Goal: Information Seeking & Learning: Check status

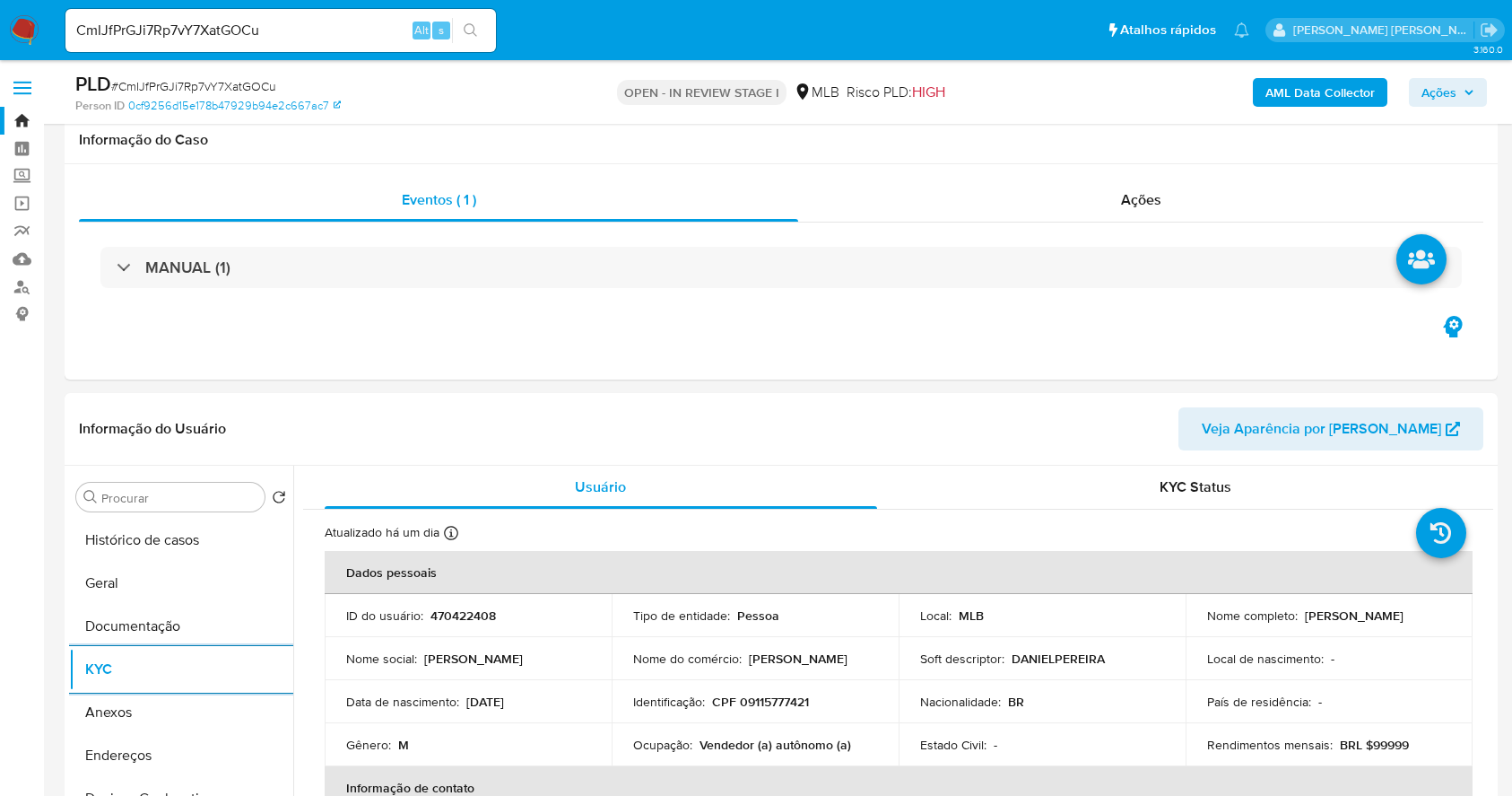
select select "10"
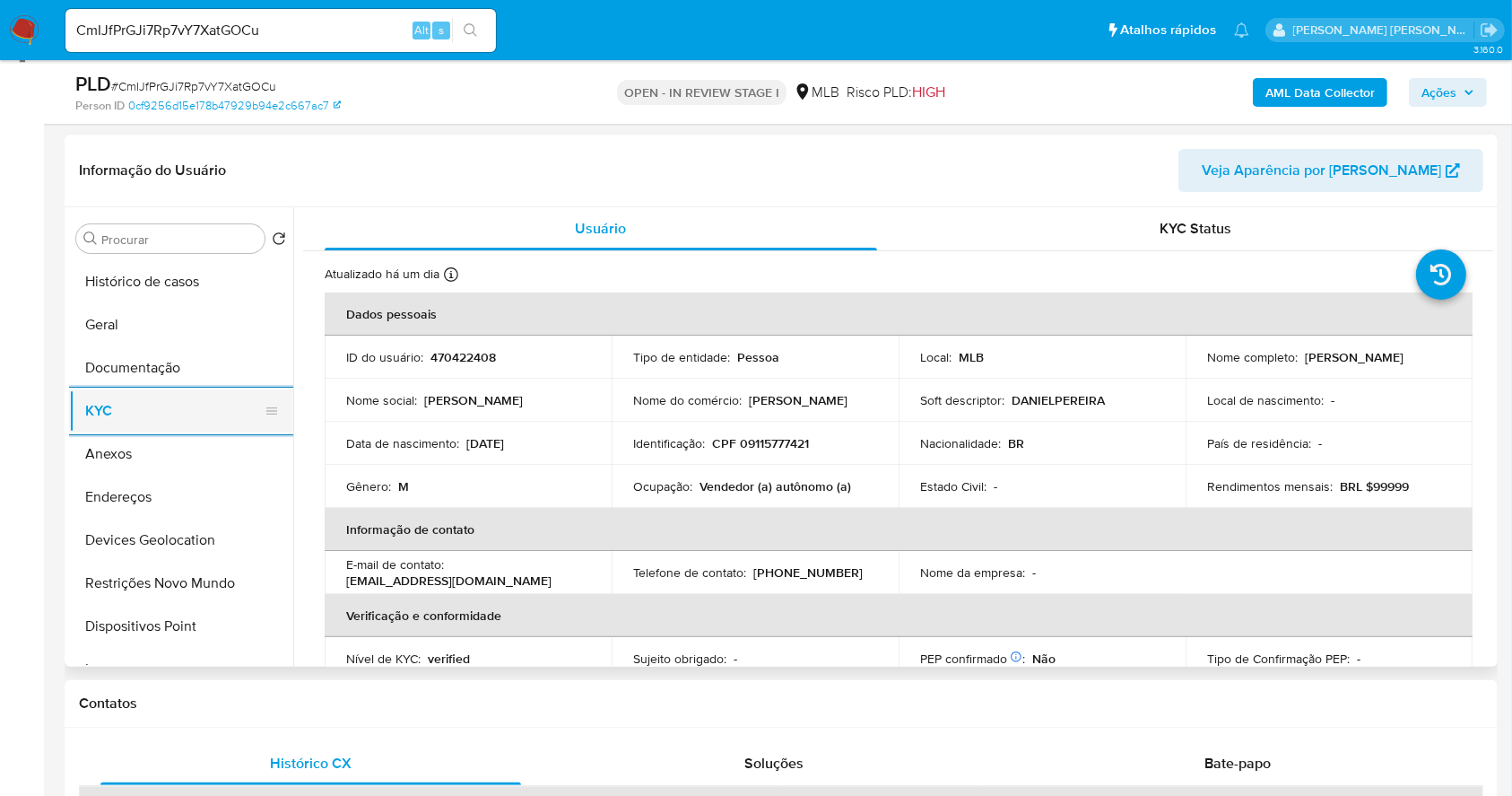
scroll to position [763, 0]
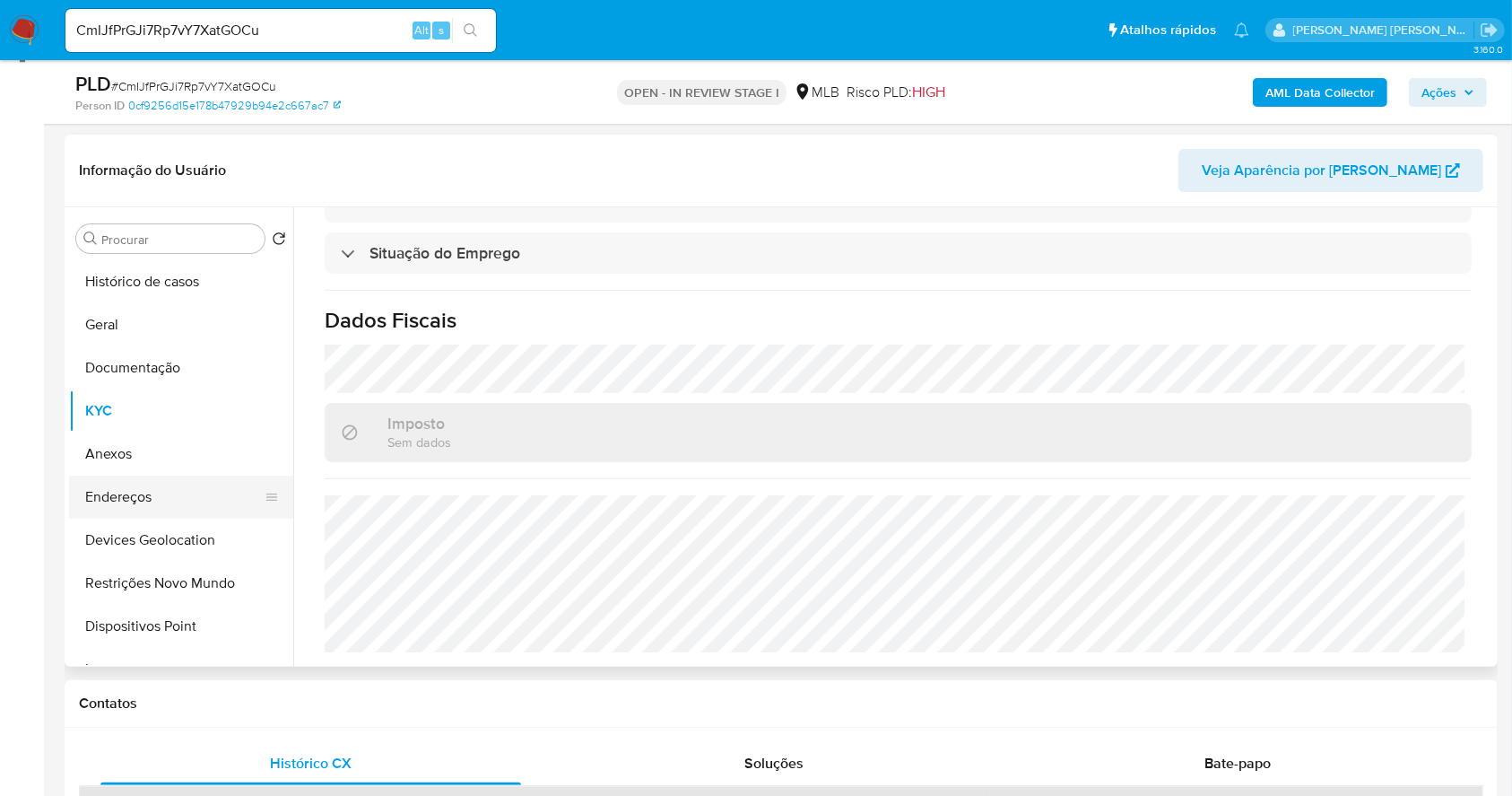
click at [208, 483] on button "Endereços" at bounding box center [174, 496] width 210 height 43
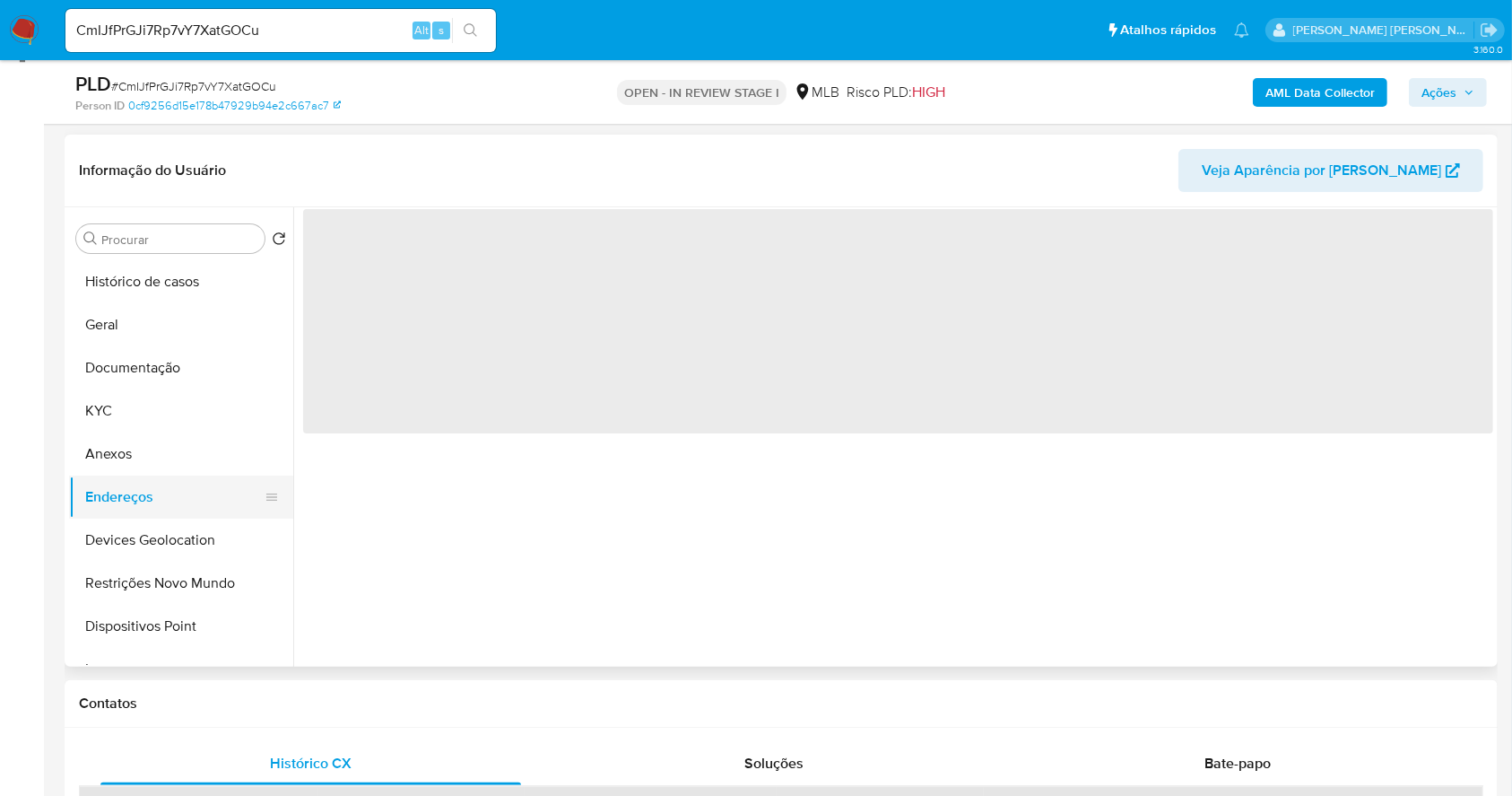
scroll to position [0, 0]
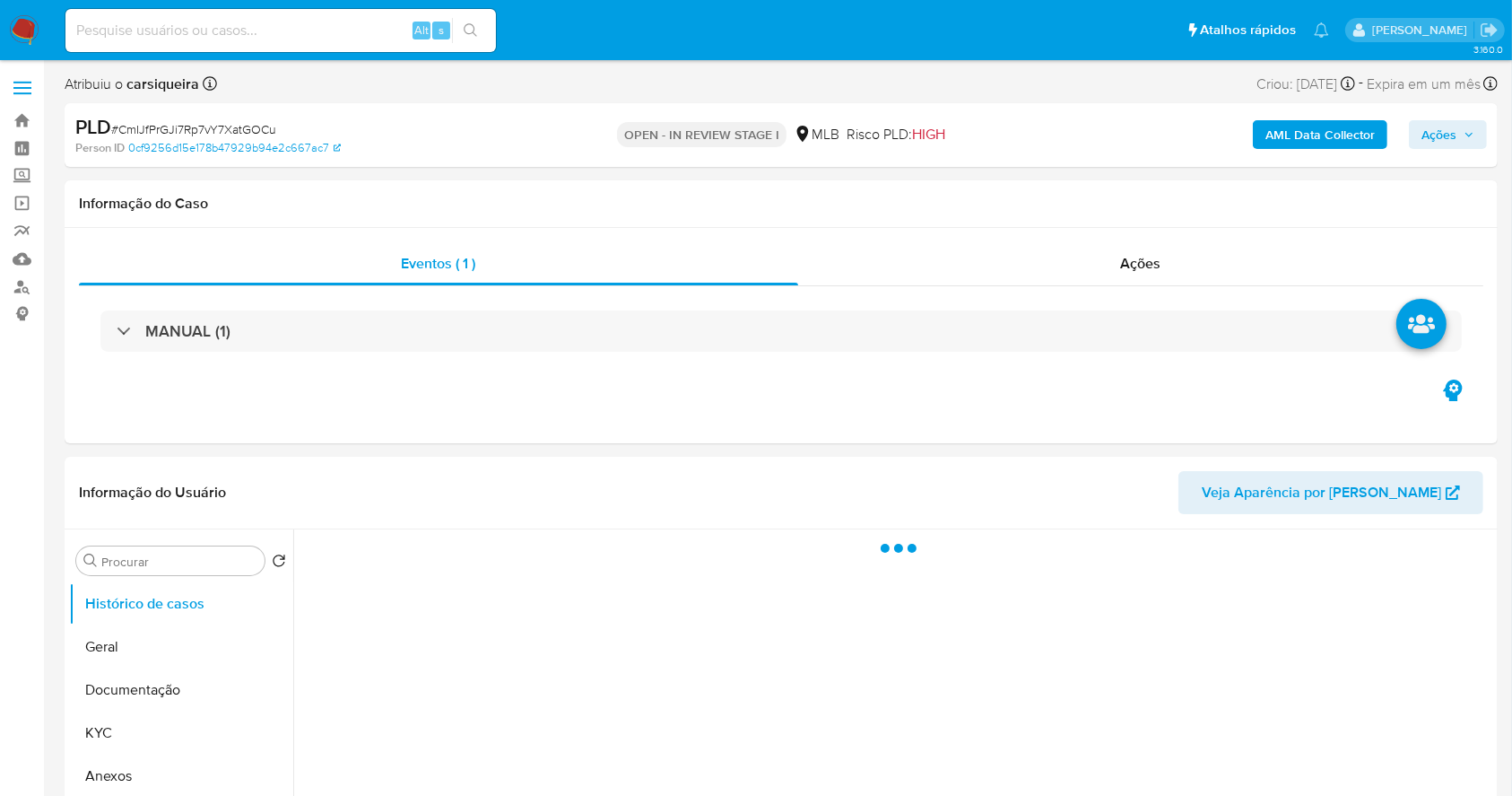
select select "10"
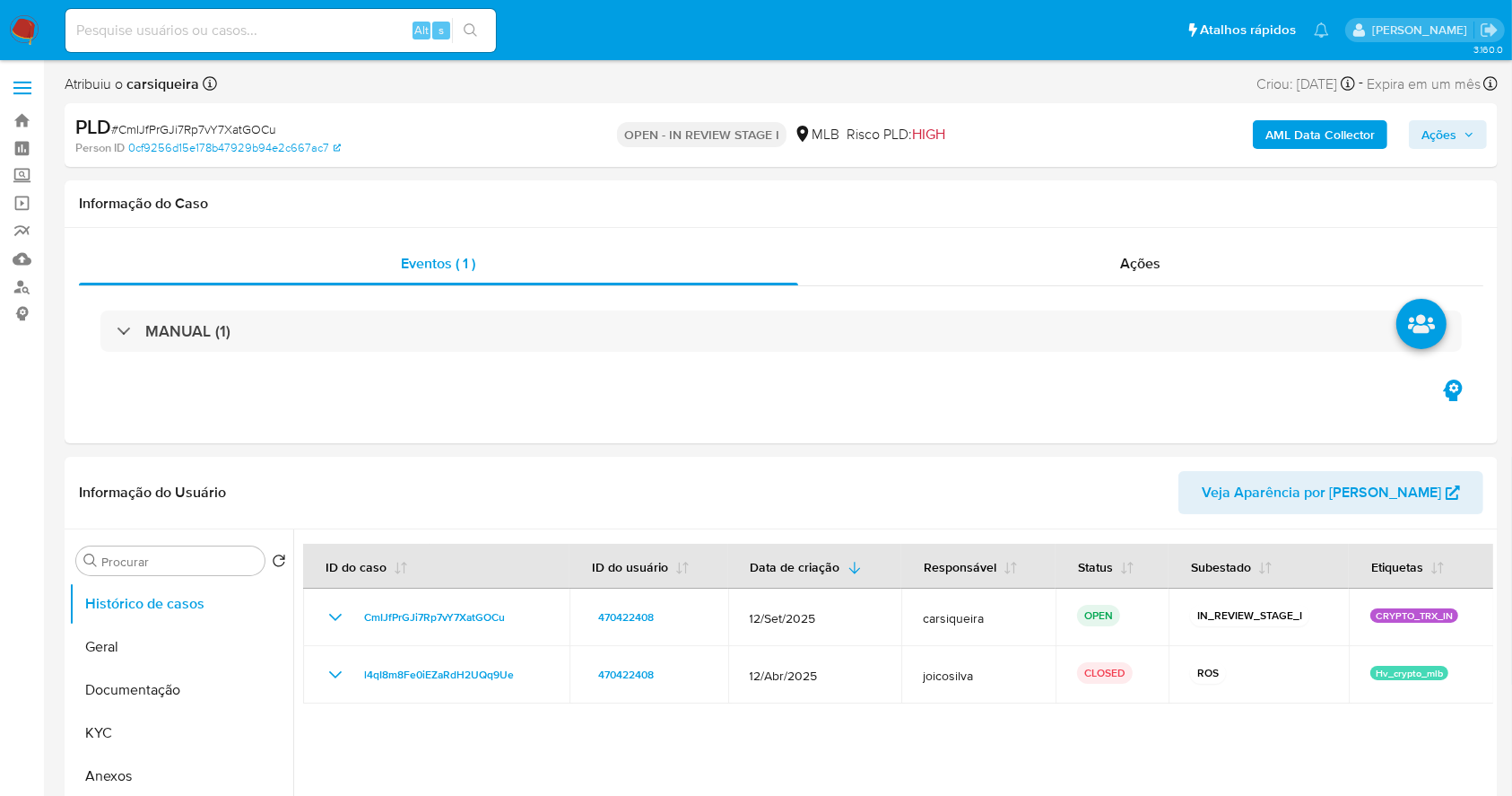
drag, startPoint x: 1148, startPoint y: 420, endPoint x: 1052, endPoint y: 453, distance: 101.5
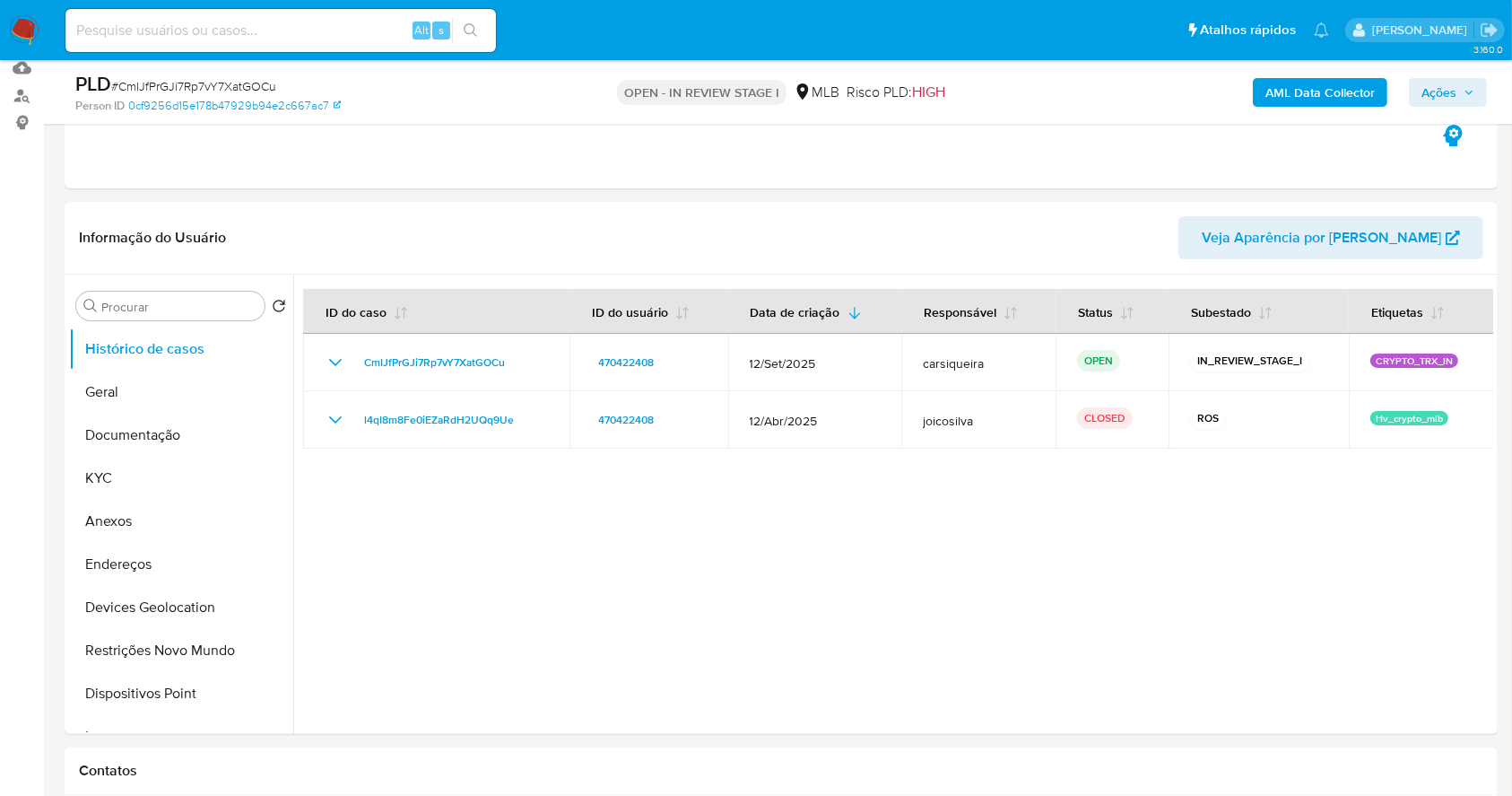
scroll to position [239, 0]
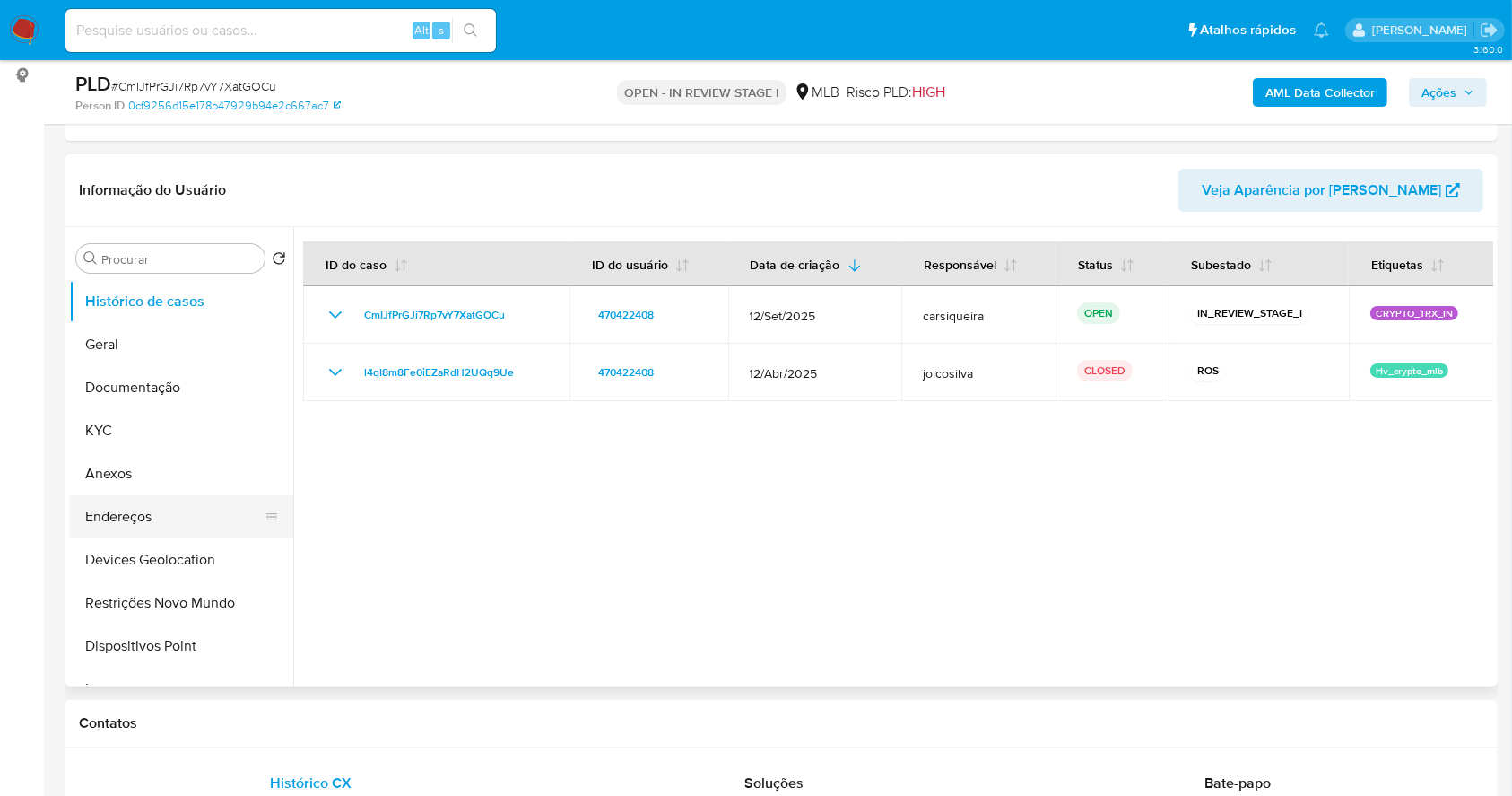
click at [118, 522] on button "Endereços" at bounding box center [174, 516] width 210 height 43
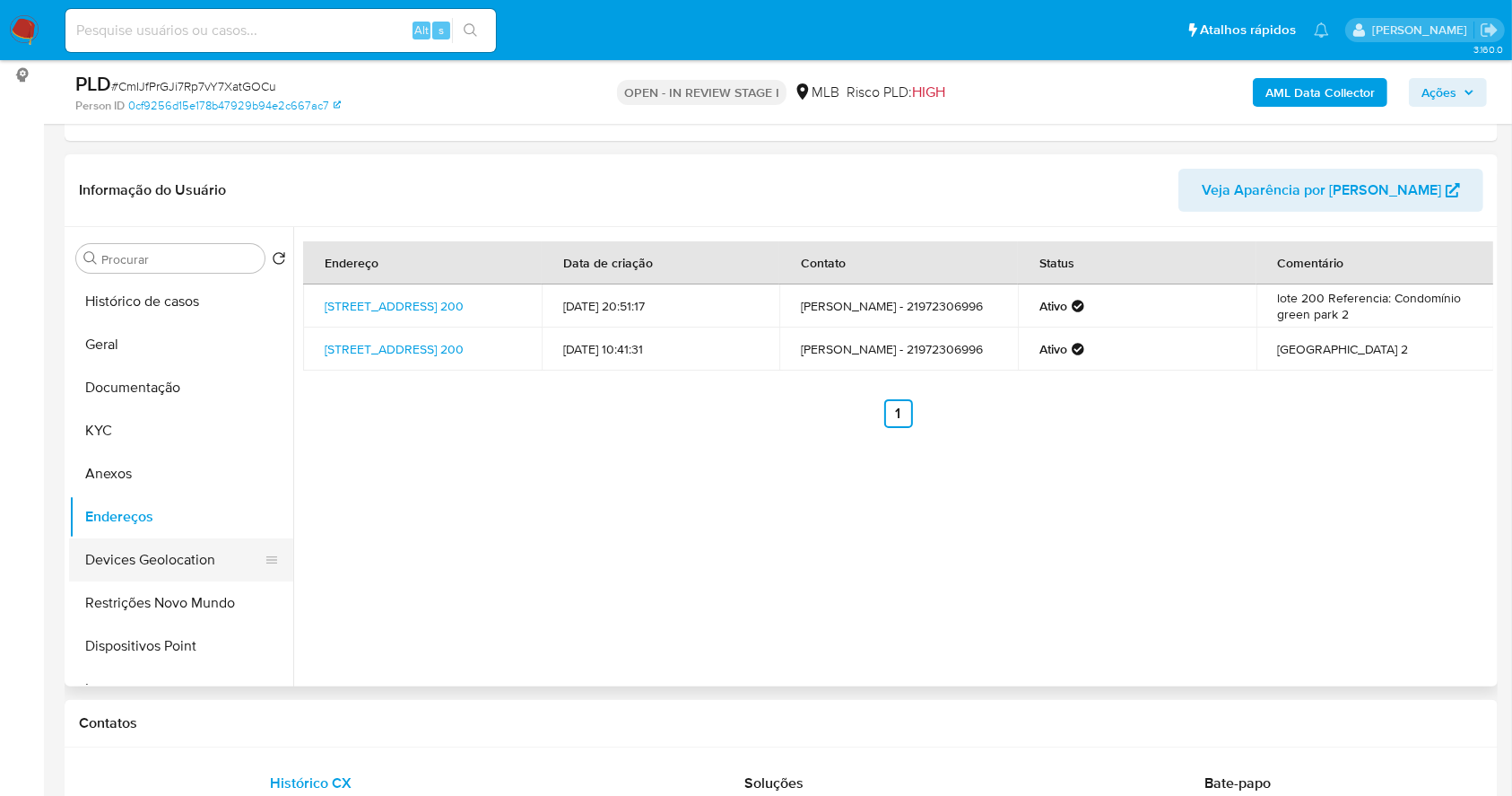
click at [165, 555] on button "Devices Geolocation" at bounding box center [174, 559] width 210 height 43
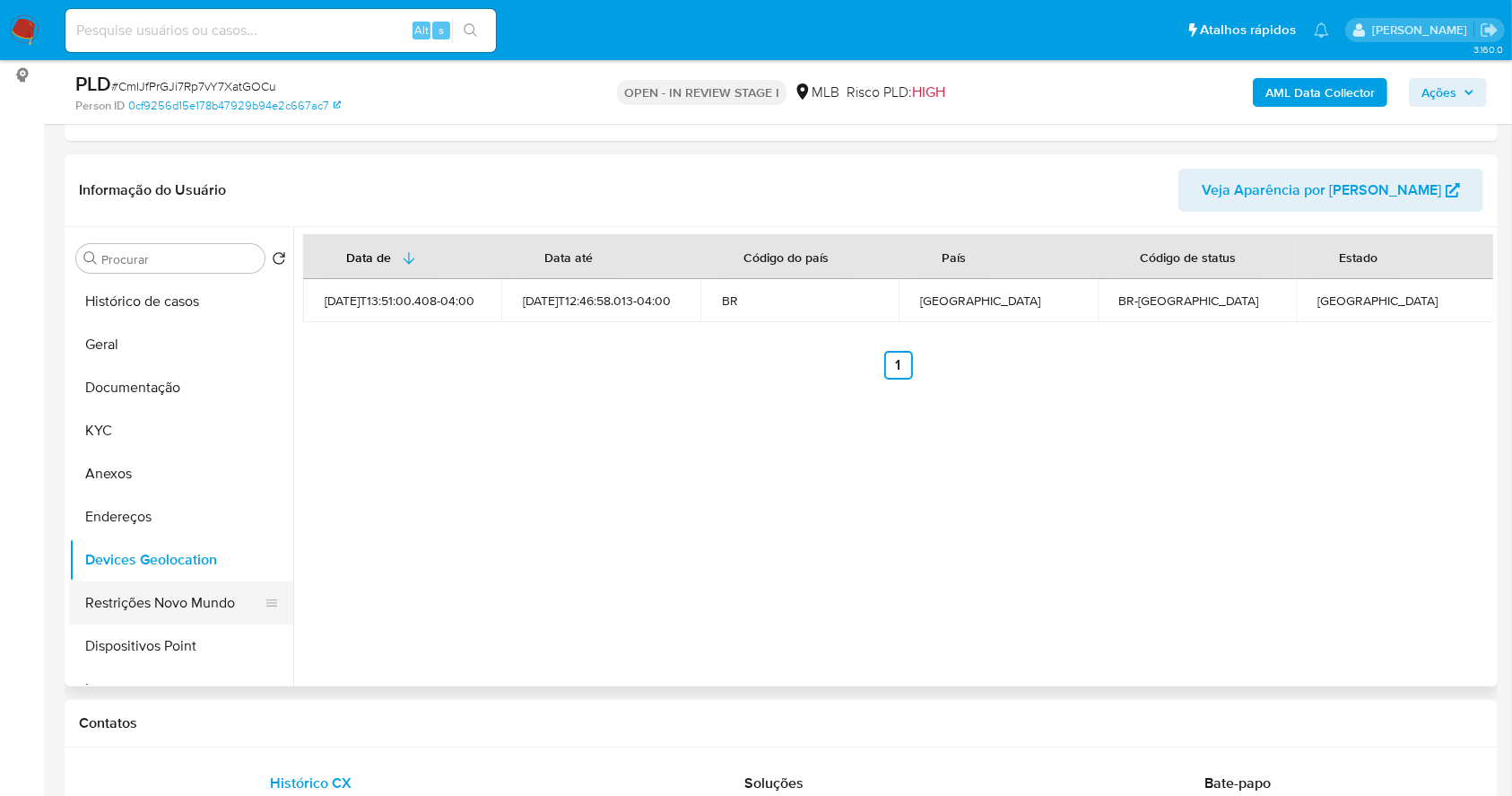
click at [211, 600] on button "Restrições Novo Mundo" at bounding box center [174, 602] width 210 height 43
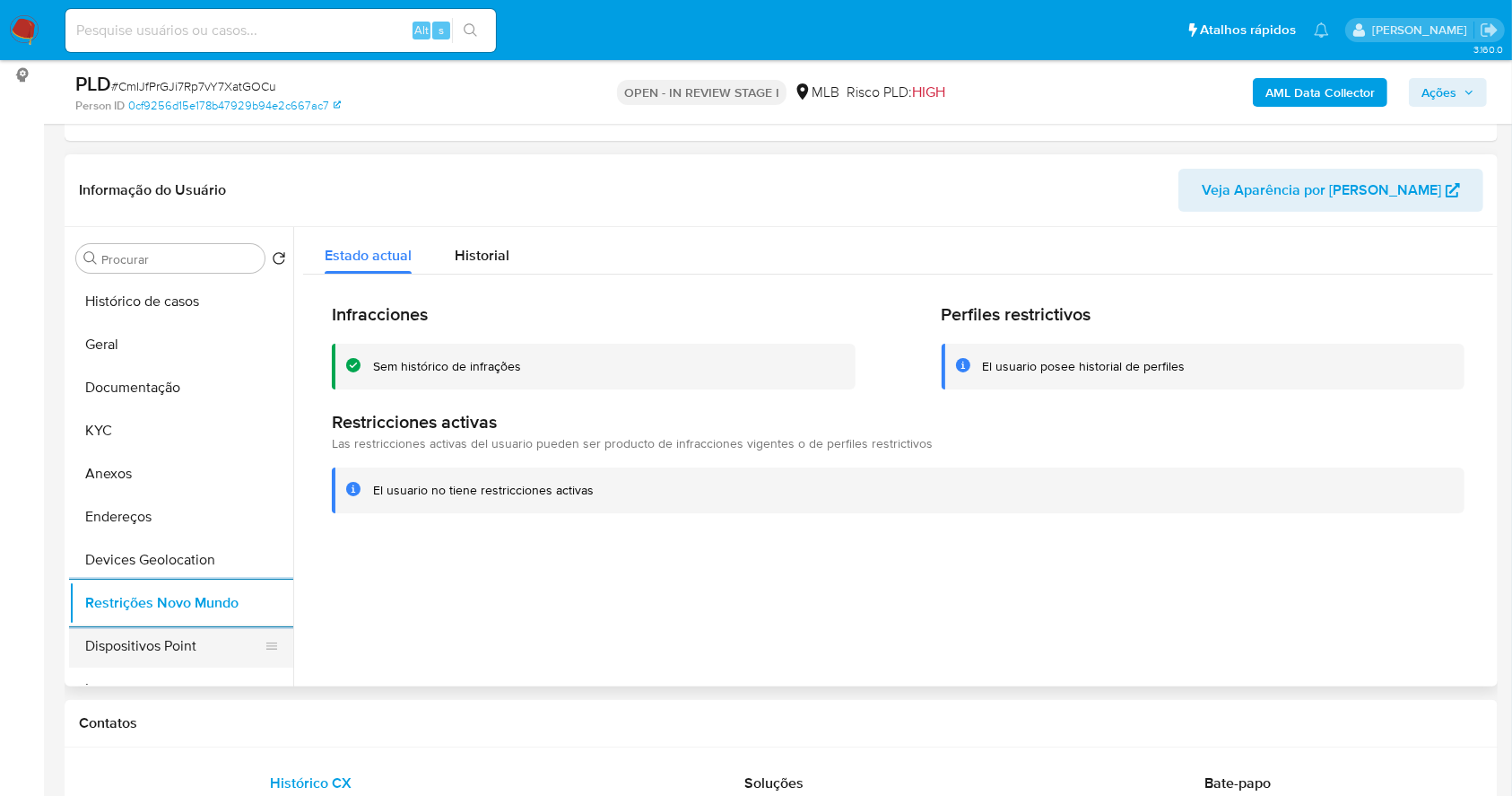
click at [174, 642] on button "Dispositivos Point" at bounding box center [174, 645] width 210 height 43
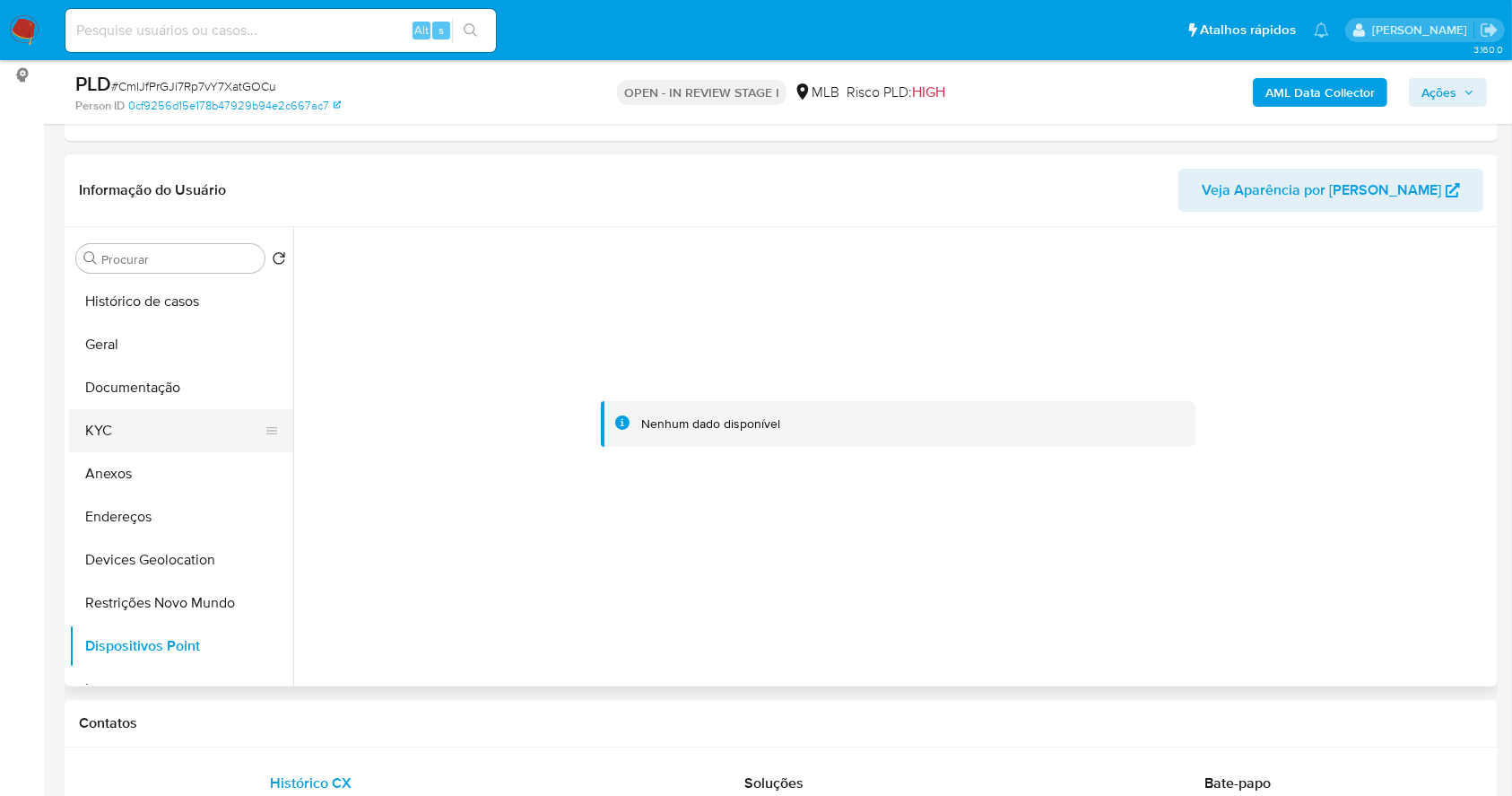
click at [111, 425] on button "KYC" at bounding box center [174, 430] width 210 height 43
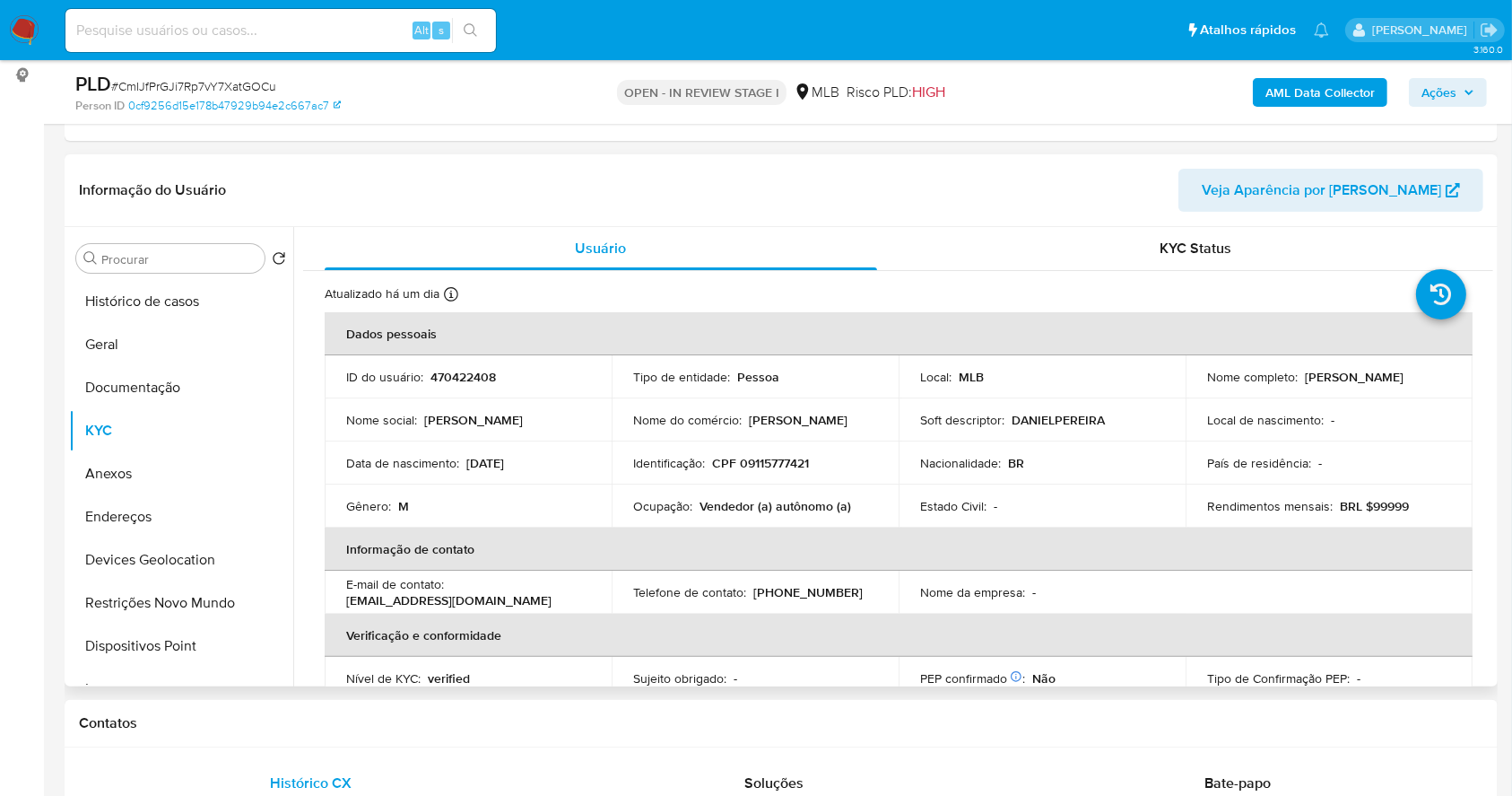
click at [775, 465] on p "CPF 09115777421" at bounding box center [761, 463] width 97 height 16
copy p "09115777421"
click at [509, 564] on th "Informação de contato" at bounding box center [898, 548] width 1148 height 43
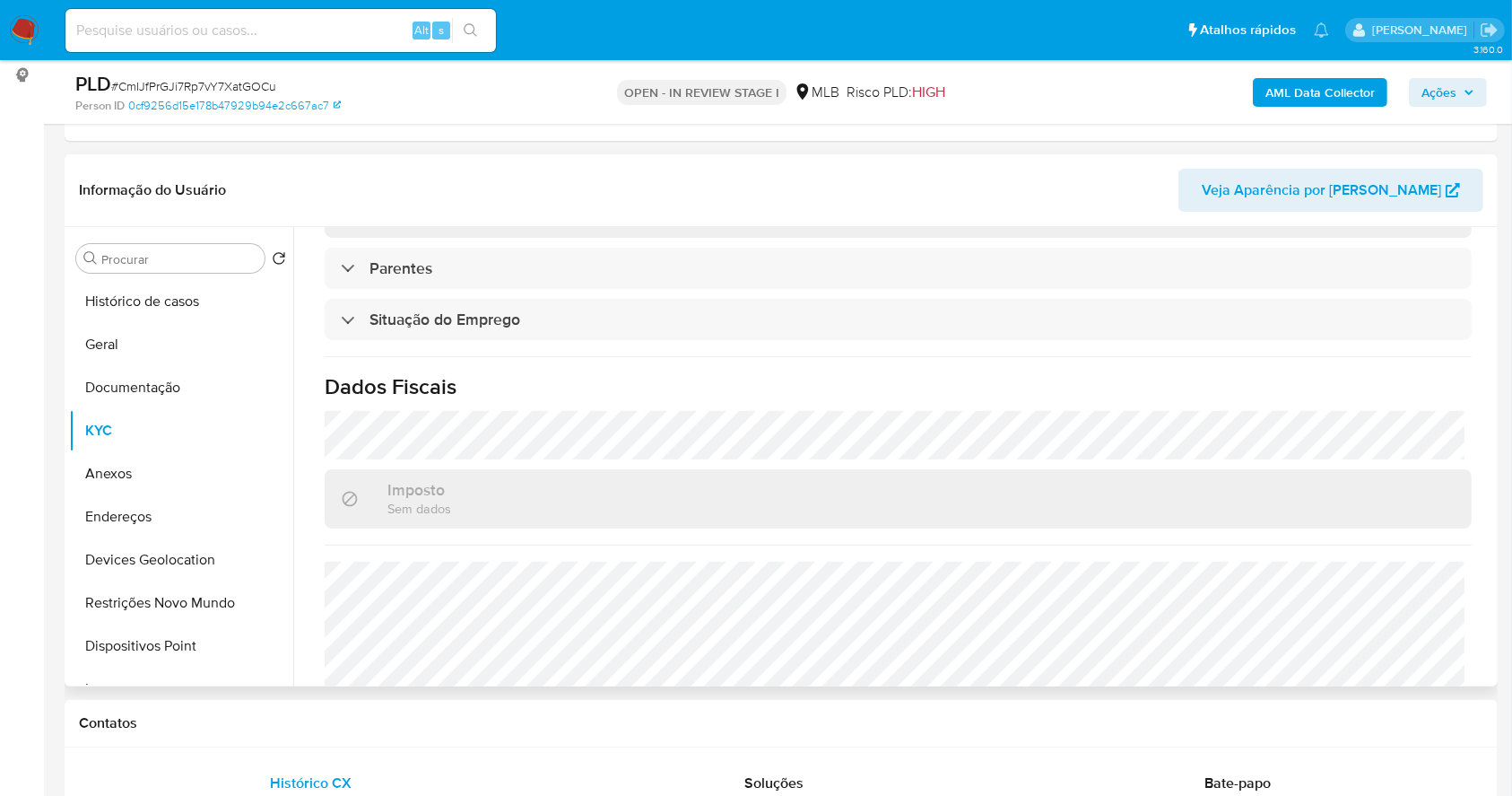
scroll to position [763, 0]
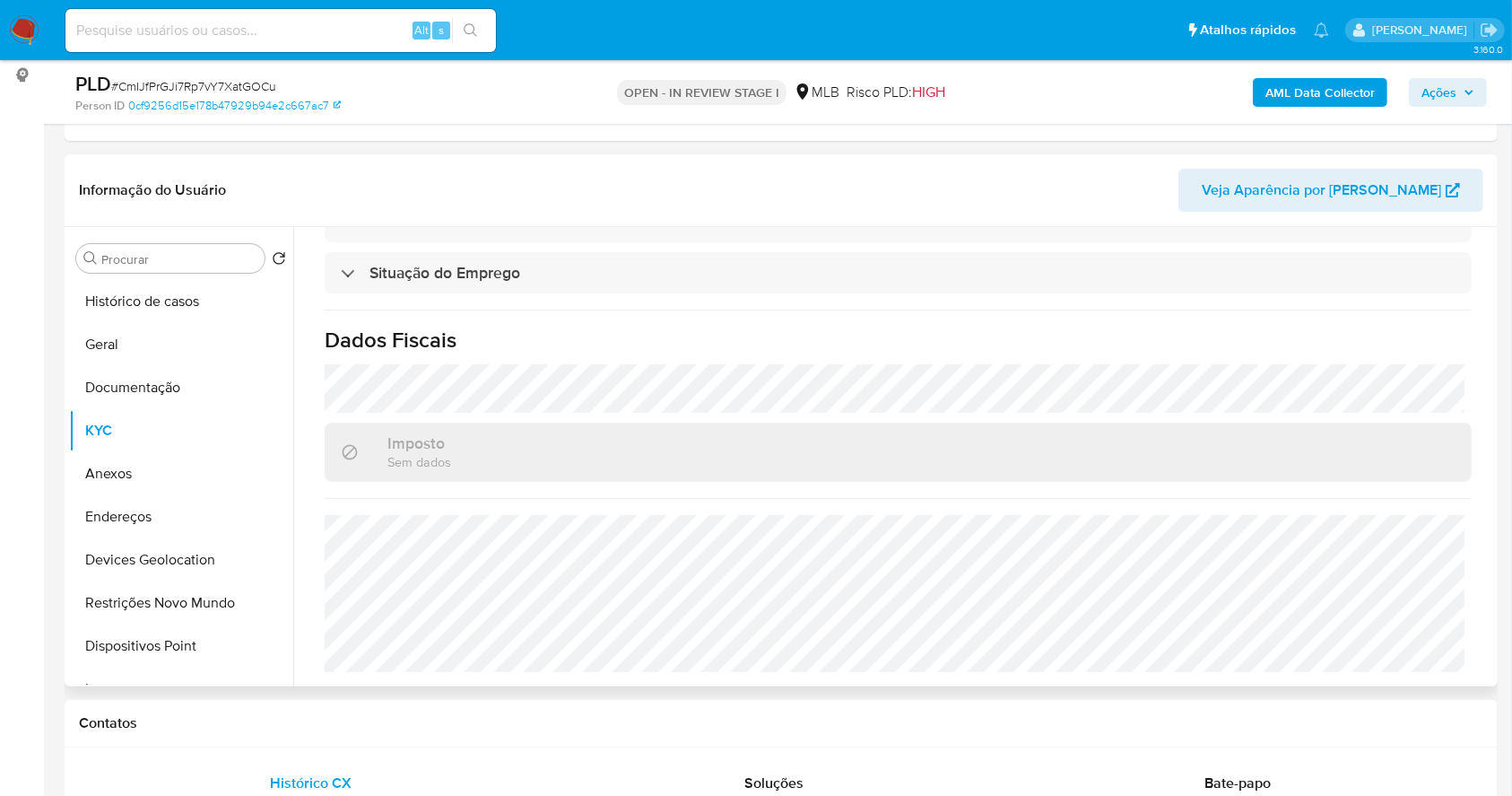
click at [871, 469] on div "Imposto Sem dados" at bounding box center [898, 451] width 1147 height 58
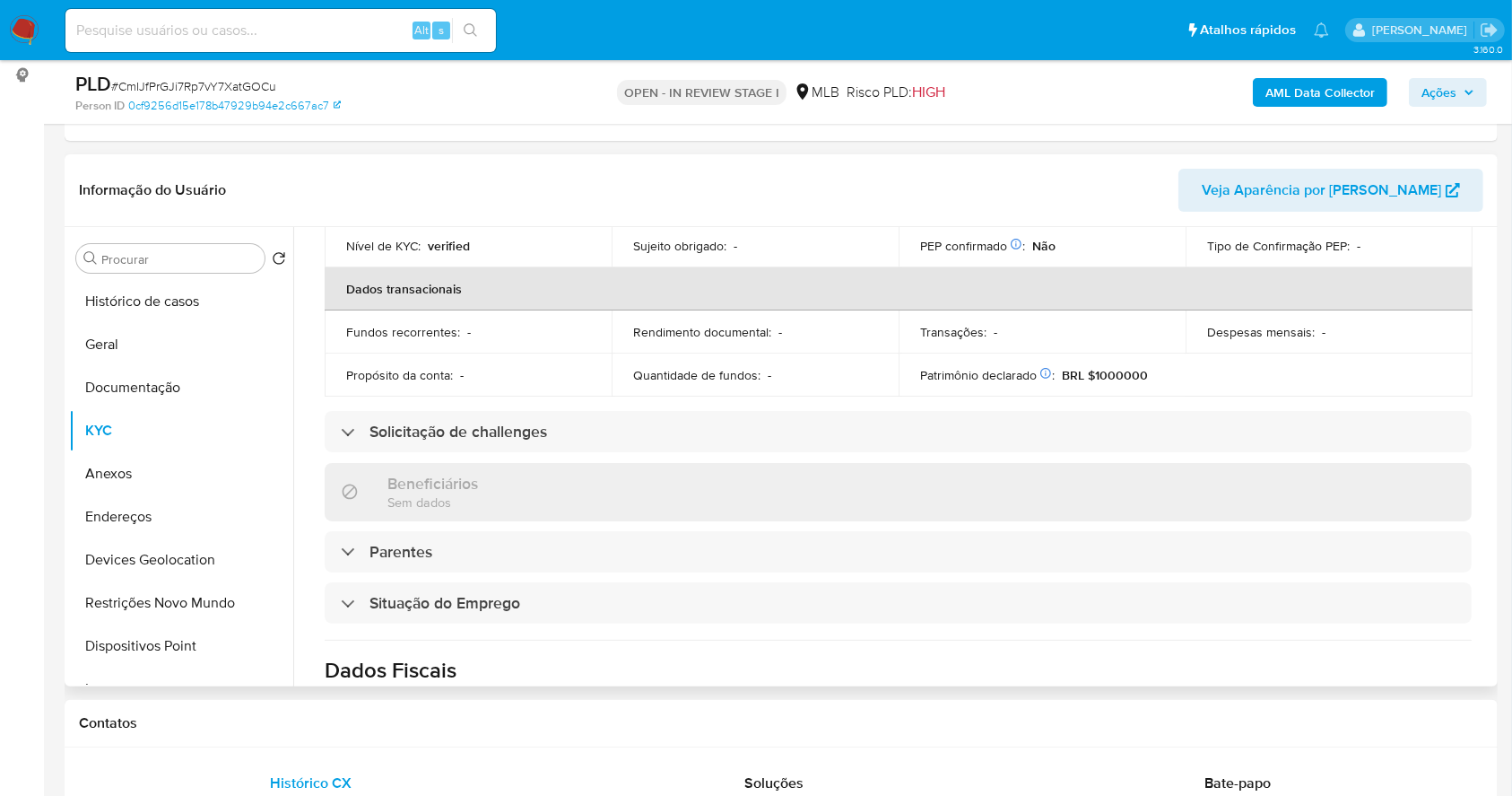
scroll to position [237, 0]
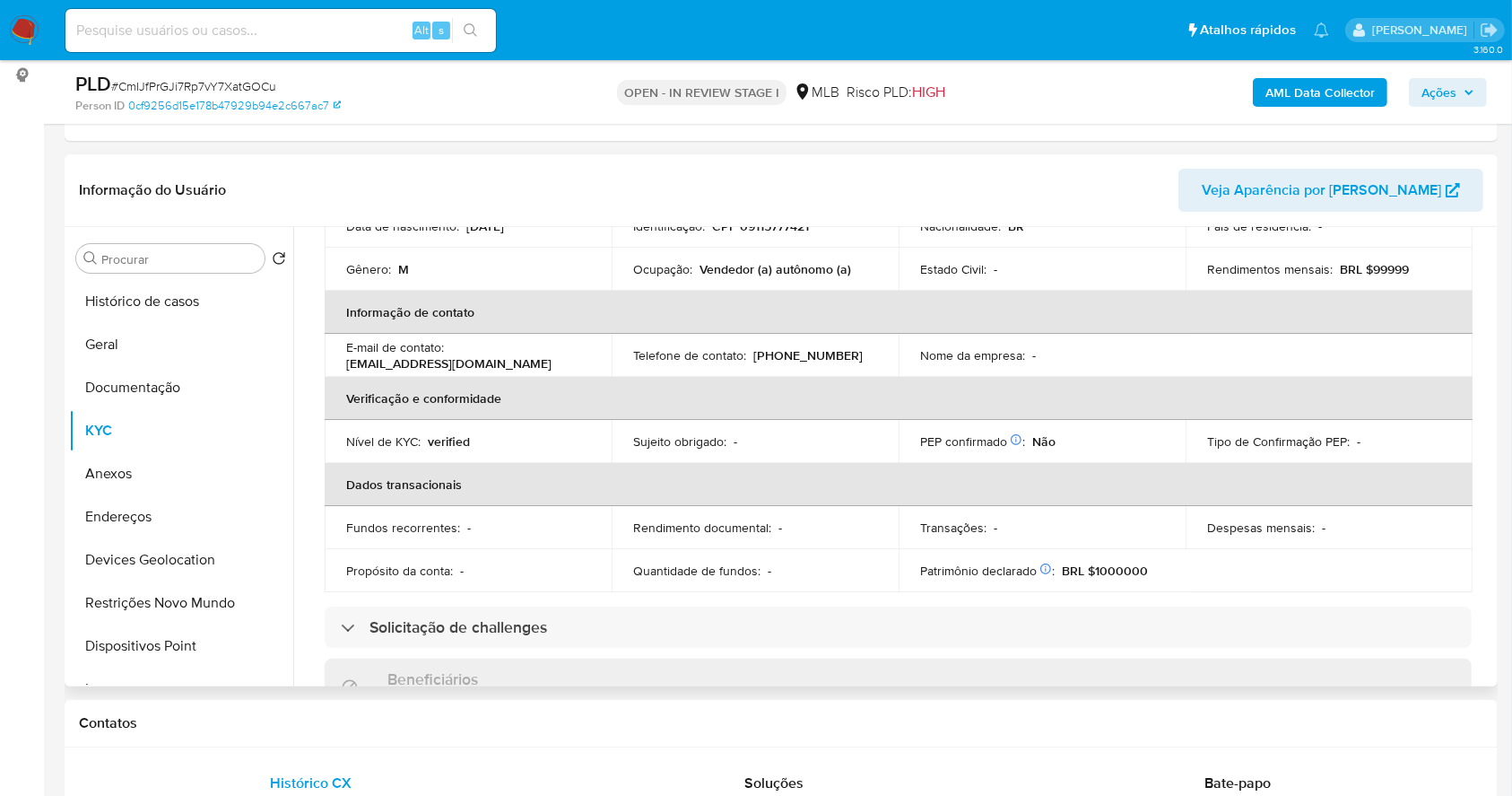
click at [871, 469] on th "Dados transacionais" at bounding box center [898, 484] width 1148 height 43
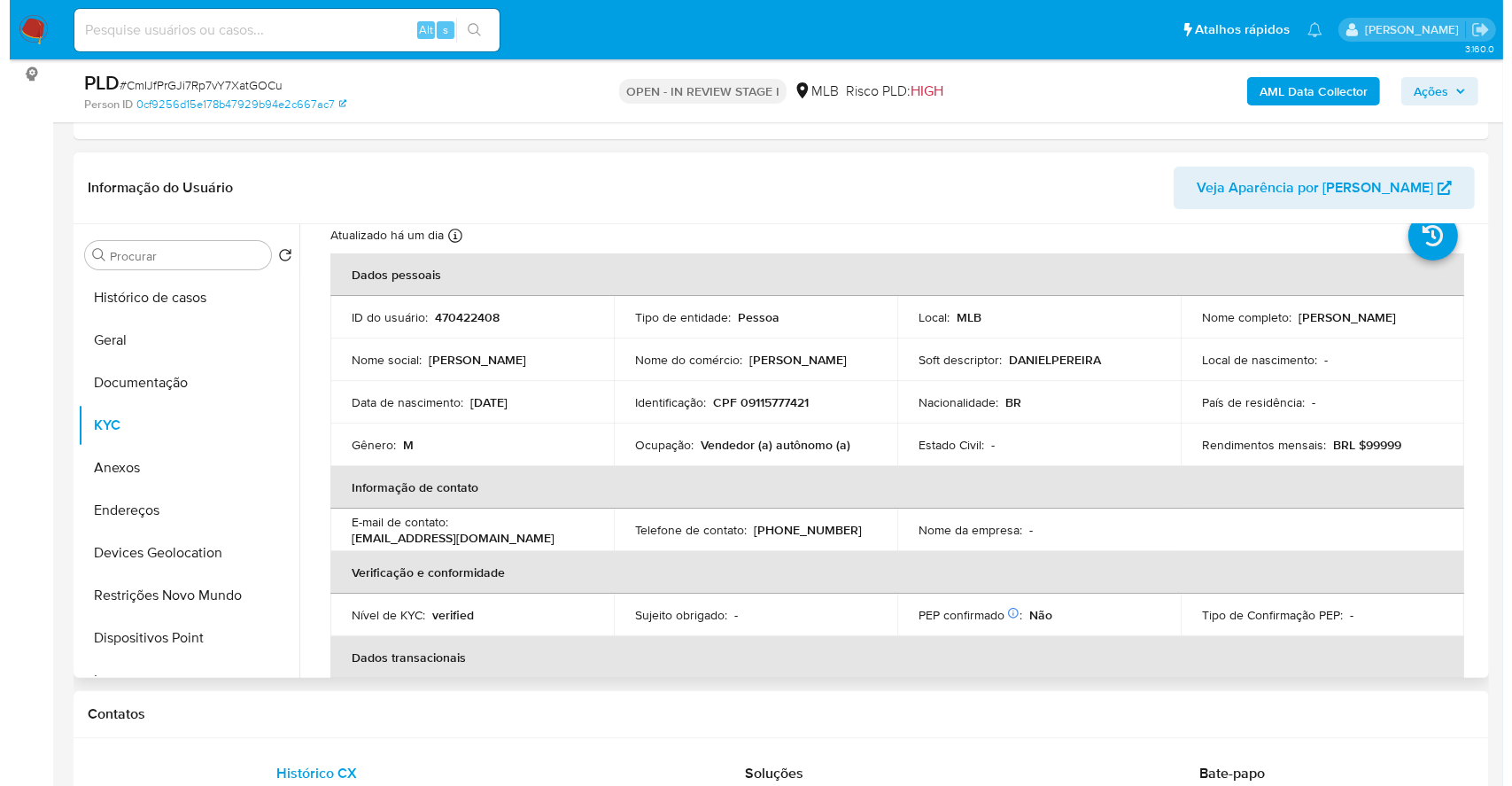
scroll to position [0, 0]
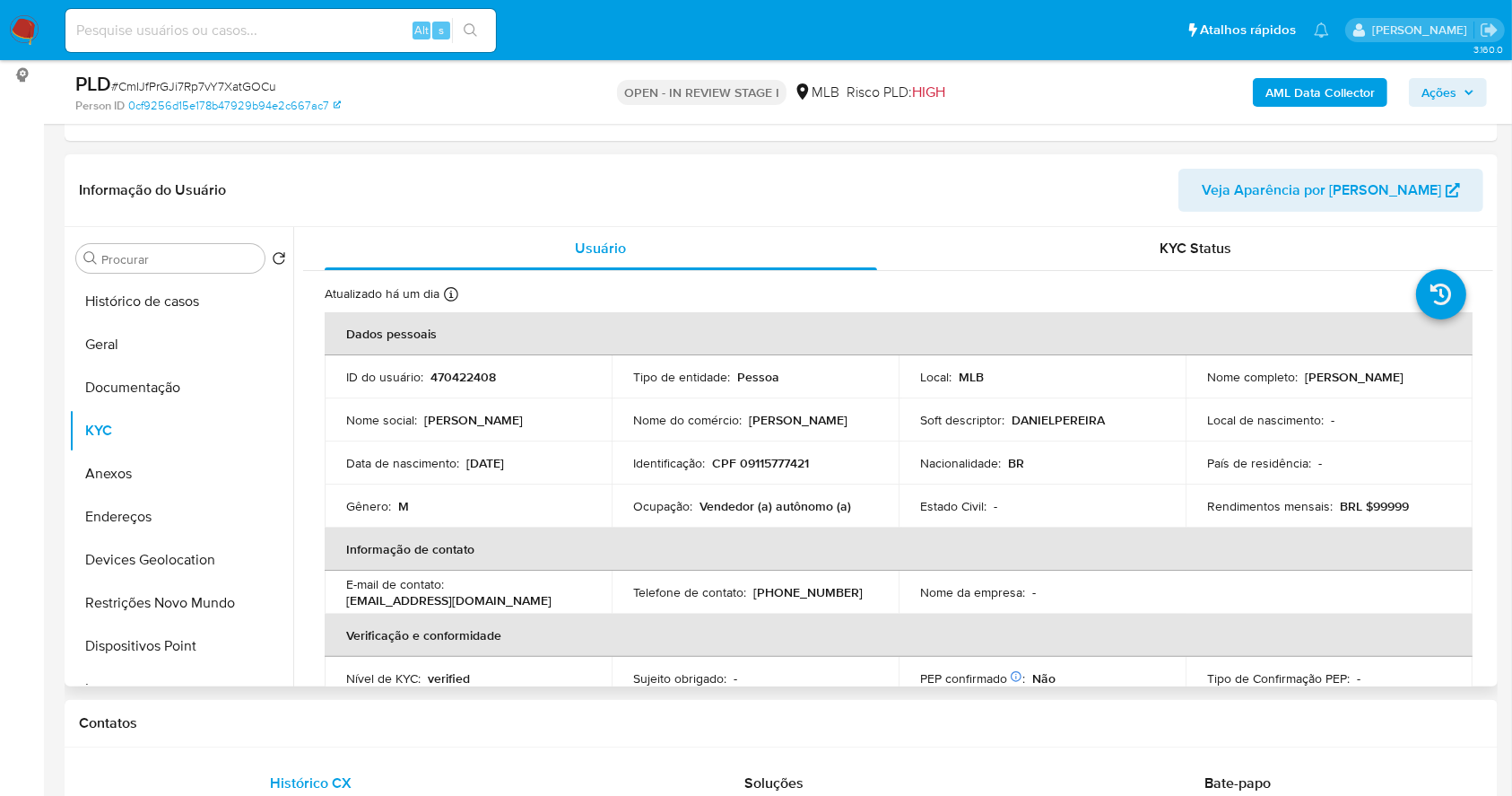
click at [774, 461] on p "CPF 09115777421" at bounding box center [761, 463] width 97 height 16
copy p "09115777421"
click at [161, 479] on button "Anexos" at bounding box center [174, 473] width 210 height 43
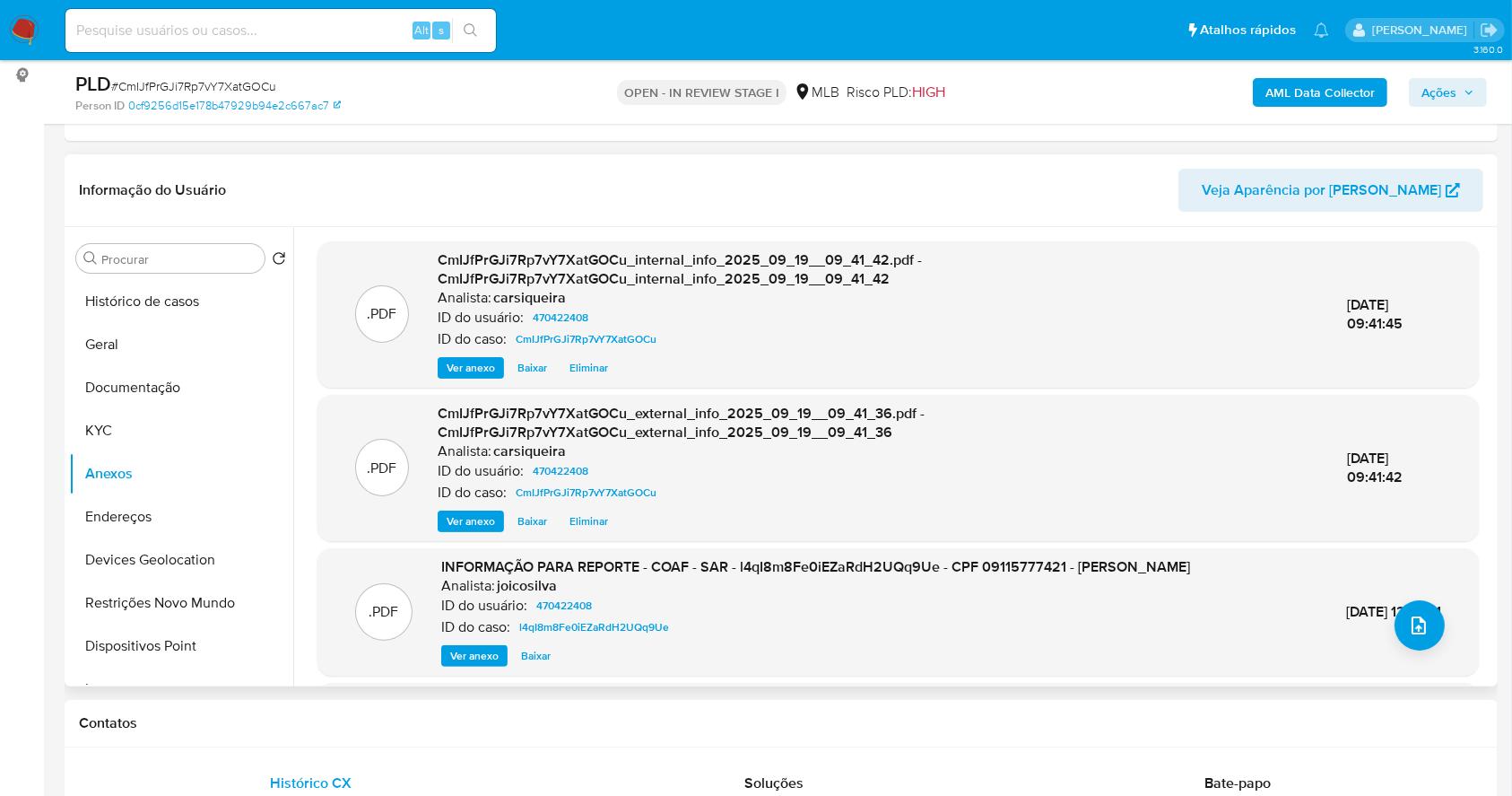
click at [473, 655] on span "Ver anexo" at bounding box center [474, 656] width 48 height 18
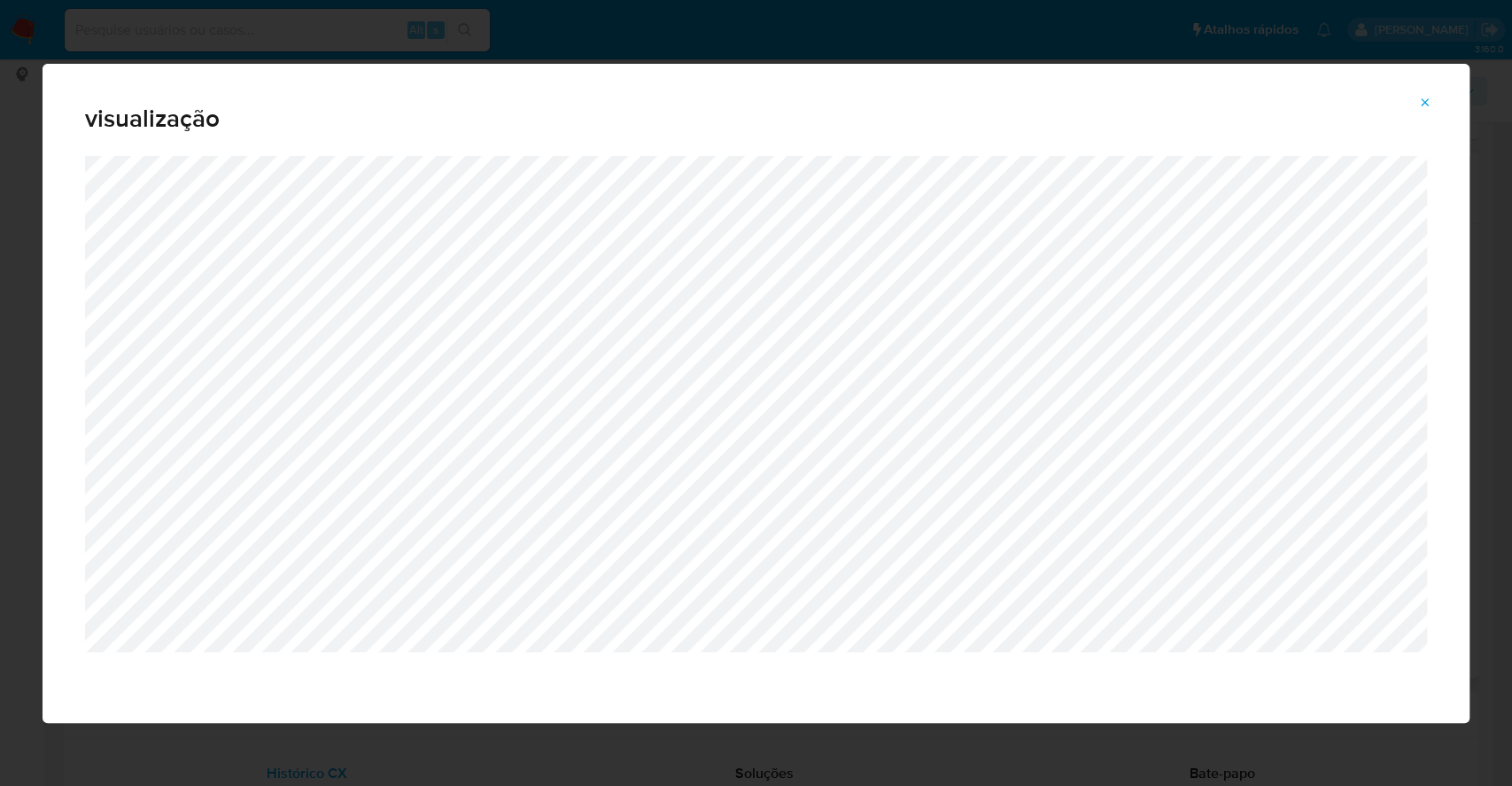
click at [24, 346] on div "visualização" at bounding box center [756, 393] width 1512 height 786
click at [1423, 107] on icon "Attachment preview" at bounding box center [1425, 103] width 14 height 14
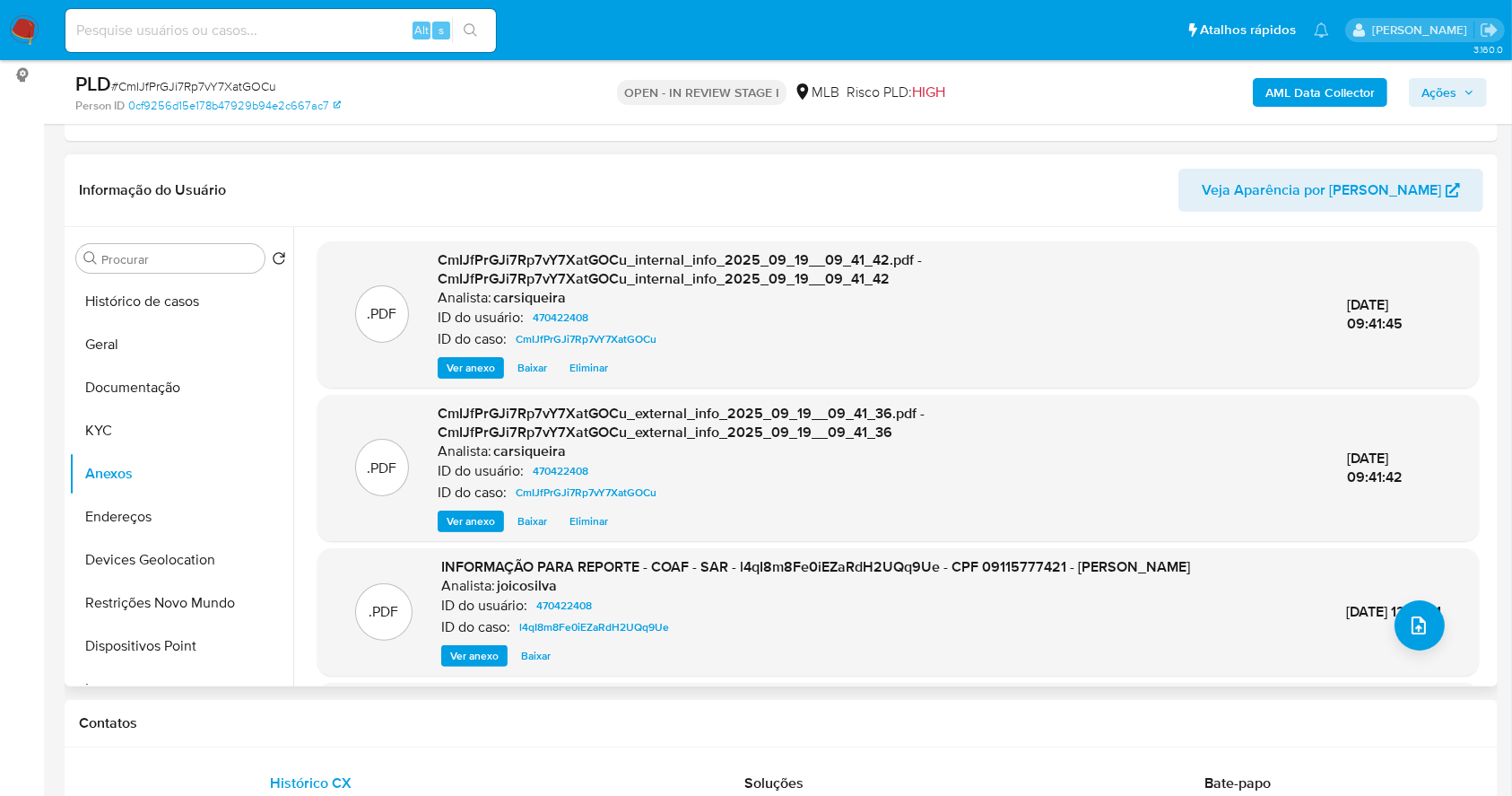
click at [1432, 91] on span "Ações" at bounding box center [1439, 91] width 35 height 28
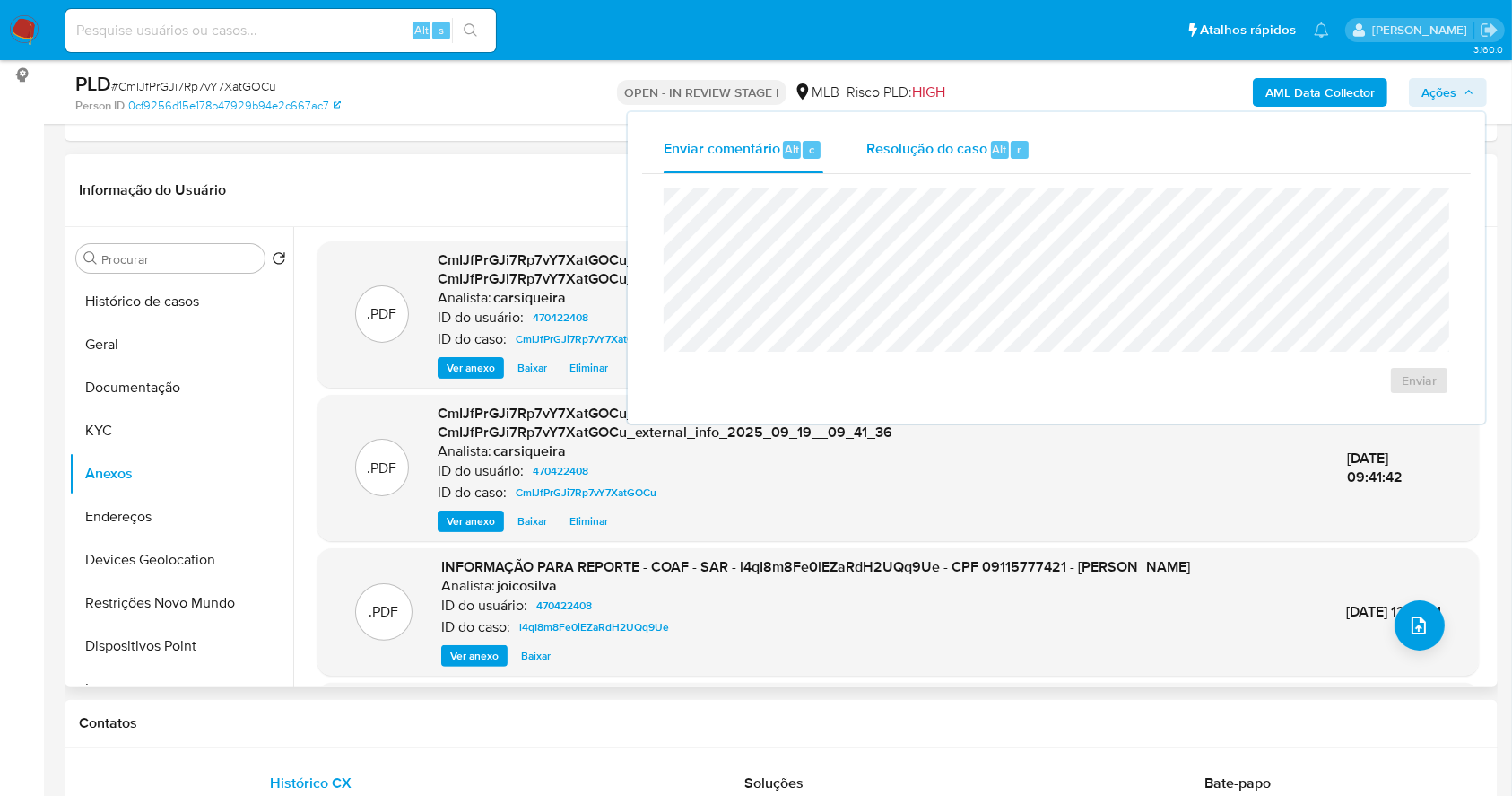
click at [1000, 146] on span "Alt" at bounding box center [1000, 149] width 15 height 17
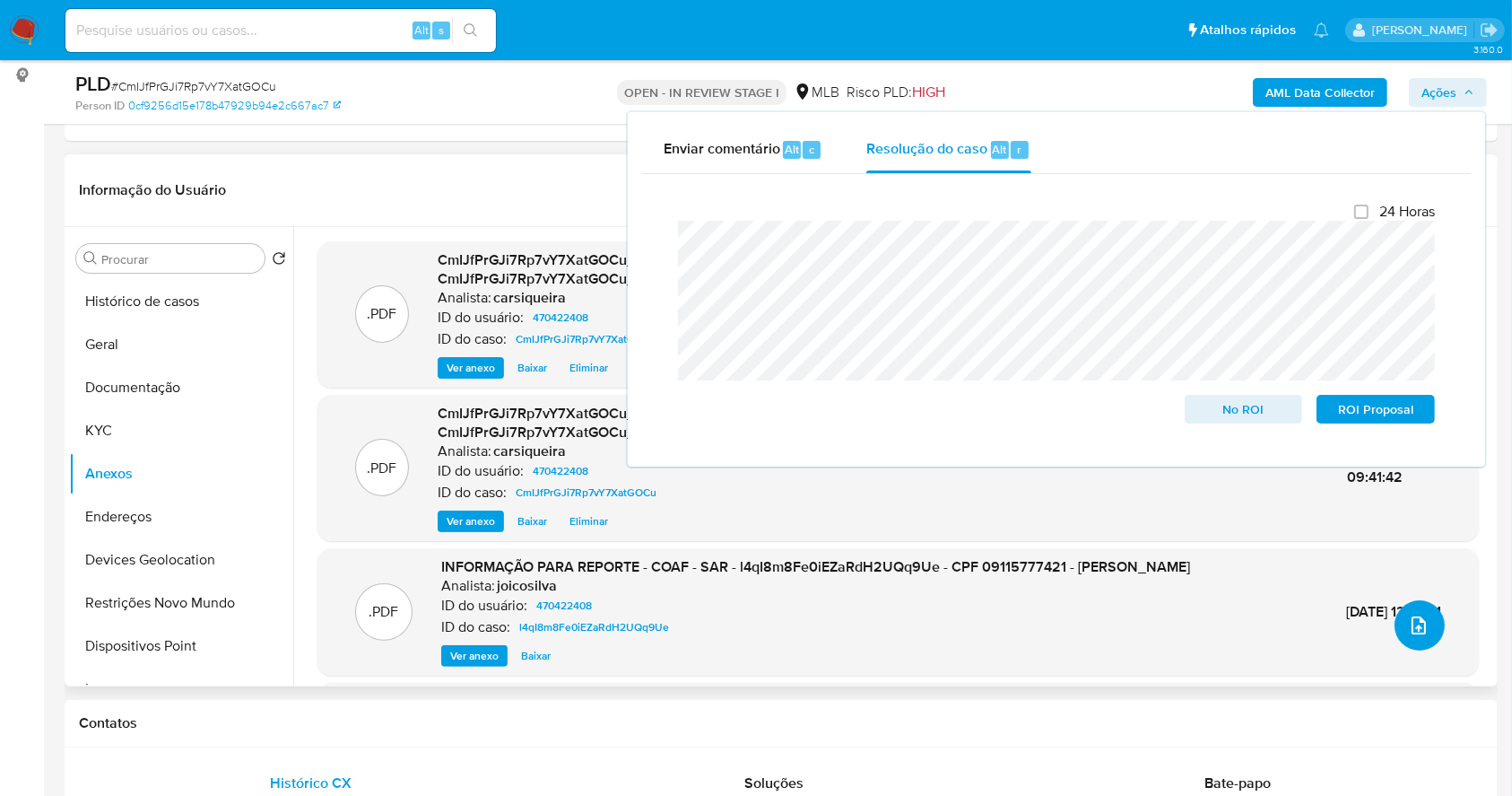
click at [1405, 600] on button "upload-file" at bounding box center [1420, 625] width 50 height 50
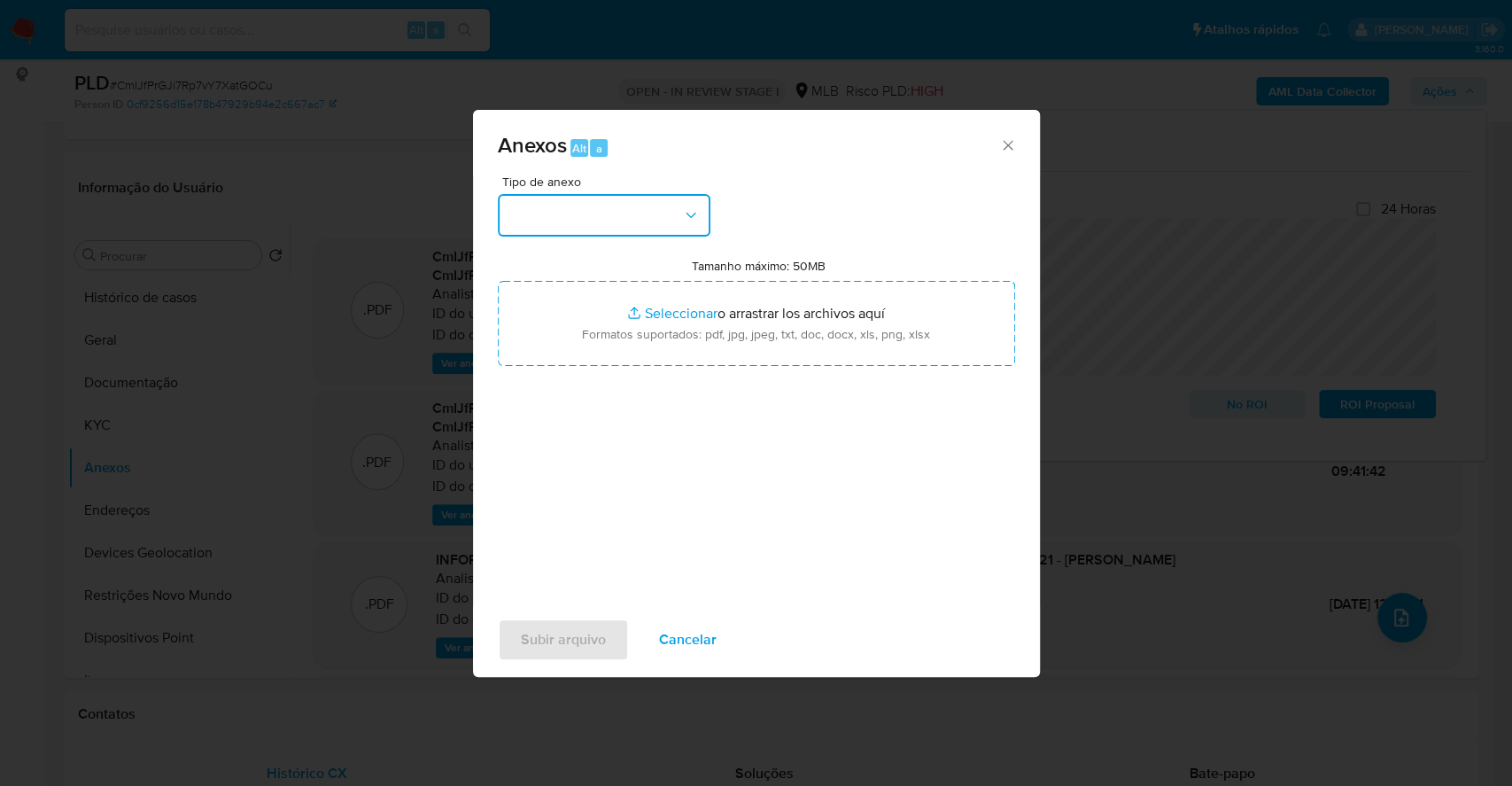
click at [609, 218] on button "button" at bounding box center [604, 215] width 213 height 42
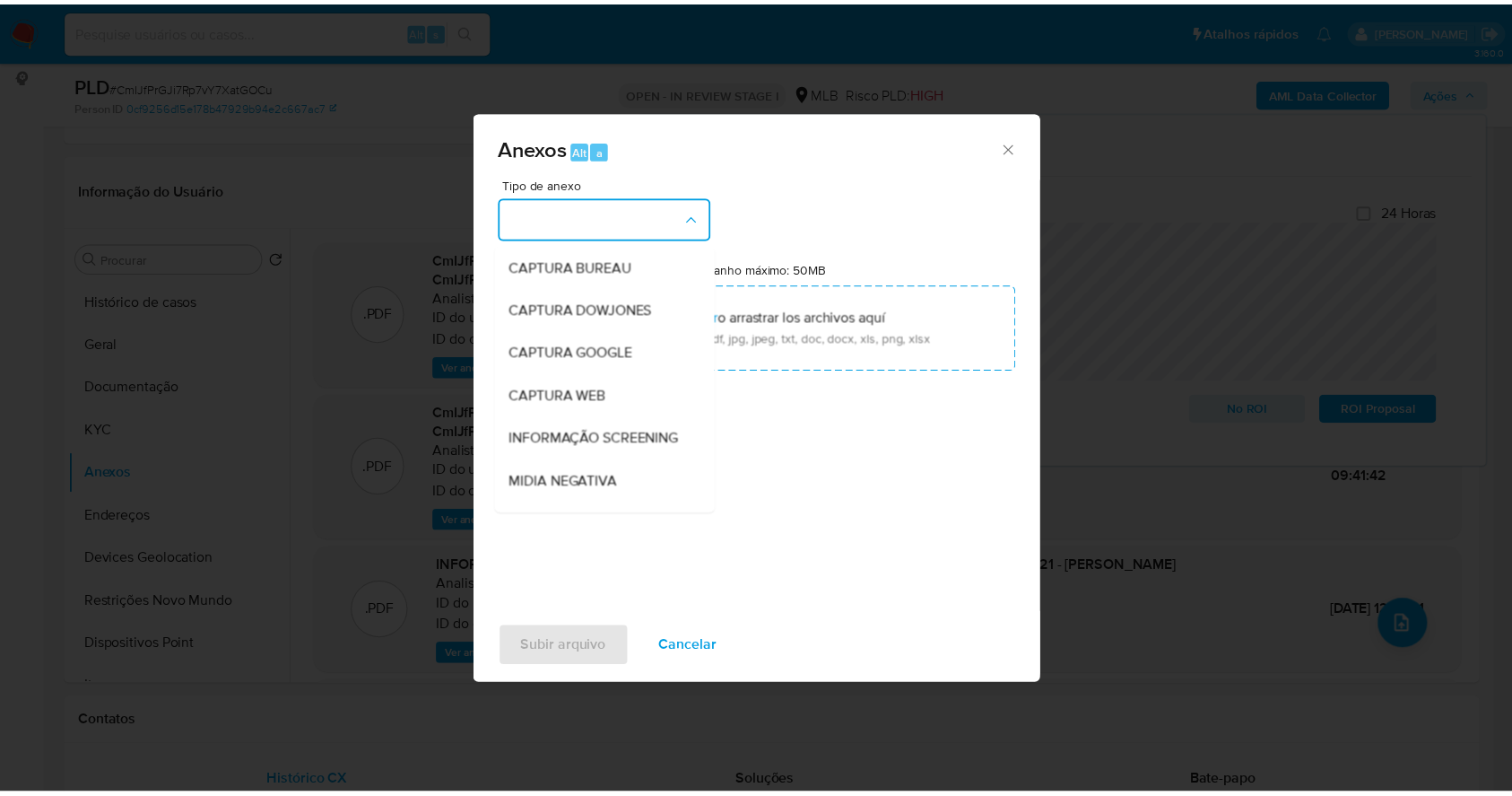
scroll to position [275, 0]
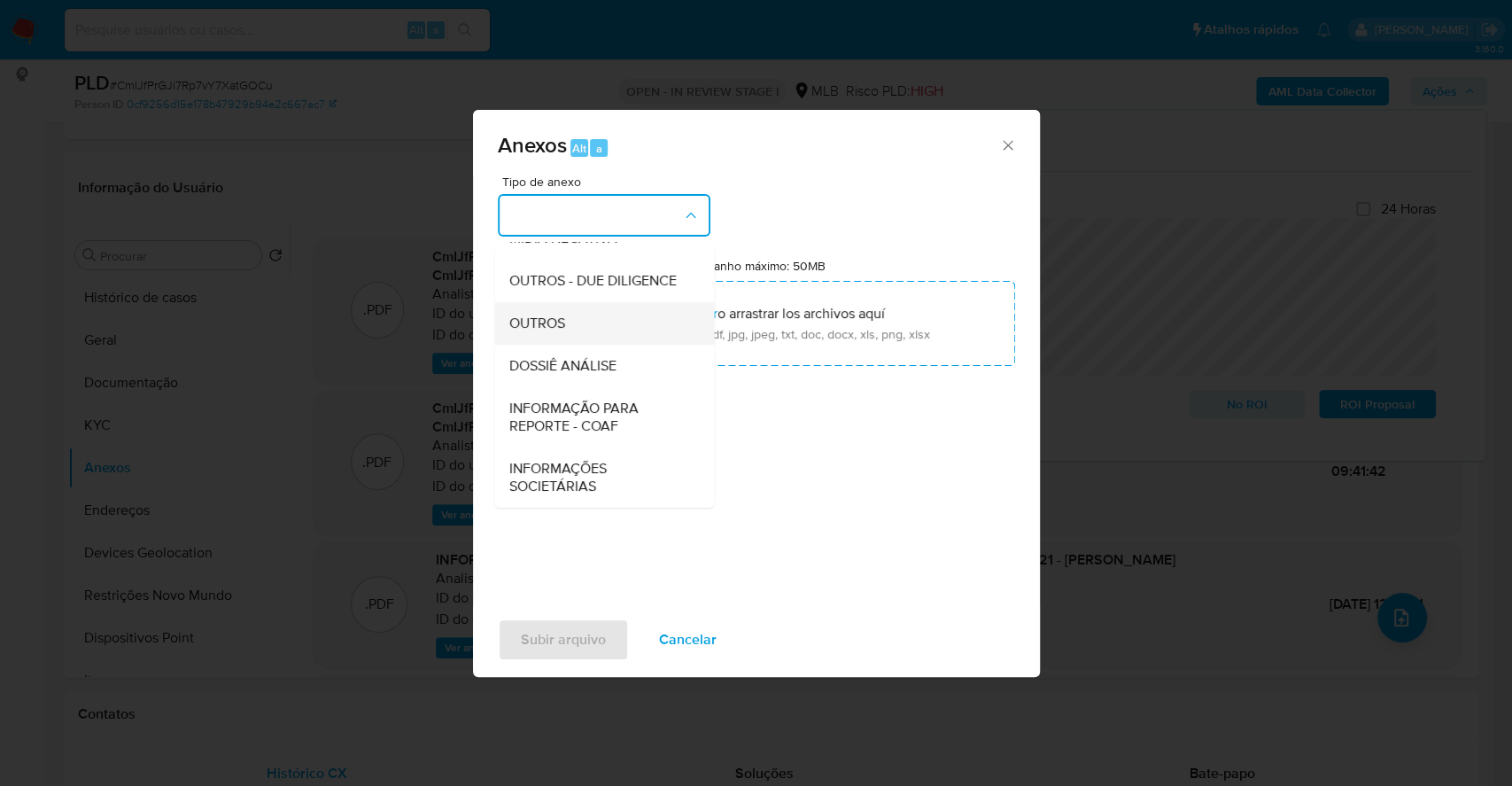
click at [539, 312] on div "OUTROS" at bounding box center [599, 323] width 180 height 42
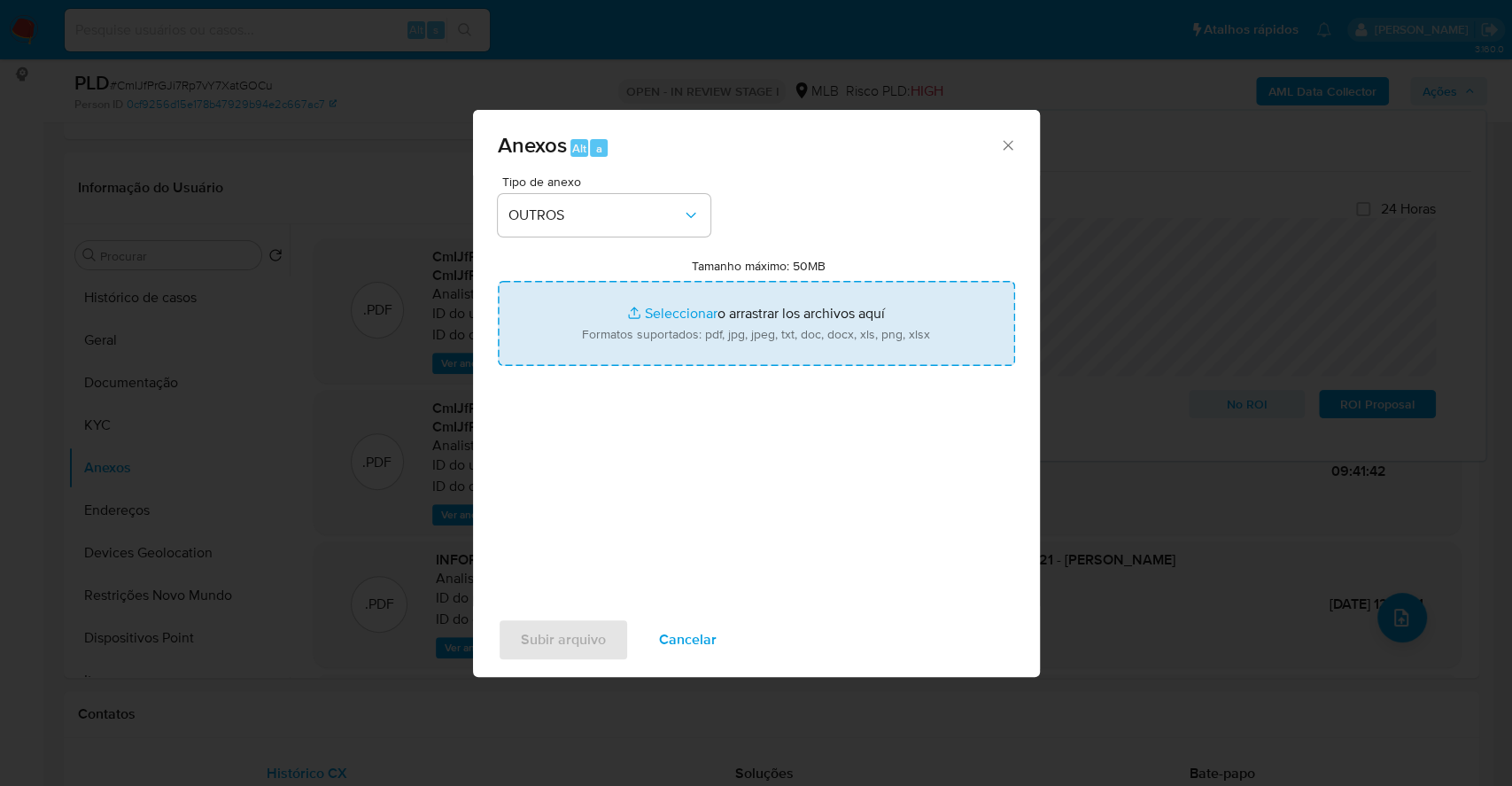
click at [637, 316] on input "Tamanho máximo: 50MB Seleccionar archivos" at bounding box center [756, 323] width 517 height 85
type input "C:\fakepath\DECLINIO - CmIJfPrGJi7Rp7vY7XatGOCu - CPF 09115777421 - DANIEL PERE…"
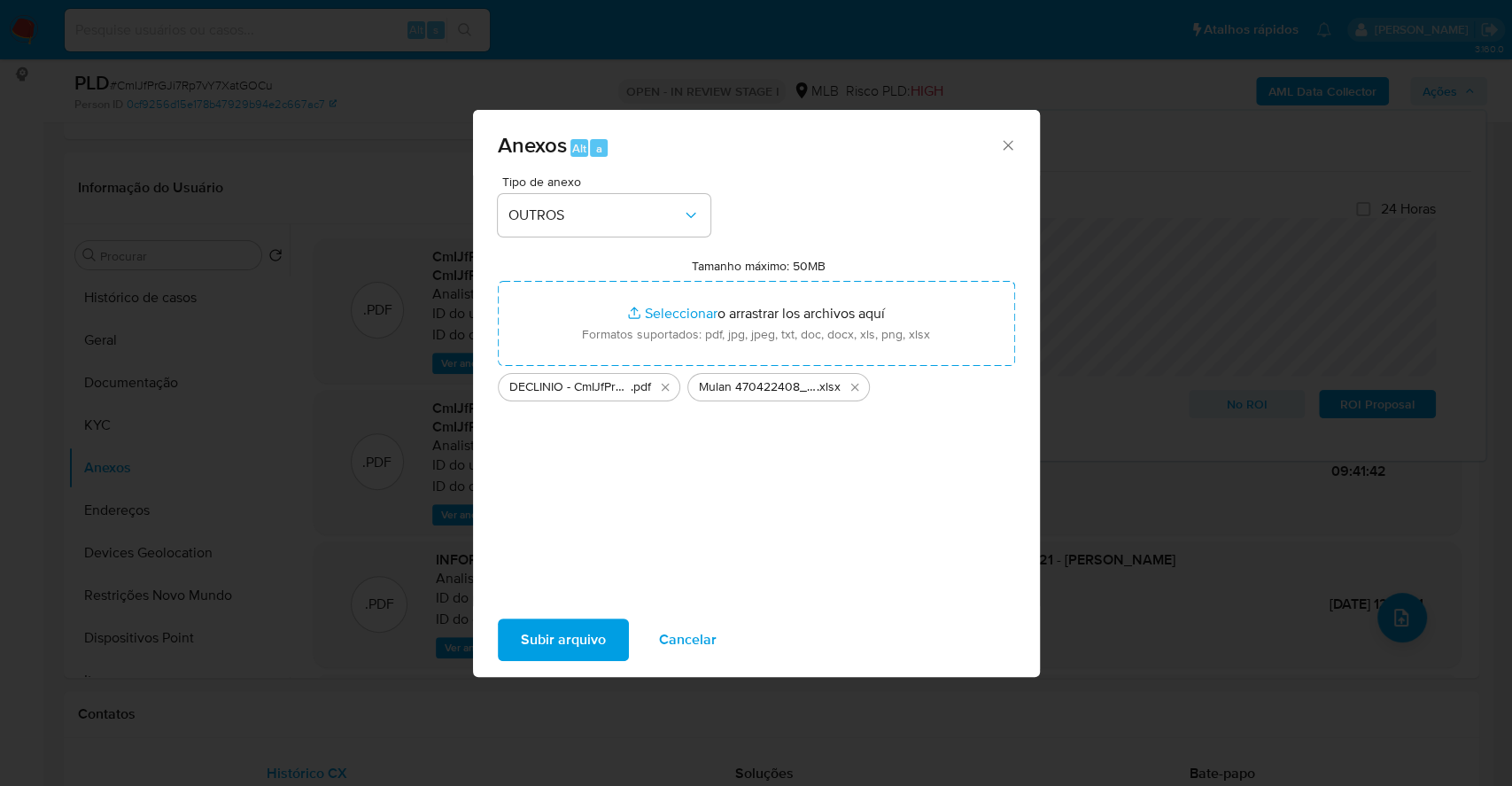
click at [564, 638] on span "Subir arquivo" at bounding box center [563, 639] width 85 height 39
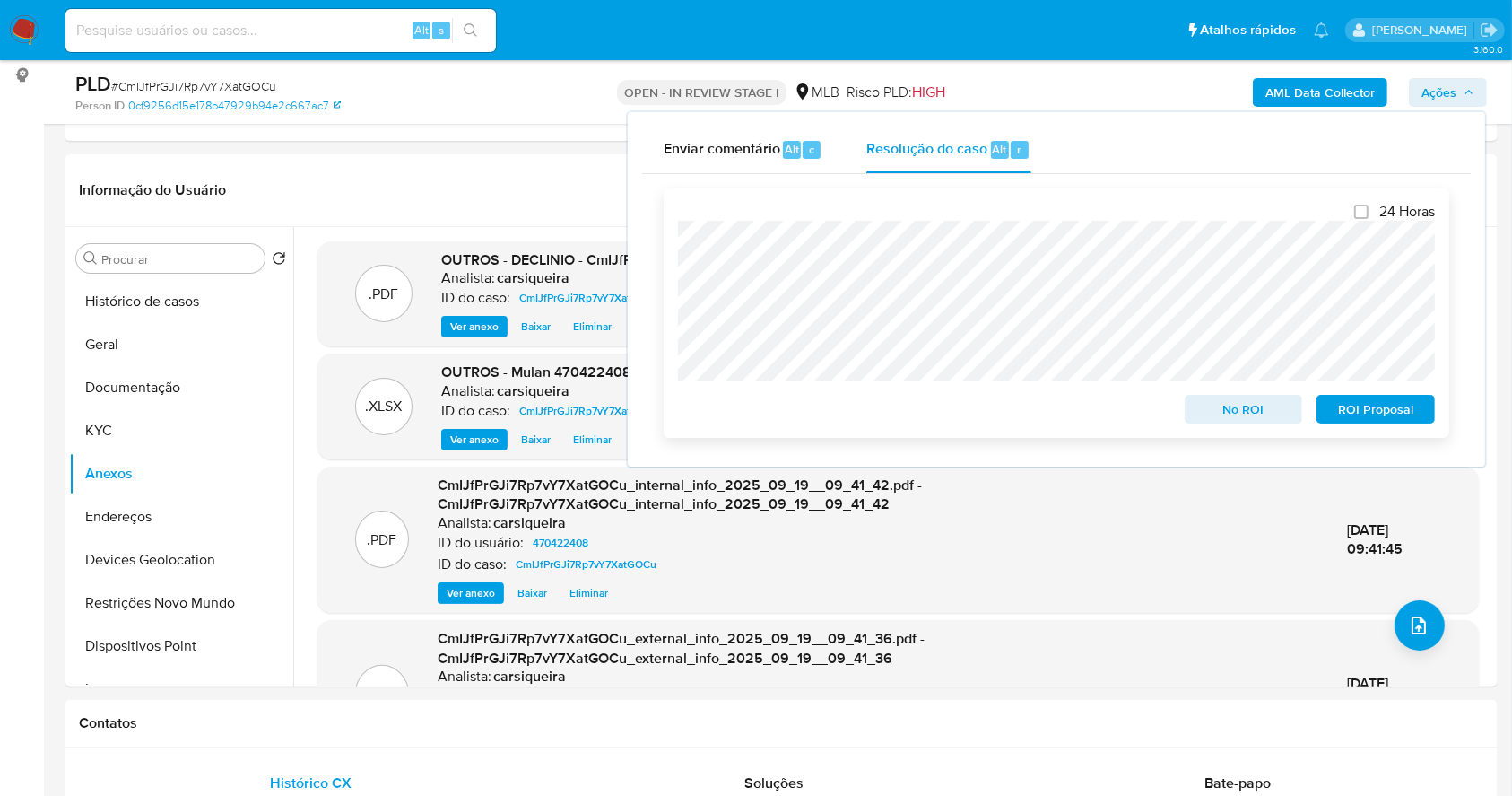
click at [1220, 419] on span "No ROI" at bounding box center [1244, 409] width 93 height 25
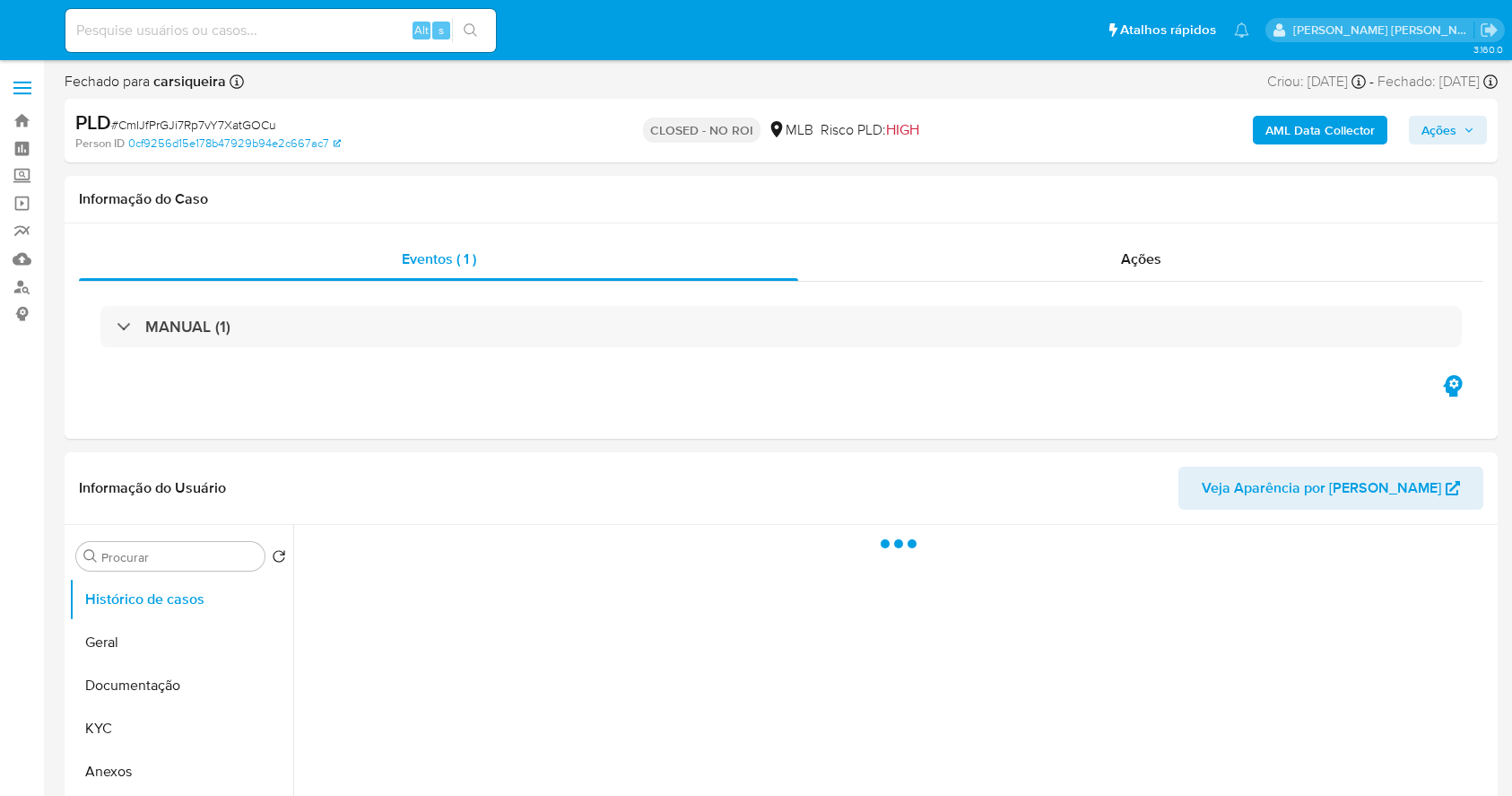
select select "10"
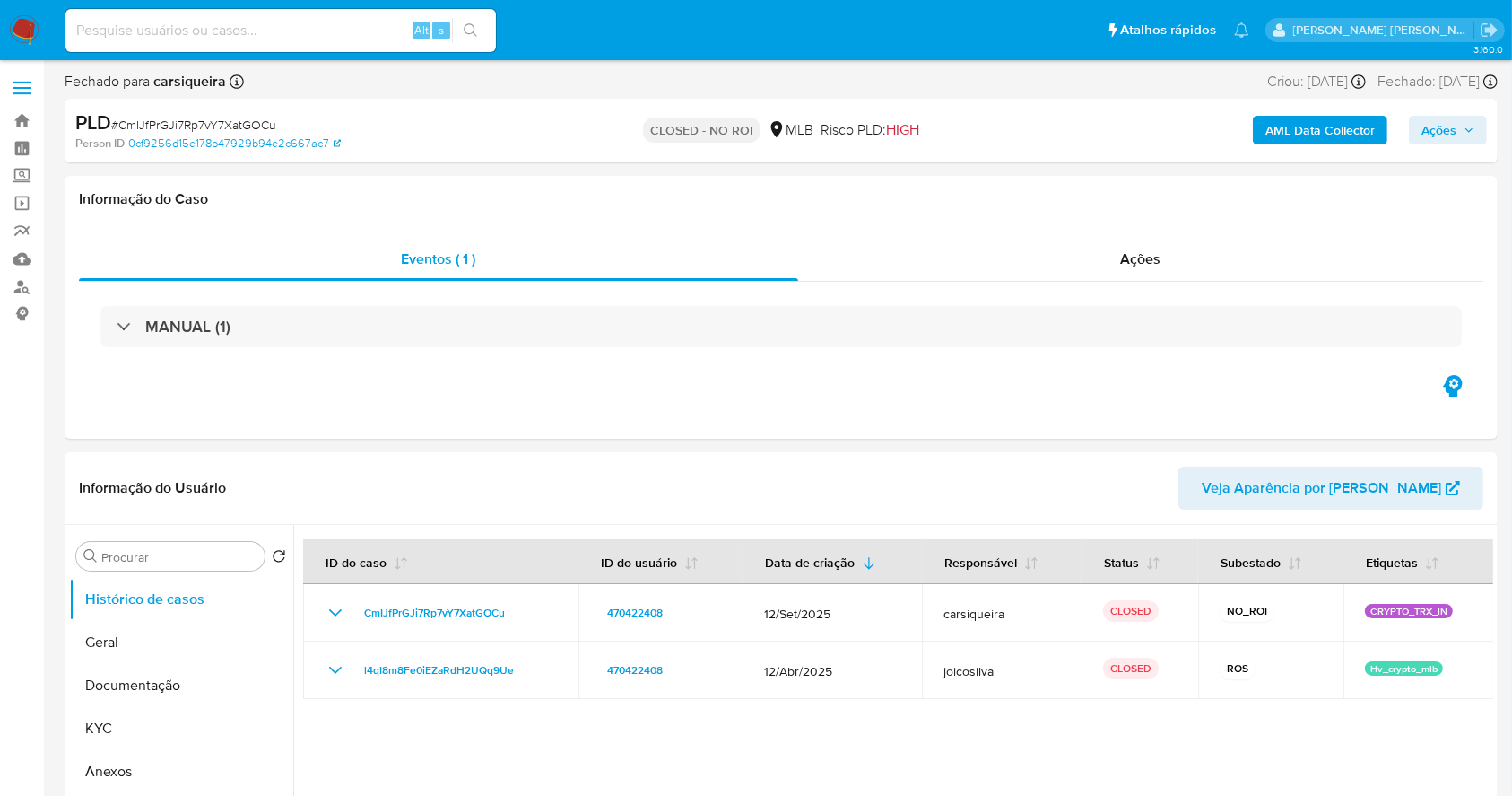
click at [25, 28] on img at bounding box center [24, 30] width 30 height 30
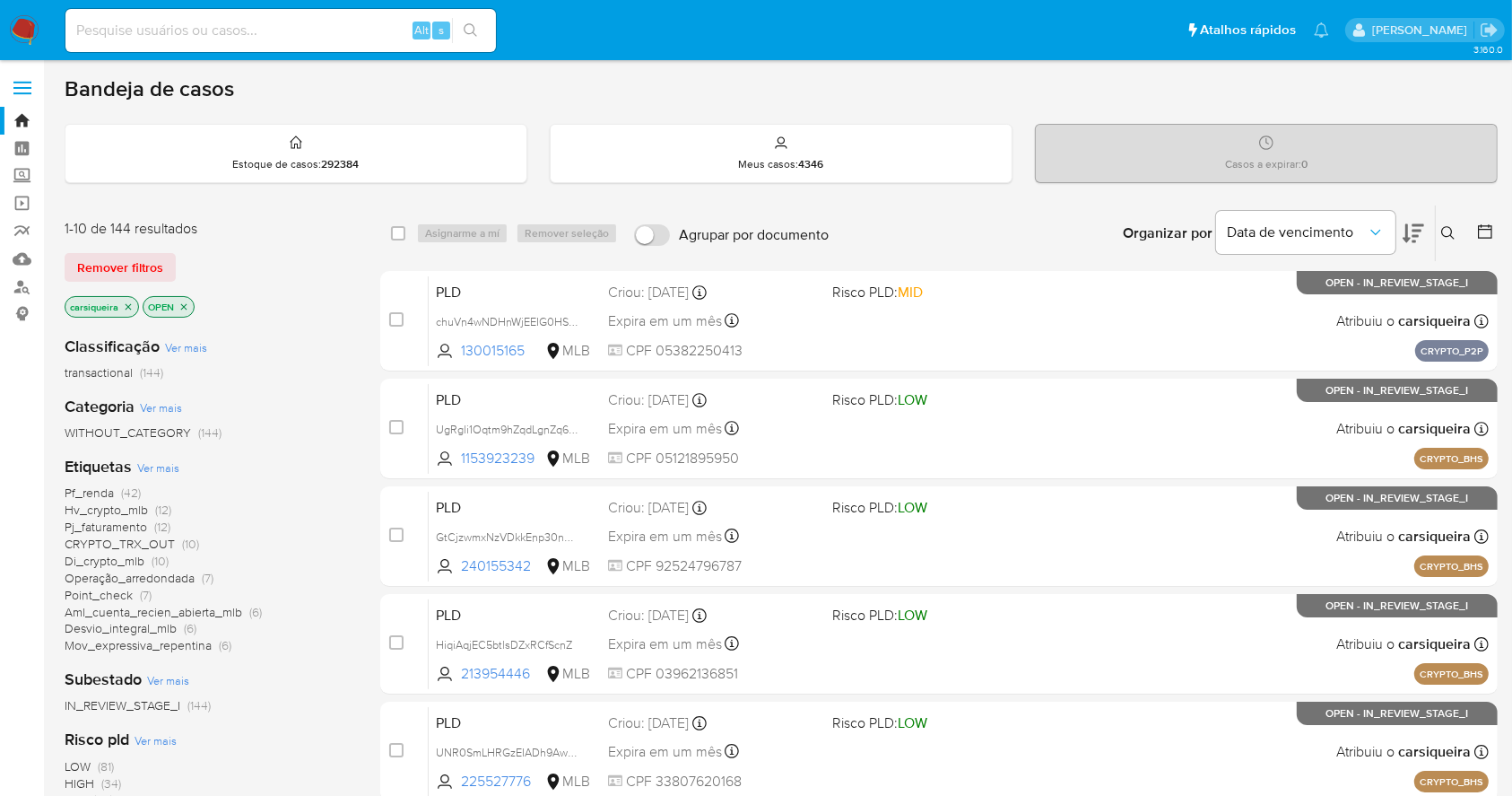
click at [327, 533] on div "Pf_renda (42) Hv_crypto_mlb (12) Pj_faturamento (12) CRYPTO_TRX_OUT (10) Di_cry…" at bounding box center [208, 569] width 287 height 170
click at [1417, 230] on icon at bounding box center [1414, 234] width 22 height 22
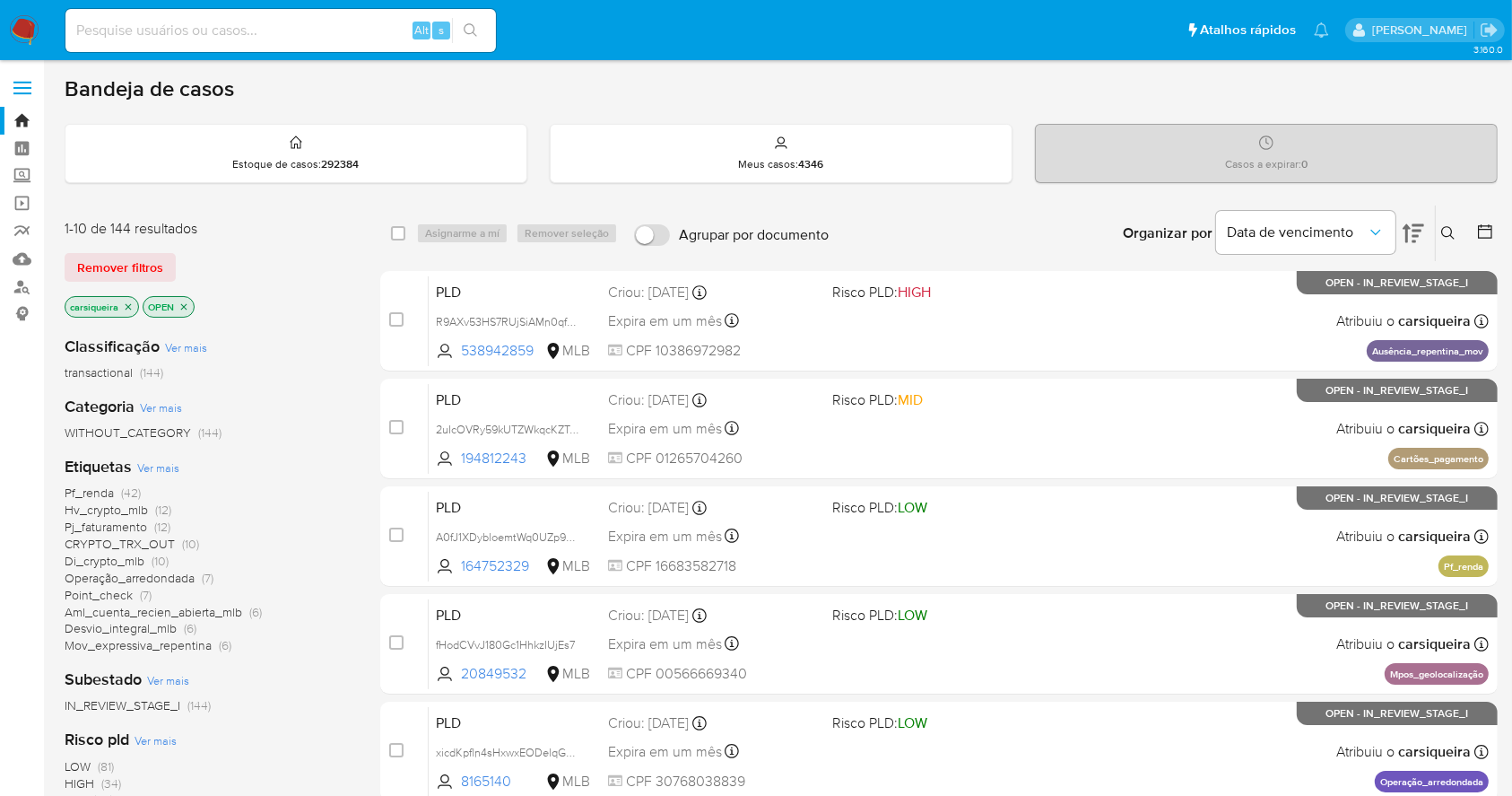
click at [22, 31] on img at bounding box center [24, 30] width 30 height 30
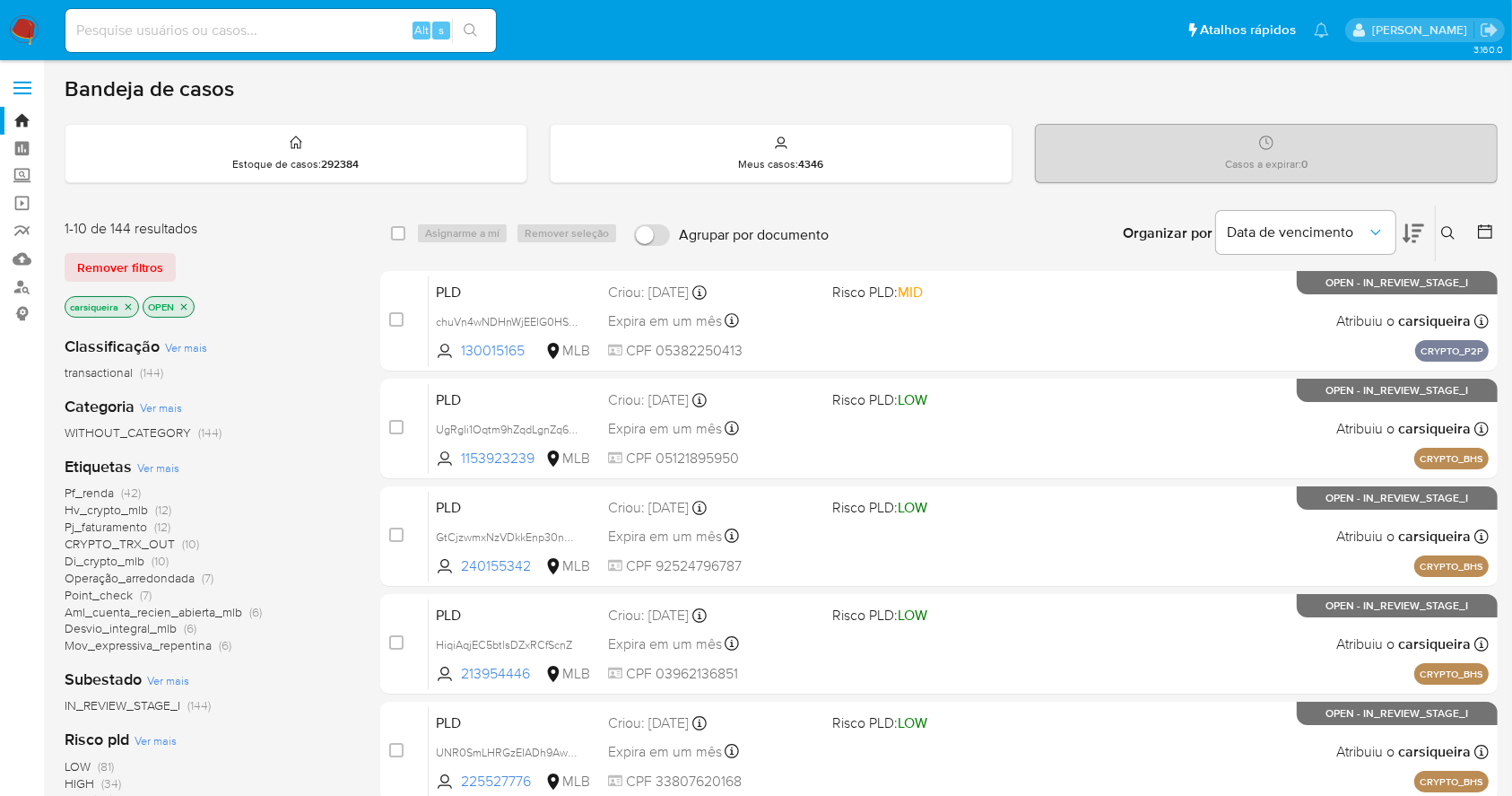
click at [16, 28] on img at bounding box center [24, 30] width 30 height 30
click at [212, 32] on input at bounding box center [280, 31] width 430 height 24
paste input "EjBYfWLqzyUencoIIPgj6jZf"
type input "EjBYfWLqzyUencoIIPgj6jZf"
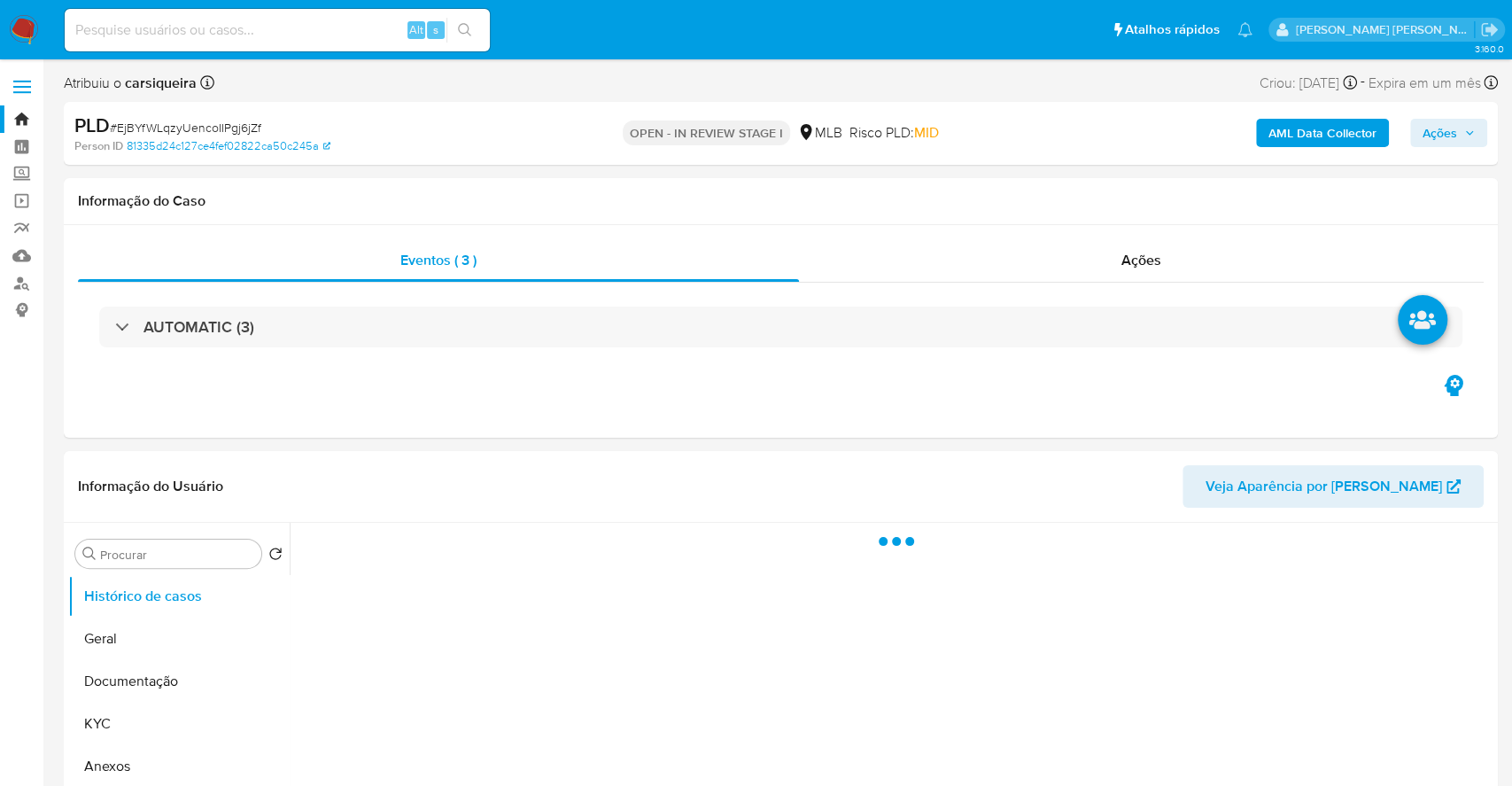
select select "10"
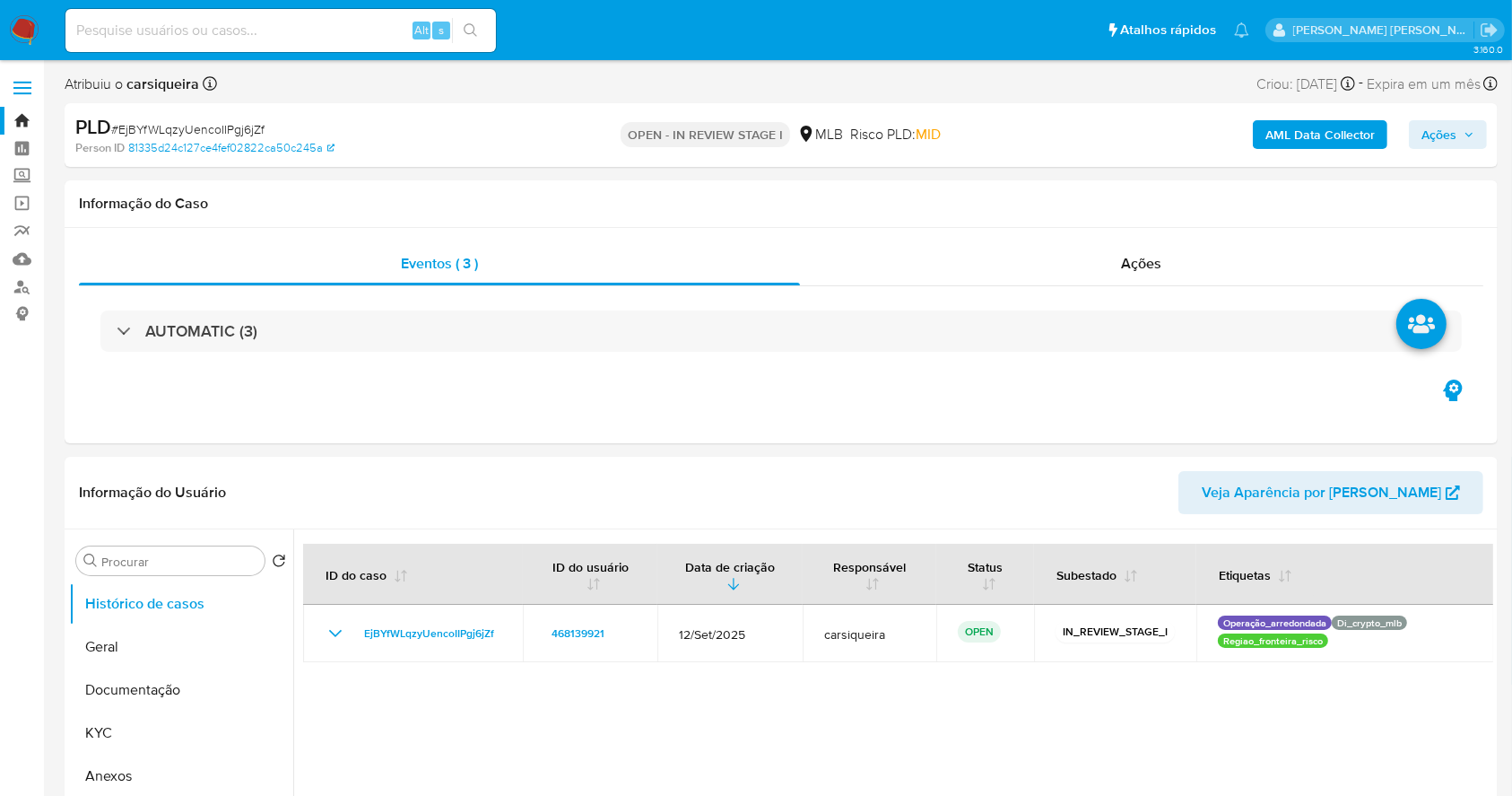
click at [32, 32] on img at bounding box center [24, 30] width 30 height 30
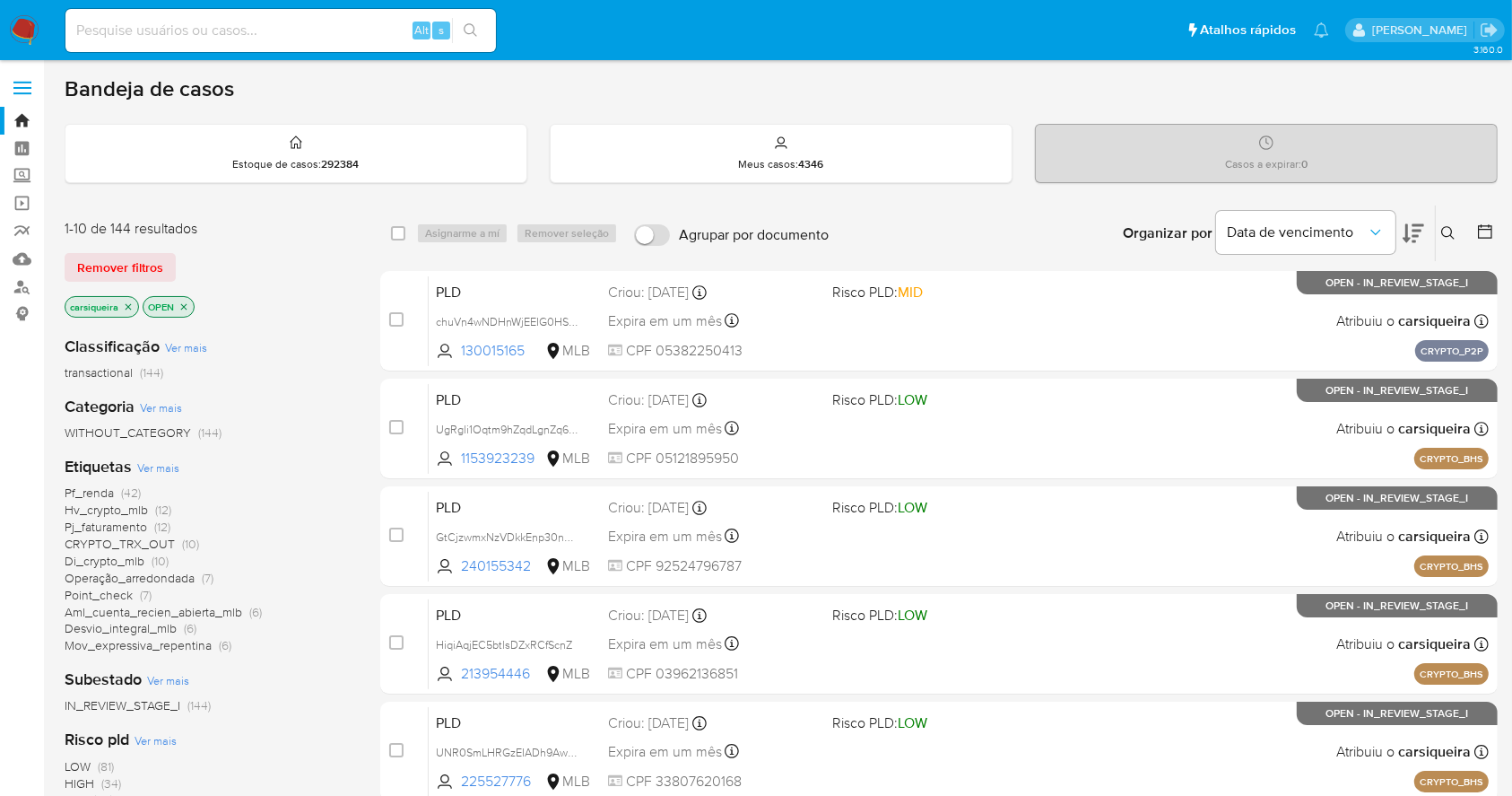
click at [157, 460] on span "Ver mais" at bounding box center [158, 468] width 42 height 16
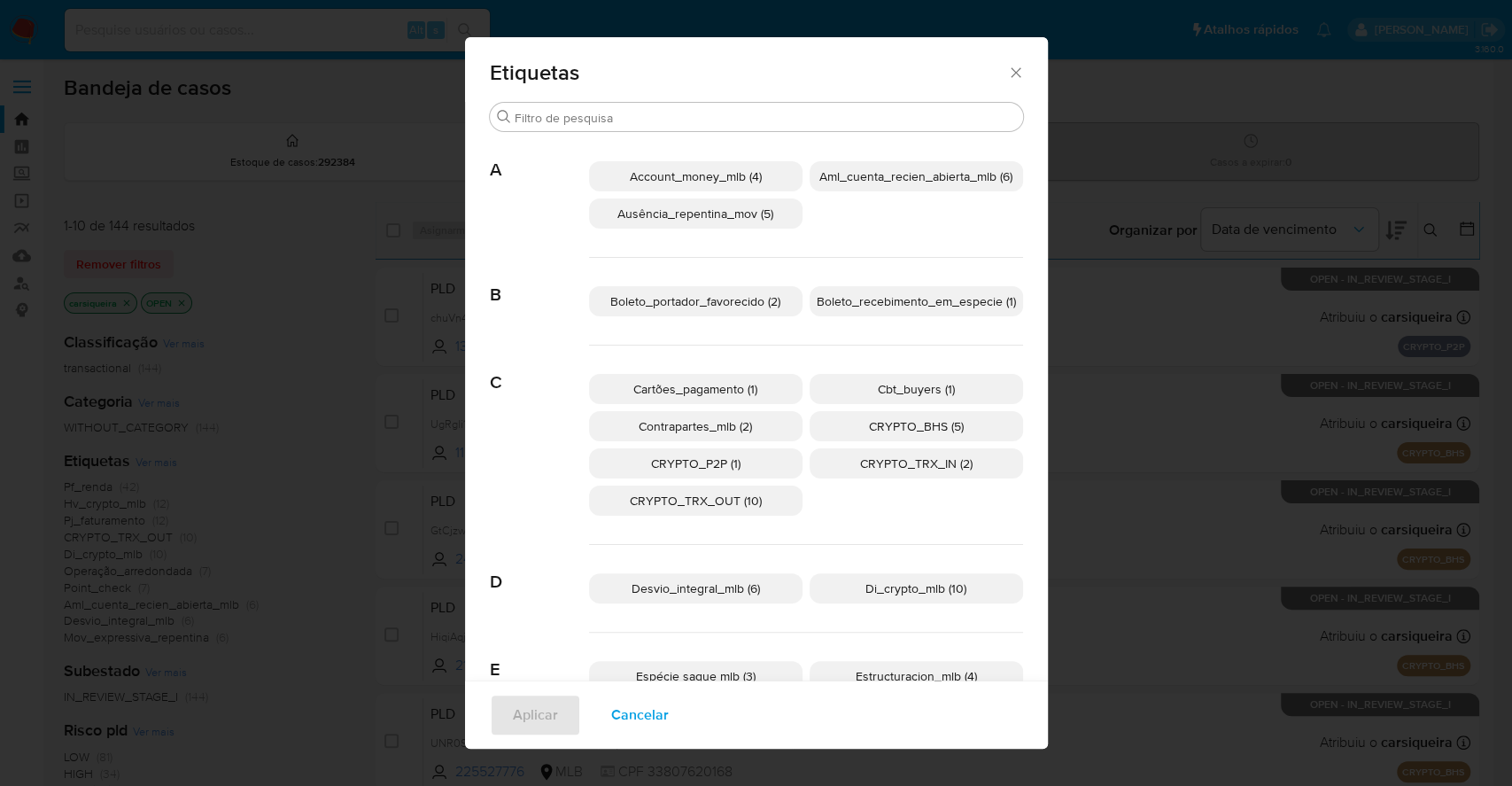
click at [751, 457] on p "CRYPTO_P2P (1)" at bounding box center [696, 463] width 214 height 30
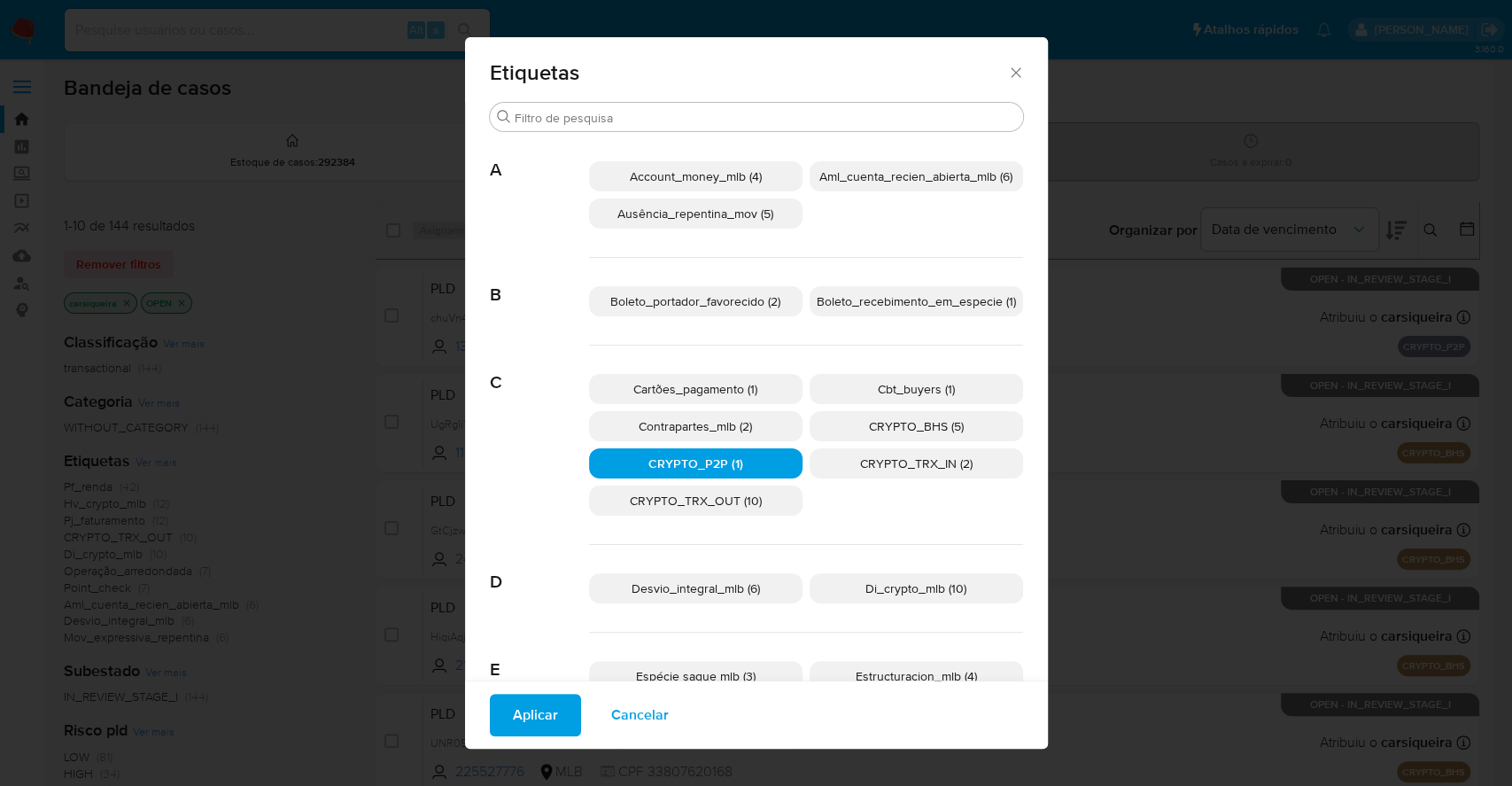
click at [927, 429] on span "CRYPTO_BHS (5)" at bounding box center [916, 426] width 95 height 18
click at [963, 462] on p "CRYPTO_TRX_IN (2)" at bounding box center [916, 463] width 214 height 30
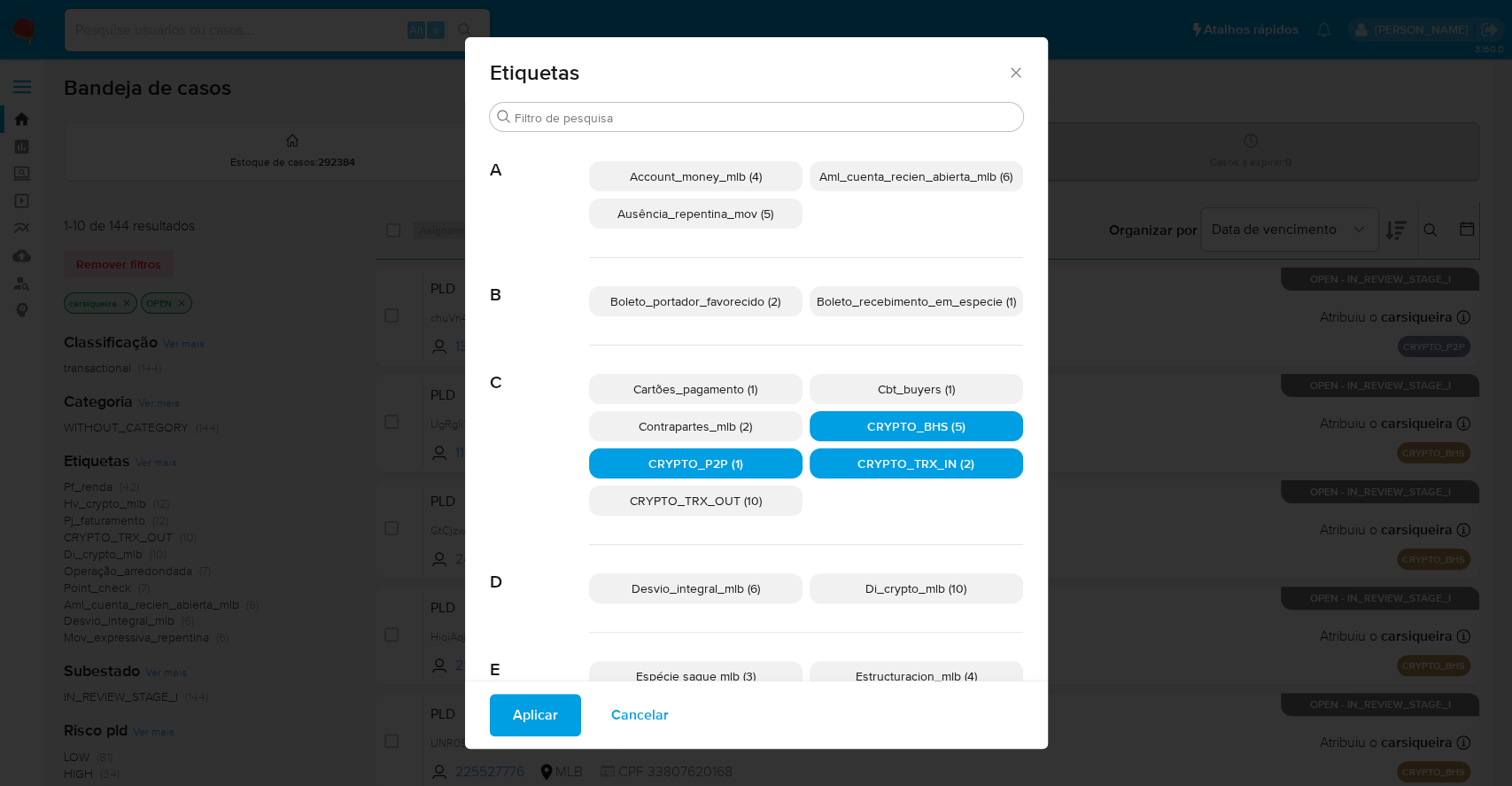
click at [724, 513] on p "CRYPTO_TRX_OUT (10)" at bounding box center [696, 500] width 214 height 30
click at [897, 591] on span "Di_crypto_mlb (10)" at bounding box center [916, 588] width 101 height 18
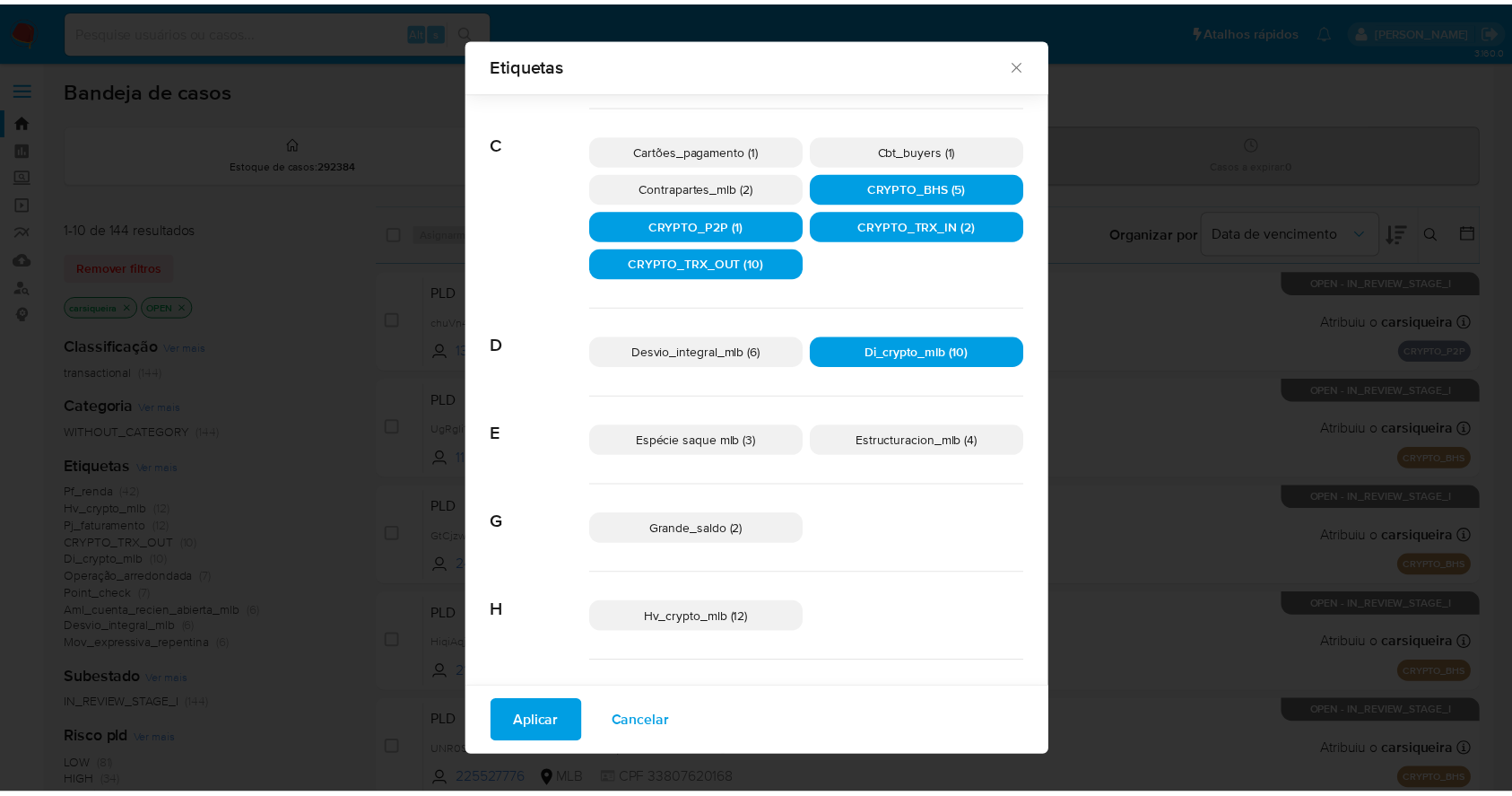
scroll to position [287, 0]
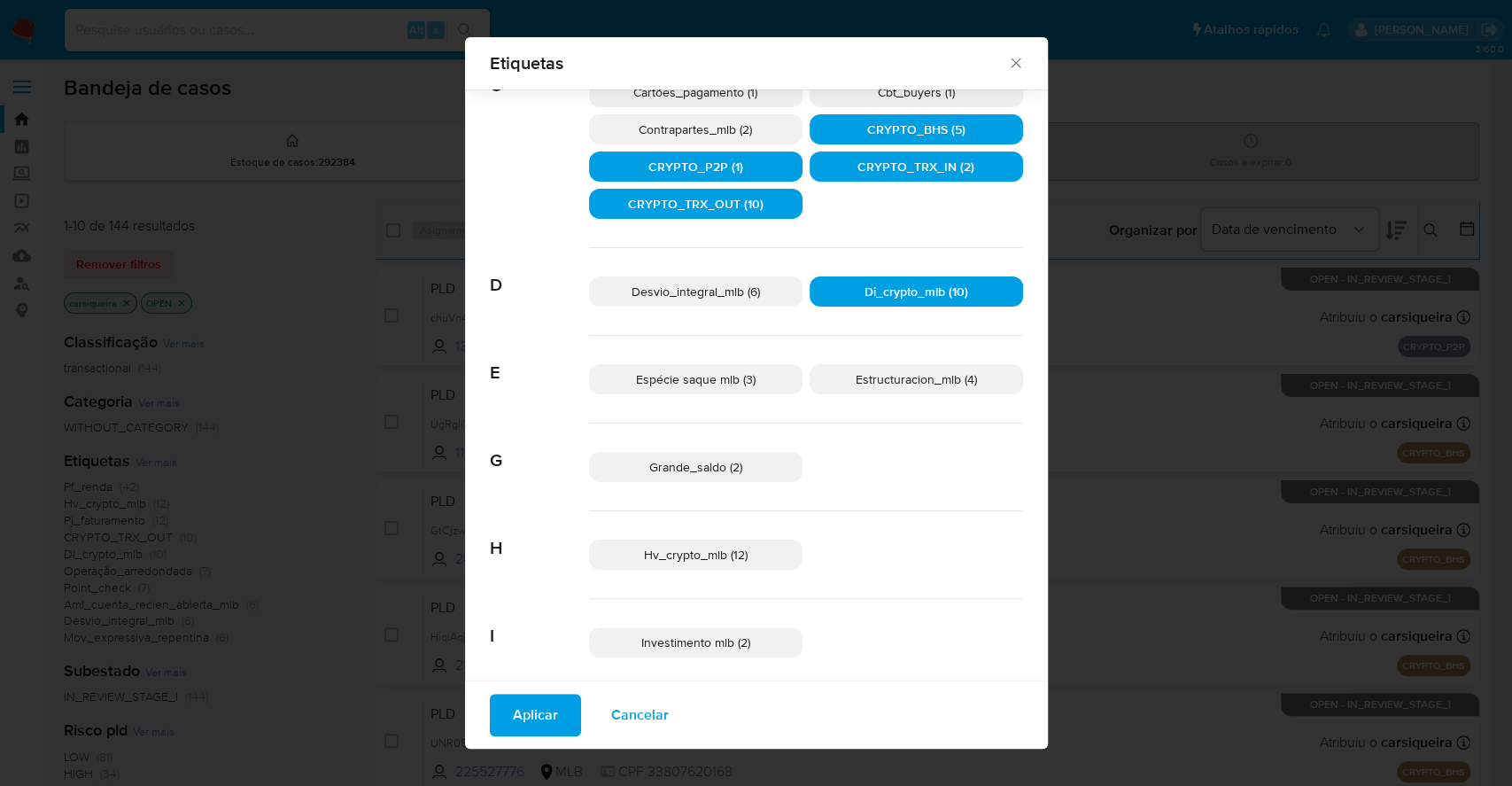
click at [714, 555] on span "Hv_crypto_mlb (12)" at bounding box center [696, 555] width 104 height 18
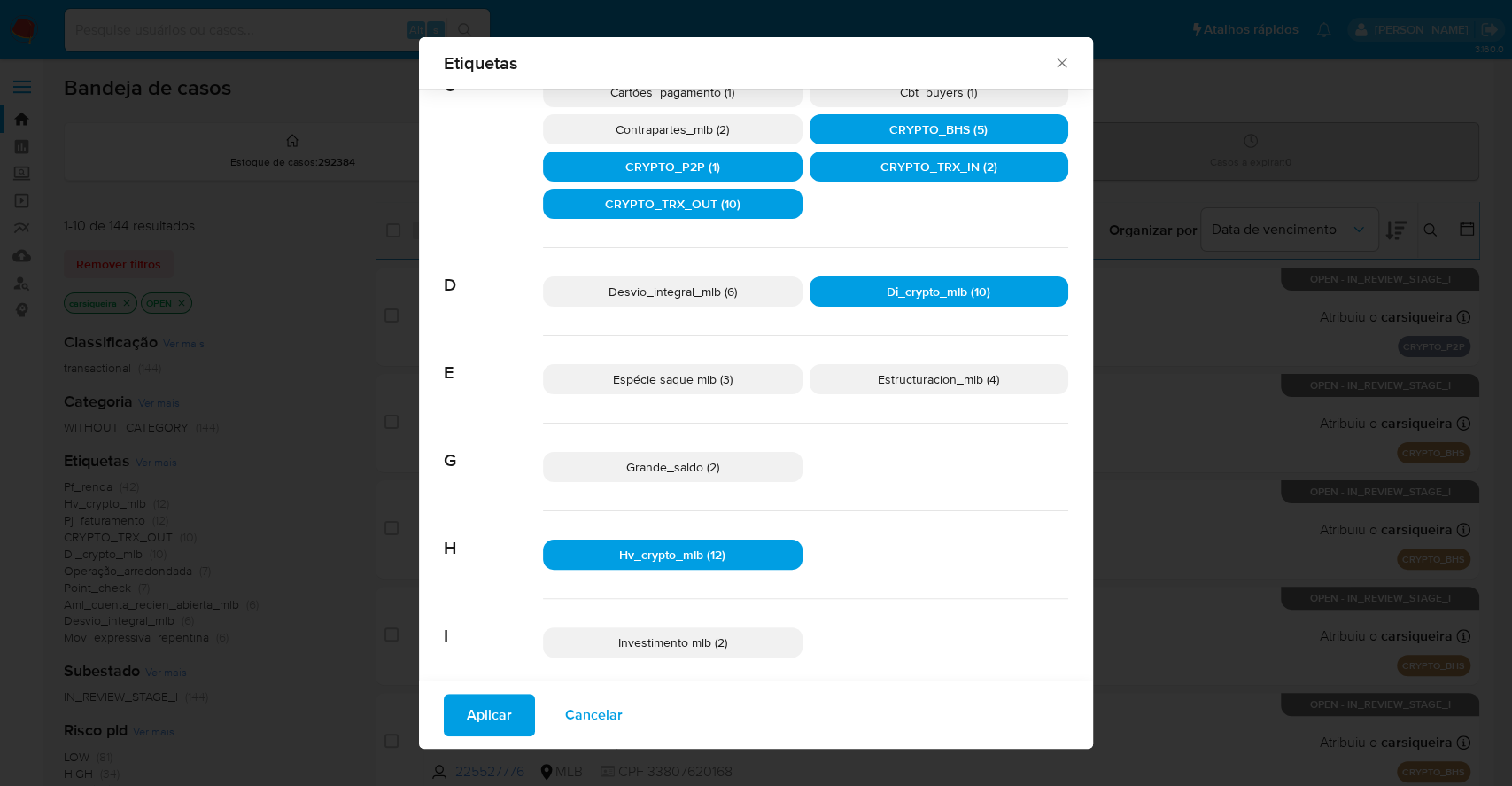
click at [458, 721] on button "Aplicar" at bounding box center [489, 715] width 91 height 42
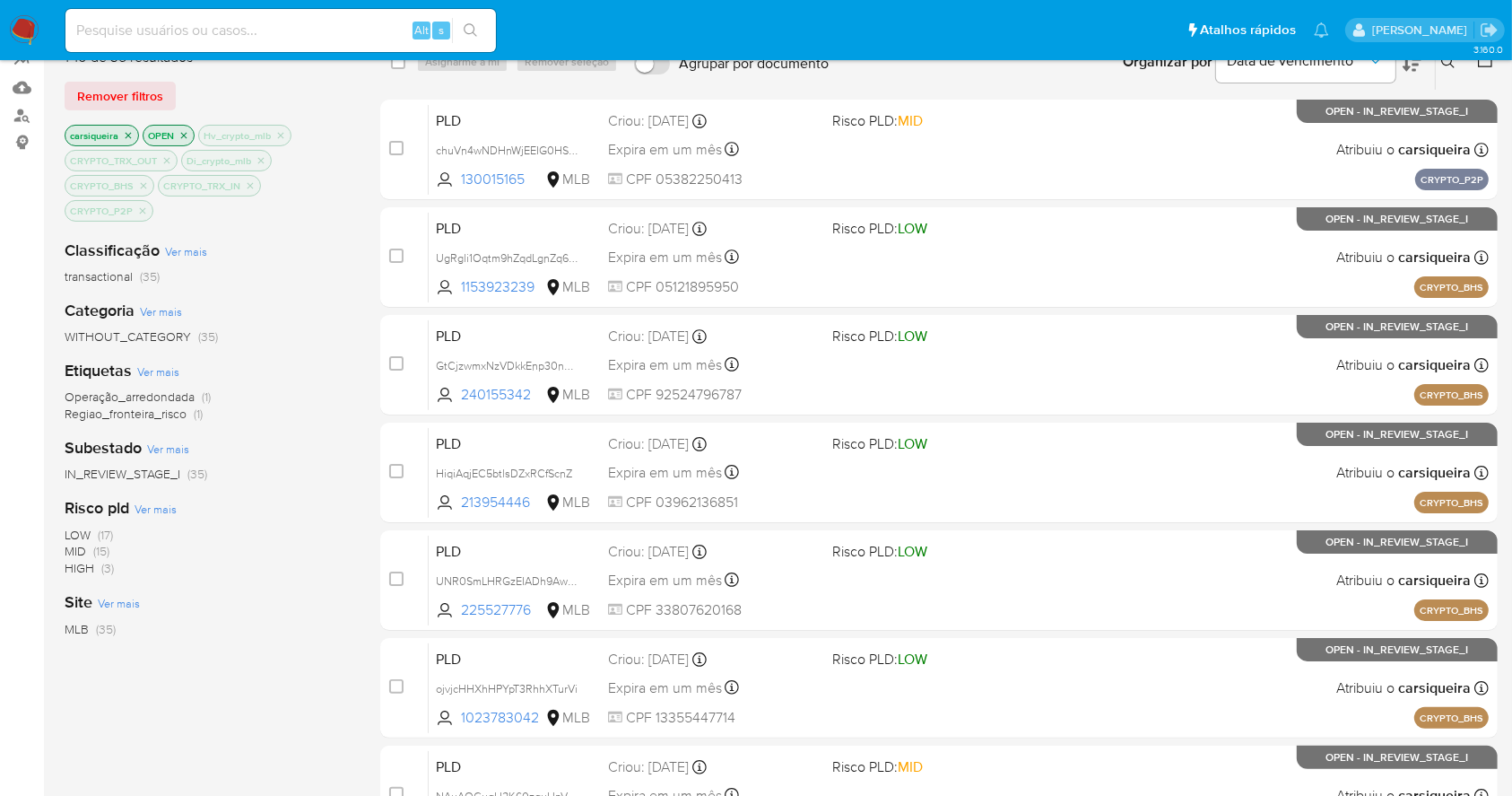
scroll to position [196, 0]
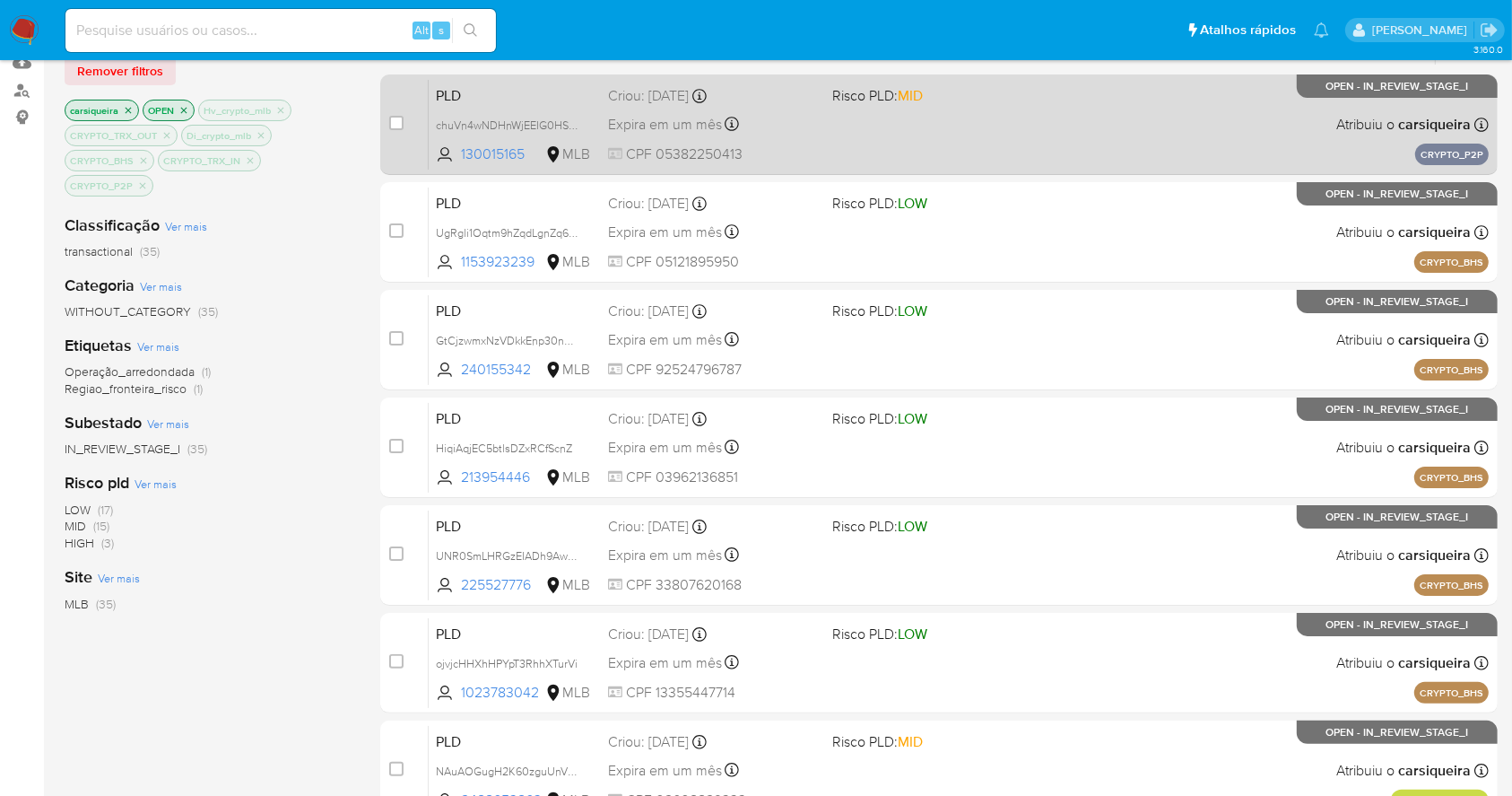
click at [936, 129] on div "PLD chuVn4wNDHnWjEEIG0HSWhWb 130015165 MLB Risco PLD: MID Criou: 15/09/2025 Cri…" at bounding box center [958, 123] width 1061 height 90
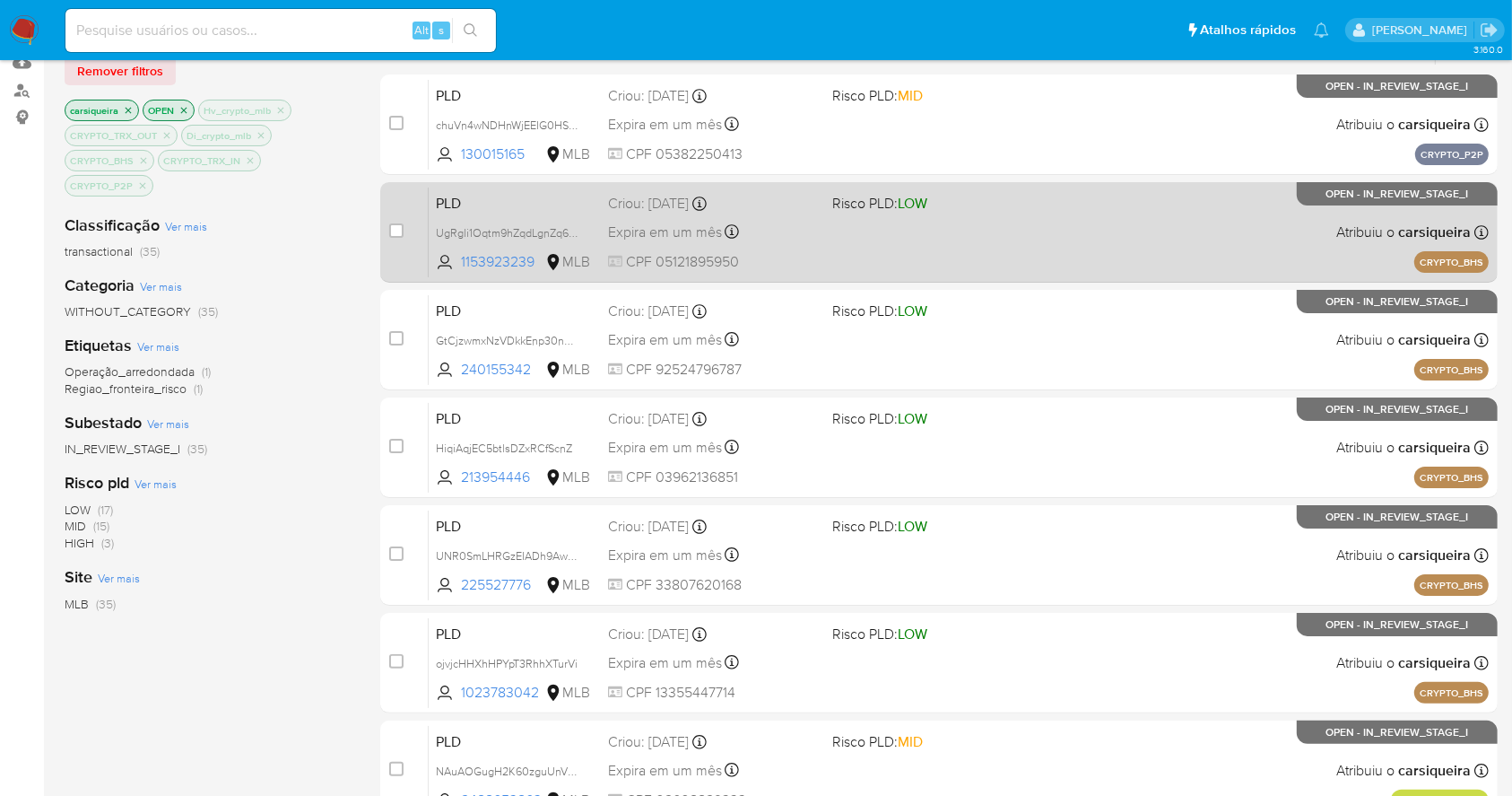
click at [955, 240] on div "PLD UgRgli1Oqtm9hZqdLgnZq6zo 1153923239 MLB Risco PLD: LOW Criou: 12/09/2025 Cr…" at bounding box center [958, 231] width 1061 height 90
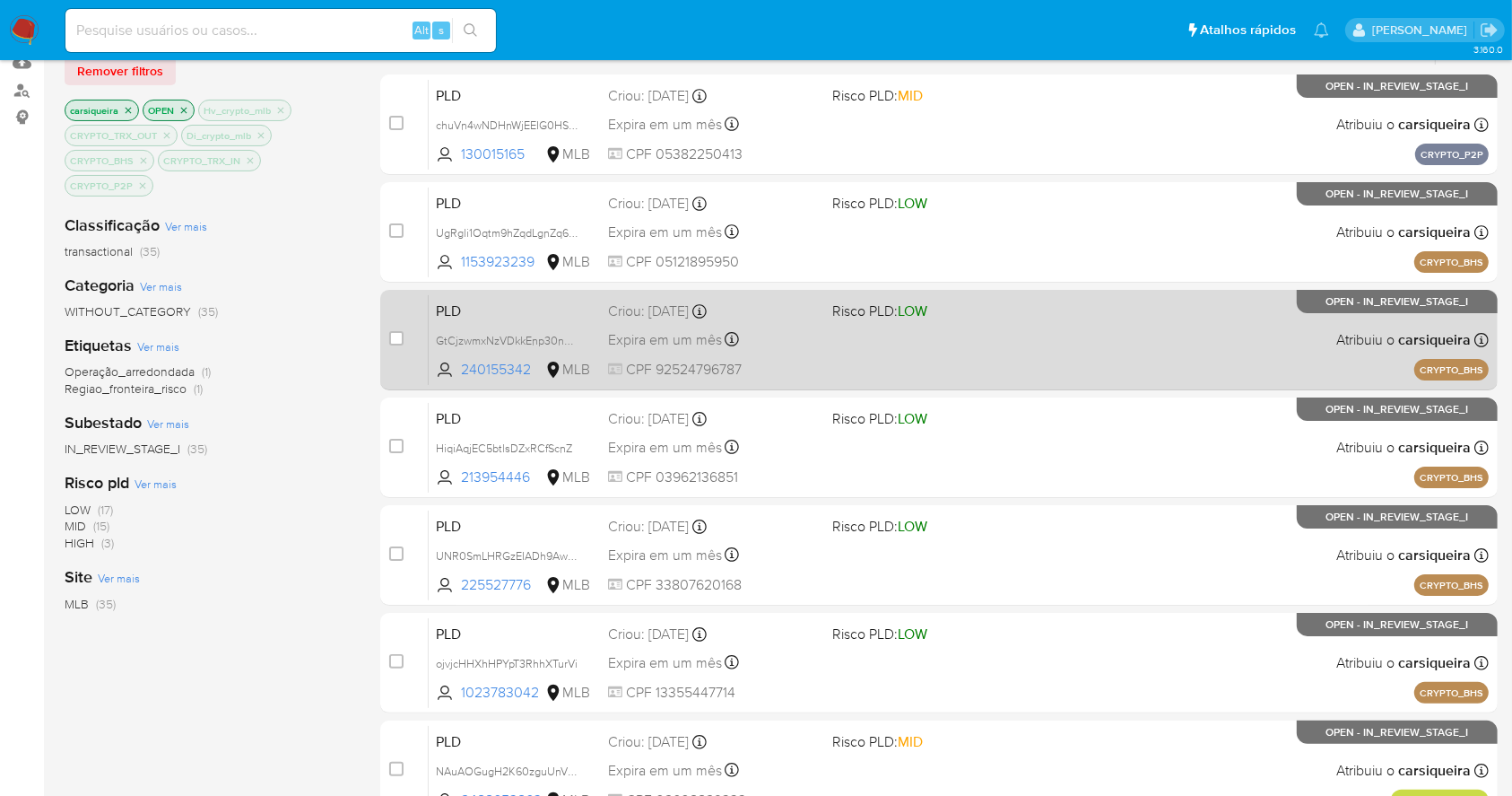
click at [946, 330] on div "PLD GtCjzwmxNzVDkkEnp30nHkPD 240155342 MLB Risco PLD: LOW Criou: 12/09/2025 Cri…" at bounding box center [958, 339] width 1061 height 90
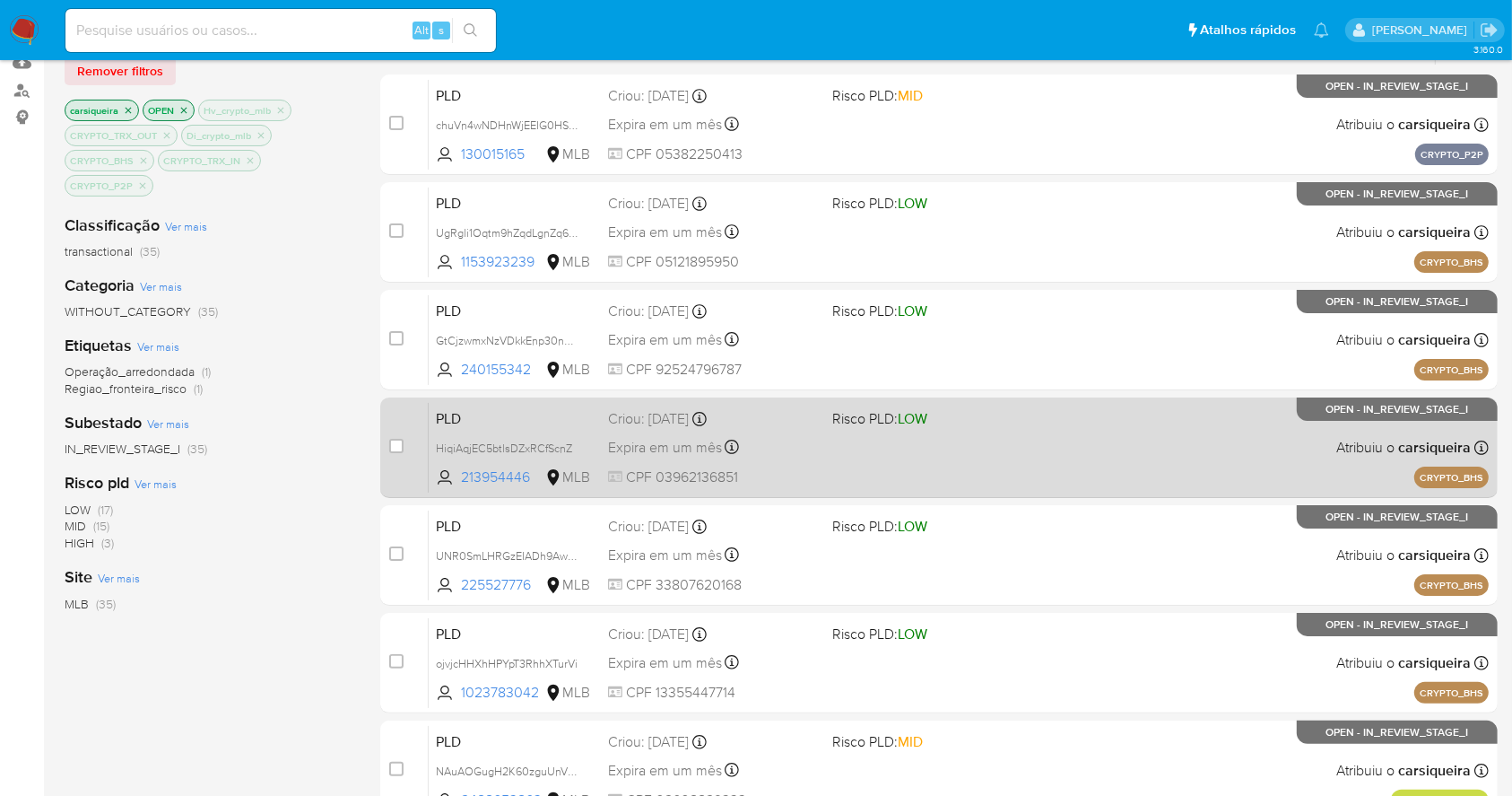
click at [1063, 457] on div "PLD HiqiAqjEC5btlsDZxRCfScnZ 213954446 MLB Risco PLD: LOW Criou: 12/09/2025 Cri…" at bounding box center [958, 447] width 1061 height 90
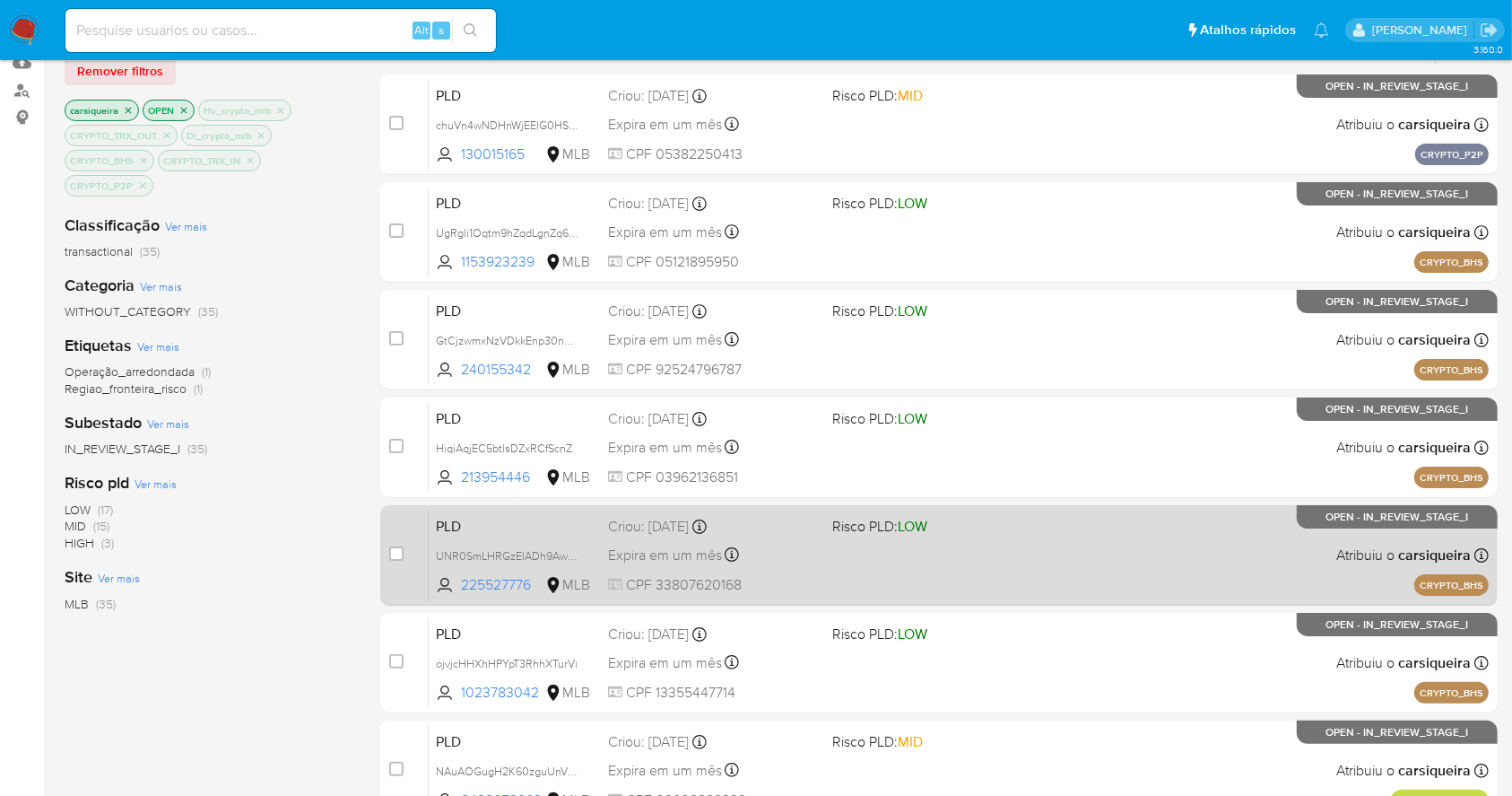
click at [1021, 563] on div "PLD UNR0SmLHRGzEIADh9Aw6F31X 225527776 MLB Risco PLD: LOW Criou: 12/09/2025 Cri…" at bounding box center [958, 555] width 1061 height 90
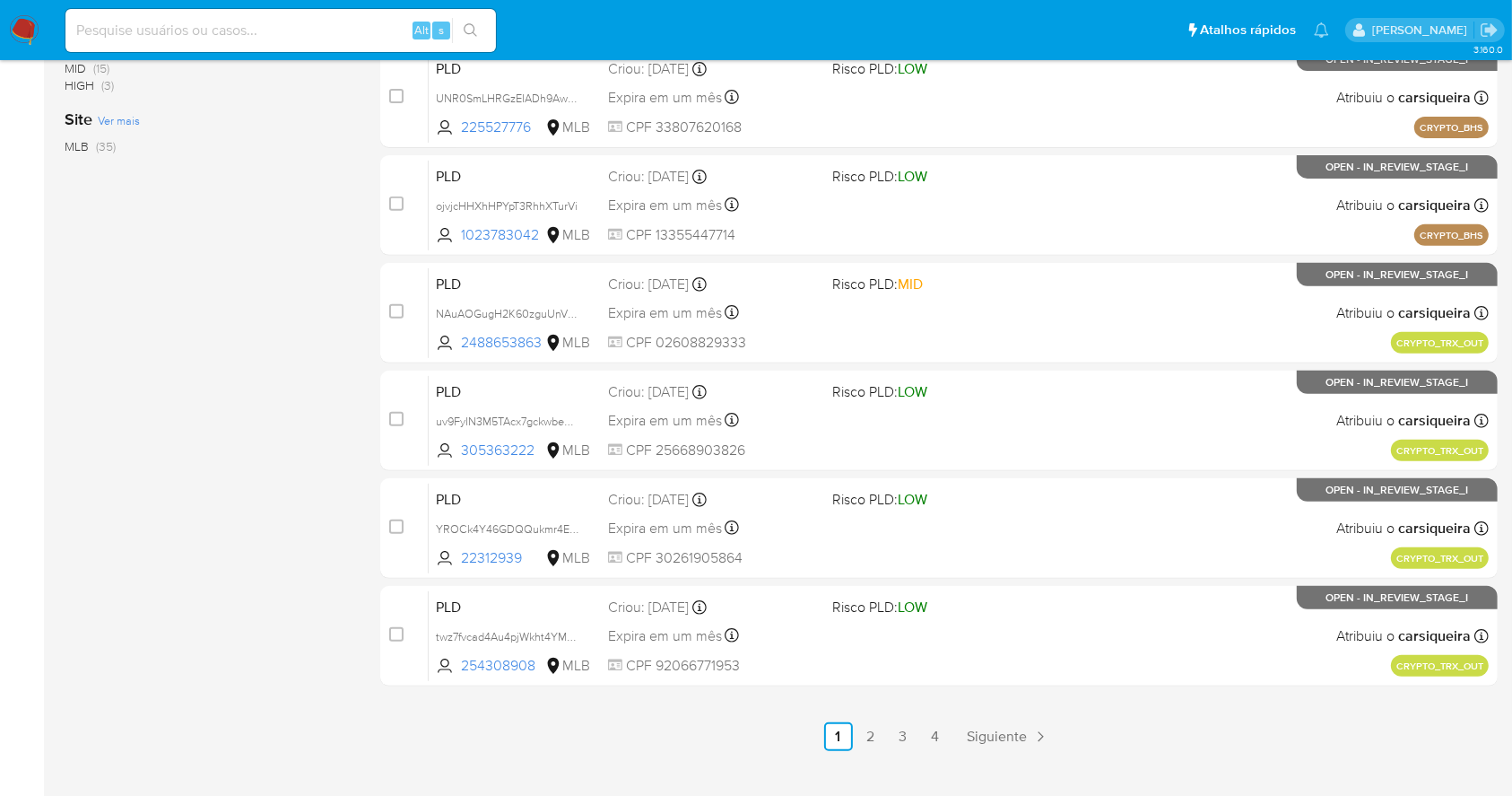
scroll to position [684, 0]
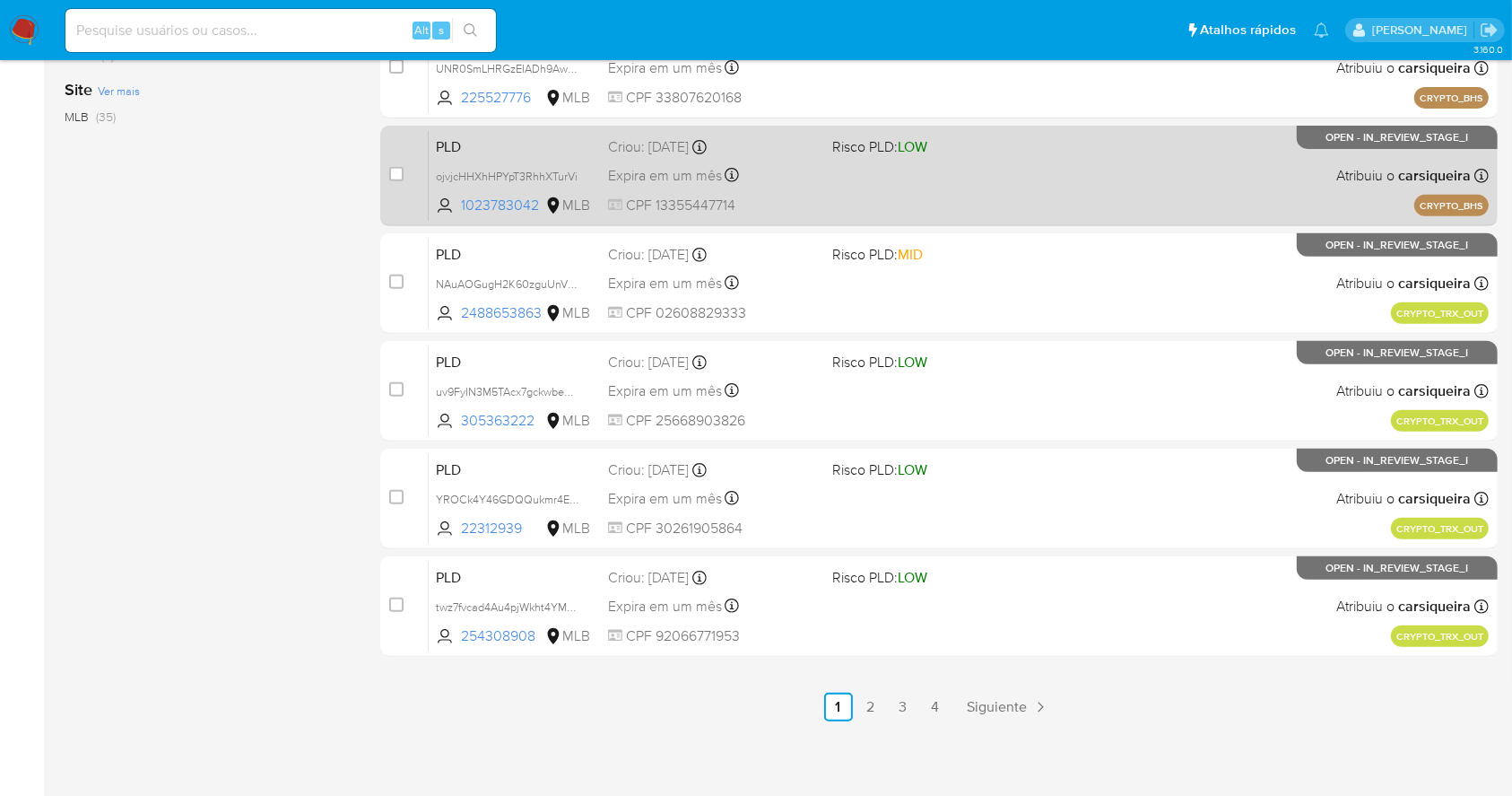
click at [987, 175] on span at bounding box center [936, 175] width 209 height 4
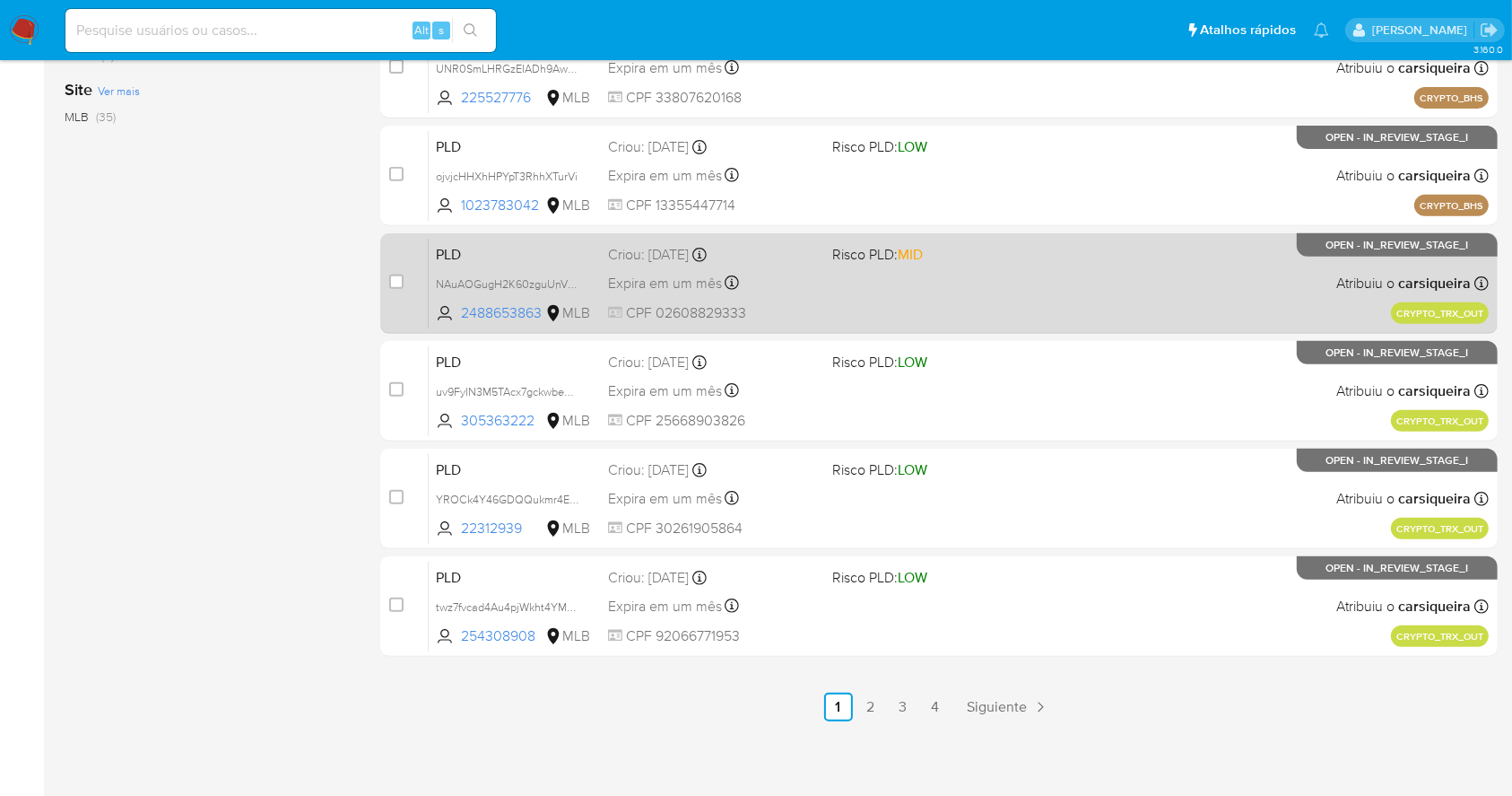
click at [1013, 308] on div "PLD NAuAOGugH2K60zguUnVfT6gZ 2488653863 MLB Risco PLD: MID Criou: 12/09/2025 Cr…" at bounding box center [958, 282] width 1061 height 90
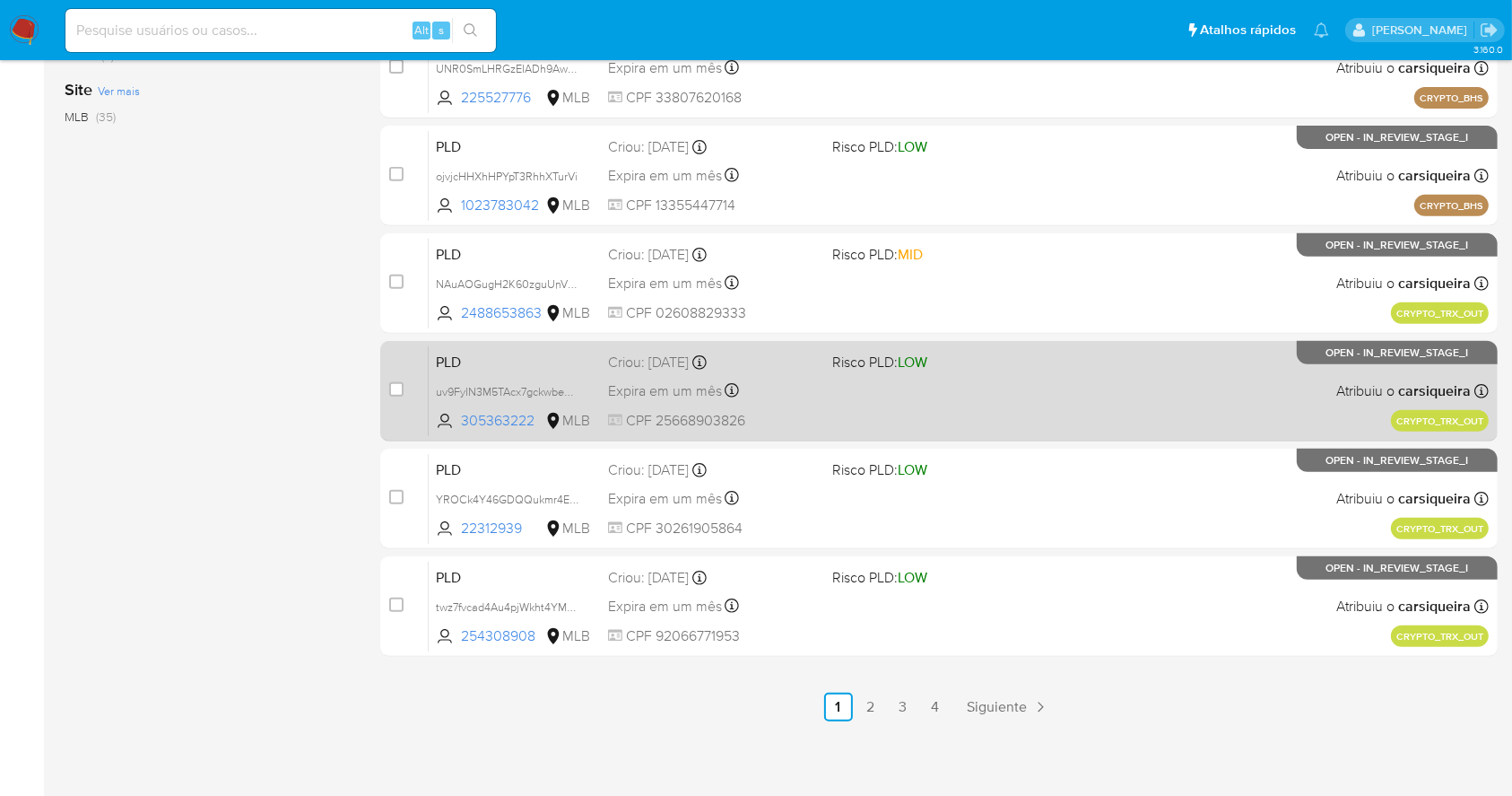
click at [994, 396] on div "PLD uv9FyIN3M5TAcx7gckwbe6sC 305363222 MLB Risco PLD: LOW Criou: 12/09/2025 Cri…" at bounding box center [958, 390] width 1061 height 90
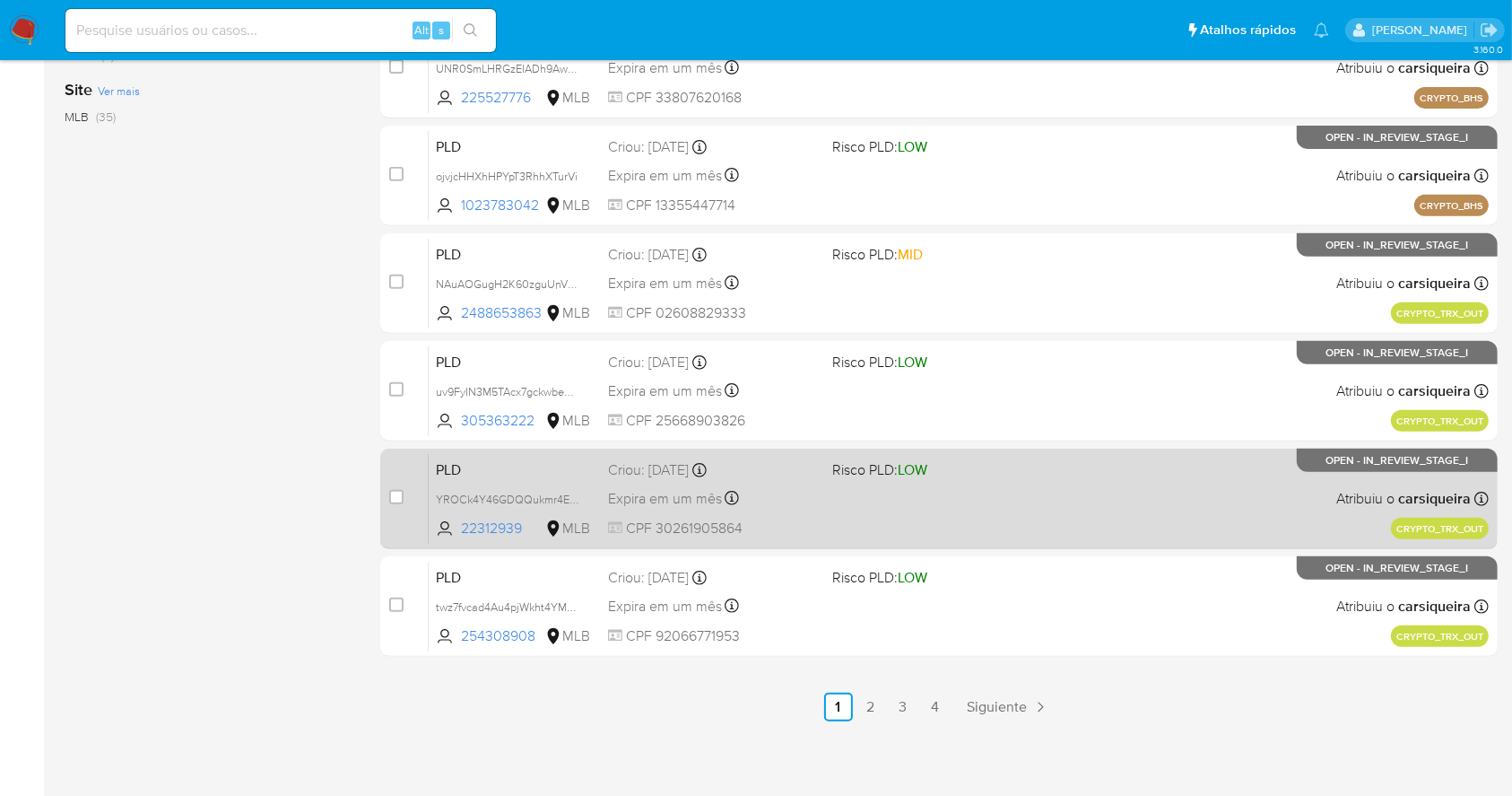
click at [967, 508] on div "PLD YROCk4Y46GDQQukmr4EplhPj 22312939 MLB Risco PLD: LOW Criou: 12/09/2025 Crio…" at bounding box center [958, 498] width 1061 height 90
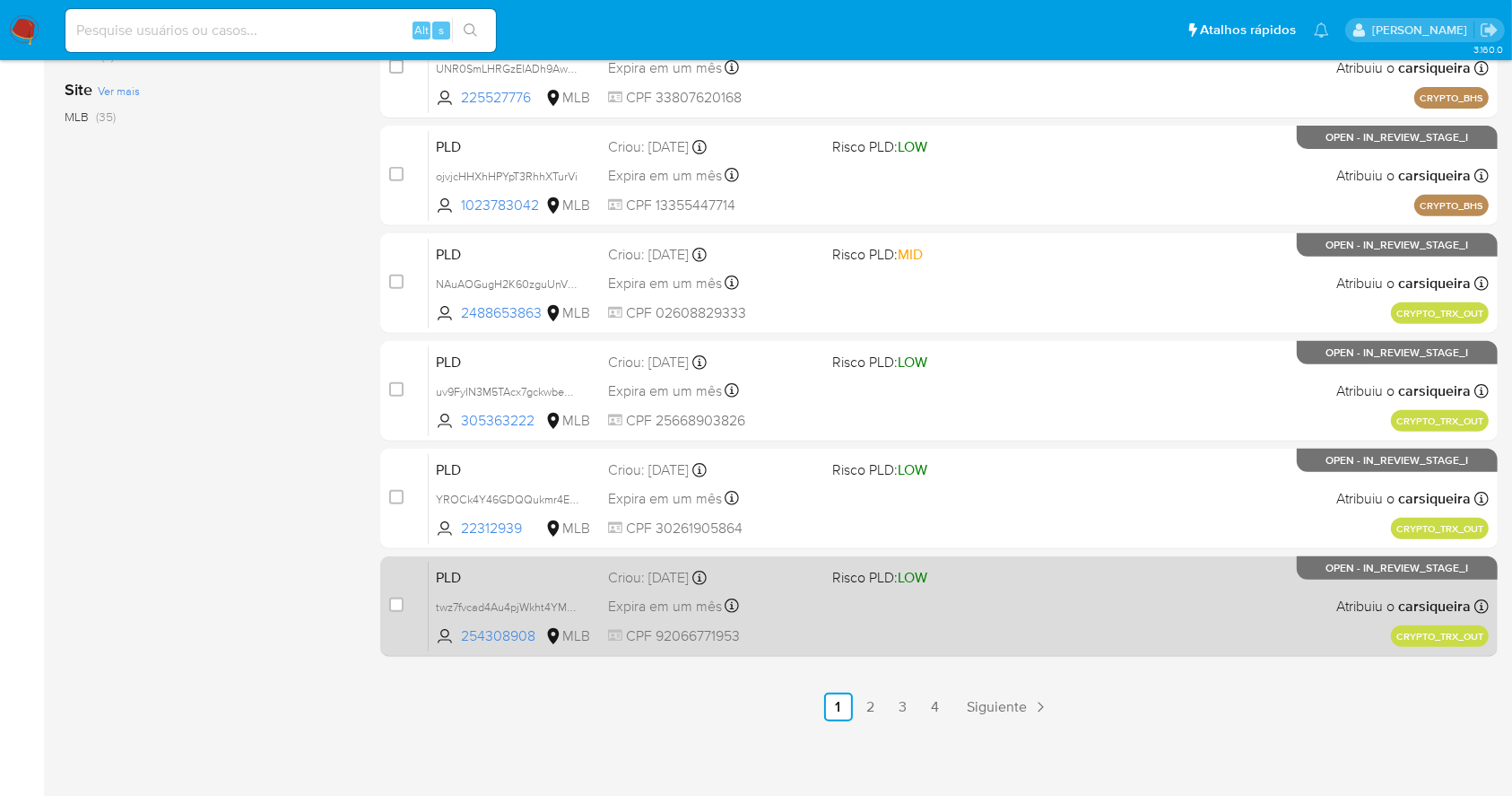
click at [1173, 585] on div "PLD twz7fvcad4Au4pjWkht4YMMG 254308908 MLB Risco PLD: LOW Criou: 12/09/2025 Cri…" at bounding box center [958, 606] width 1061 height 90
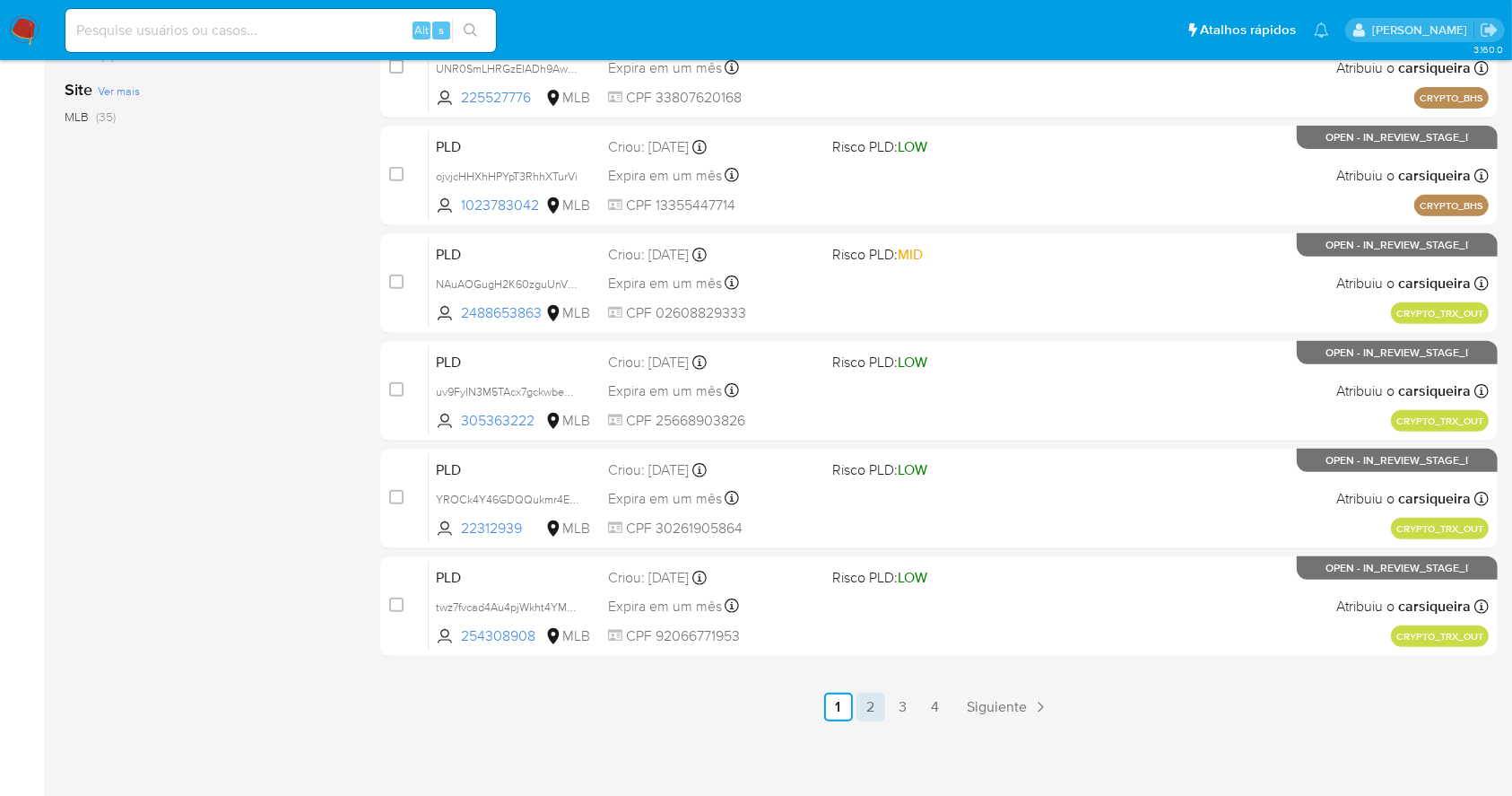
click at [865, 705] on link "2" at bounding box center [871, 706] width 28 height 28
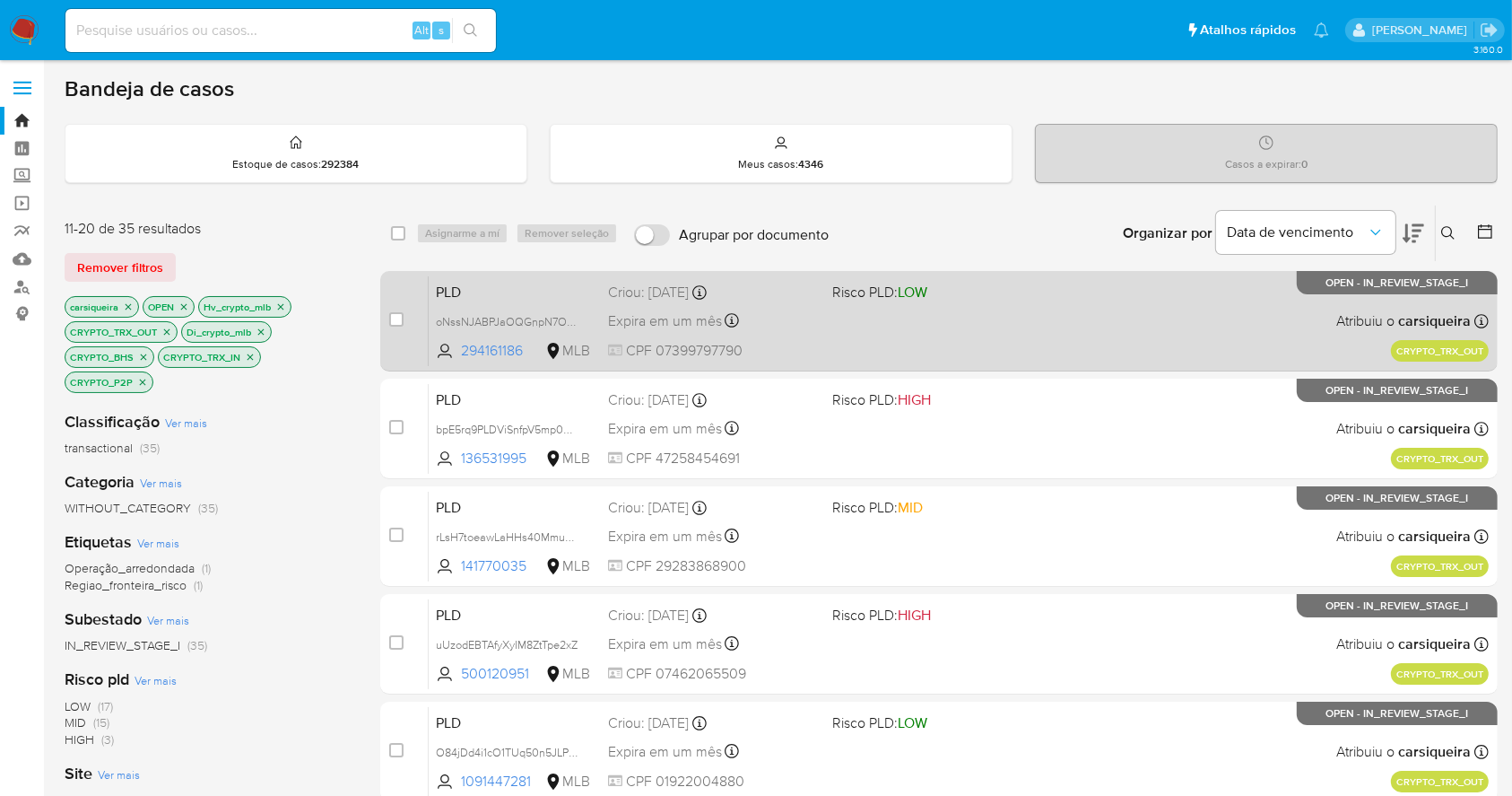
click at [813, 331] on div "Expira em um mês Expira em 27/10/2025 20:45:59" at bounding box center [713, 321] width 209 height 25
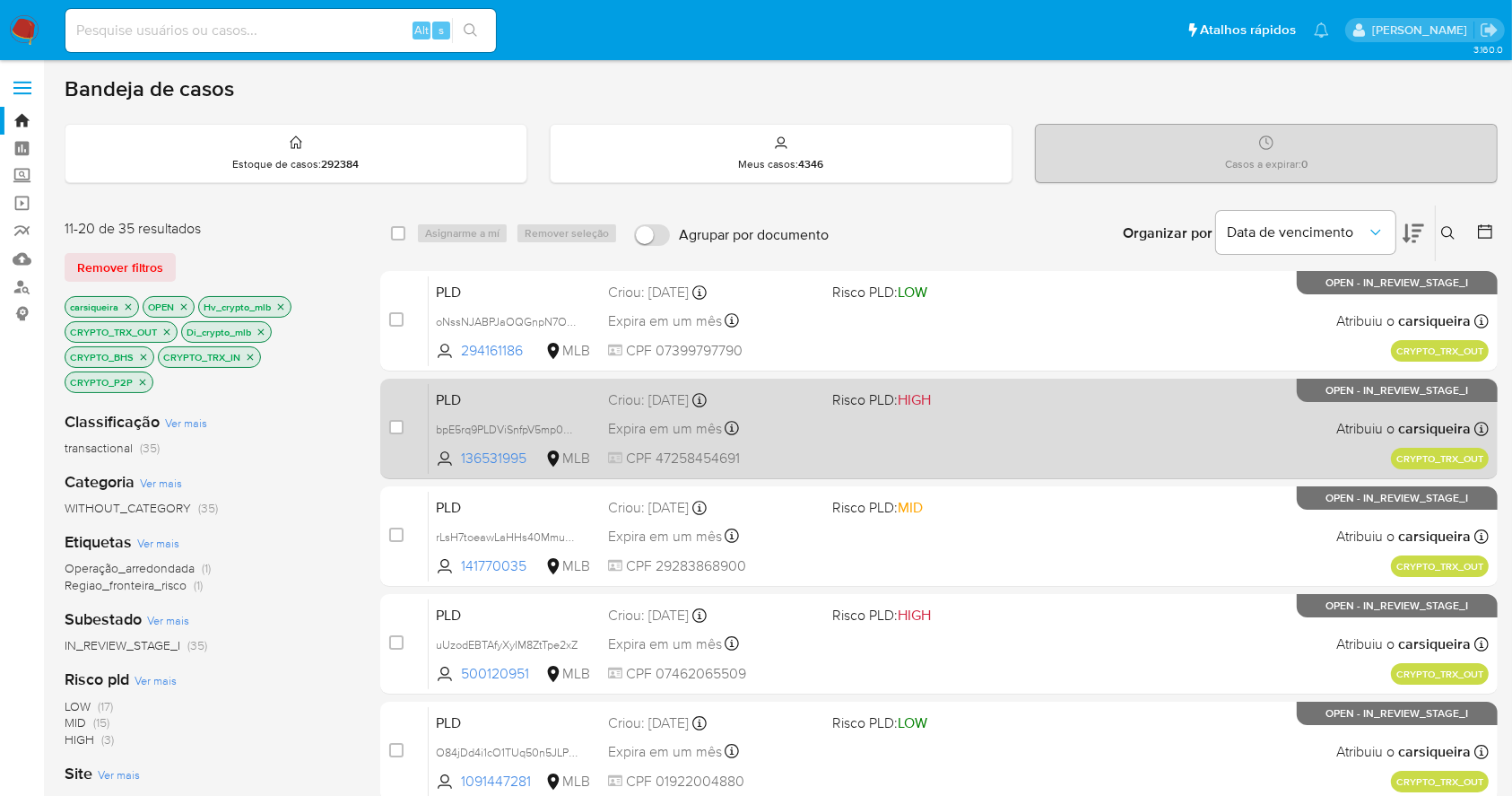
click at [1046, 427] on div "PLD bpE5rq9PLDViSnfpV5mp0Qbl 136531995 MLB Risco PLD: HIGH Criou: 12/09/2025 Cr…" at bounding box center [958, 428] width 1061 height 90
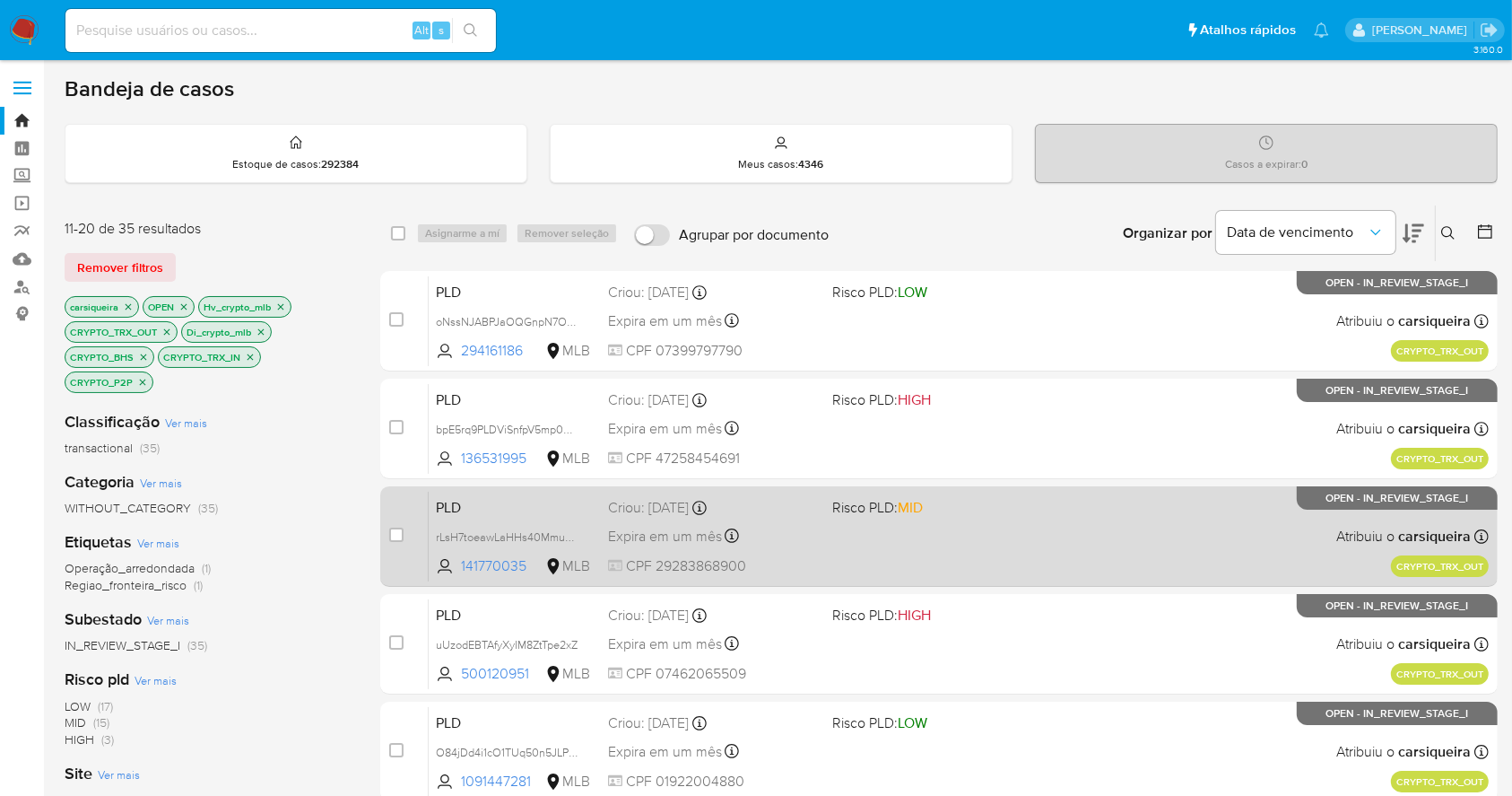
click at [1023, 545] on div "PLD rLsH7toeawLaHHs40MmuXgz3 141770035 MLB Risco PLD: MID Criou: 12/09/2025 Cri…" at bounding box center [958, 536] width 1061 height 90
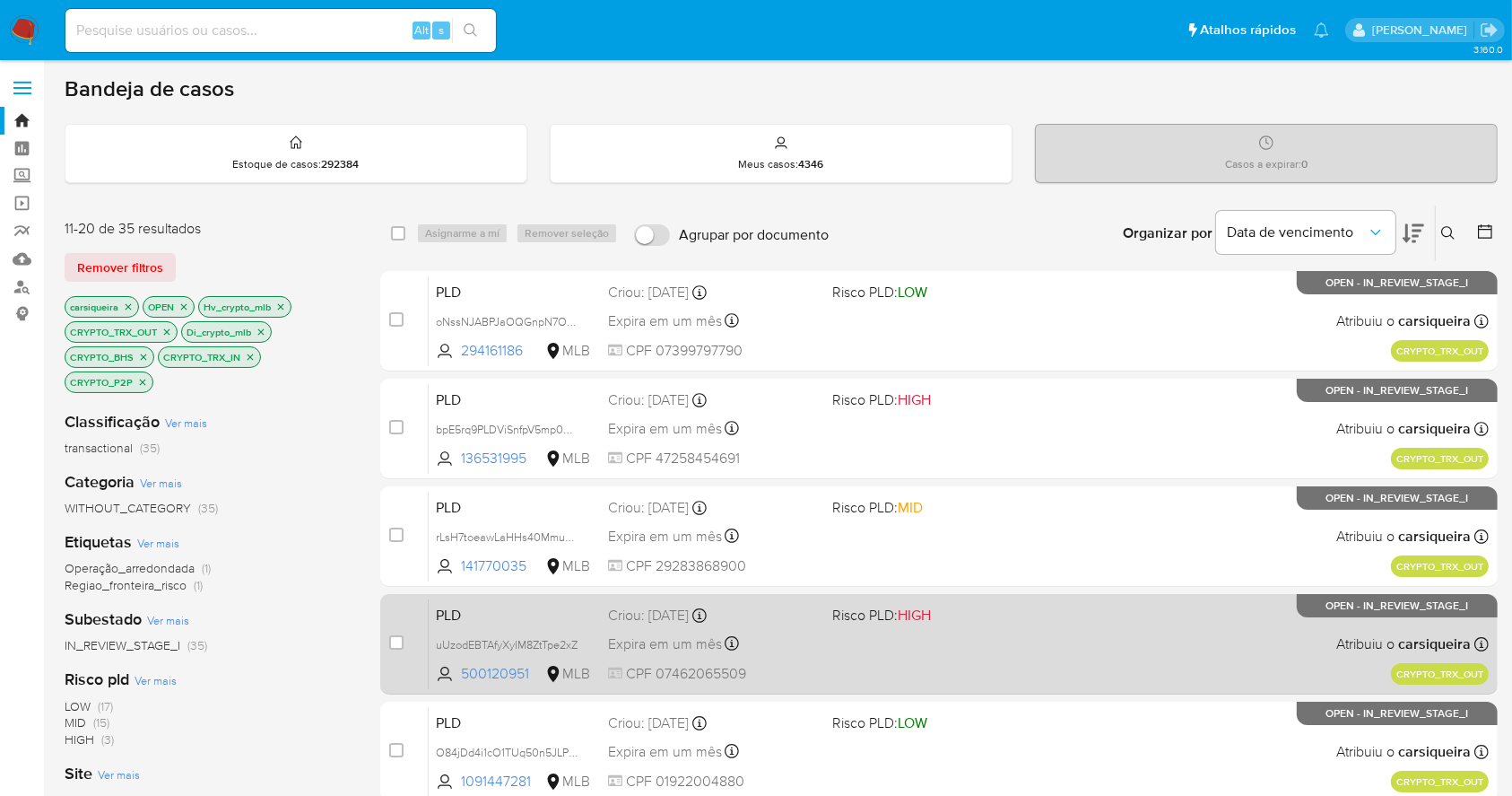
click at [976, 651] on div "PLD uUzodEBTAfyXyIM8ZtTpe2xZ 500120951 MLB Risco PLD: HIGH Criou: 12/09/2025 Cr…" at bounding box center [958, 643] width 1061 height 90
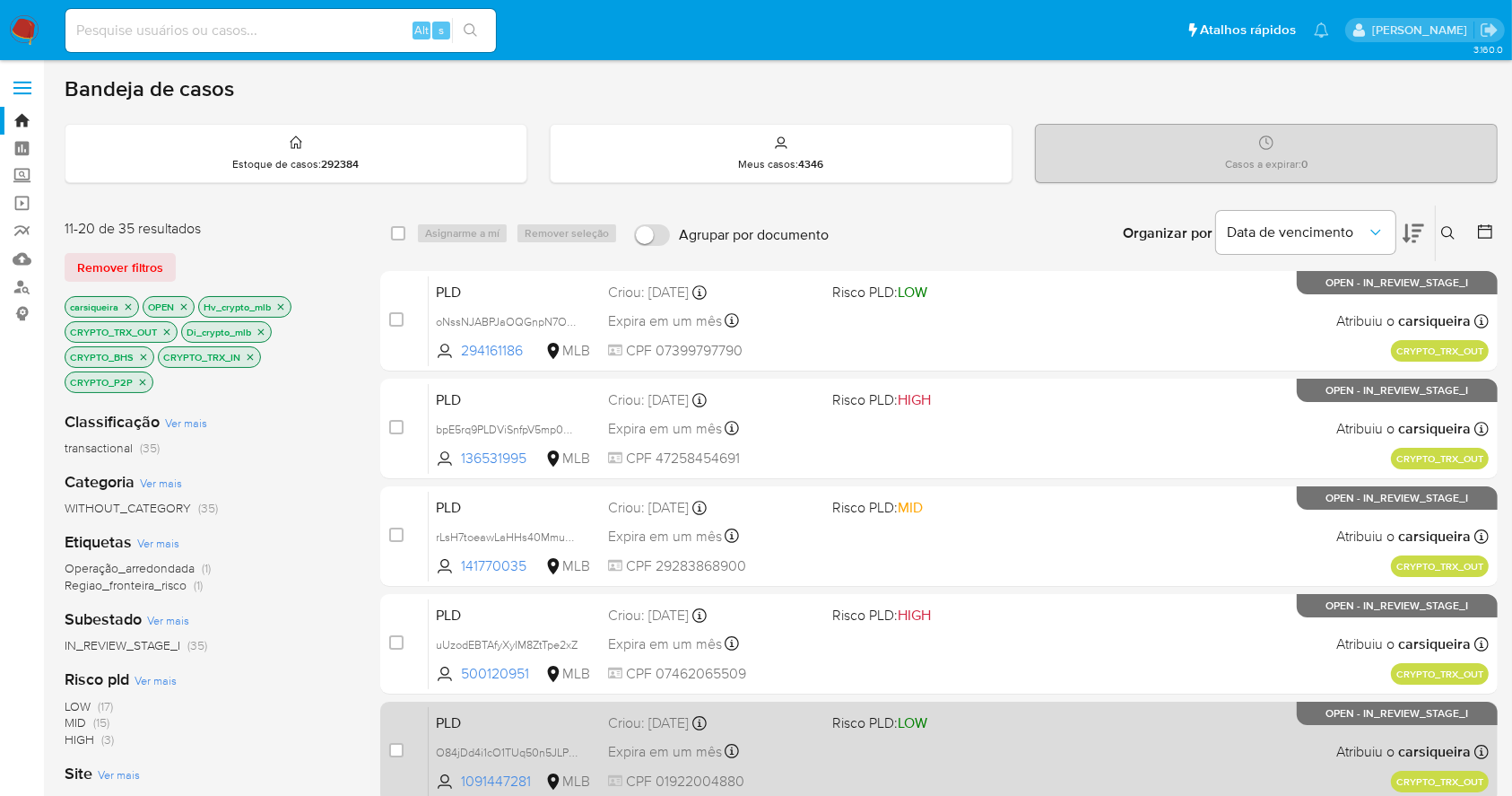
click at [967, 736] on div "PLD O84jDd4i1cO1TUq50n5JLP6z 1091447281 MLB Risco PLD: LOW Criou: 12/09/2025 Cr…" at bounding box center [958, 751] width 1061 height 90
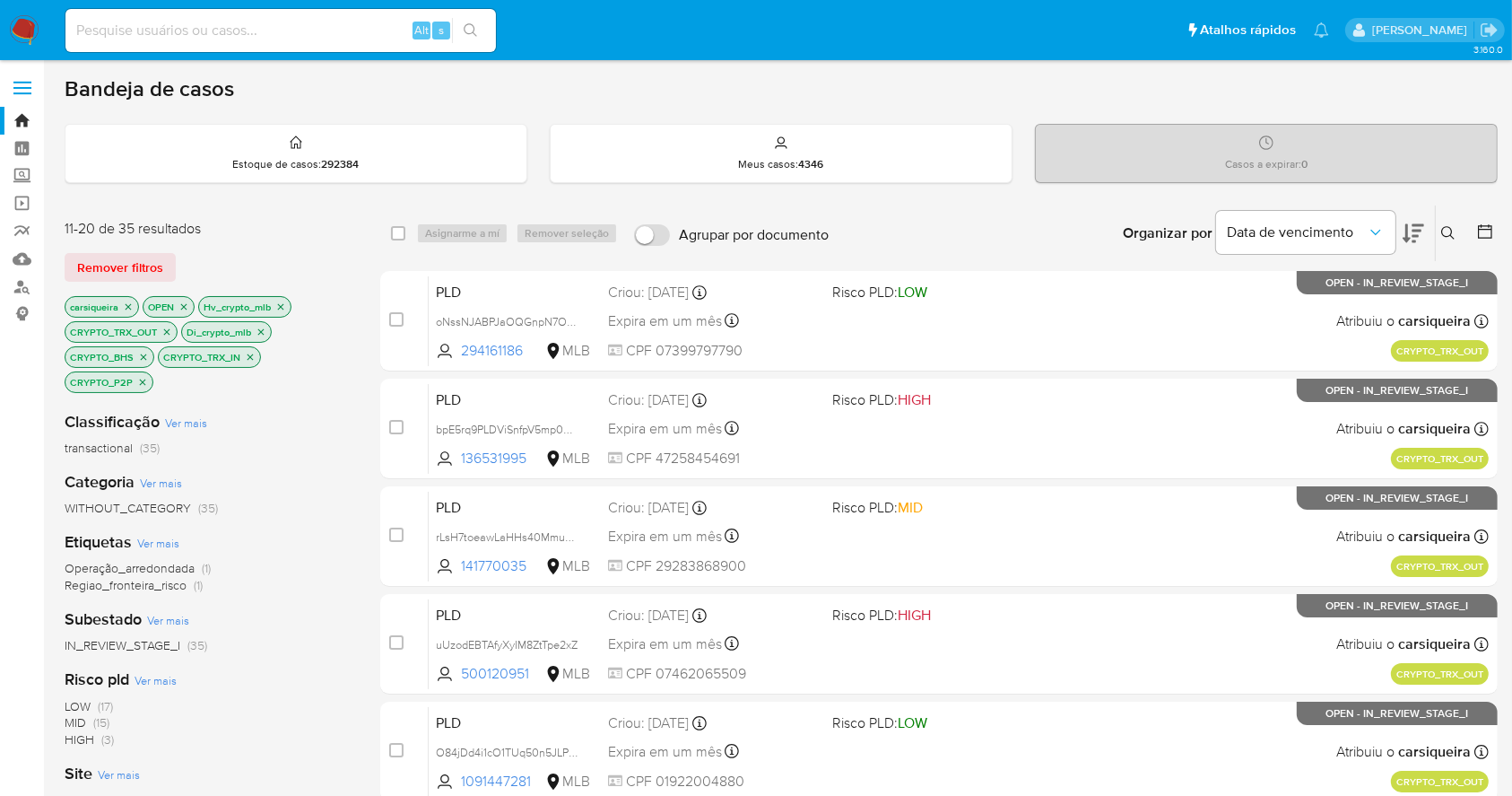
scroll to position [684, 0]
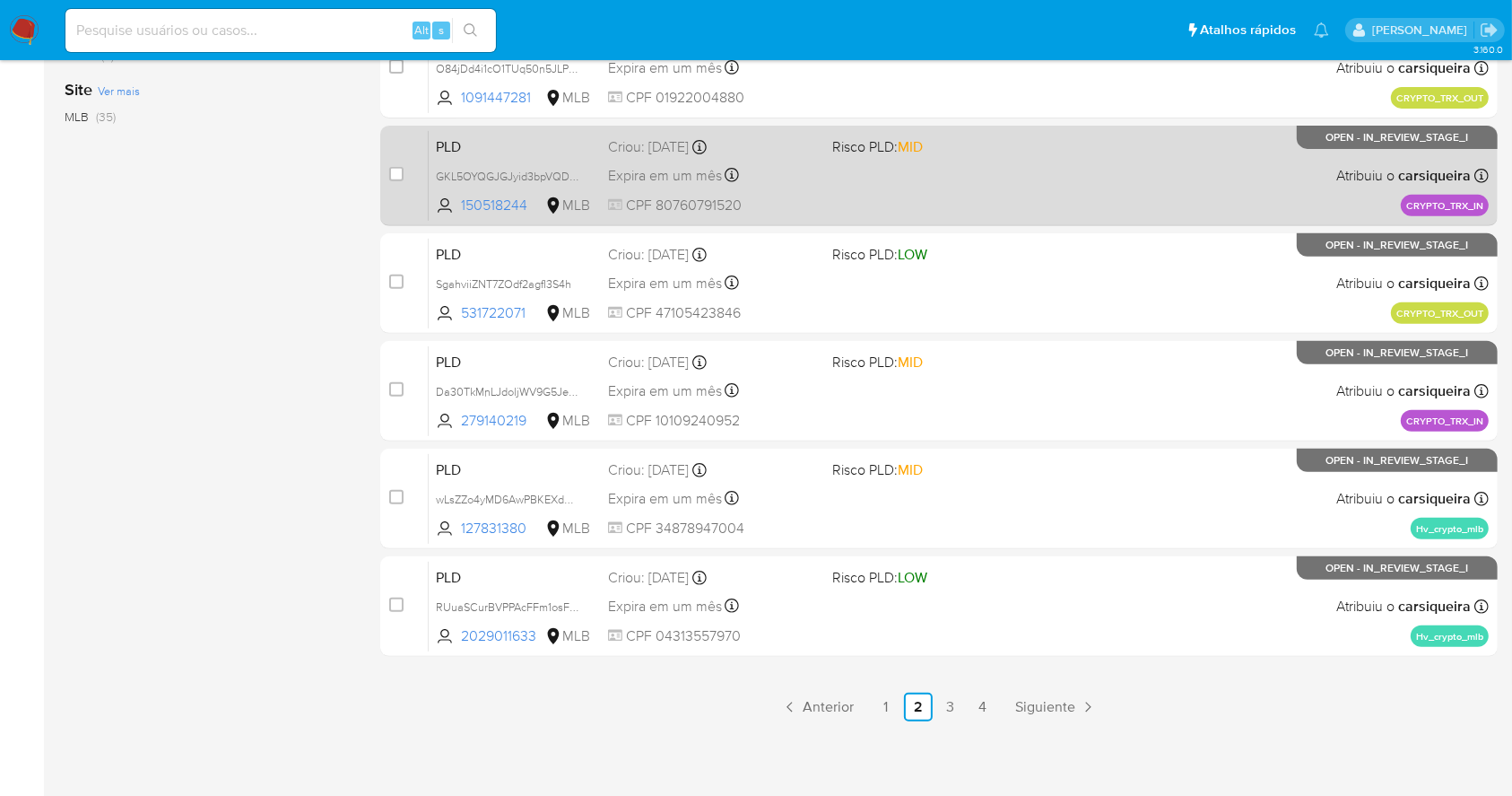
click at [1059, 183] on div "PLD GKL5OYQGJGJyid3bpVQD4bQ6 150518244 MLB Risco PLD: MID Criou: 12/09/2025 Cri…" at bounding box center [958, 175] width 1061 height 90
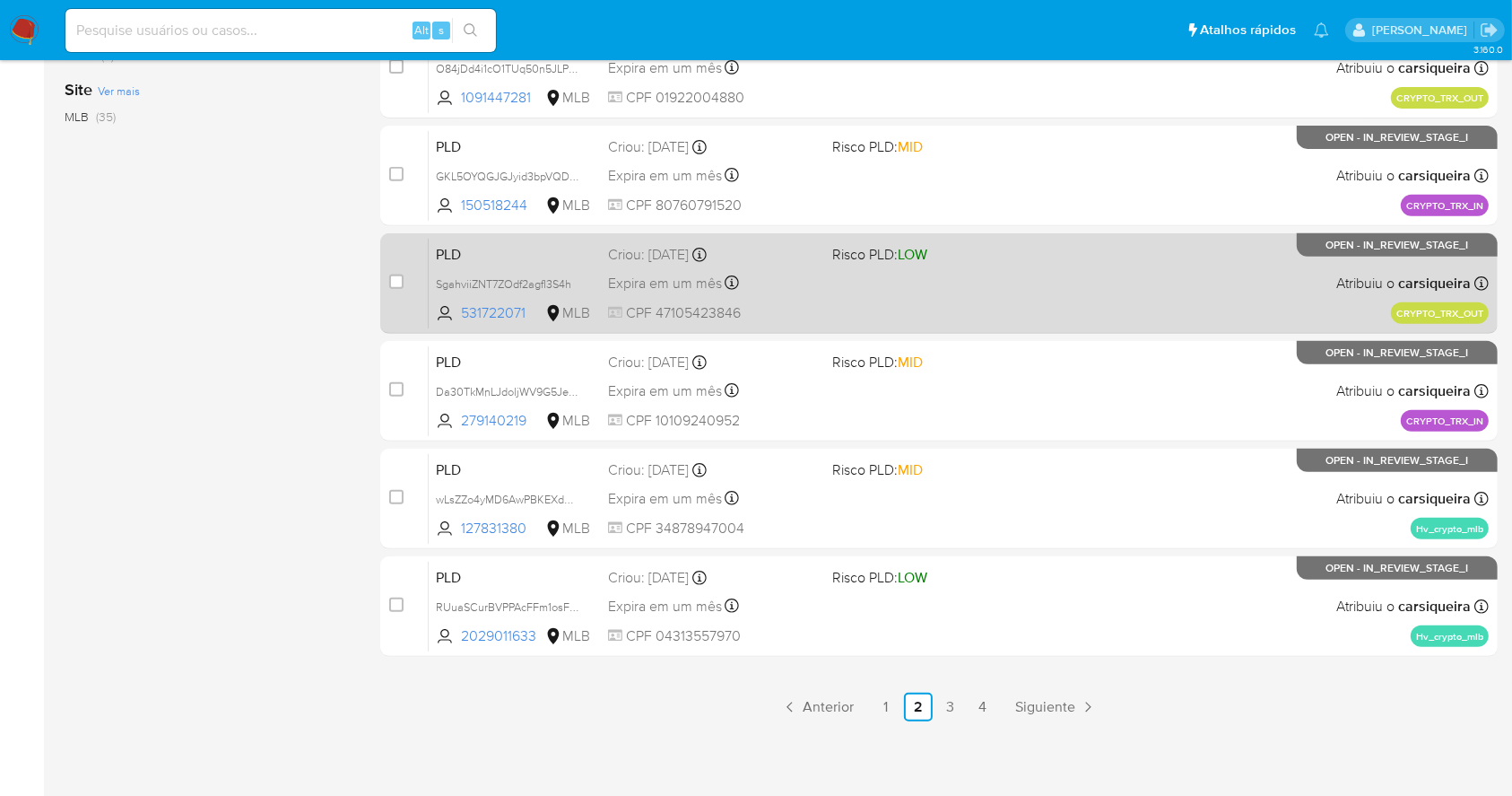
click at [964, 255] on span "Risco PLD: LOW" at bounding box center [936, 253] width 209 height 24
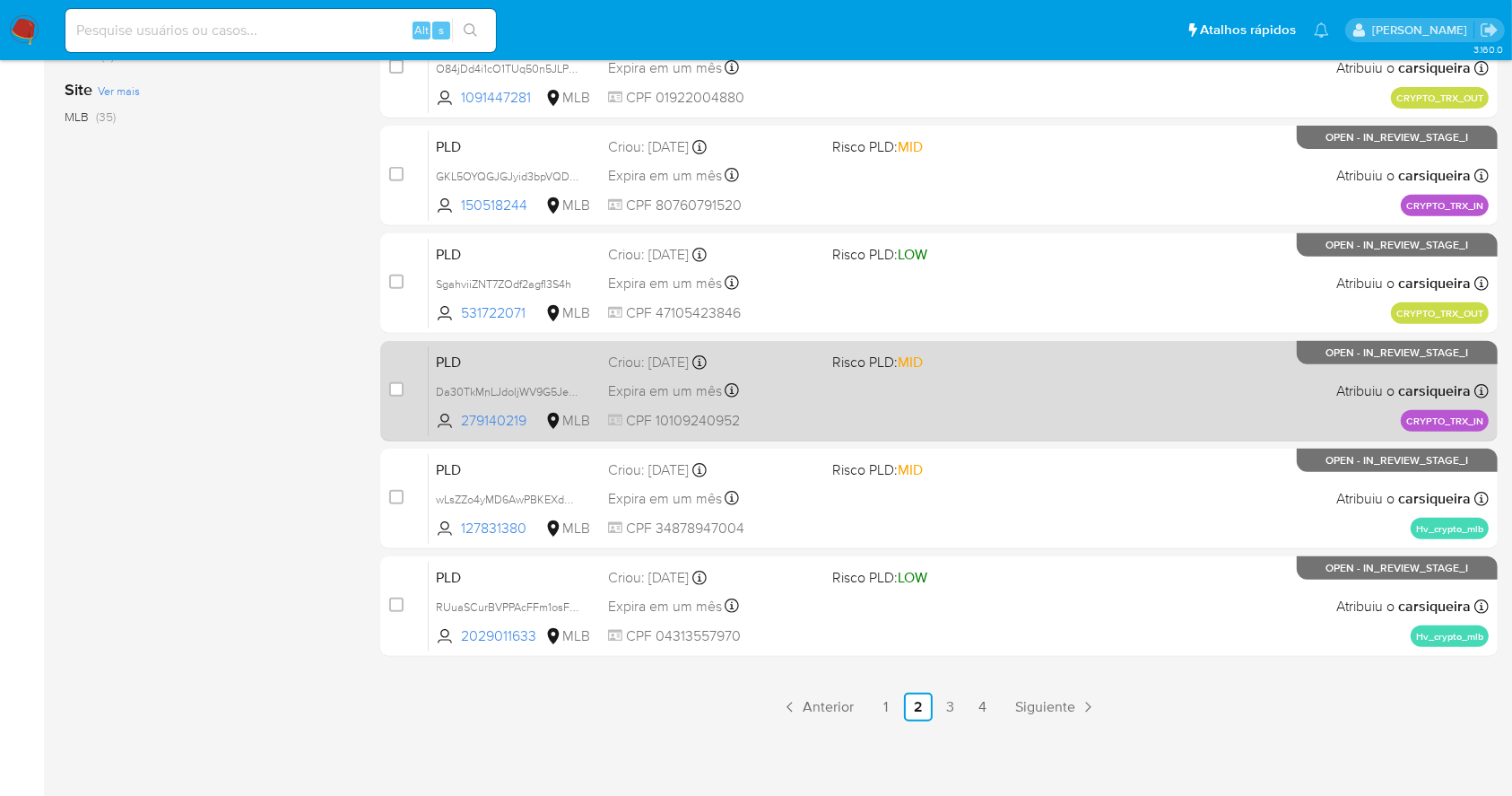
click at [1043, 391] on div "PLD Da30TkMnLJdoljWV9G5JeX8R 279140219 MLB Risco PLD: MID Criou: 12/09/2025 Cri…" at bounding box center [958, 390] width 1061 height 90
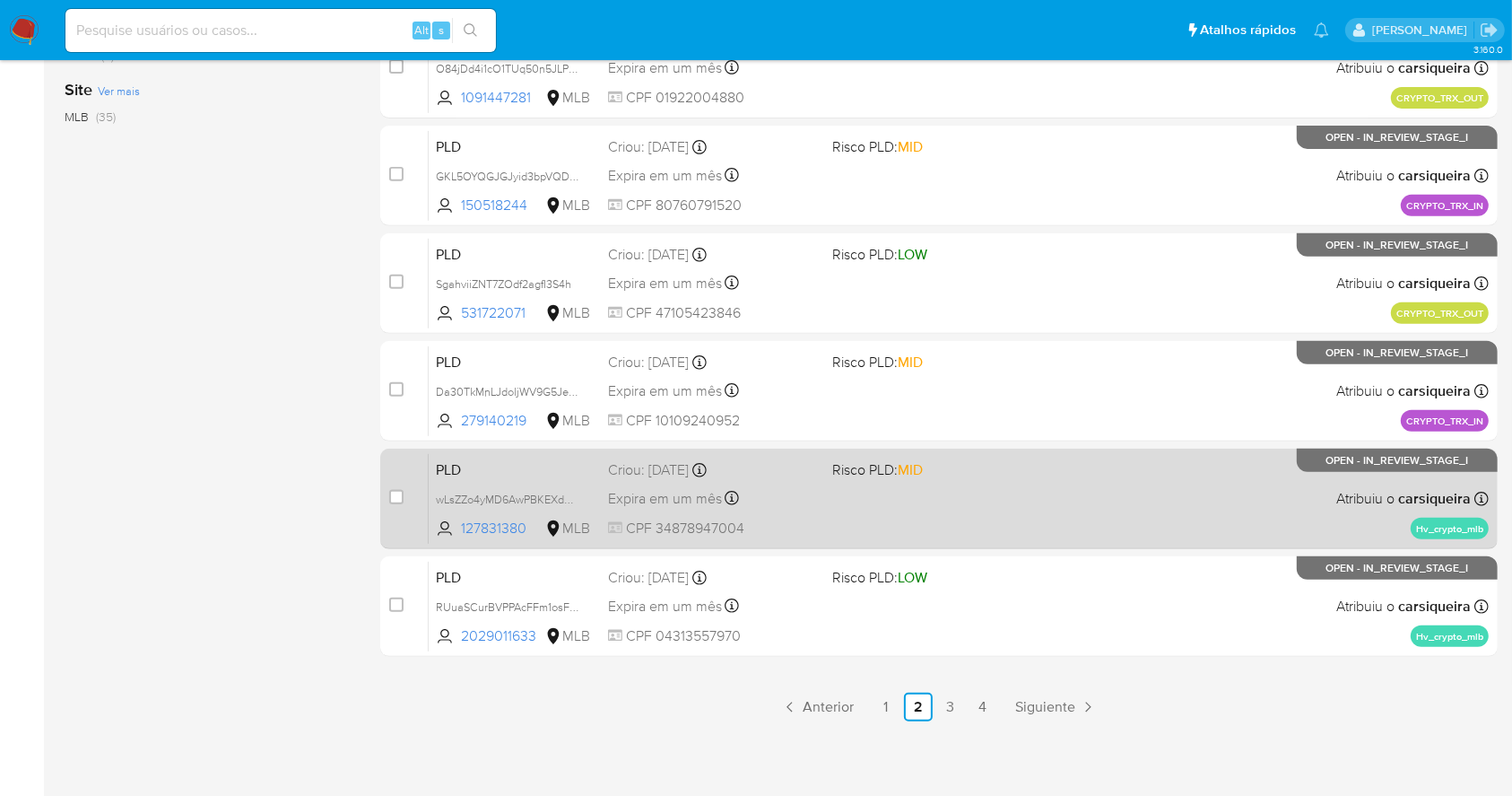
click at [1037, 502] on div "PLD wLsZZo4yMD6AwPBKEXdHJdNC 127831380 MLB Risco PLD: MID Criou: 12/09/2025 Cri…" at bounding box center [958, 498] width 1061 height 90
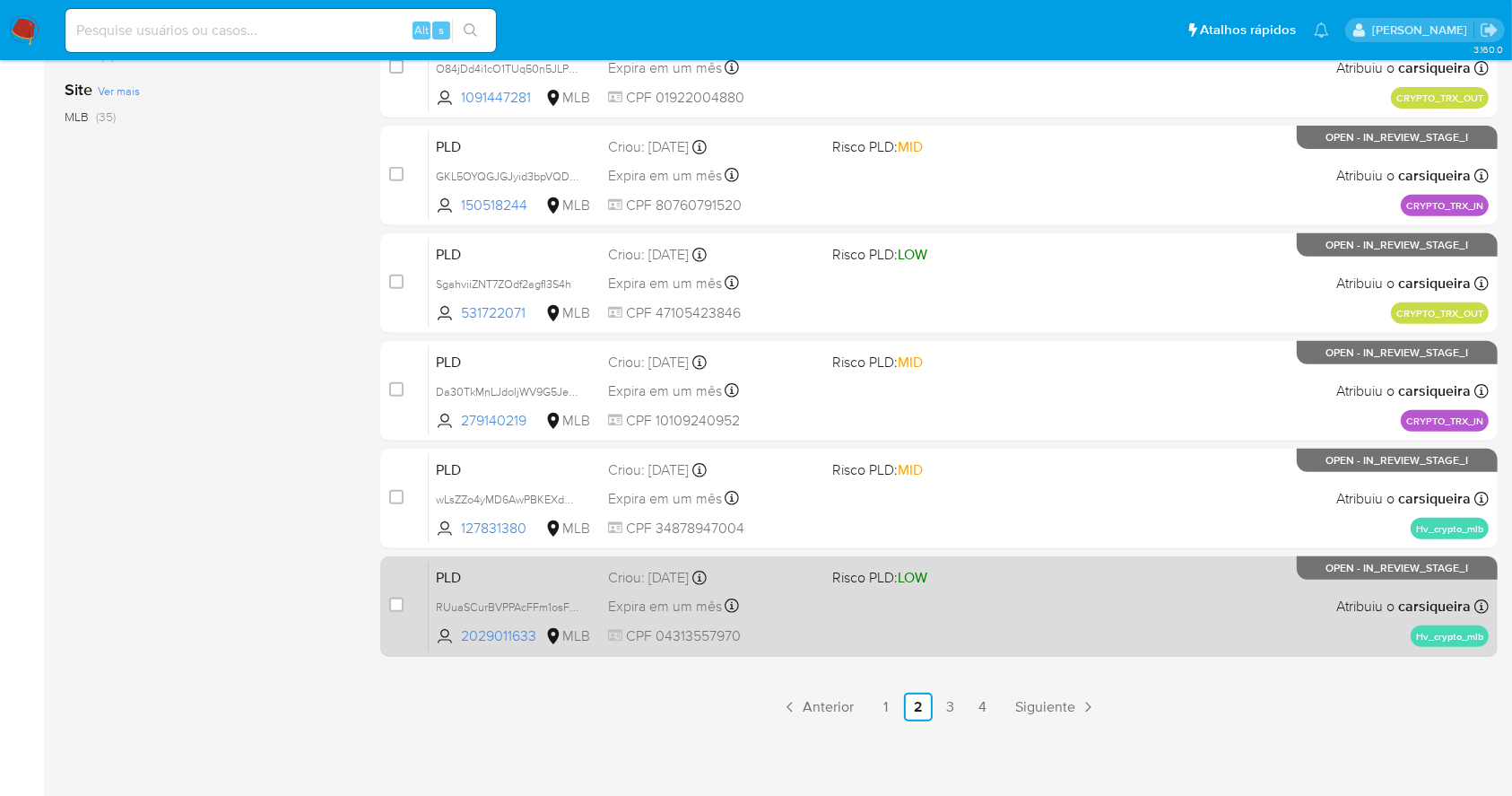
click at [985, 597] on div "PLD RUuaSCurBVPPAcFFm1osFMMu 2029011633 MLB Risco PLD: LOW Criou: 12/09/2025 Cr…" at bounding box center [958, 606] width 1061 height 90
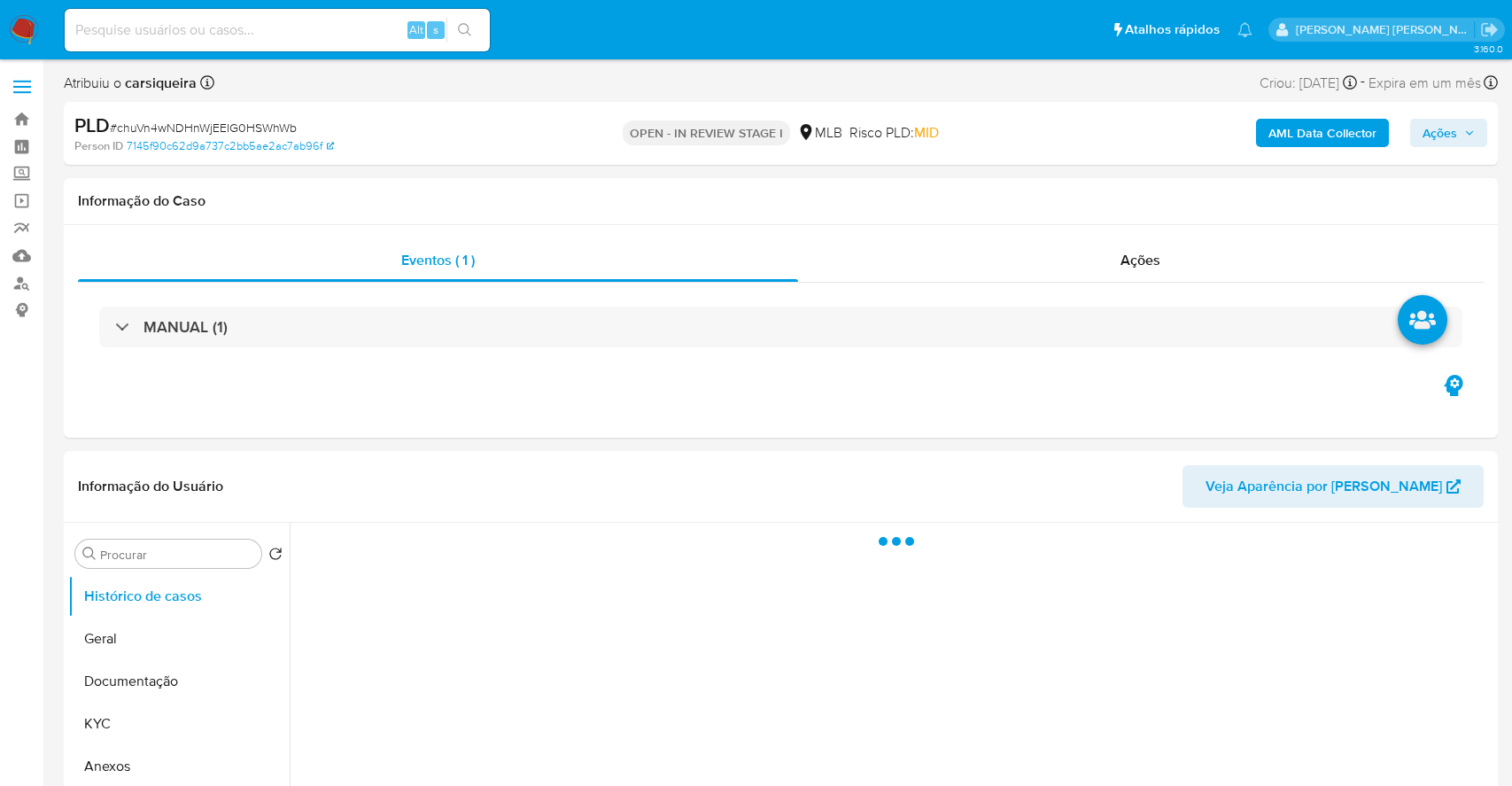
select select "10"
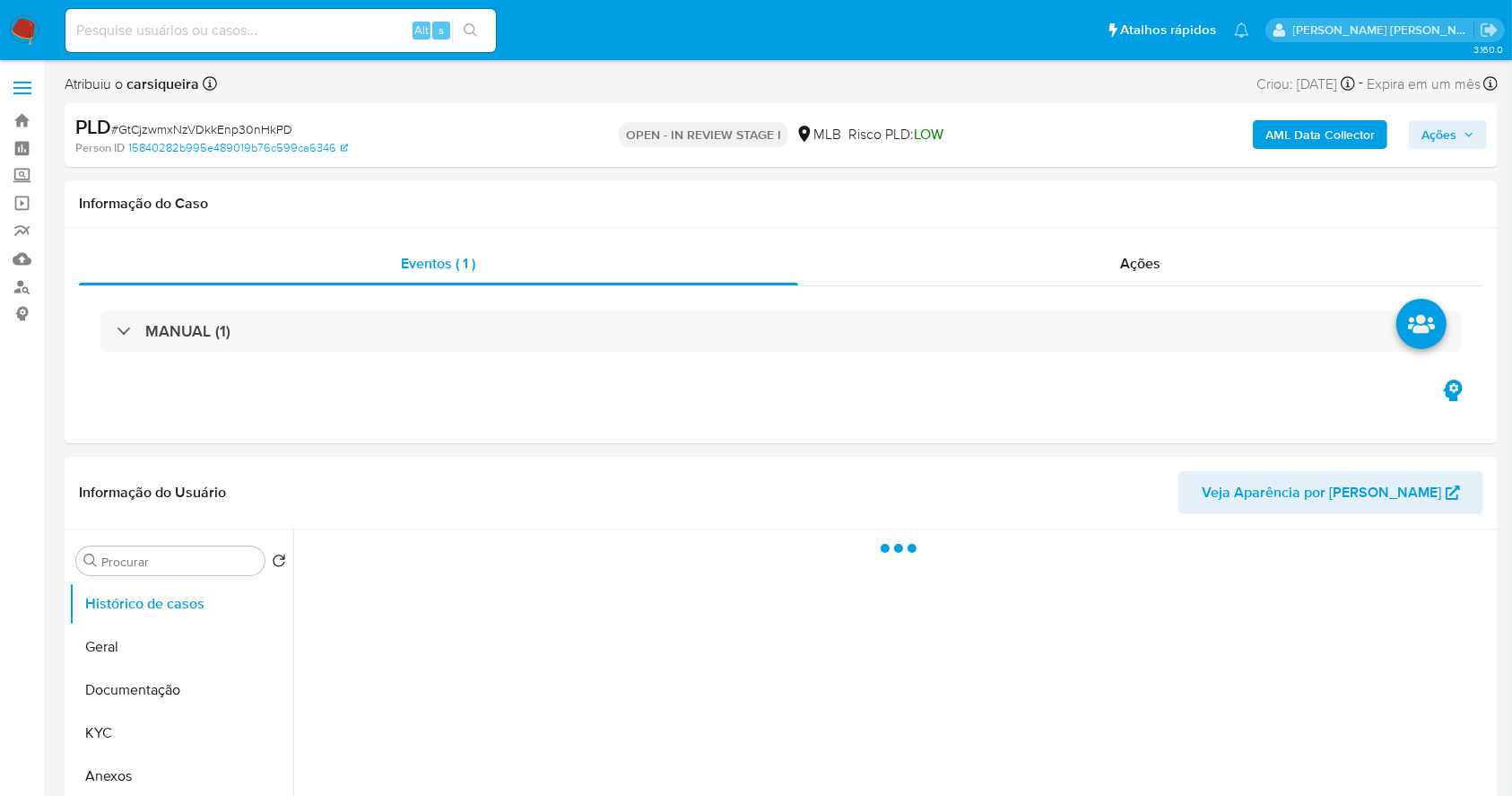
select select "10"
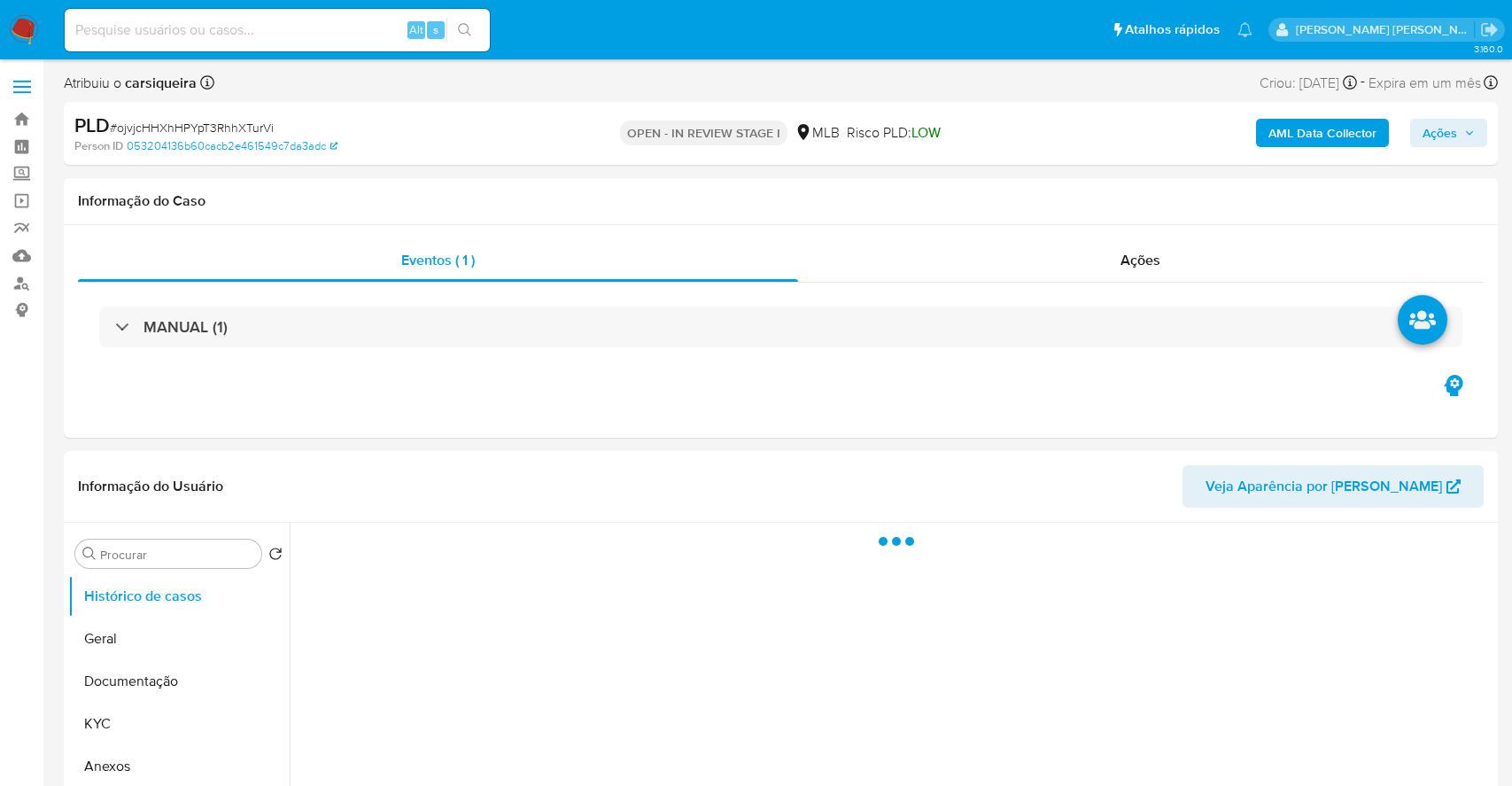
select select "10"
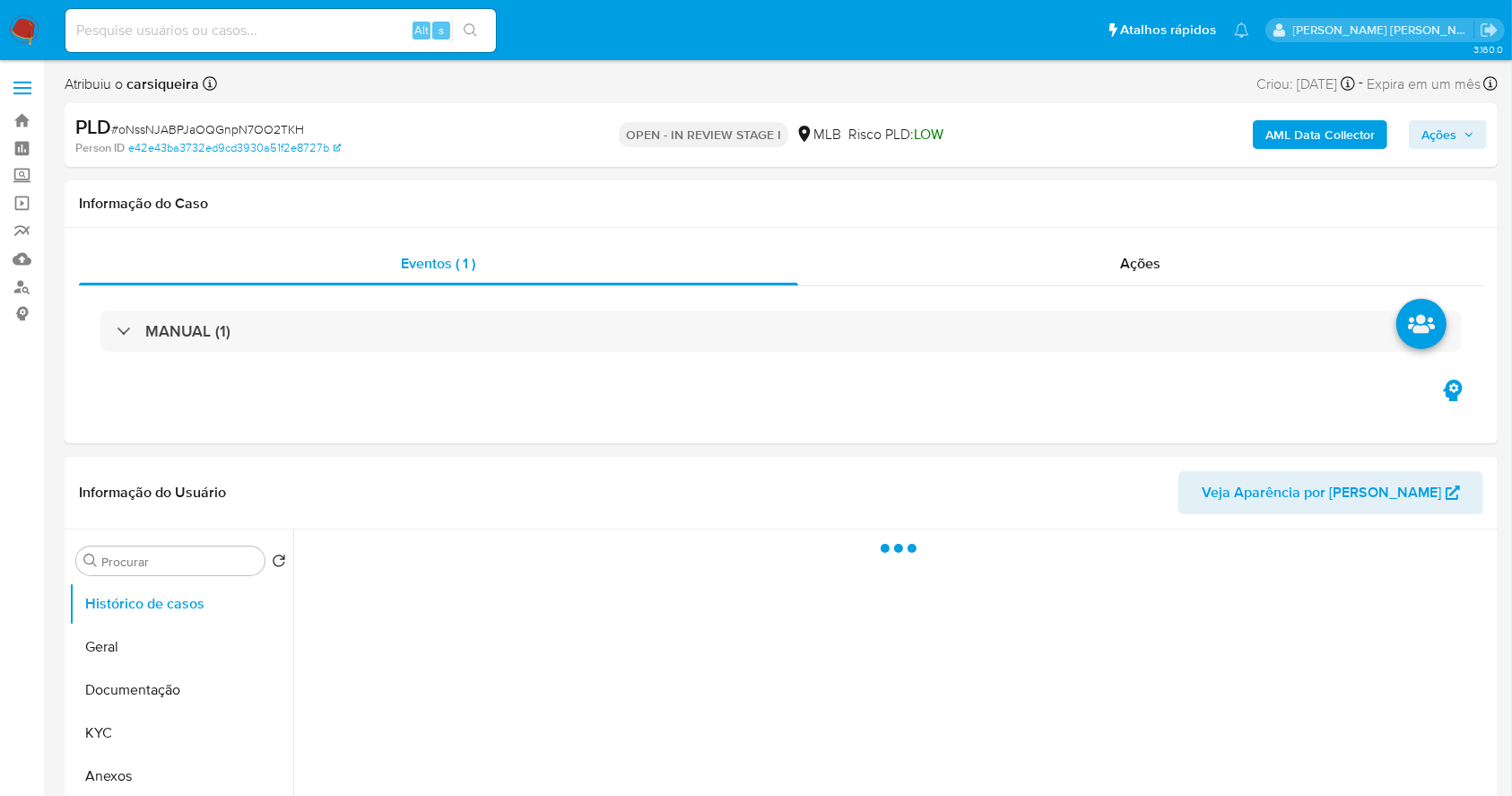
select select "10"
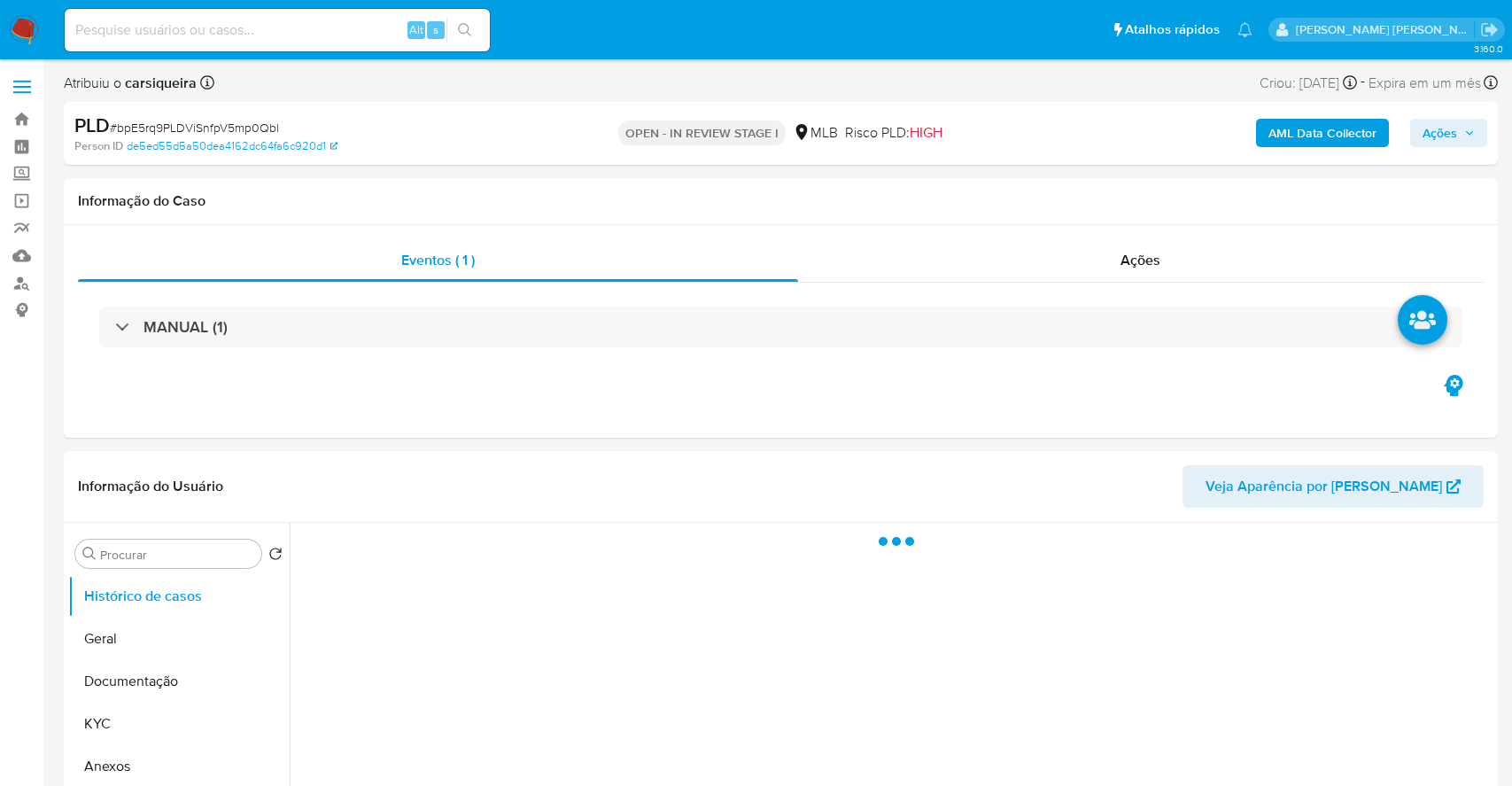
select select "10"
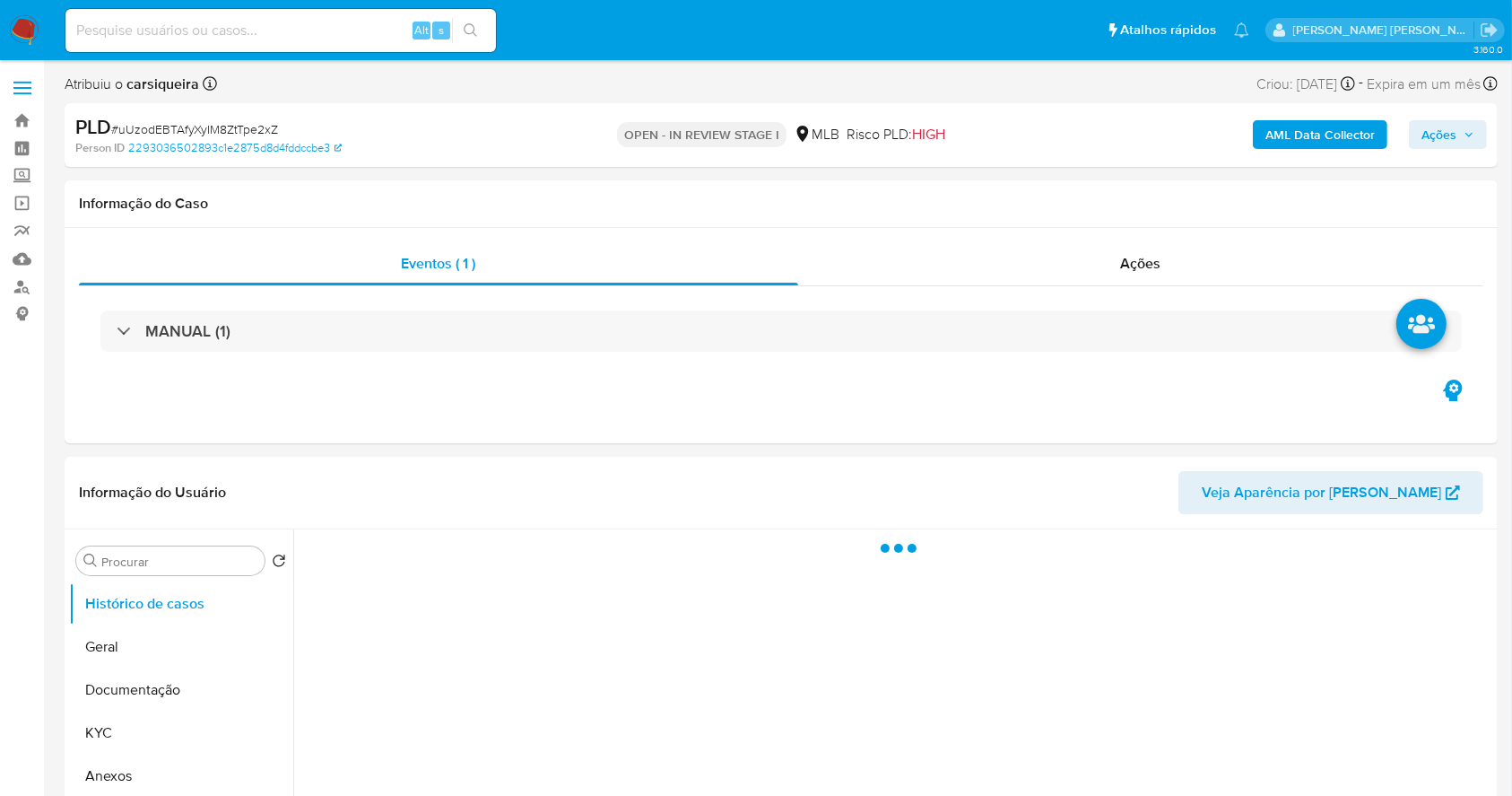
select select "10"
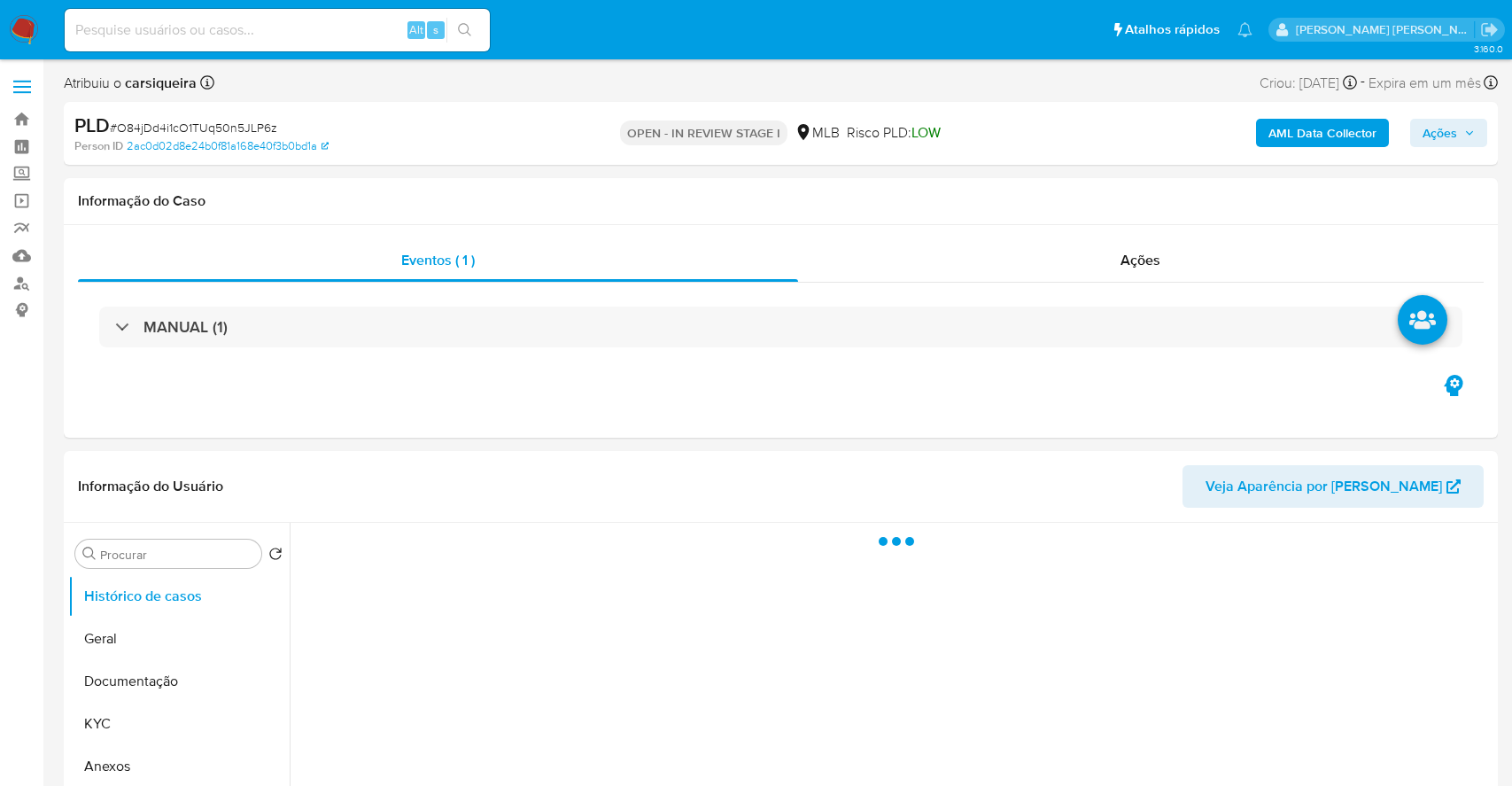
select select "10"
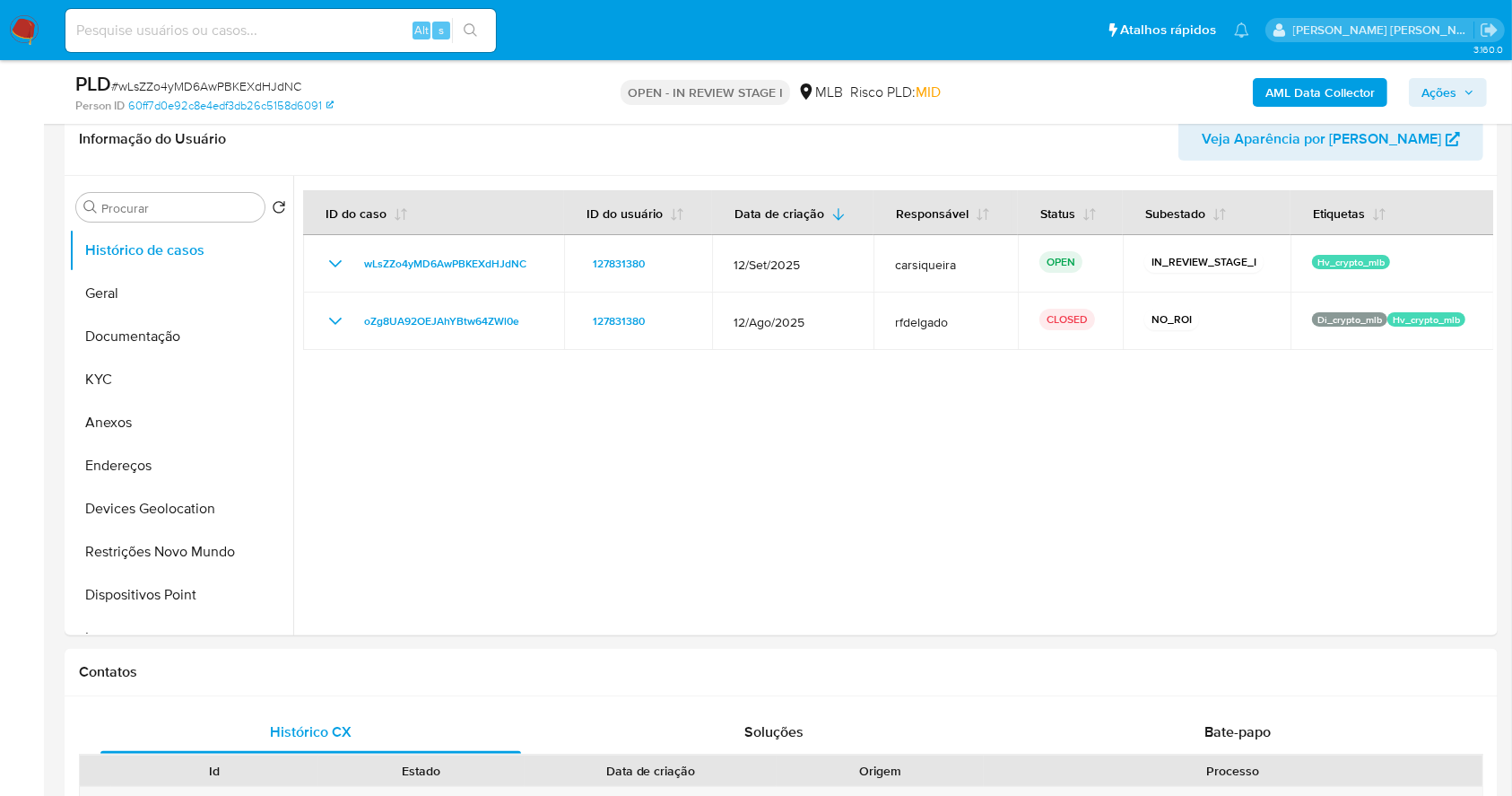
scroll to position [286, 0]
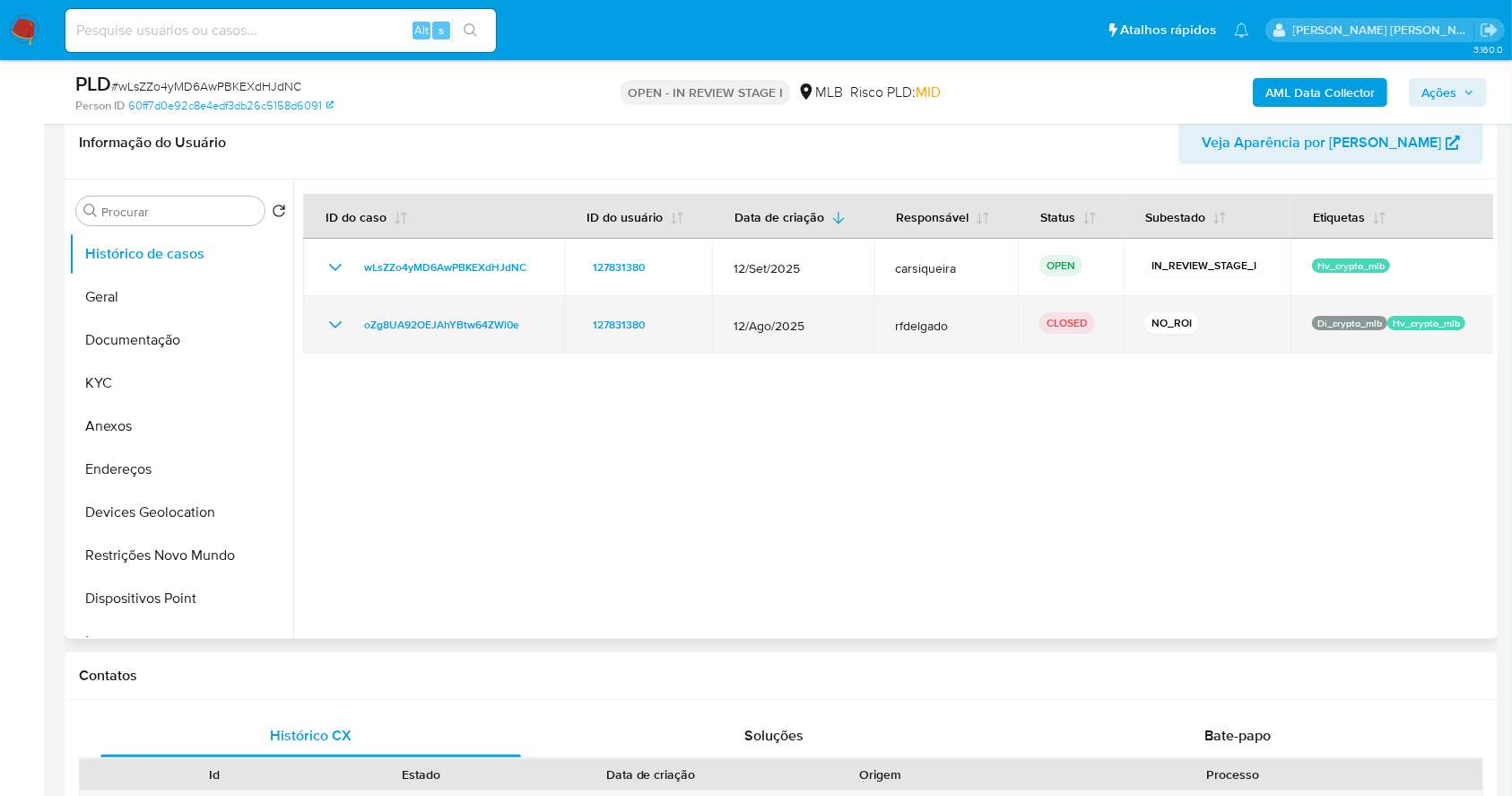
click at [333, 330] on icon "Mostrar/Ocultar" at bounding box center [335, 325] width 22 height 22
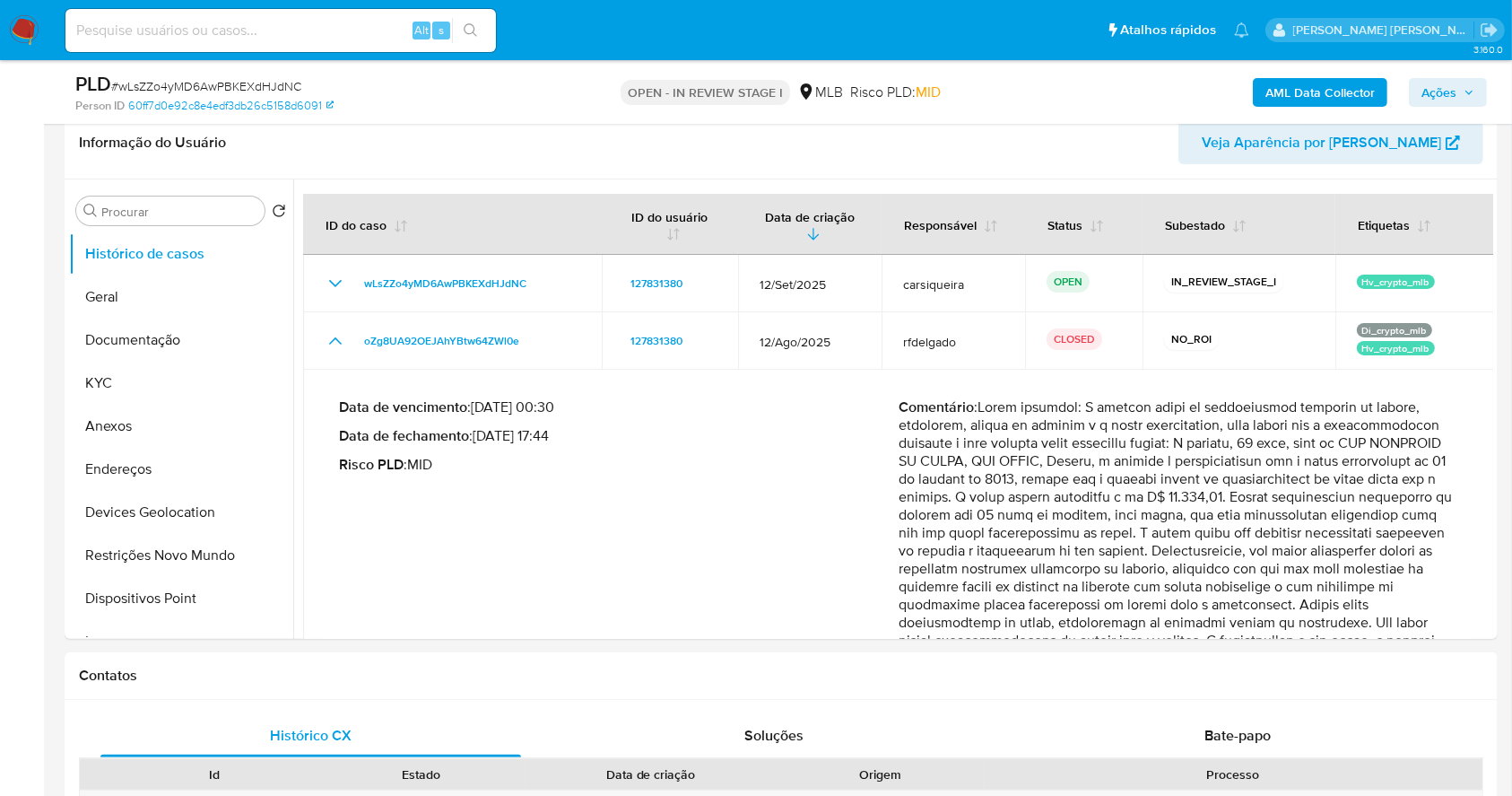
click at [1297, 94] on b "AML Data Collector" at bounding box center [1320, 91] width 110 height 28
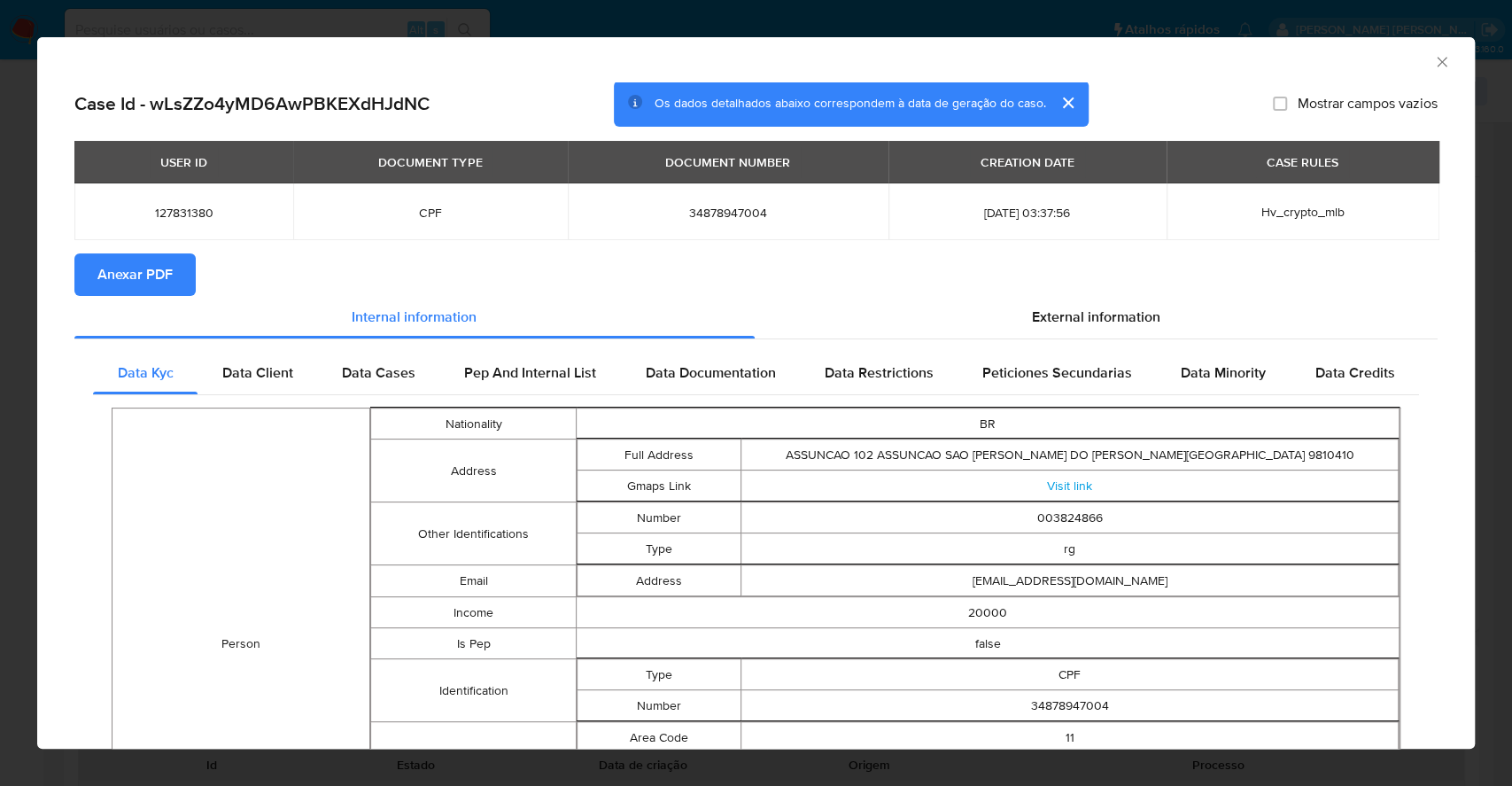
click at [143, 266] on span "Anexar PDF" at bounding box center [134, 274] width 75 height 39
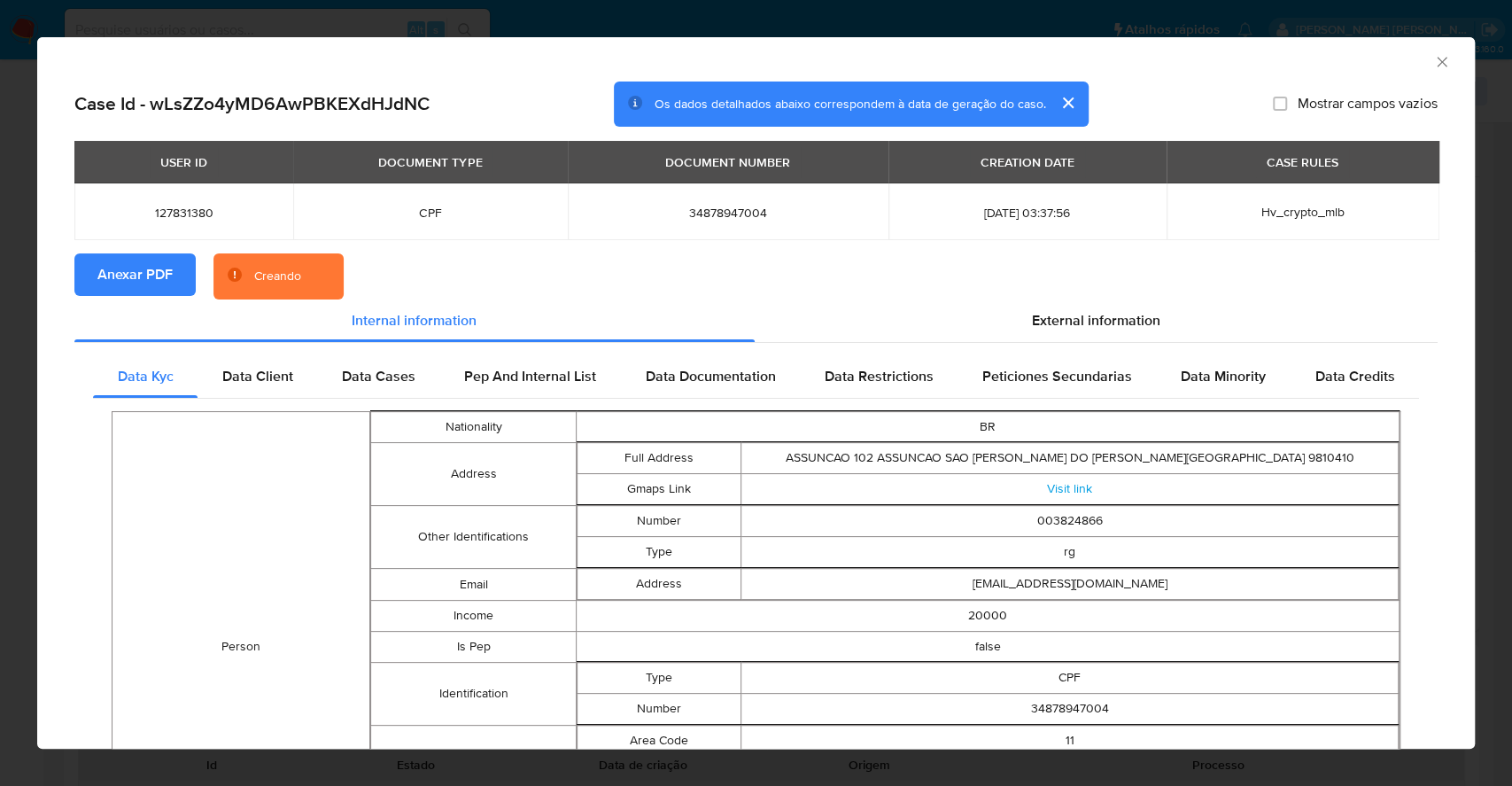
click at [0, 237] on div "AML Data Collector Case Id - wLsZZo4yMD6AwPBKEXdHJdNC Os dados detalhados abaix…" at bounding box center [756, 393] width 1512 height 786
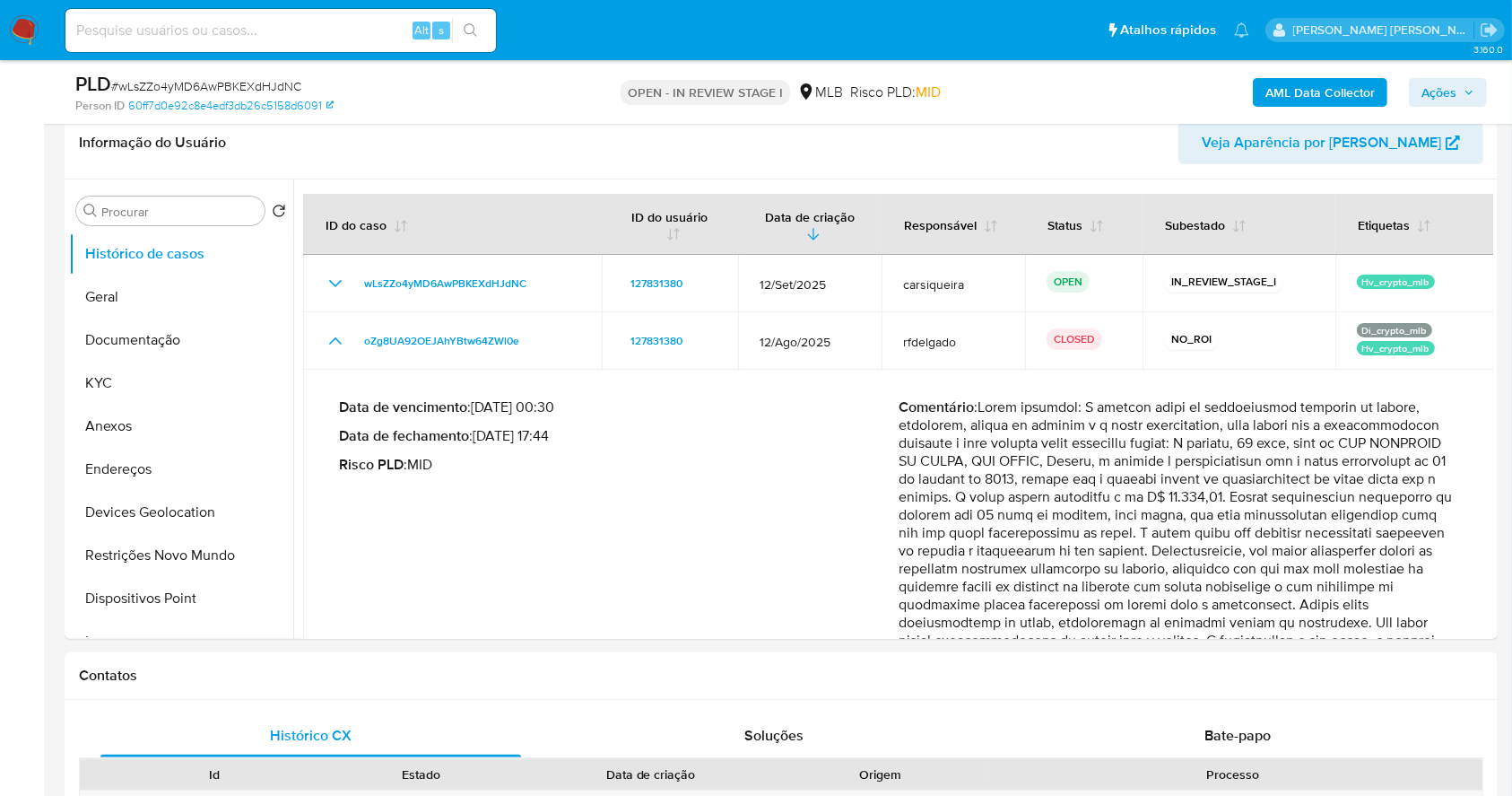
click at [1433, 83] on span "Ações" at bounding box center [1439, 91] width 35 height 28
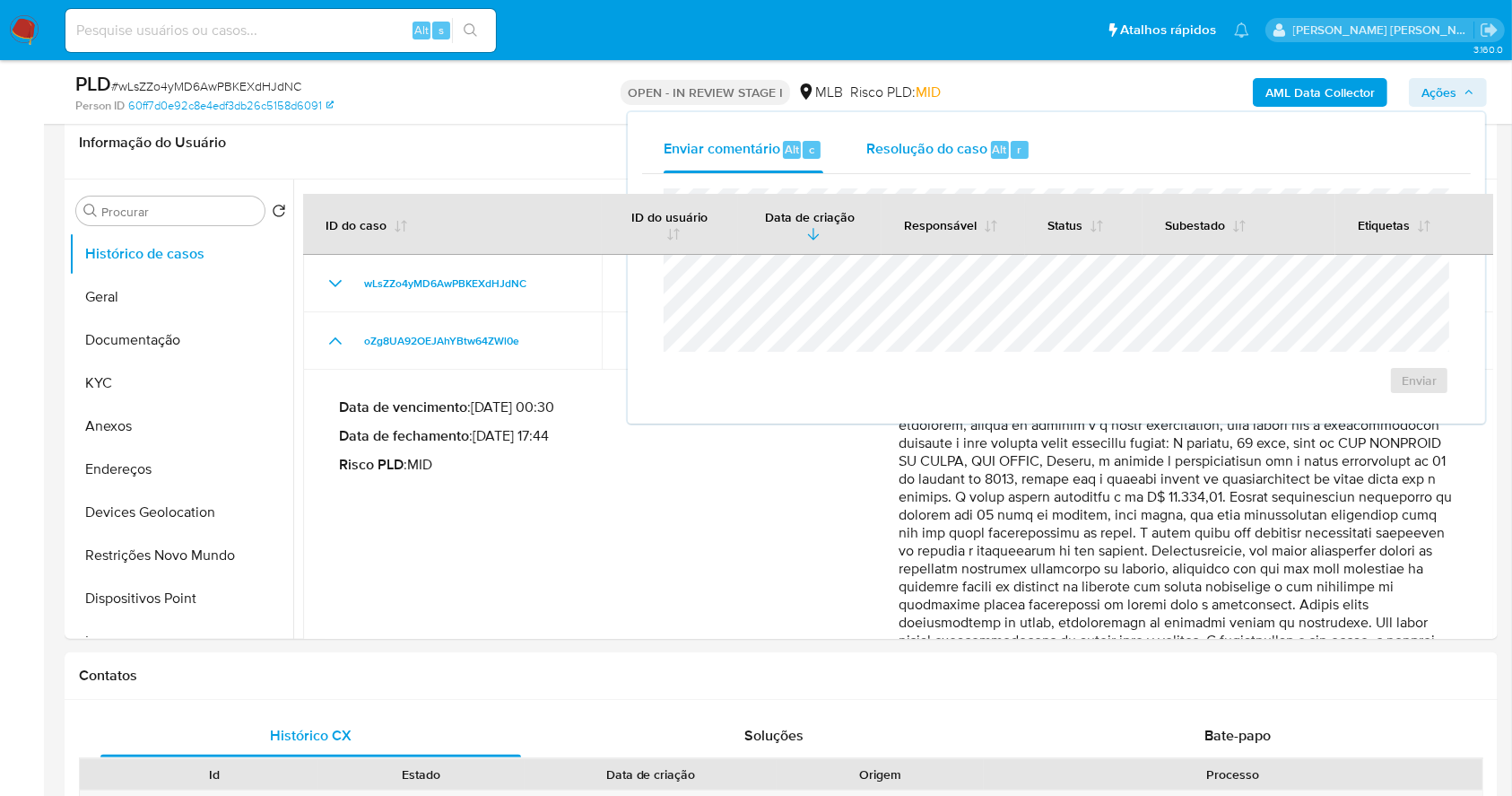
click at [976, 151] on span "Resolução do caso" at bounding box center [927, 148] width 122 height 21
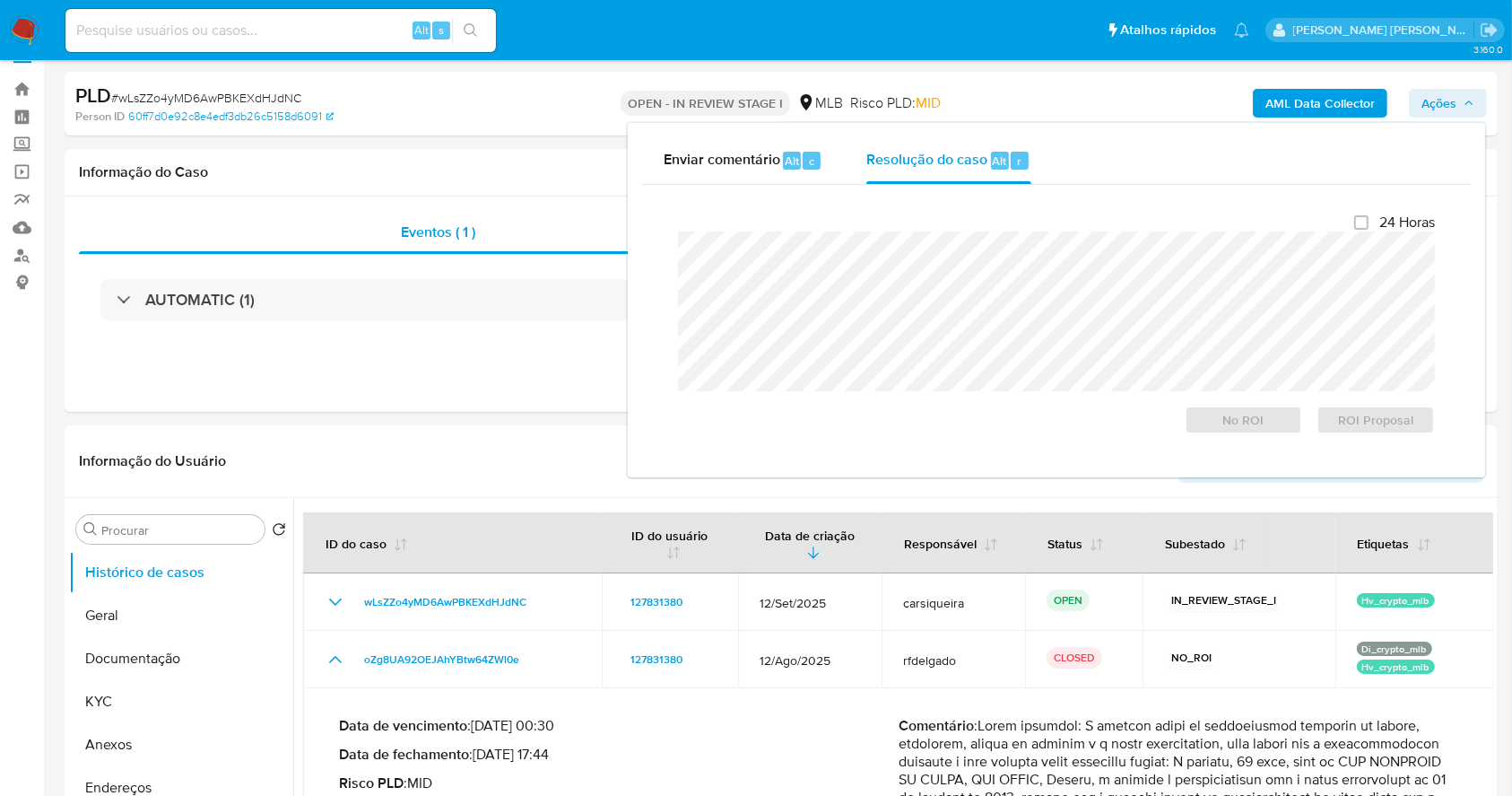
scroll to position [35, 0]
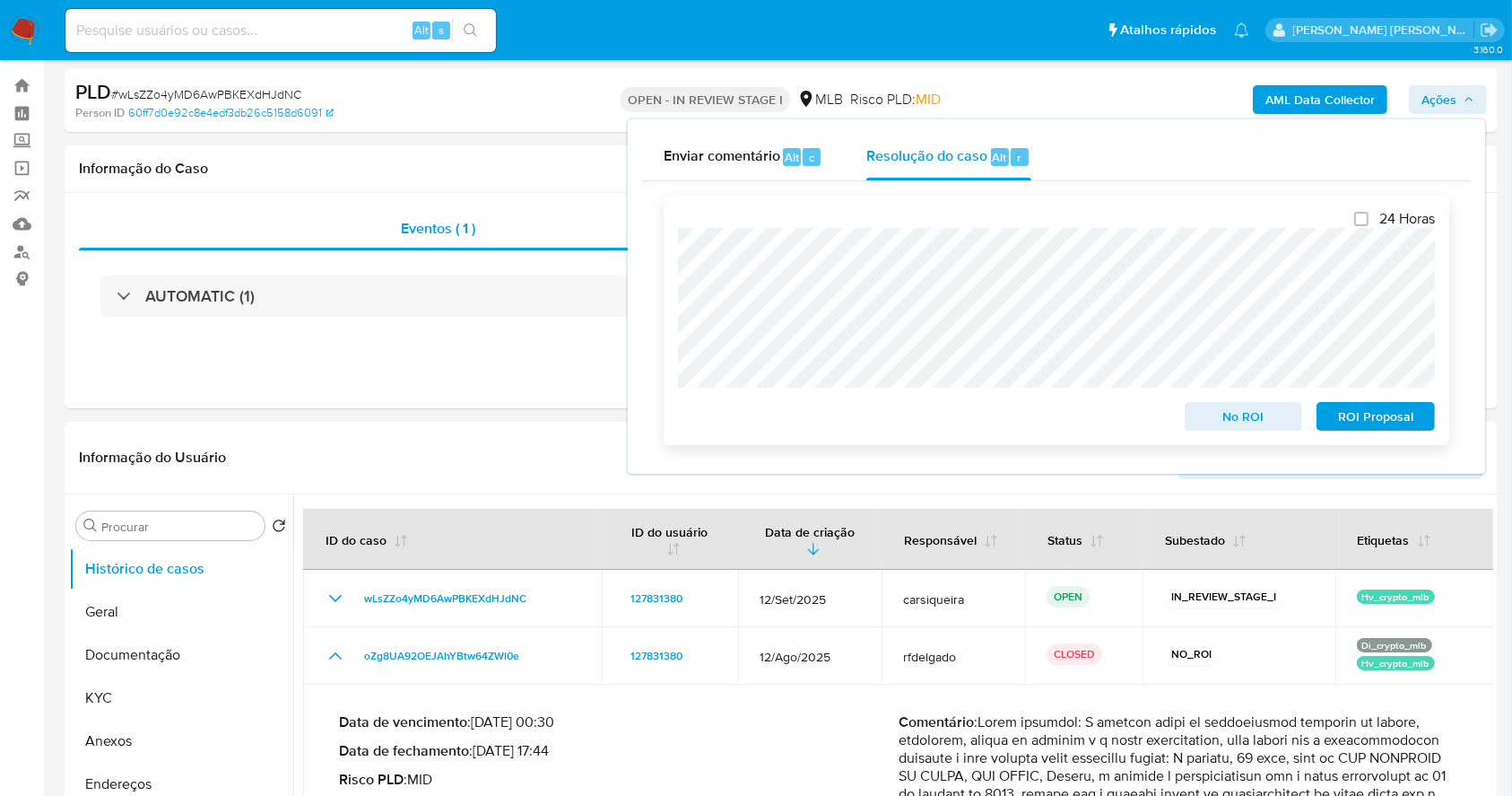
click at [1234, 417] on span "No ROI" at bounding box center [1244, 416] width 93 height 25
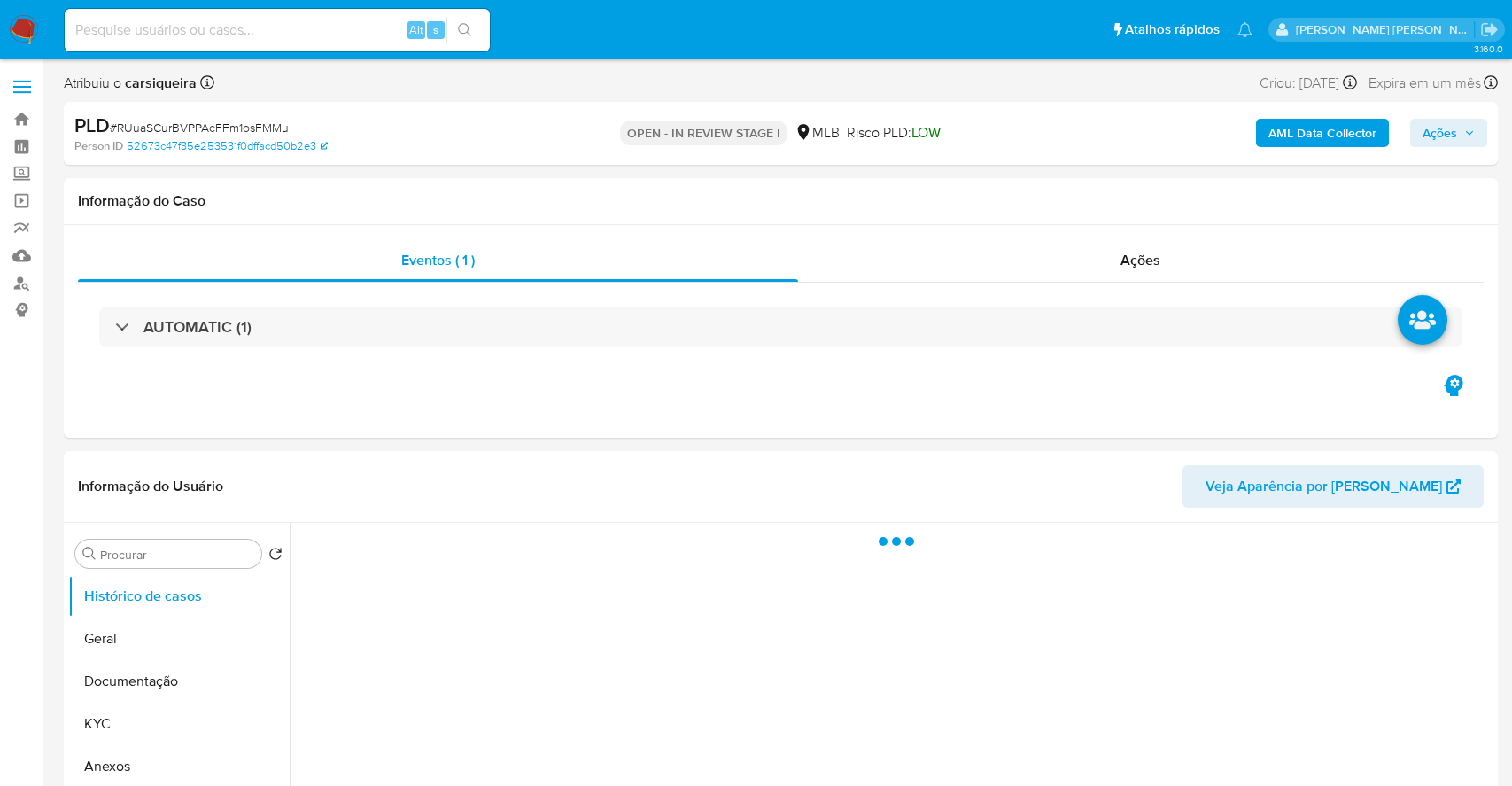
select select "10"
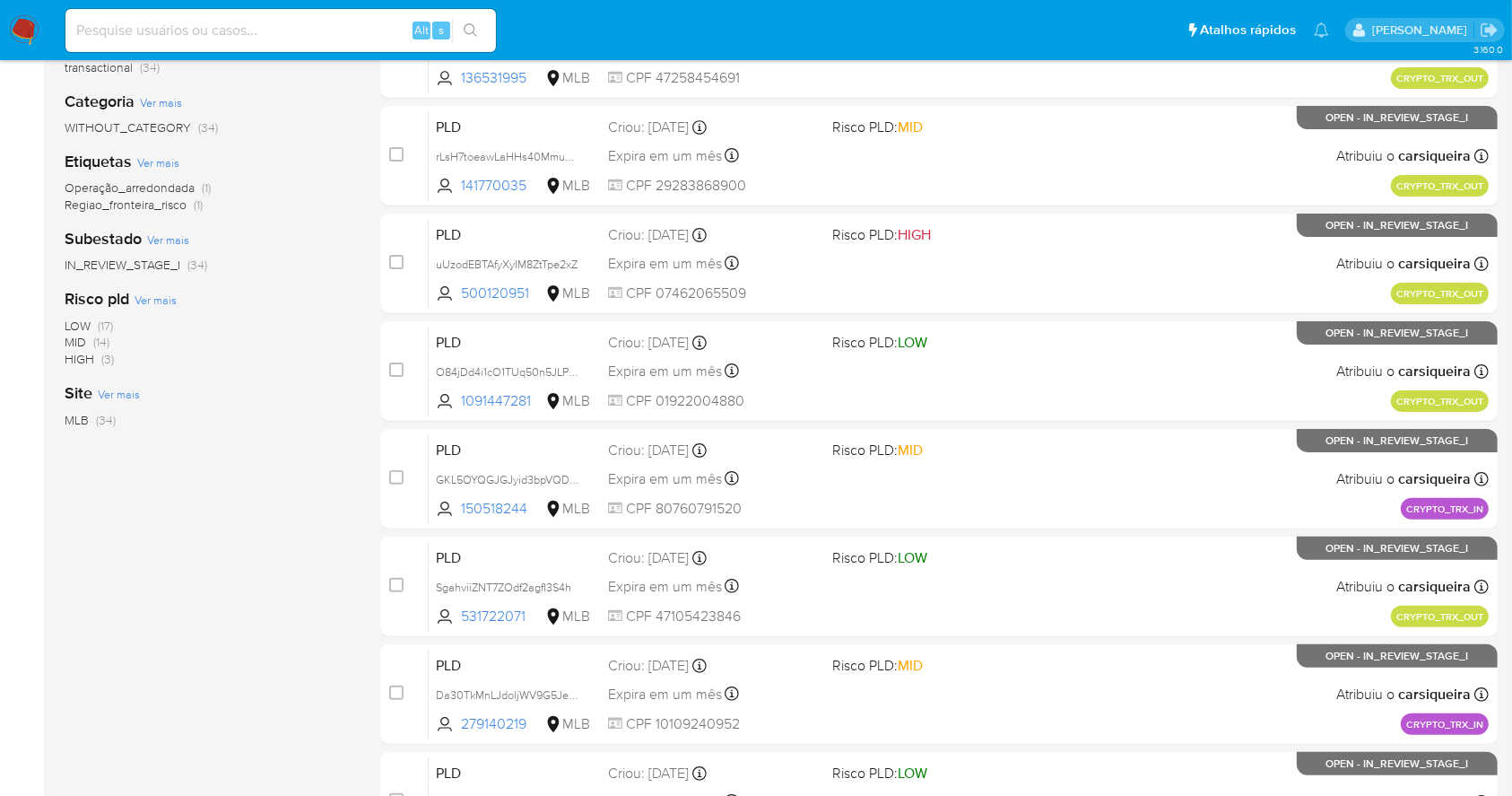
scroll to position [684, 0]
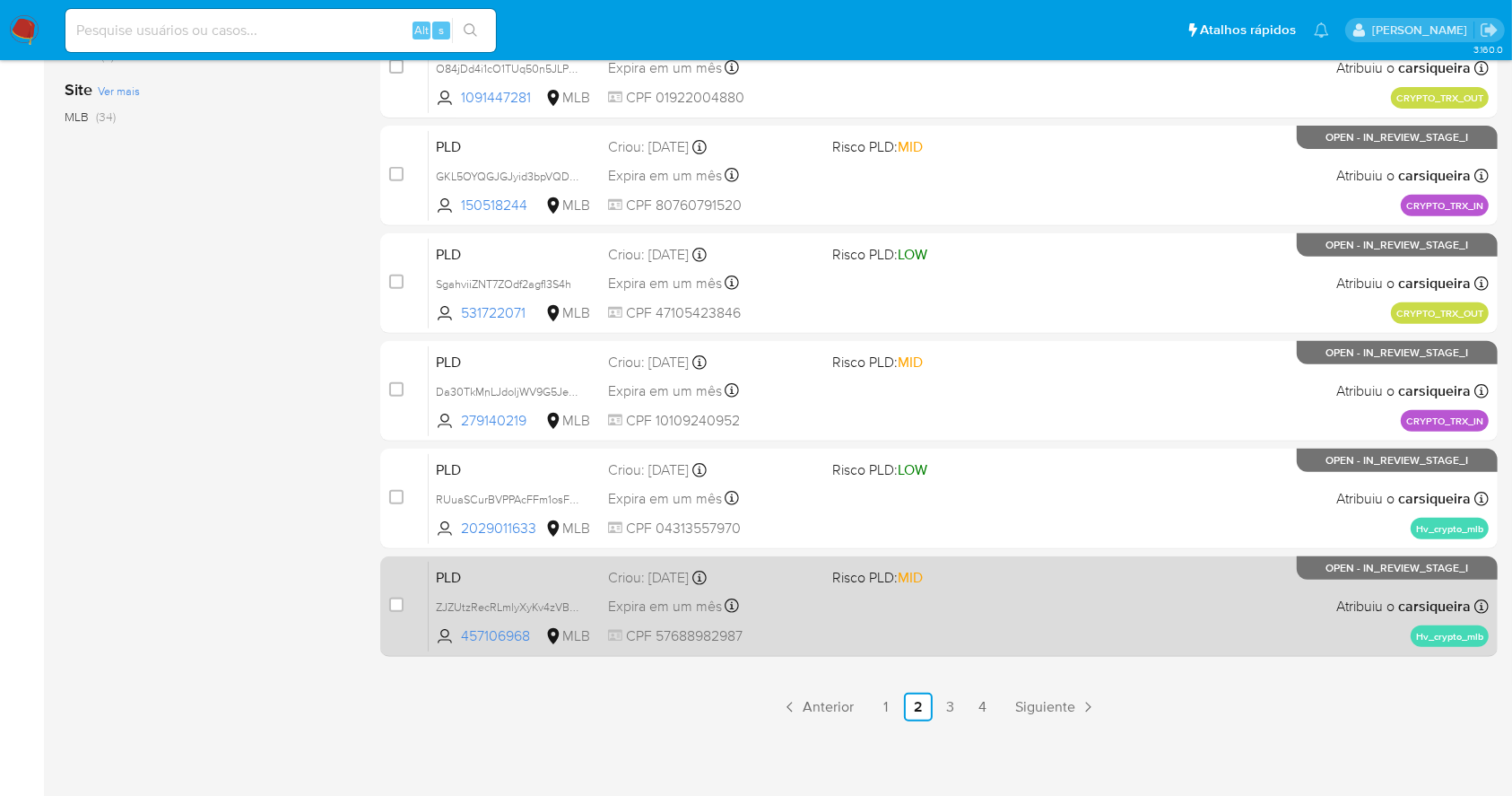
click at [960, 627] on div "PLD ZJZUtzRecRLmlyXyKv4zVB9w 457106968 MLB Risco PLD: MID Criou: 12/09/2025 Cri…" at bounding box center [958, 606] width 1061 height 90
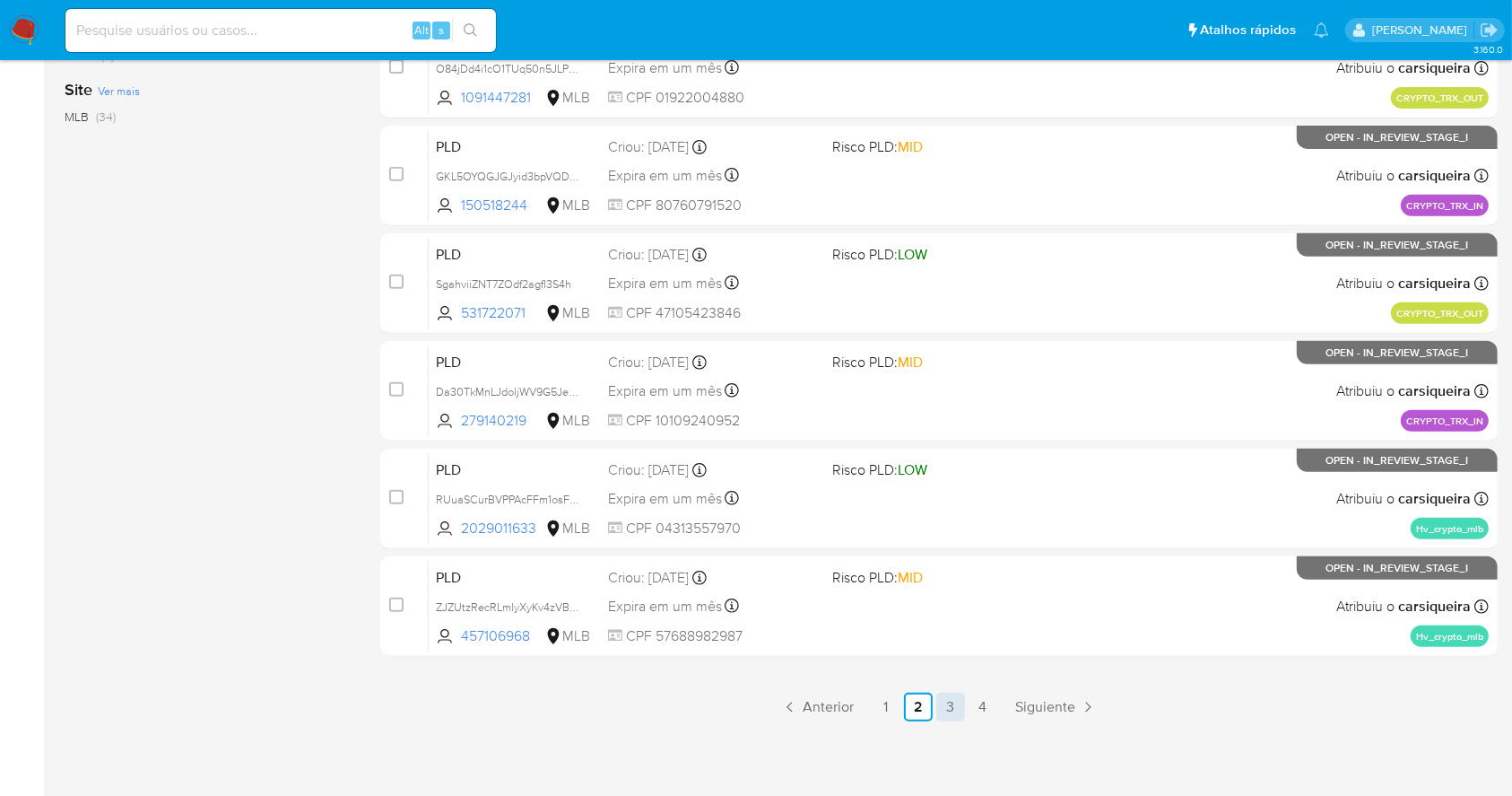
click at [957, 694] on link "3" at bounding box center [950, 706] width 28 height 28
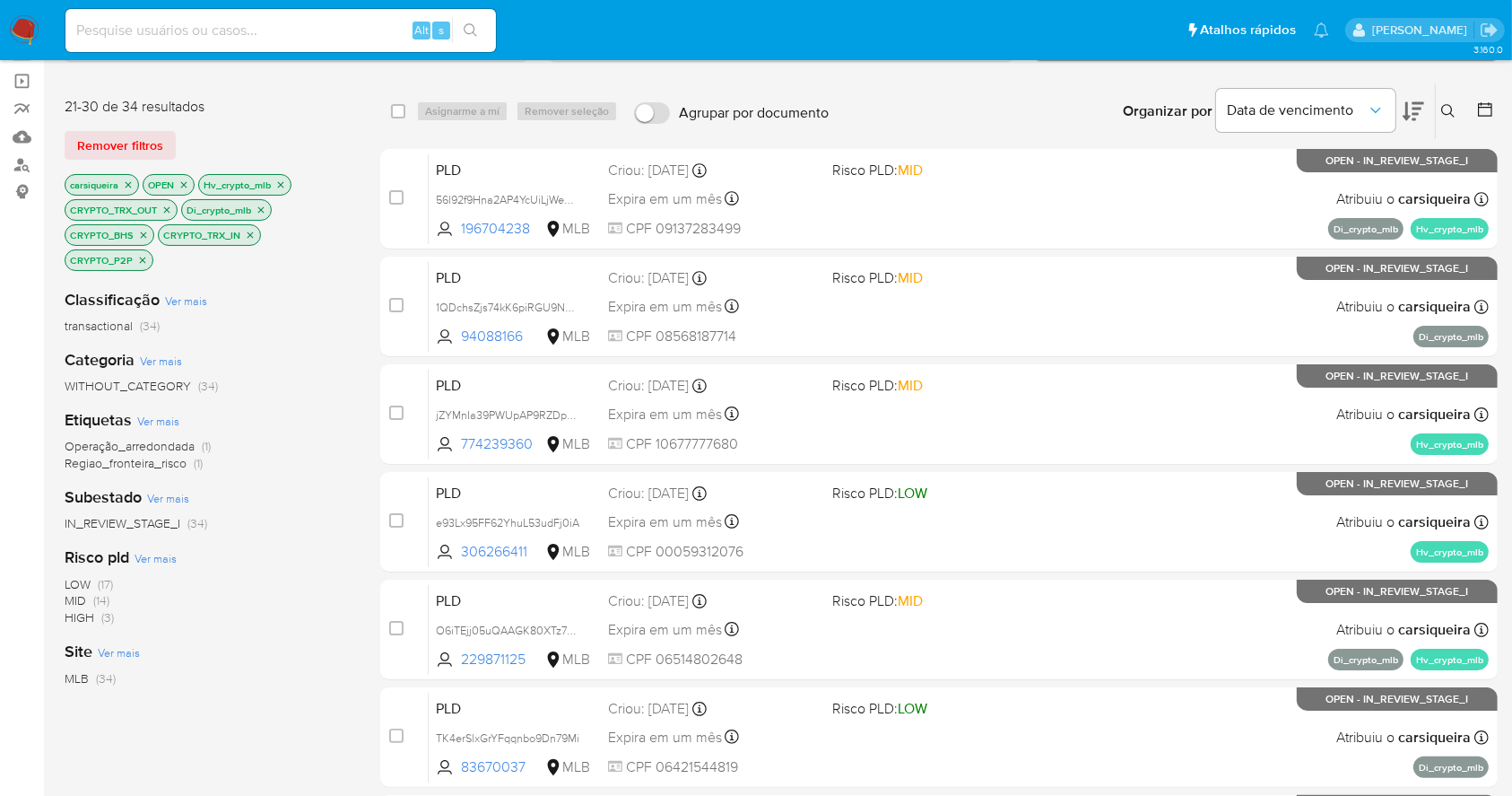
scroll to position [127, 0]
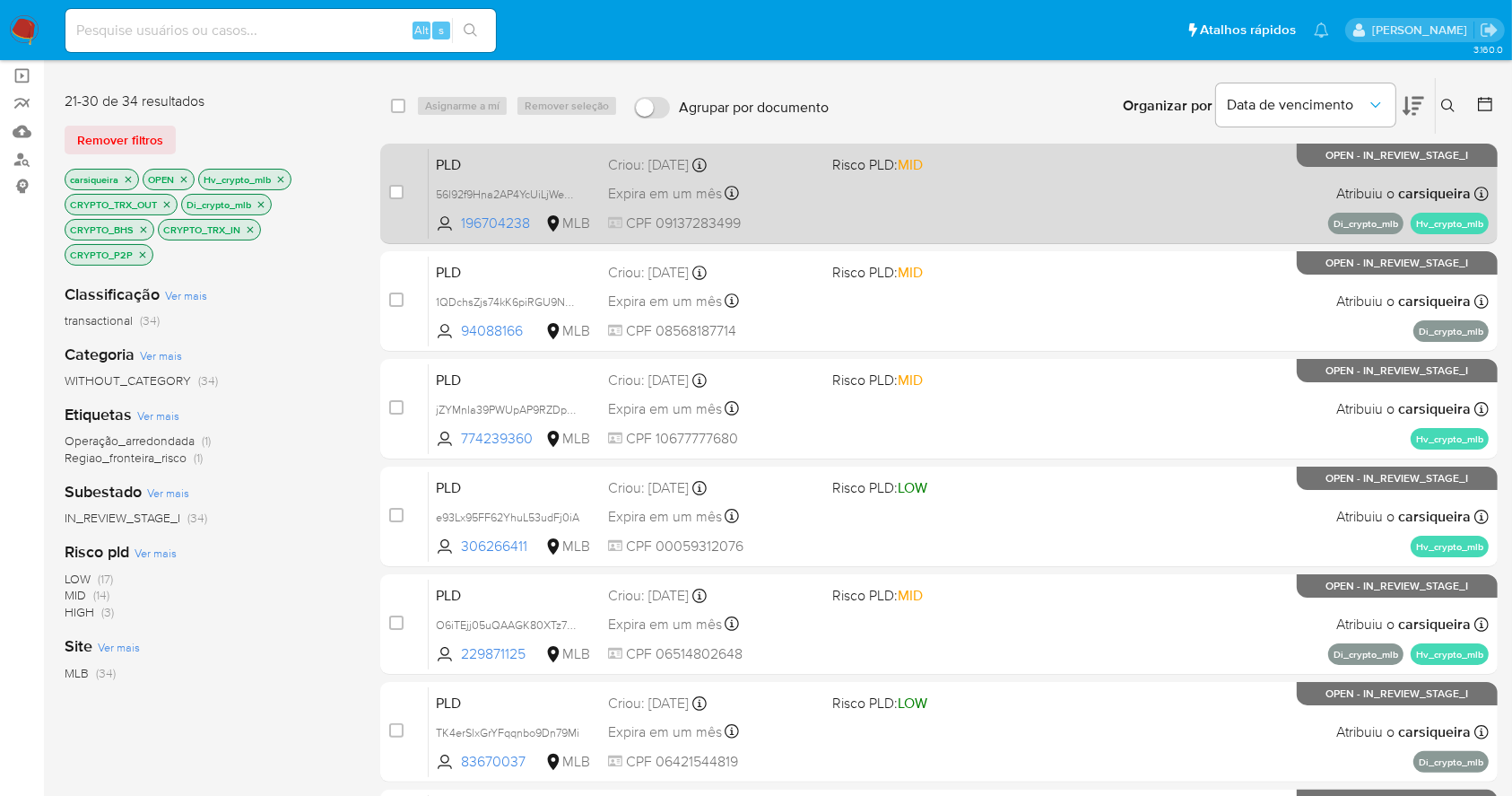
click at [984, 205] on div "PLD 56l92f9Hna2AP4YcUiLjWeOC 196704238 MLB Risco PLD: MID Criou: 12/09/2025 Cri…" at bounding box center [958, 193] width 1061 height 90
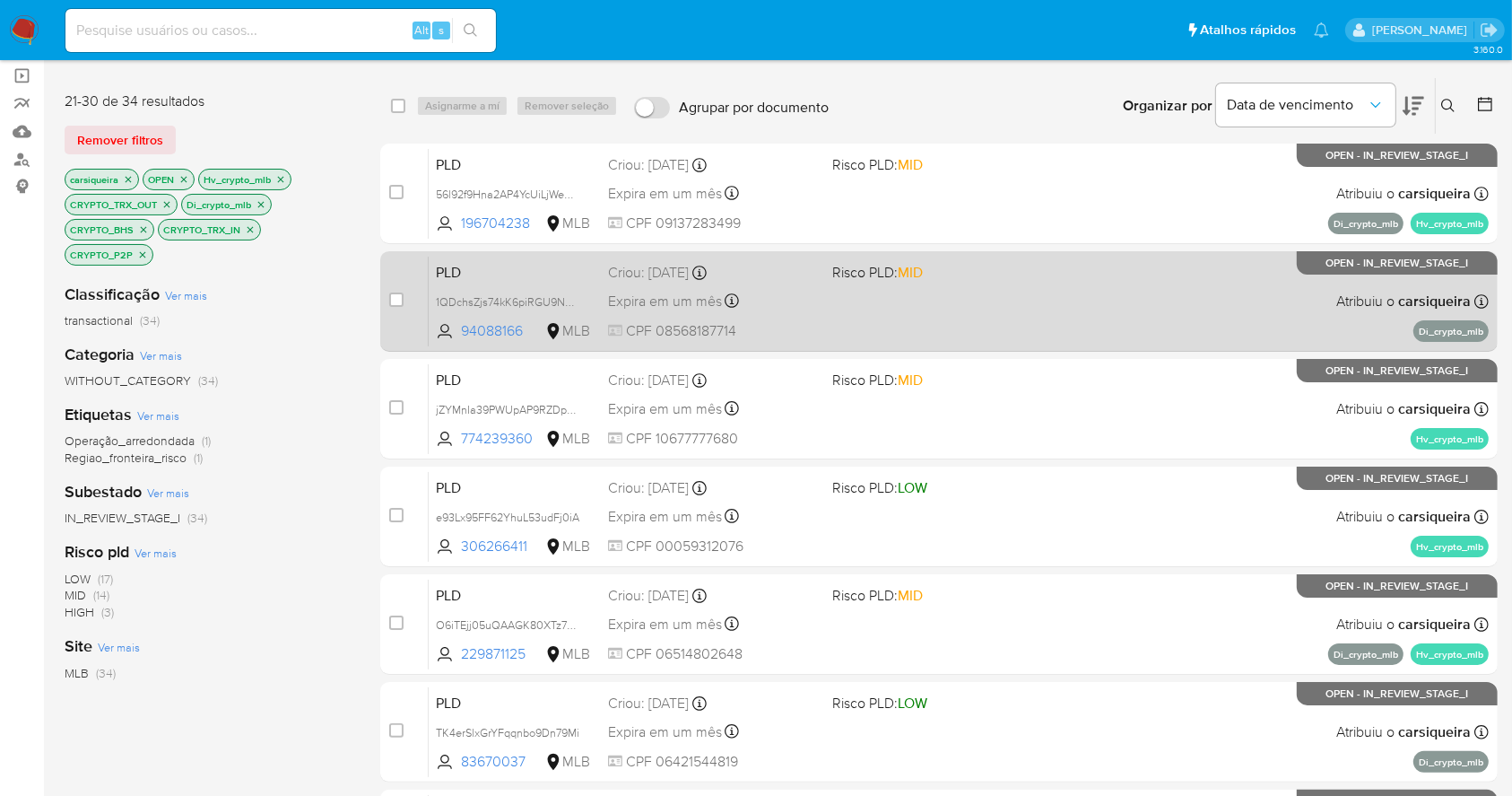
click at [915, 347] on div "case-item-checkbox Incapaz de atribuir o caso PLD 1QDchsZjs74kK6piRGU9NmJn 9408…" at bounding box center [938, 302] width 1117 height 101
click at [904, 305] on div "PLD 1QDchsZjs74kK6piRGU9NmJn 94088166 MLB Risco PLD: MID Criou: 12/09/2025 Crio…" at bounding box center [958, 301] width 1061 height 90
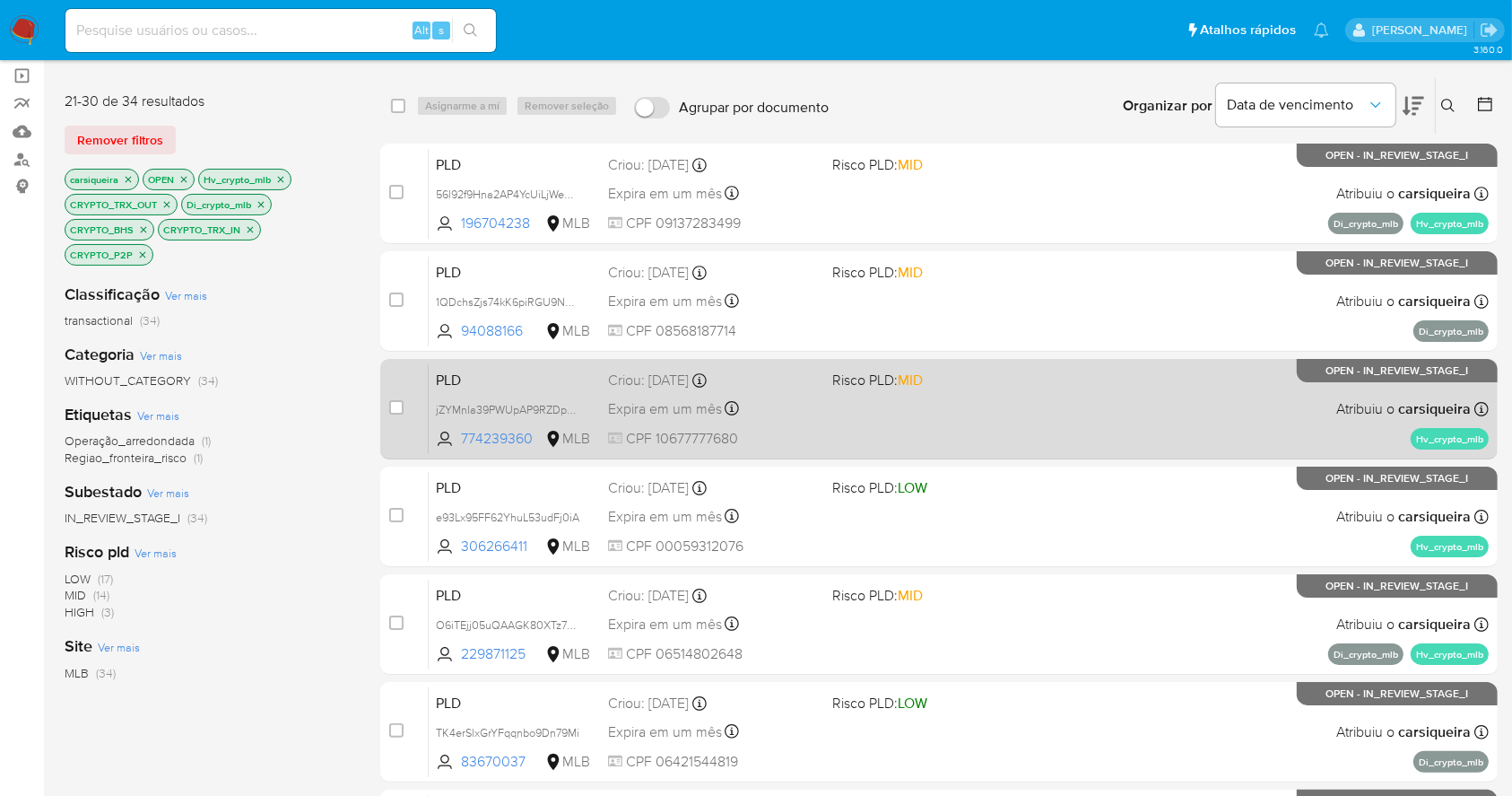
click at [904, 402] on div "PLD jZYMnIa39PWUpAP9RZDpuQWf 774239360 MLB Risco PLD: MID Criou: 12/09/2025 Cri…" at bounding box center [958, 409] width 1061 height 90
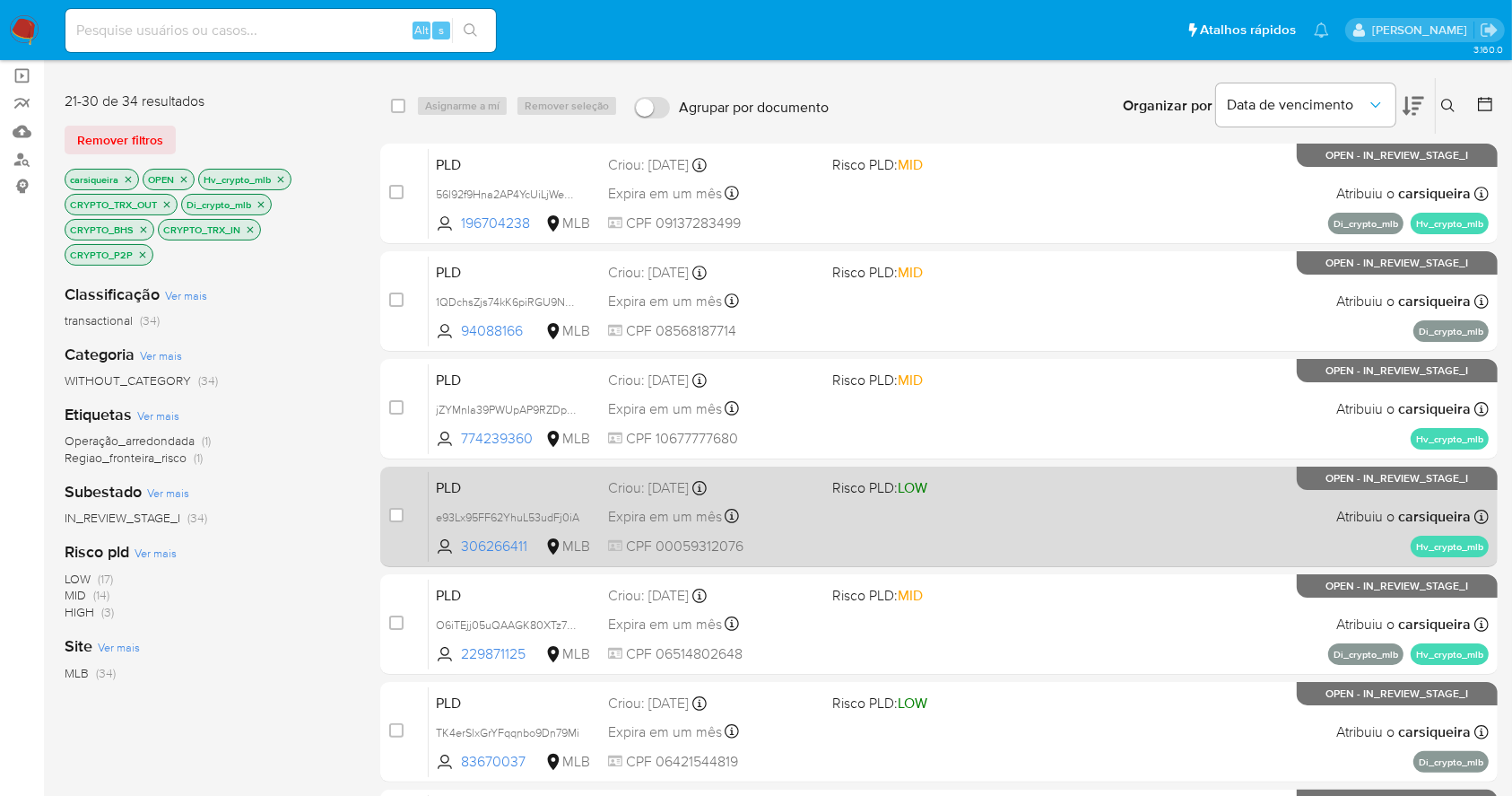
click at [1073, 542] on div "PLD e93Lx95FF62YhuL53udFj0iA 306266411 MLB Risco PLD: LOW Criou: 12/09/2025 Cri…" at bounding box center [958, 515] width 1061 height 90
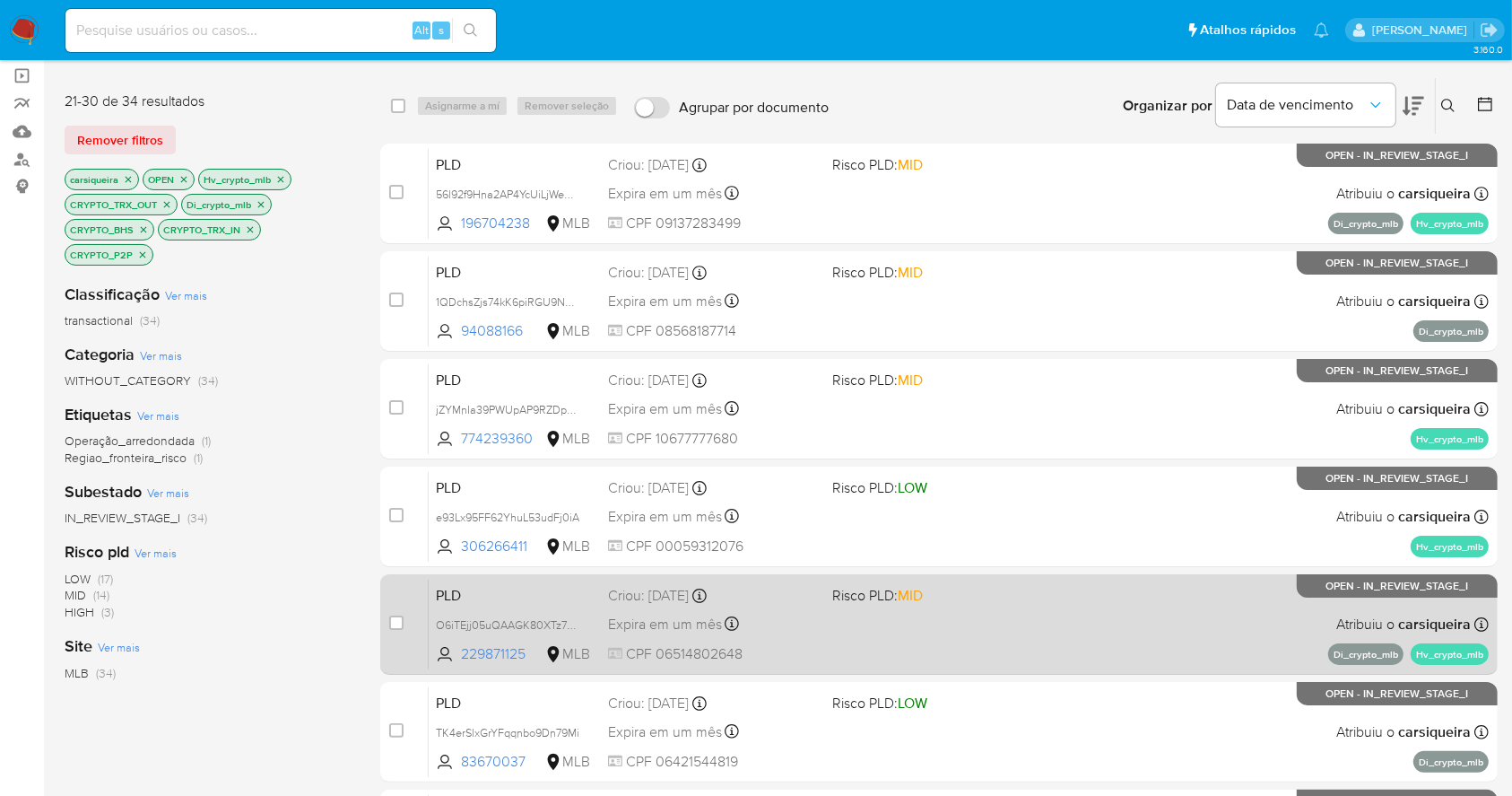
click at [1084, 610] on div "PLD O6iTEjj05uQAAGK80XTz7Ktm 229871125 MLB Risco PLD: MID Criou: 12/09/2025 Cri…" at bounding box center [958, 623] width 1061 height 90
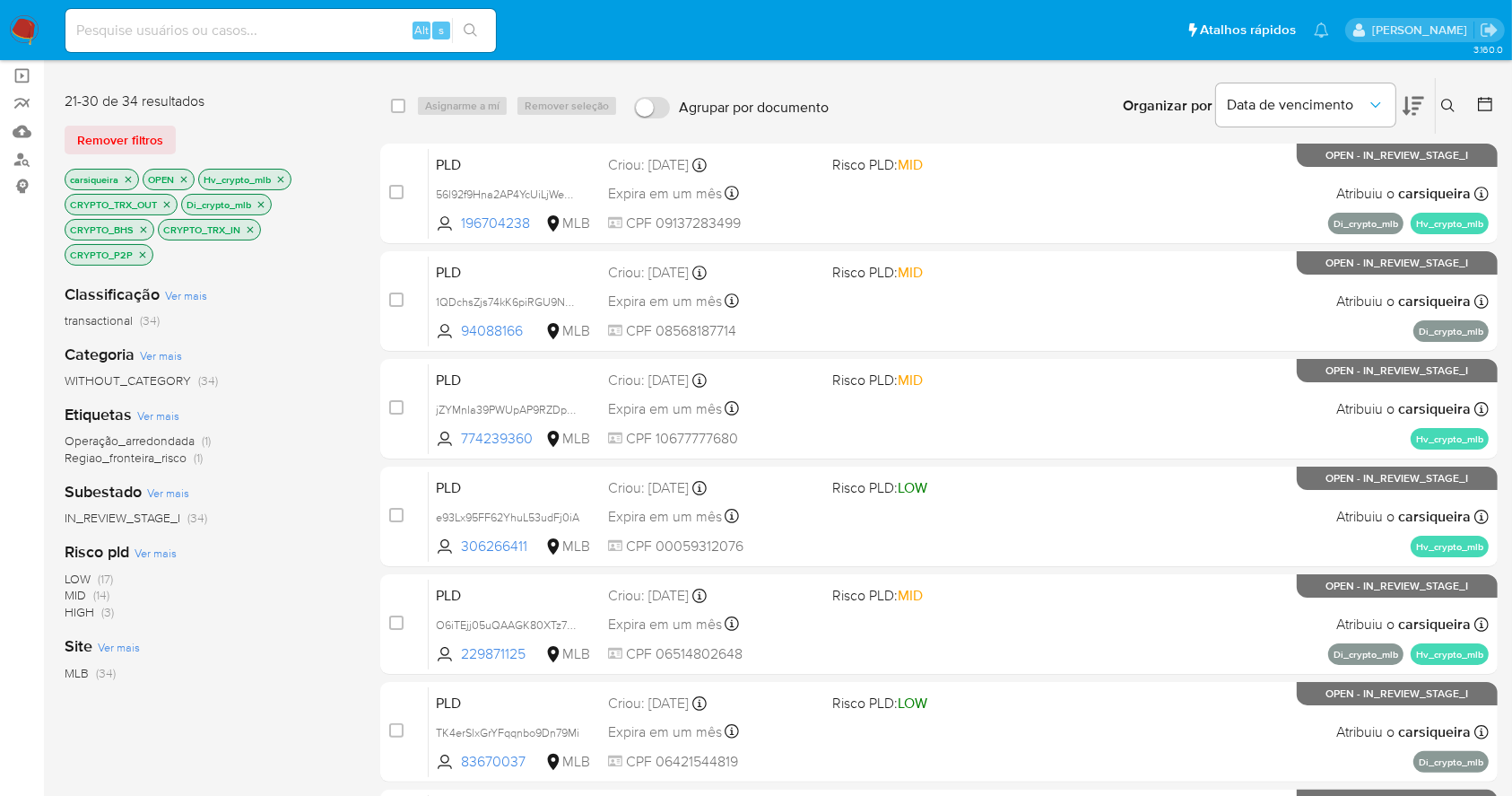
click at [26, 26] on img at bounding box center [24, 30] width 30 height 30
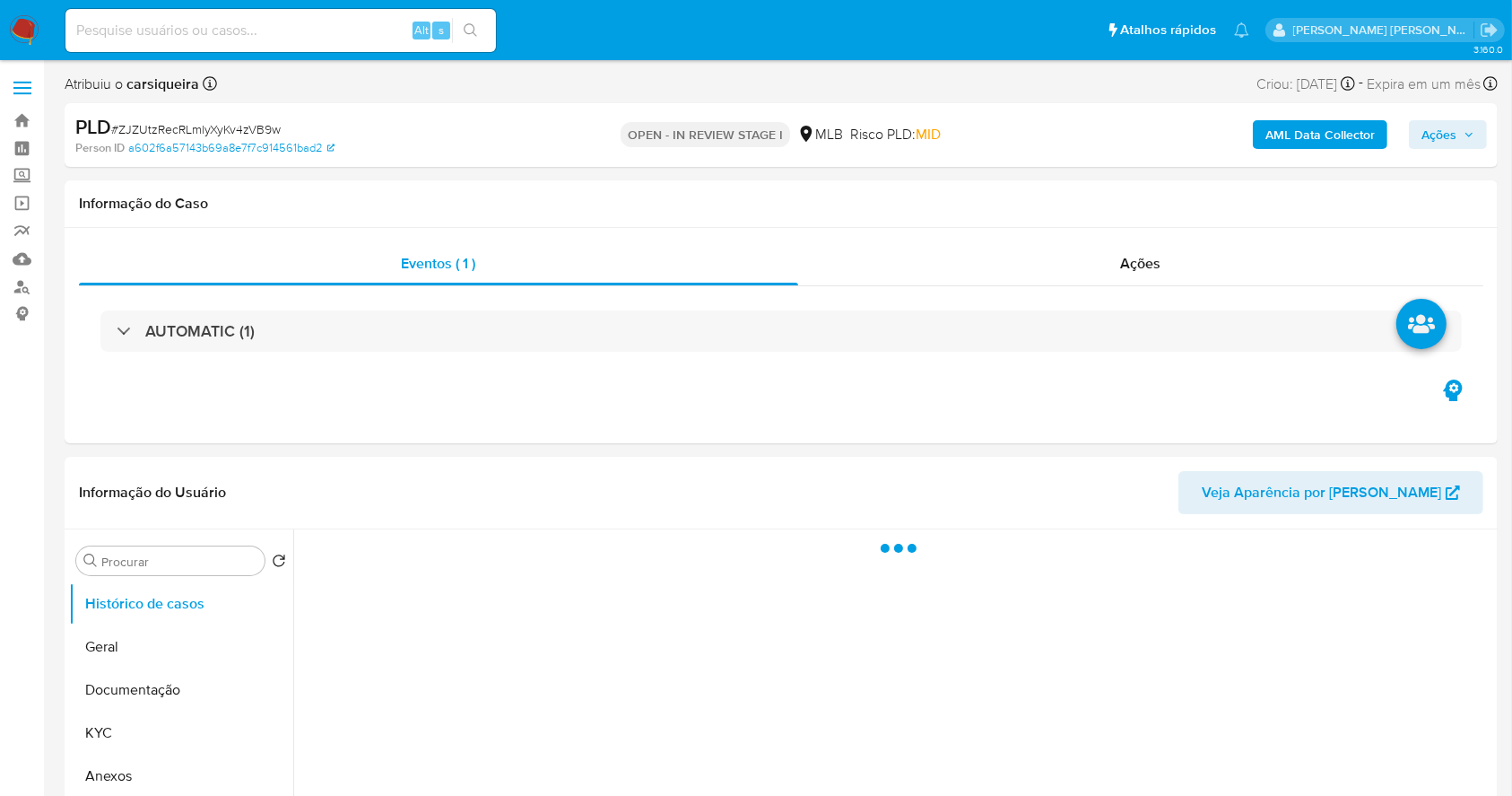
select select "10"
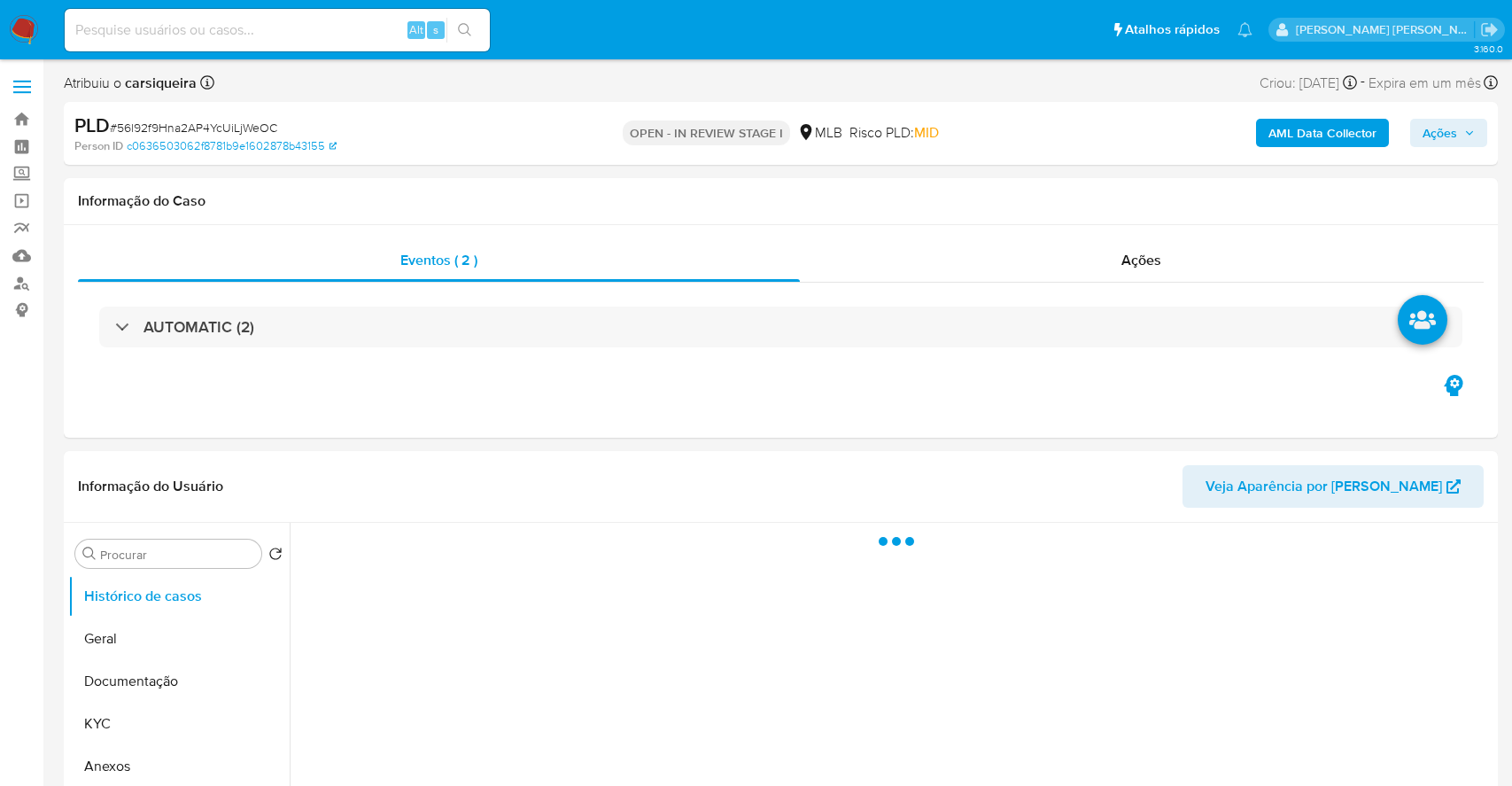
select select "10"
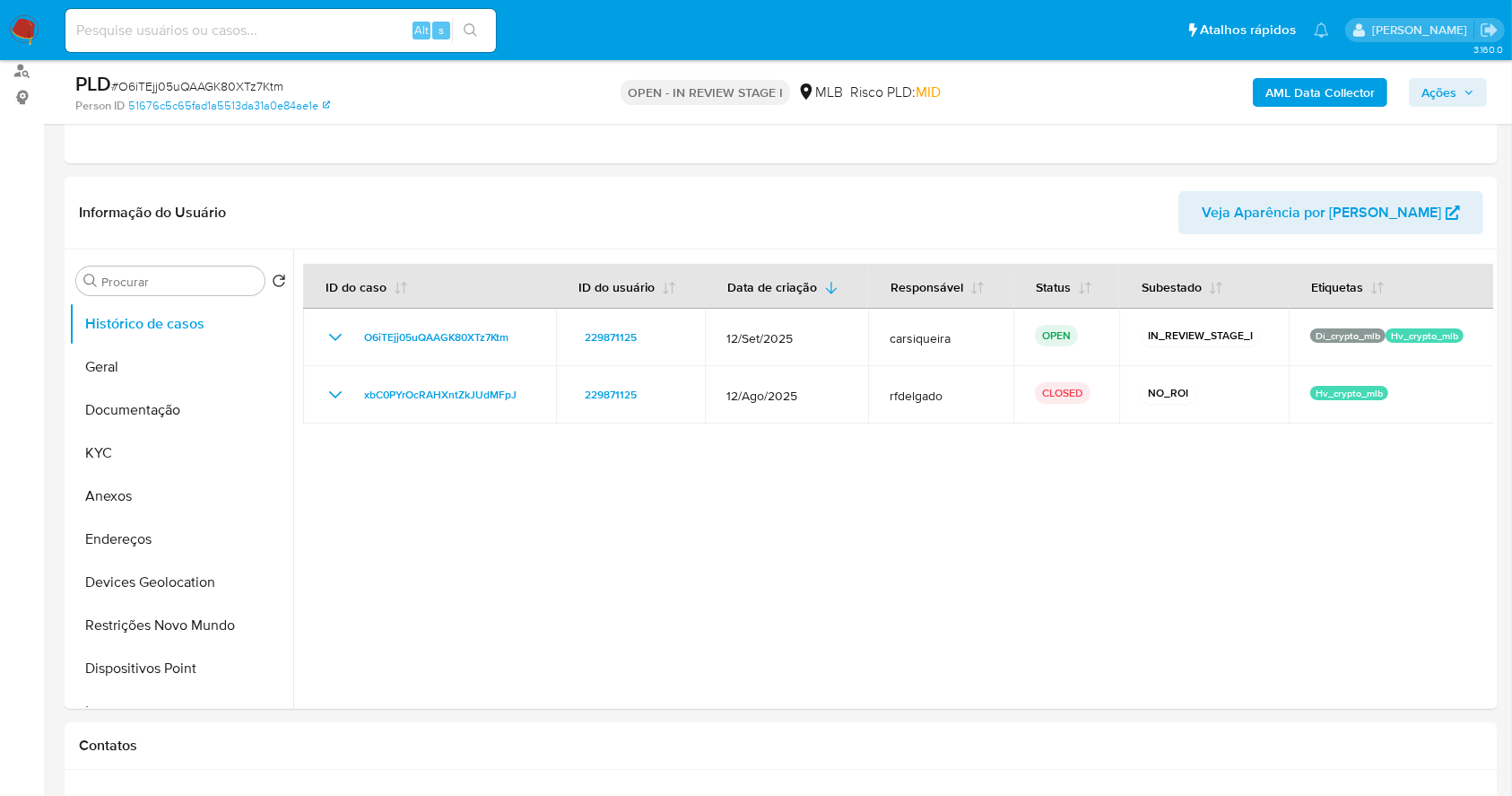
scroll to position [233, 0]
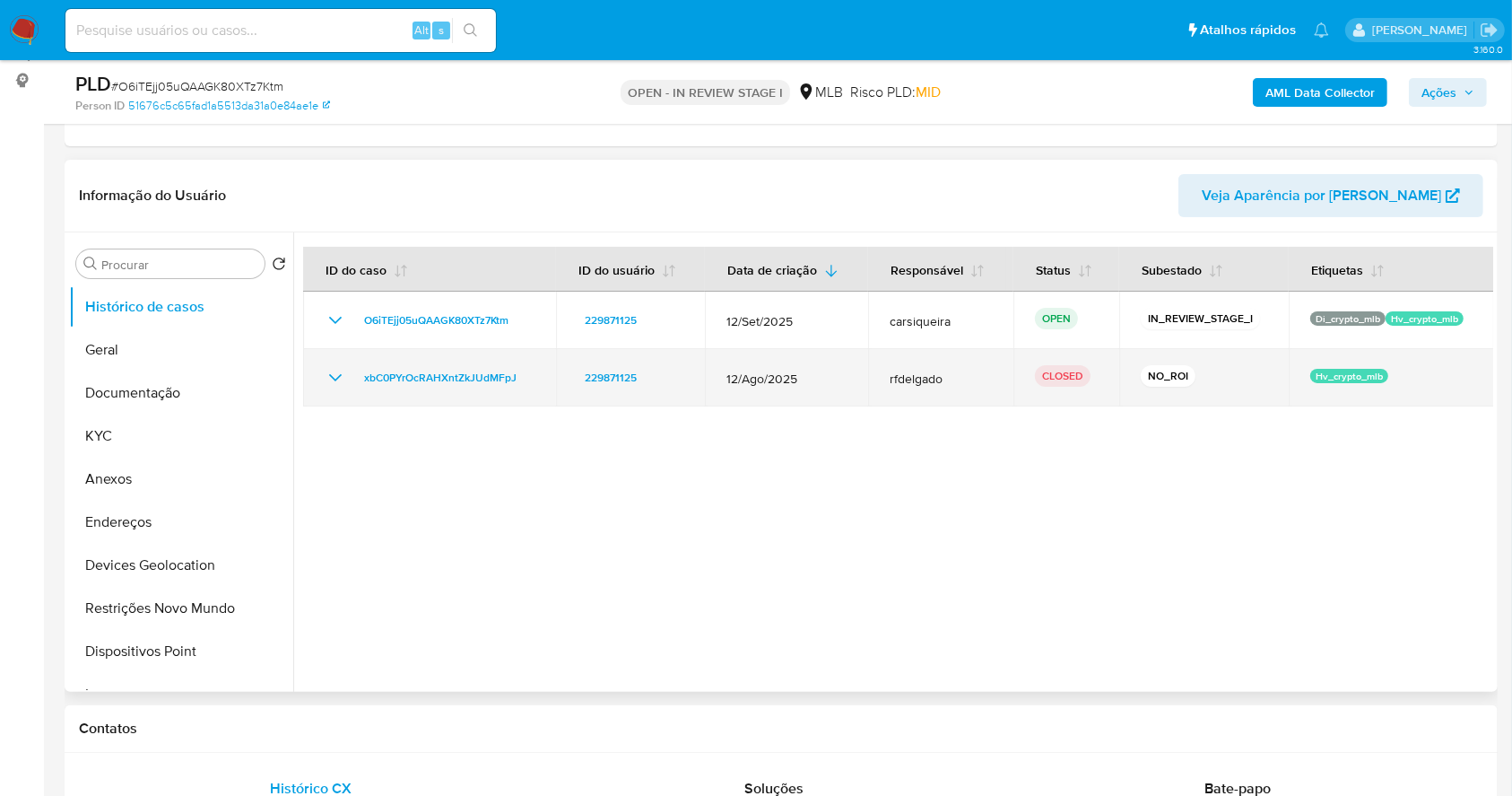
click at [335, 383] on icon "Mostrar/Ocultar" at bounding box center [335, 378] width 22 height 22
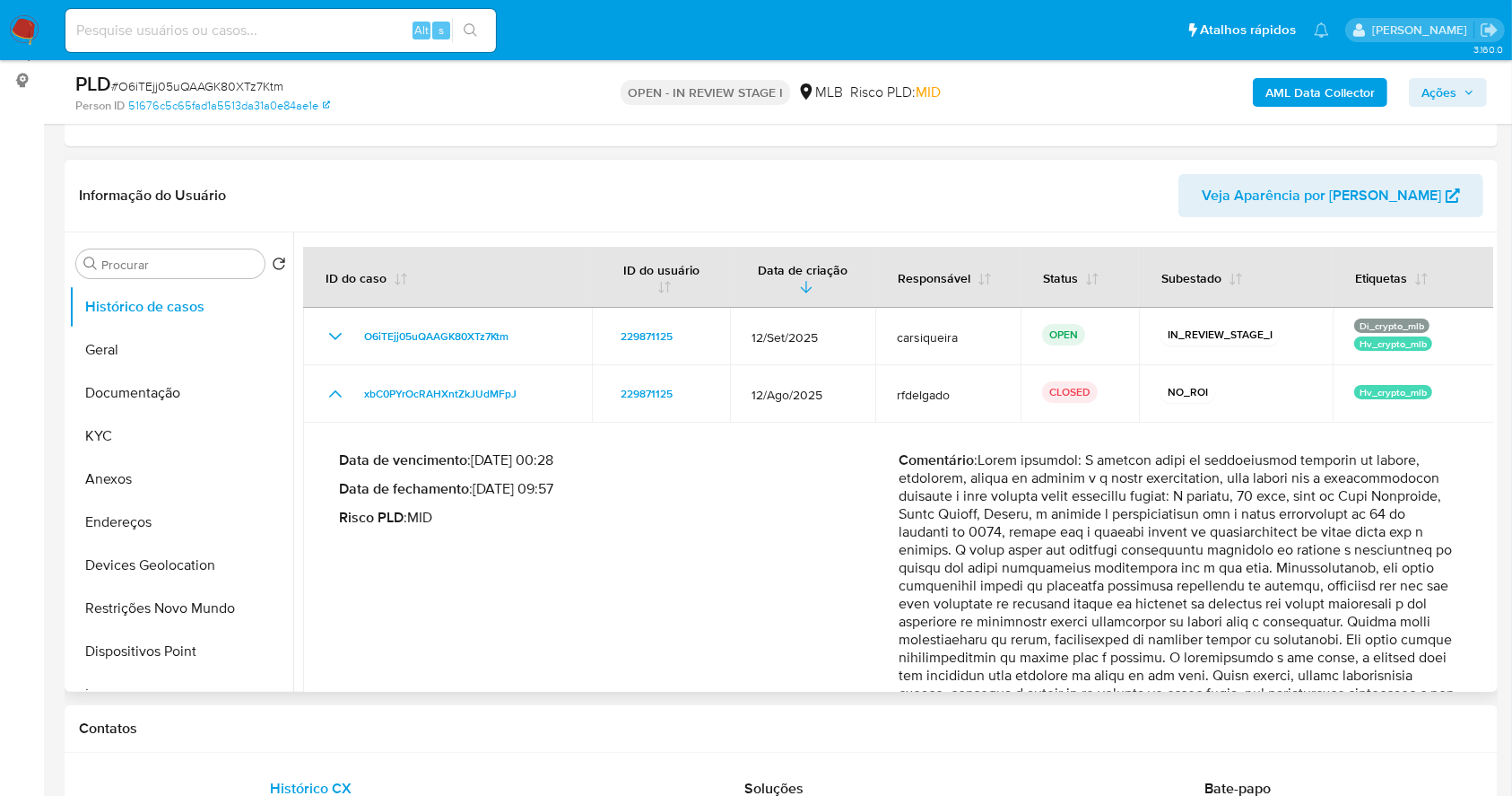
click at [647, 604] on div "Data de vencimento : 26/09/2025 00:28 Data de fechamento : 21/08/2025 09:57 Ris…" at bounding box center [619, 600] width 560 height 298
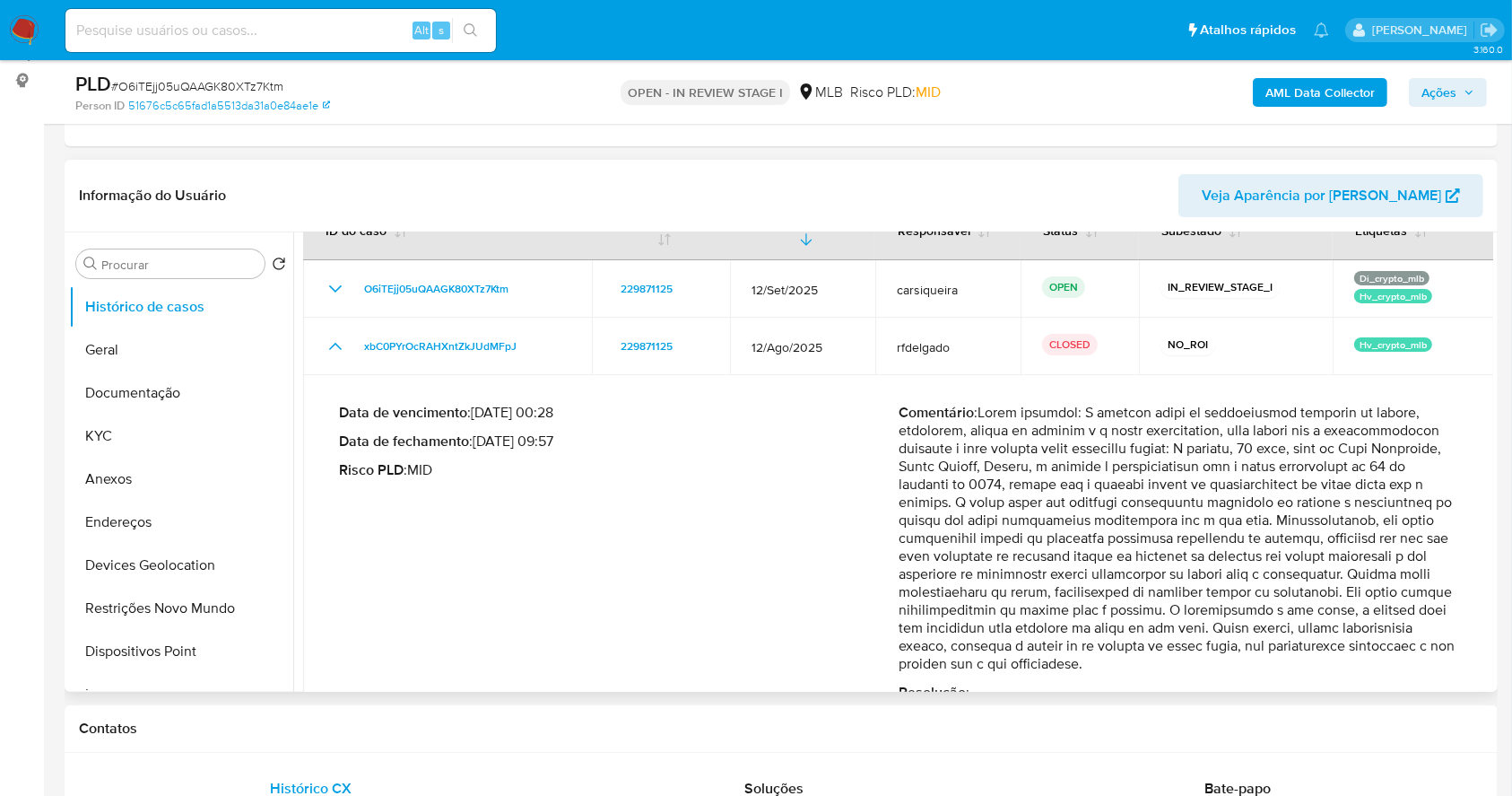
scroll to position [94, 0]
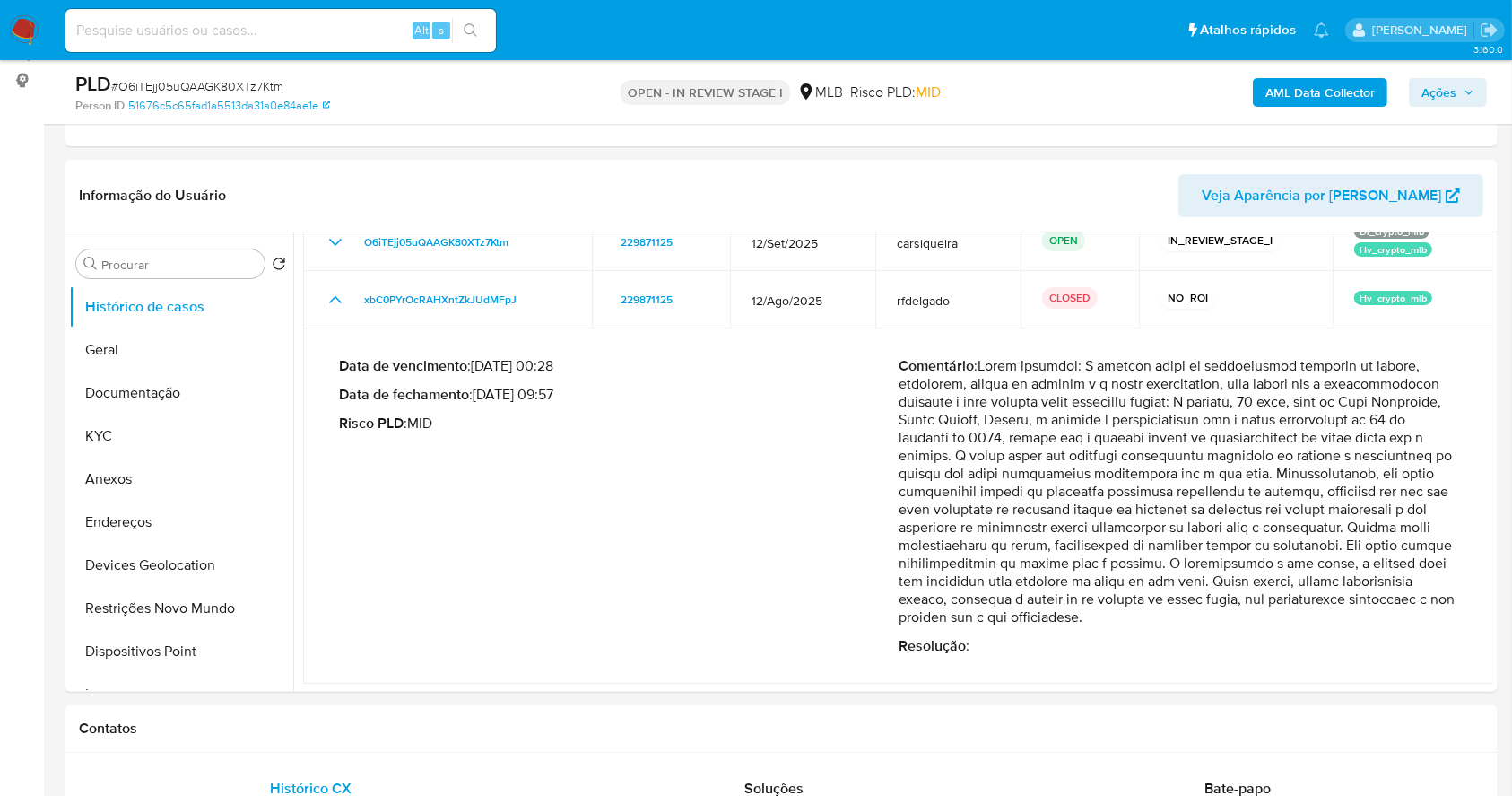
click at [1294, 104] on b "AML Data Collector" at bounding box center [1320, 91] width 110 height 28
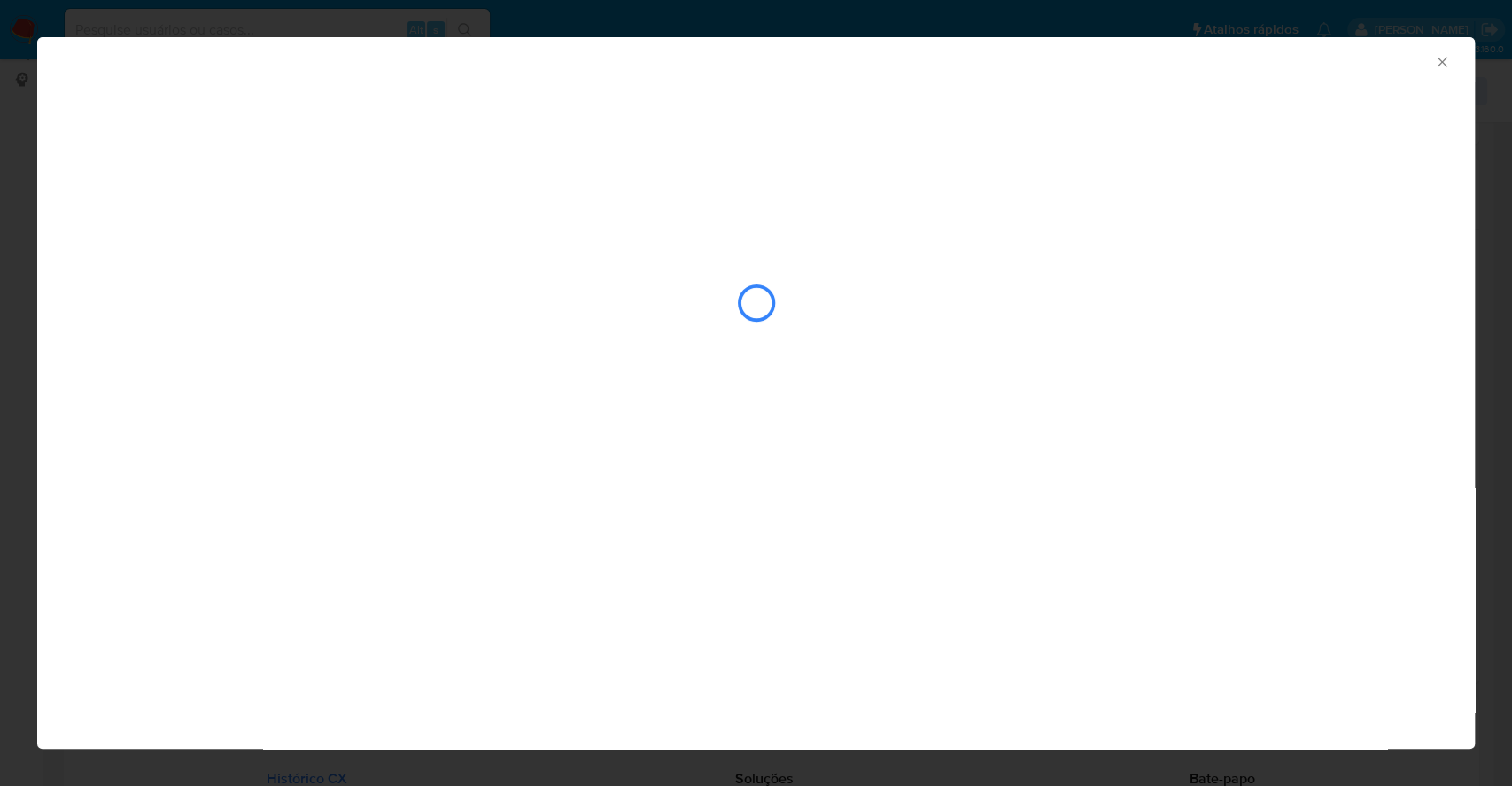
click at [355, 171] on div "AML Data Collector" at bounding box center [756, 233] width 1438 height 392
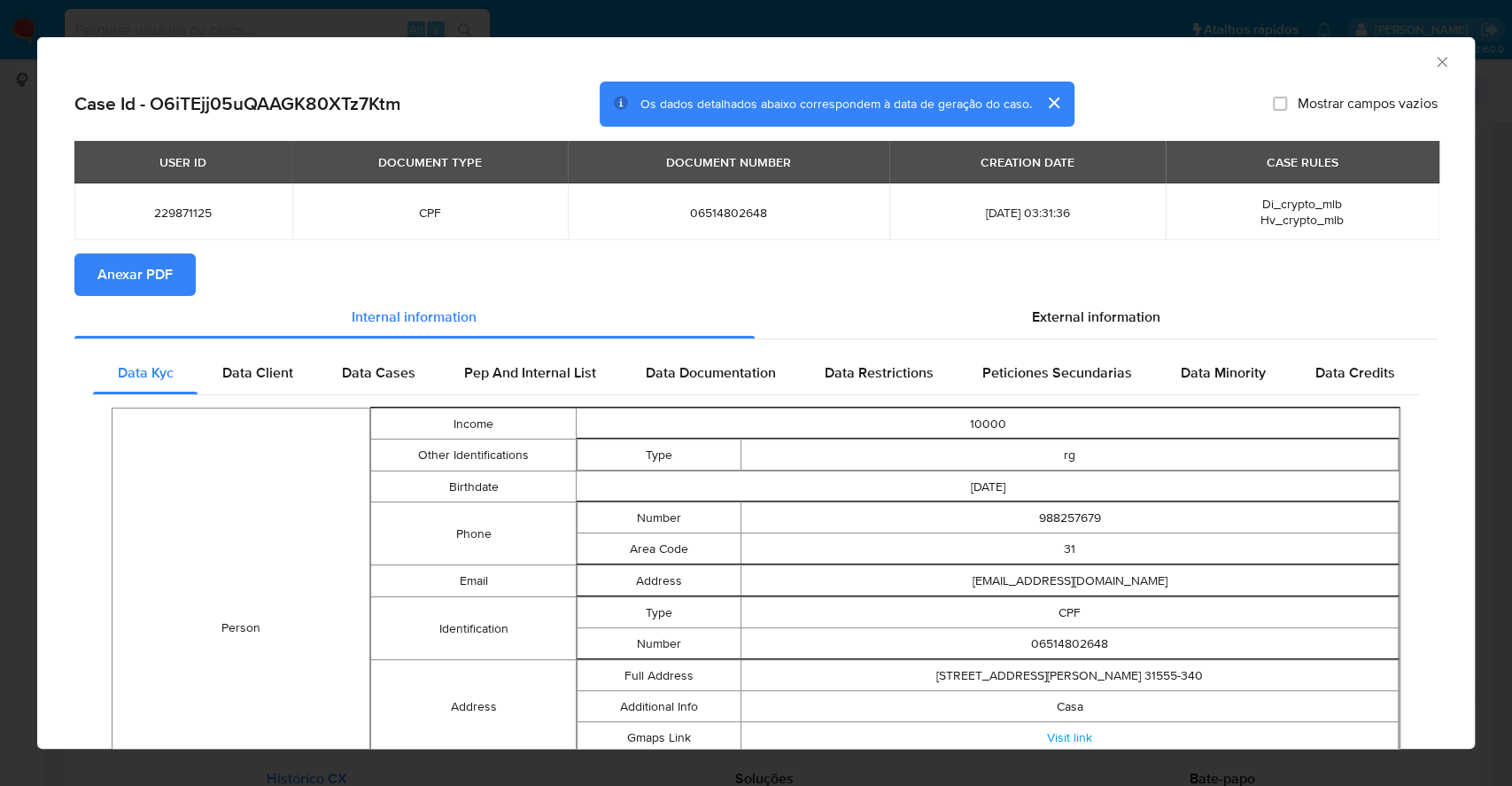
click at [157, 273] on span "Anexar PDF" at bounding box center [134, 274] width 75 height 39
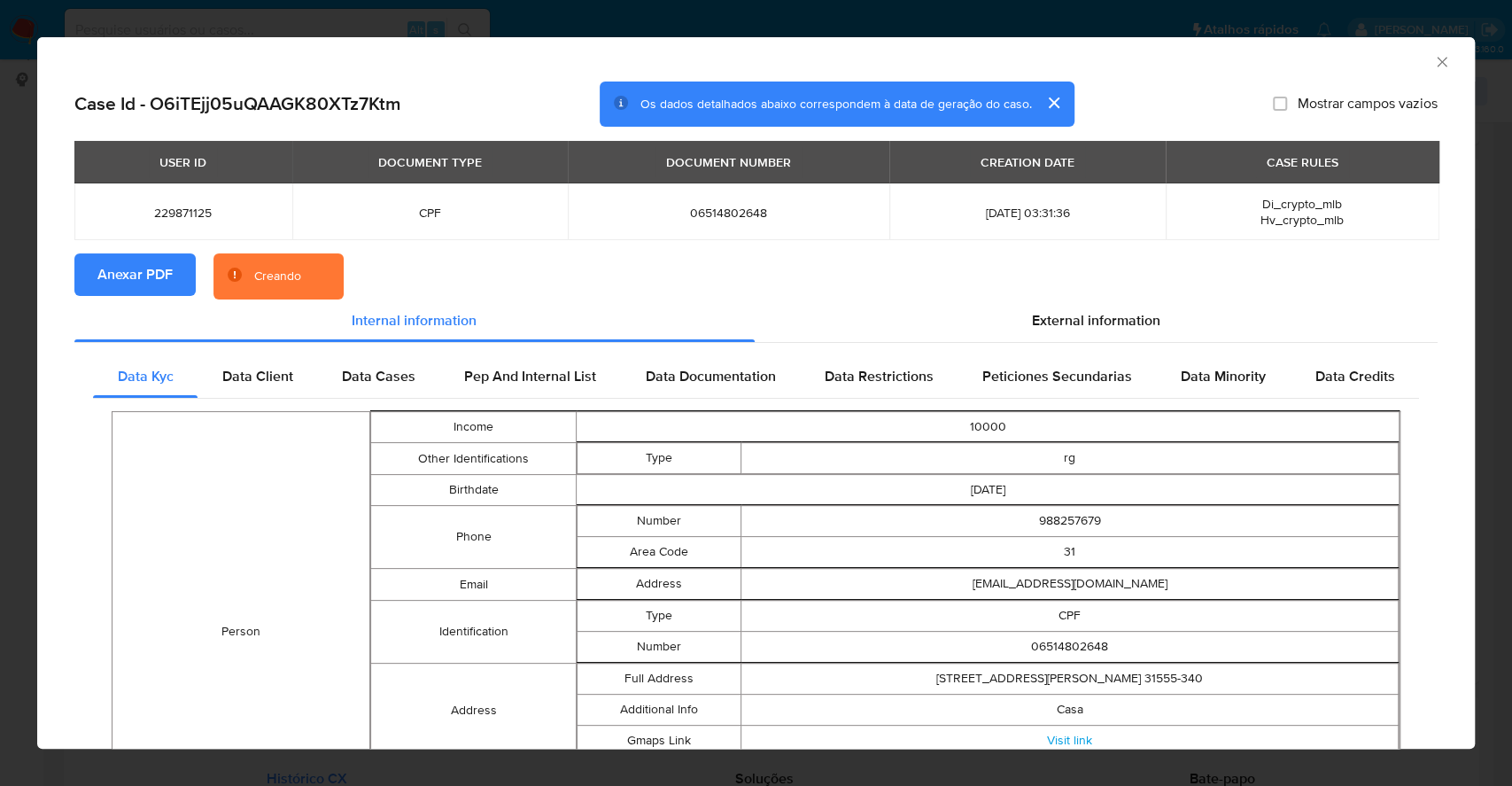
click at [0, 254] on div "AML Data Collector Case Id - O6iTEjj05uQAAGK80XTz7Ktm Os dados detalhados abaix…" at bounding box center [756, 393] width 1512 height 786
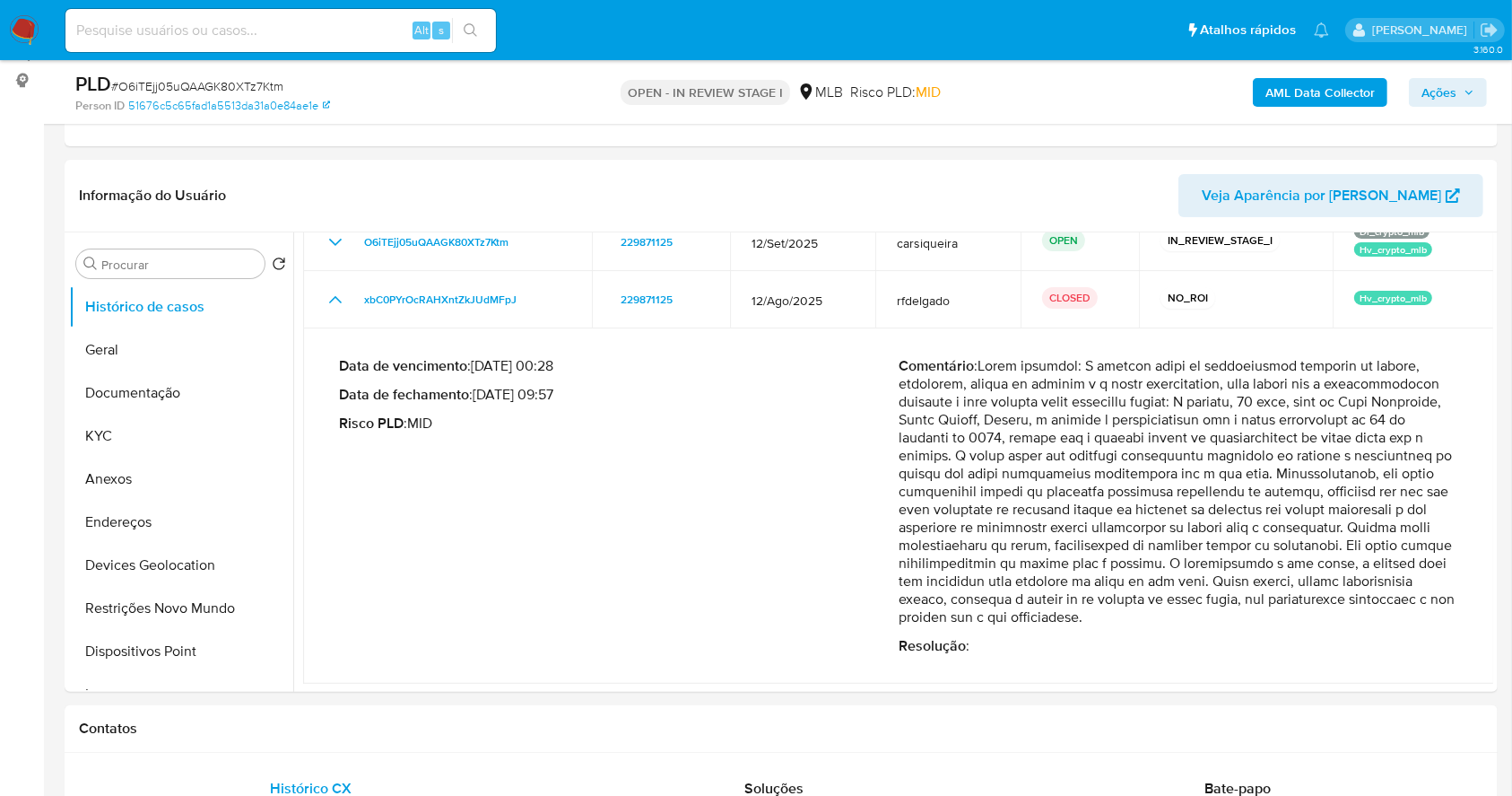
click at [1443, 89] on span "Ações" at bounding box center [1439, 91] width 35 height 28
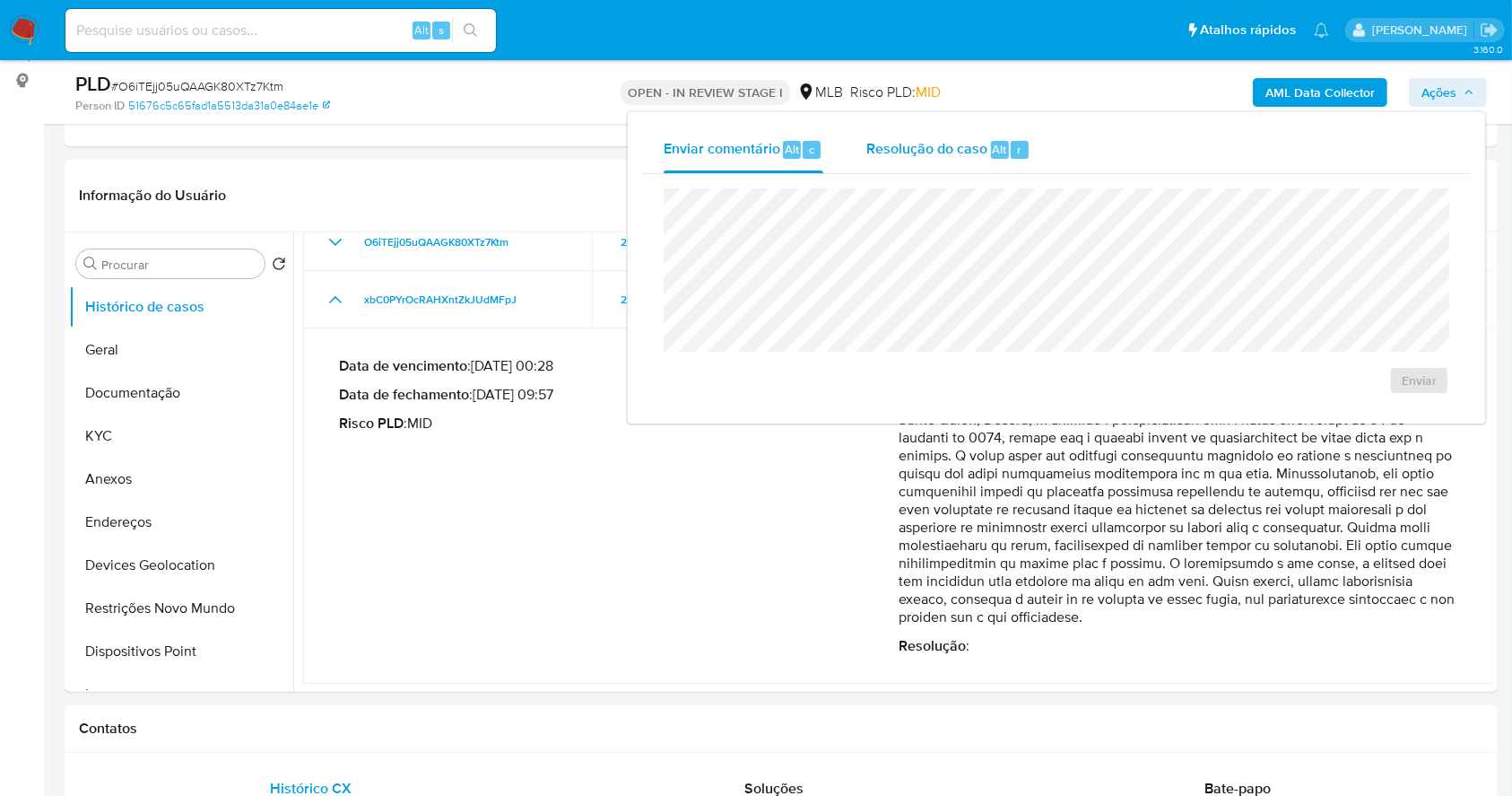
click at [964, 136] on div "Resolução do caso Alt r" at bounding box center [949, 149] width 164 height 47
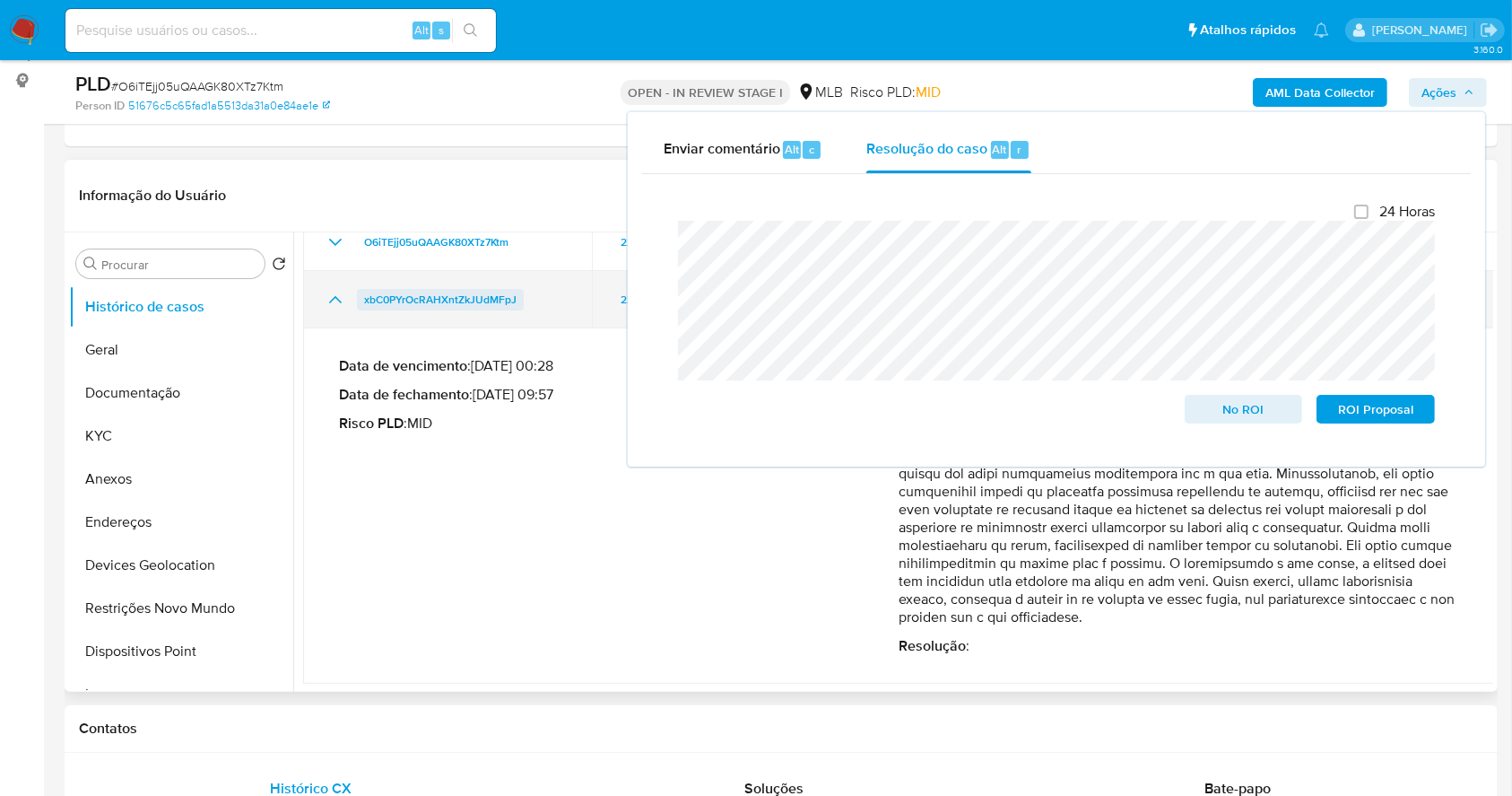
drag, startPoint x: 523, startPoint y: 298, endPoint x: 360, endPoint y: 292, distance: 163.1
click at [360, 292] on div "xbC0PYrOcRAHXntZkJUdMFpJ" at bounding box center [447, 300] width 246 height 22
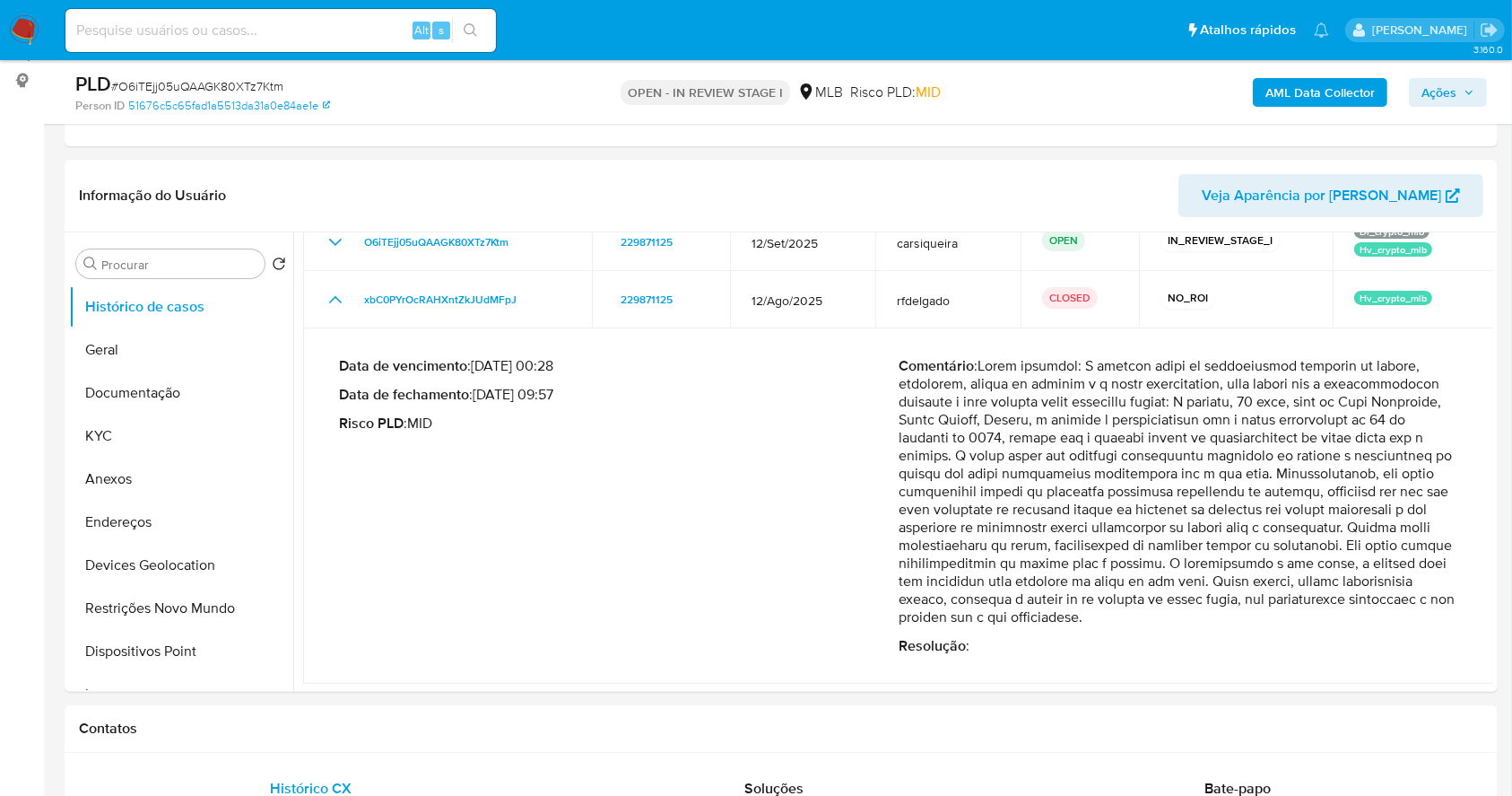
click at [1450, 83] on span "Ações" at bounding box center [1439, 91] width 35 height 28
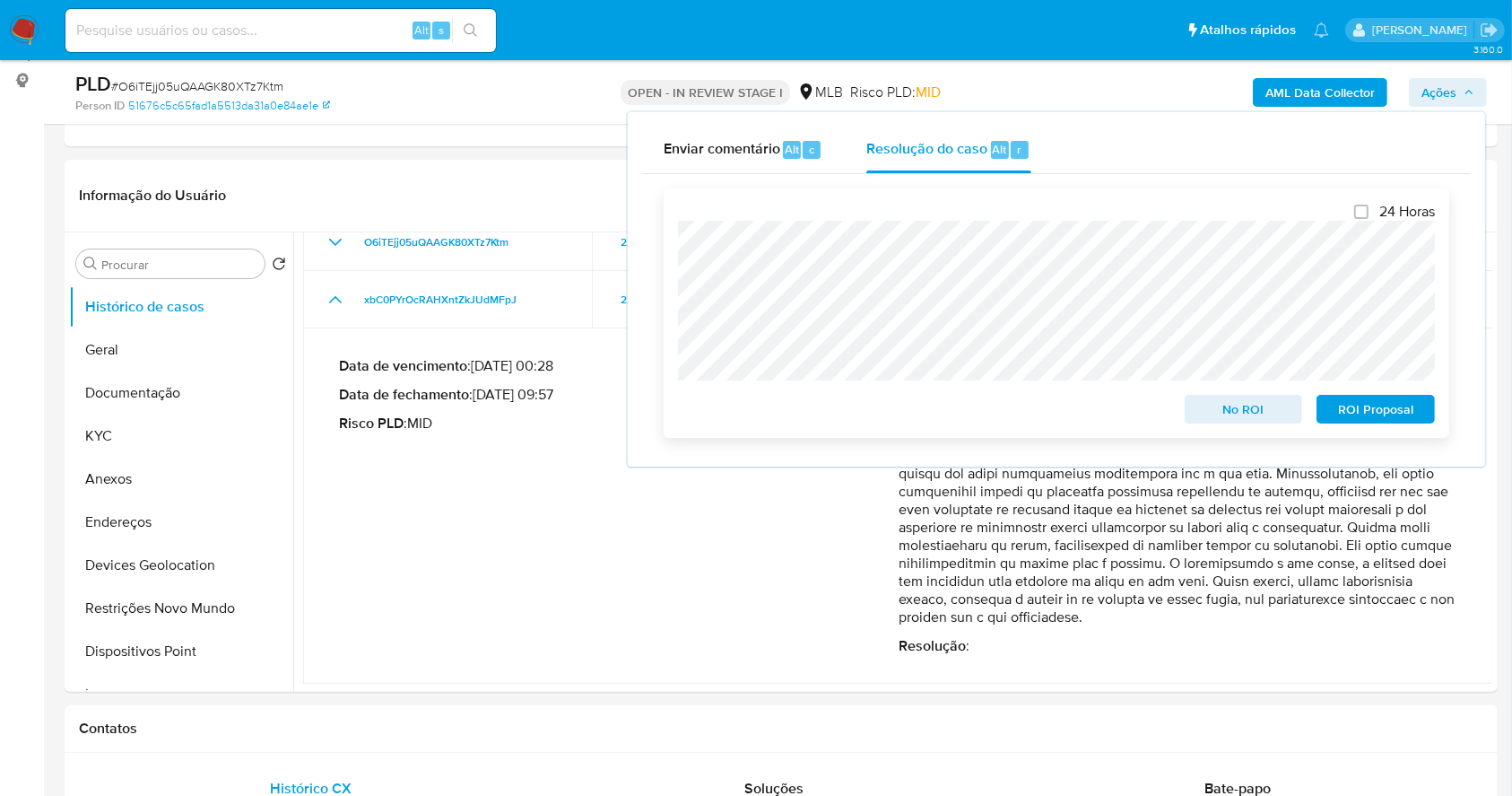
click at [1251, 398] on span "No ROI" at bounding box center [1244, 409] width 93 height 25
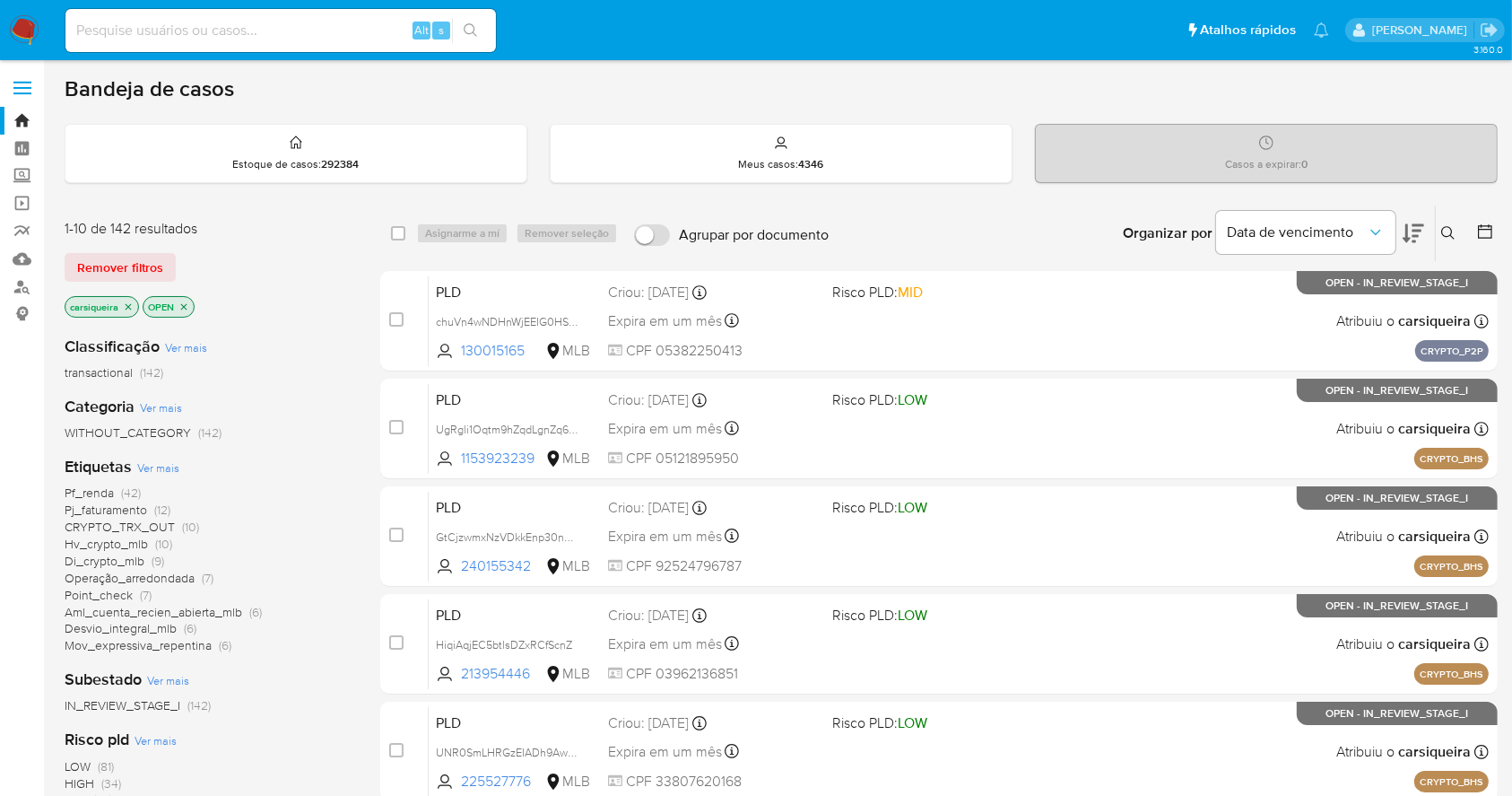
click at [1481, 239] on icon at bounding box center [1486, 232] width 18 height 18
click at [1486, 235] on icon at bounding box center [1486, 232] width 18 height 18
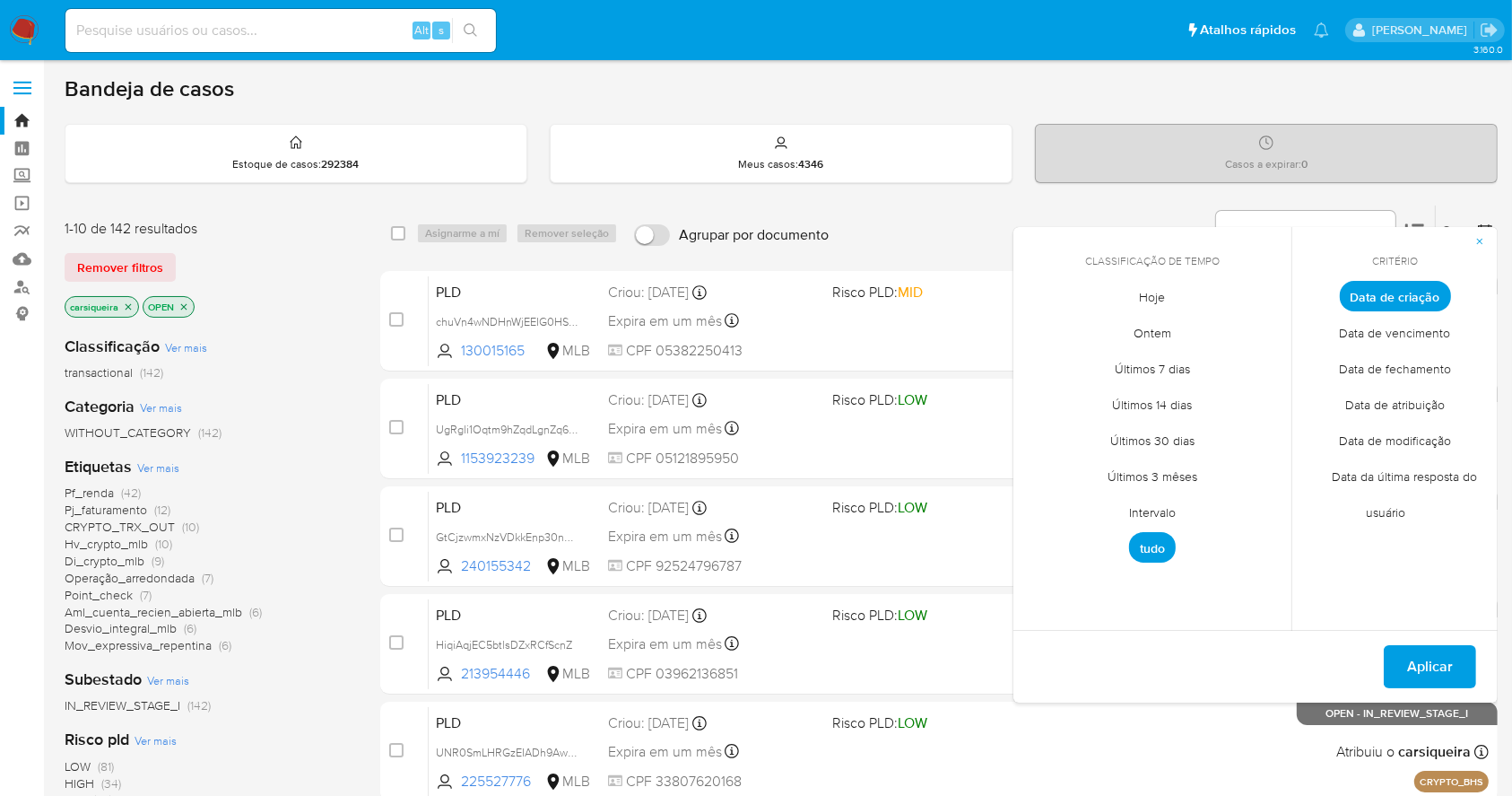
click at [1147, 515] on span "Intervalo" at bounding box center [1153, 513] width 84 height 37
click at [1034, 340] on div "septiembre 2025 septiembre 2025 lun lunes mar martes mié miércoles jue jueves v…" at bounding box center [1152, 436] width 244 height 235
click at [1038, 339] on icon "Mes anterior" at bounding box center [1041, 330] width 22 height 22
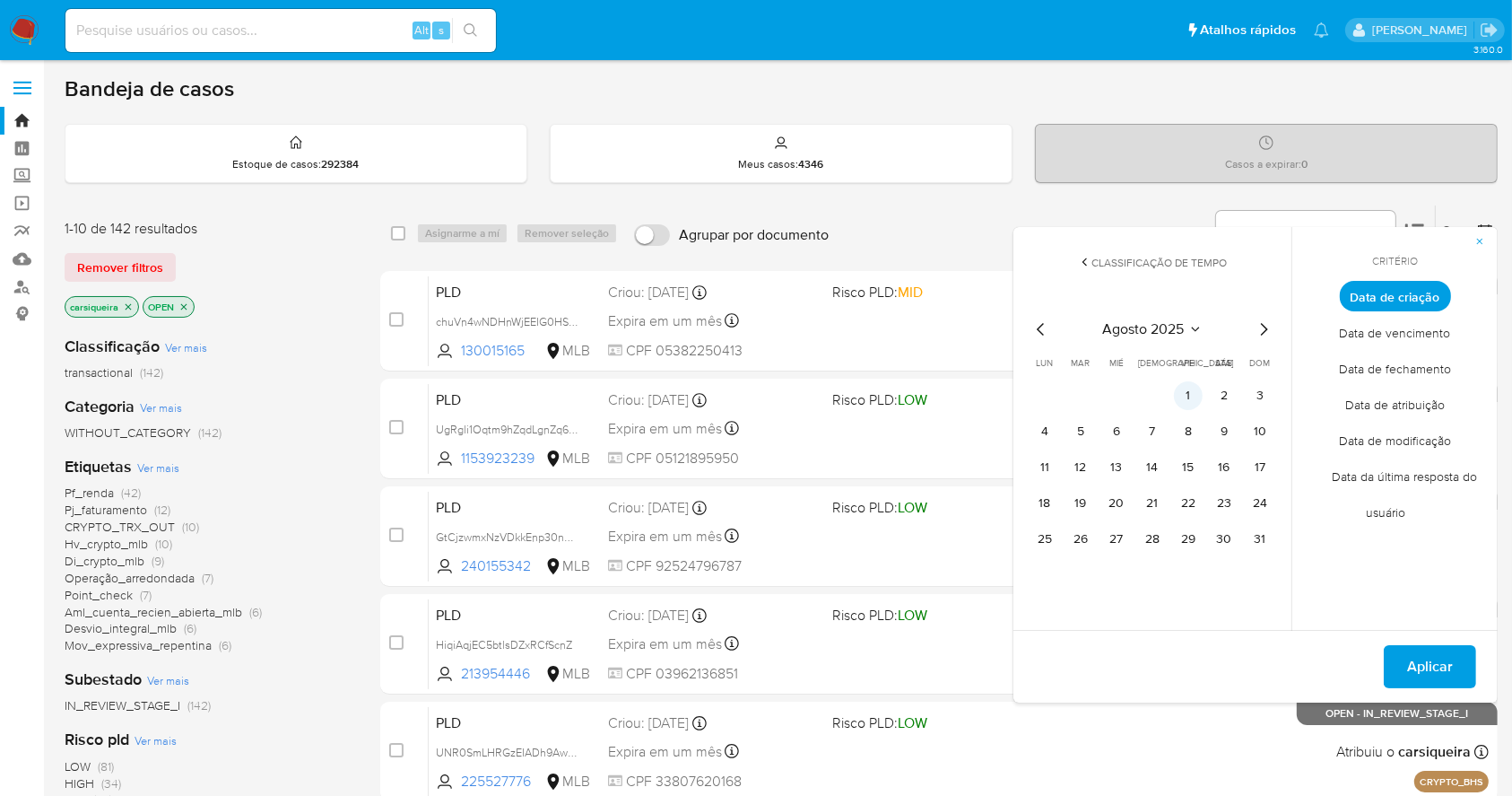
click at [1191, 405] on button "1" at bounding box center [1188, 395] width 28 height 28
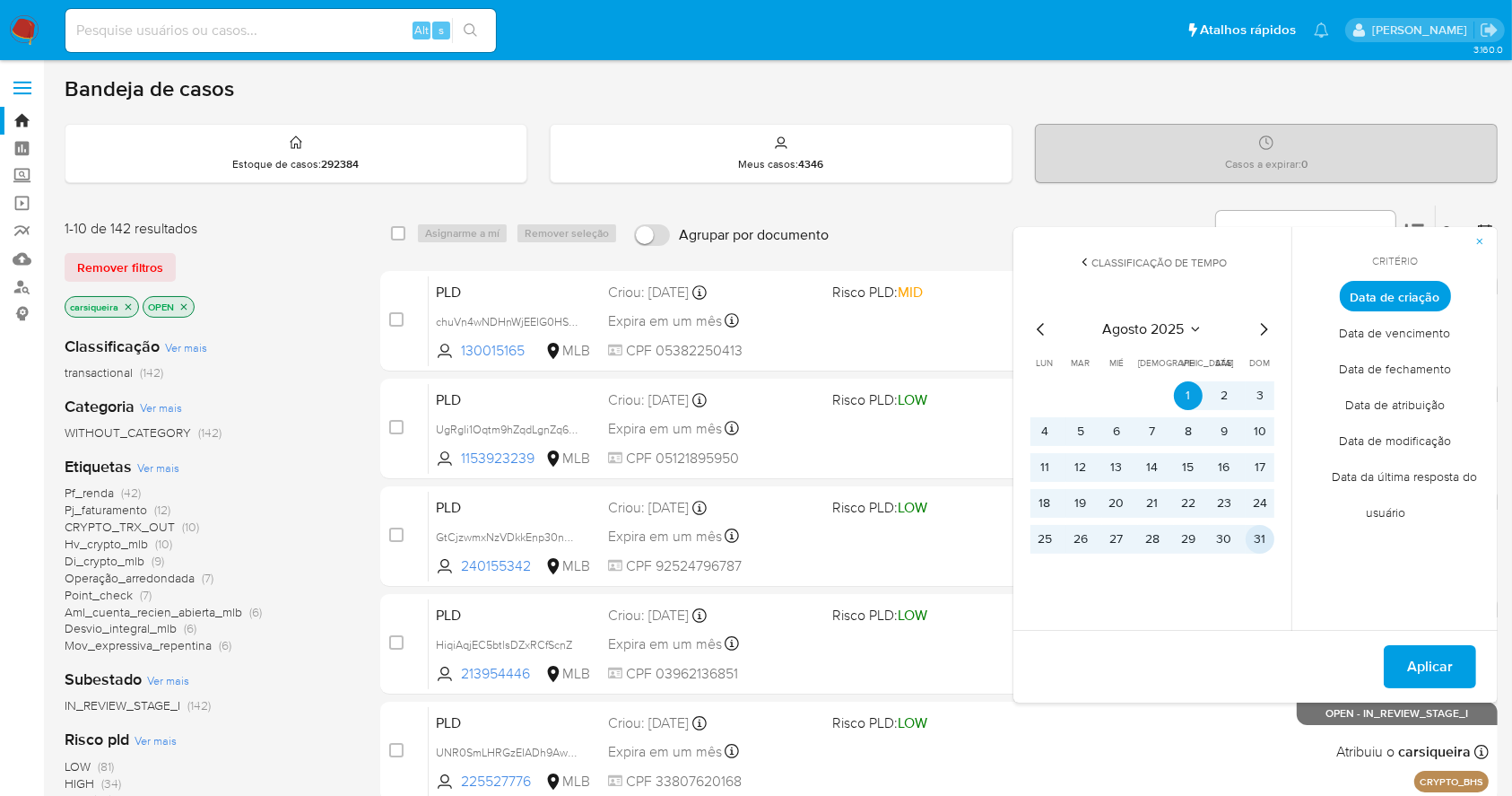
click at [1264, 537] on button "31" at bounding box center [1260, 538] width 28 height 28
click at [1422, 679] on span "Aplicar" at bounding box center [1431, 666] width 46 height 39
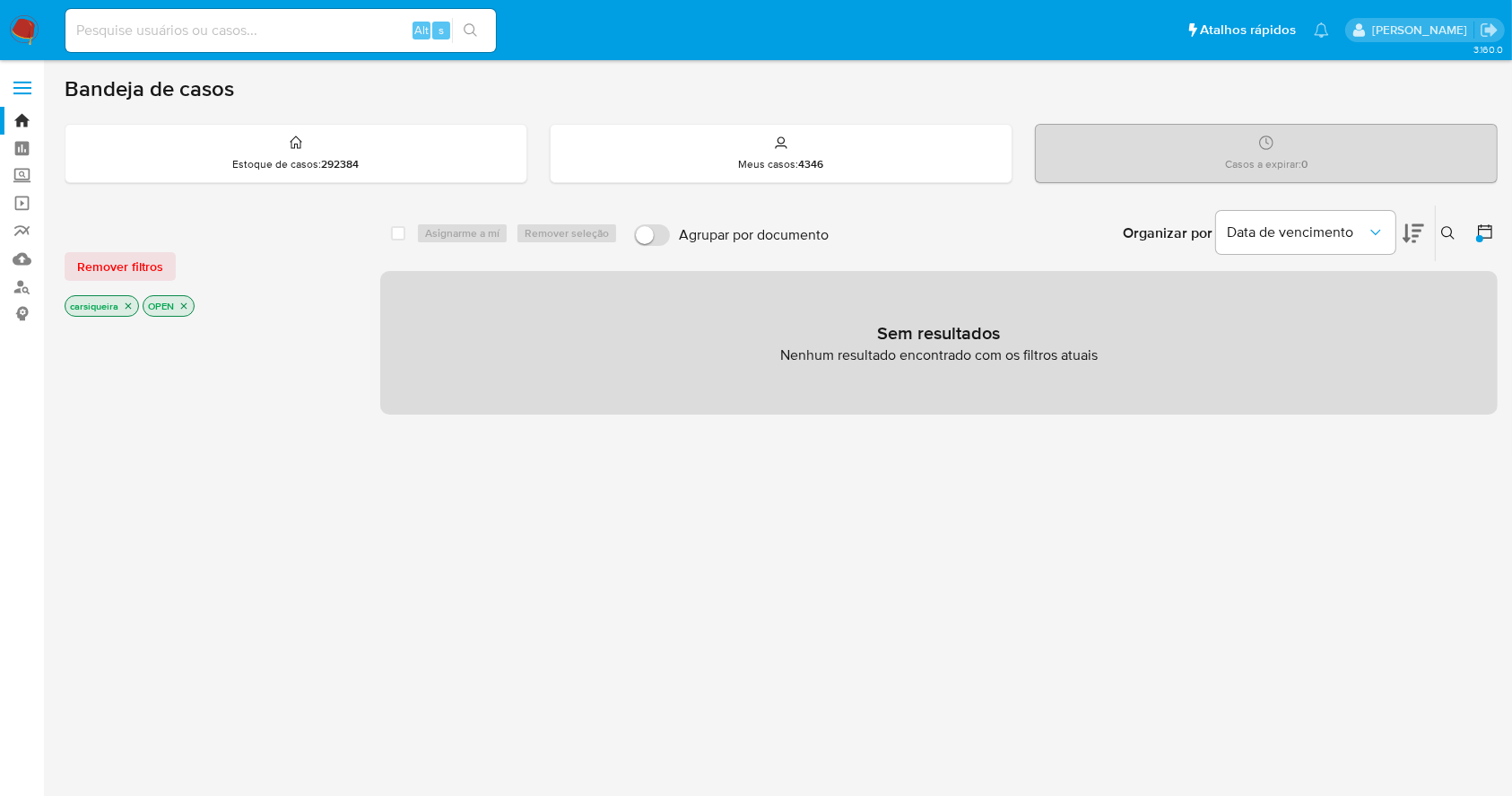
click at [124, 308] on icon "close-filter" at bounding box center [129, 306] width 11 height 11
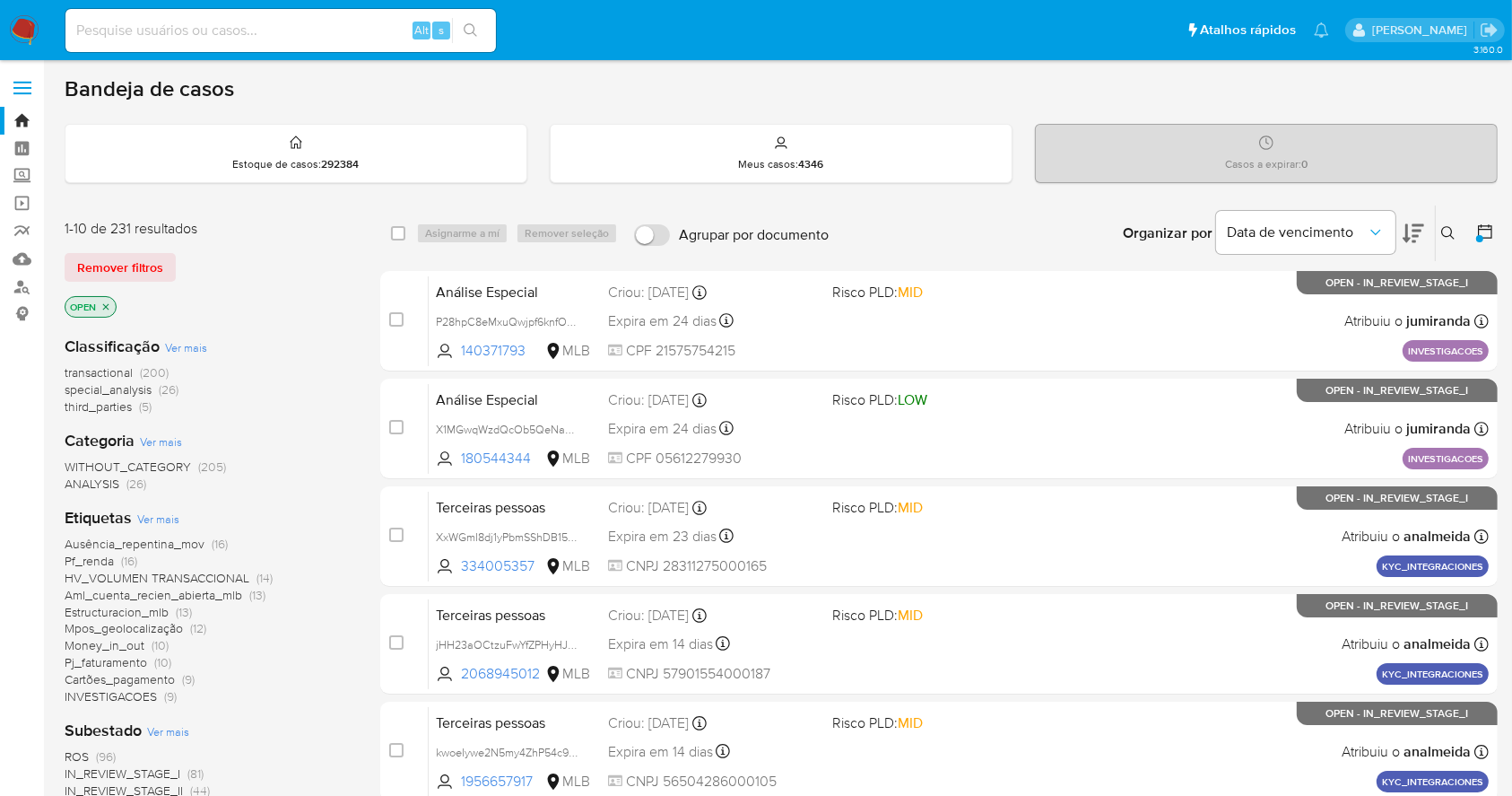
click at [282, 678] on div "Ausência_repentina_mov (16) Pf_renda (16) HV_VOLUMEN TRANSACCIONAL (14) Aml_cue…" at bounding box center [208, 621] width 287 height 170
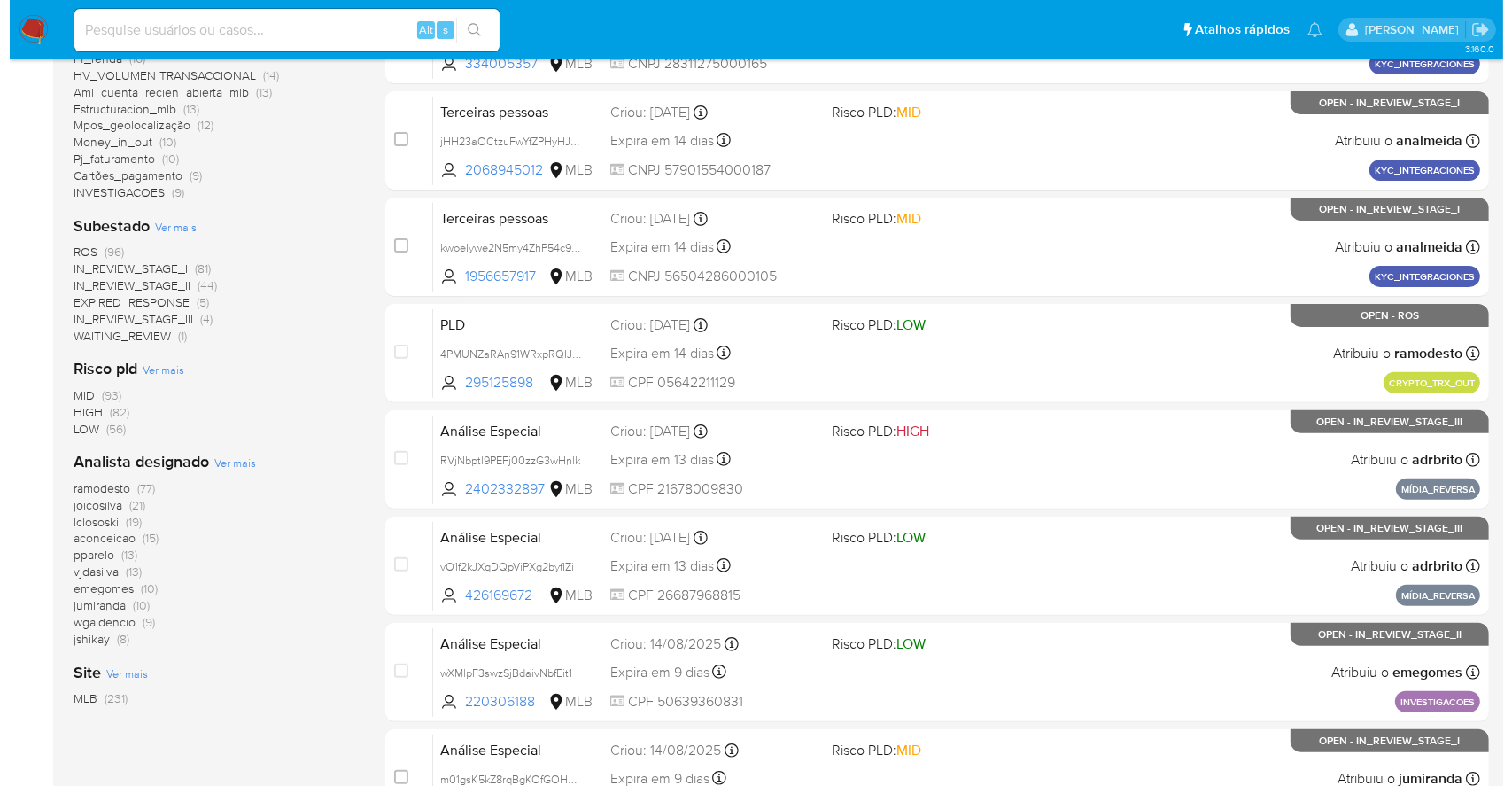
scroll to position [567, 0]
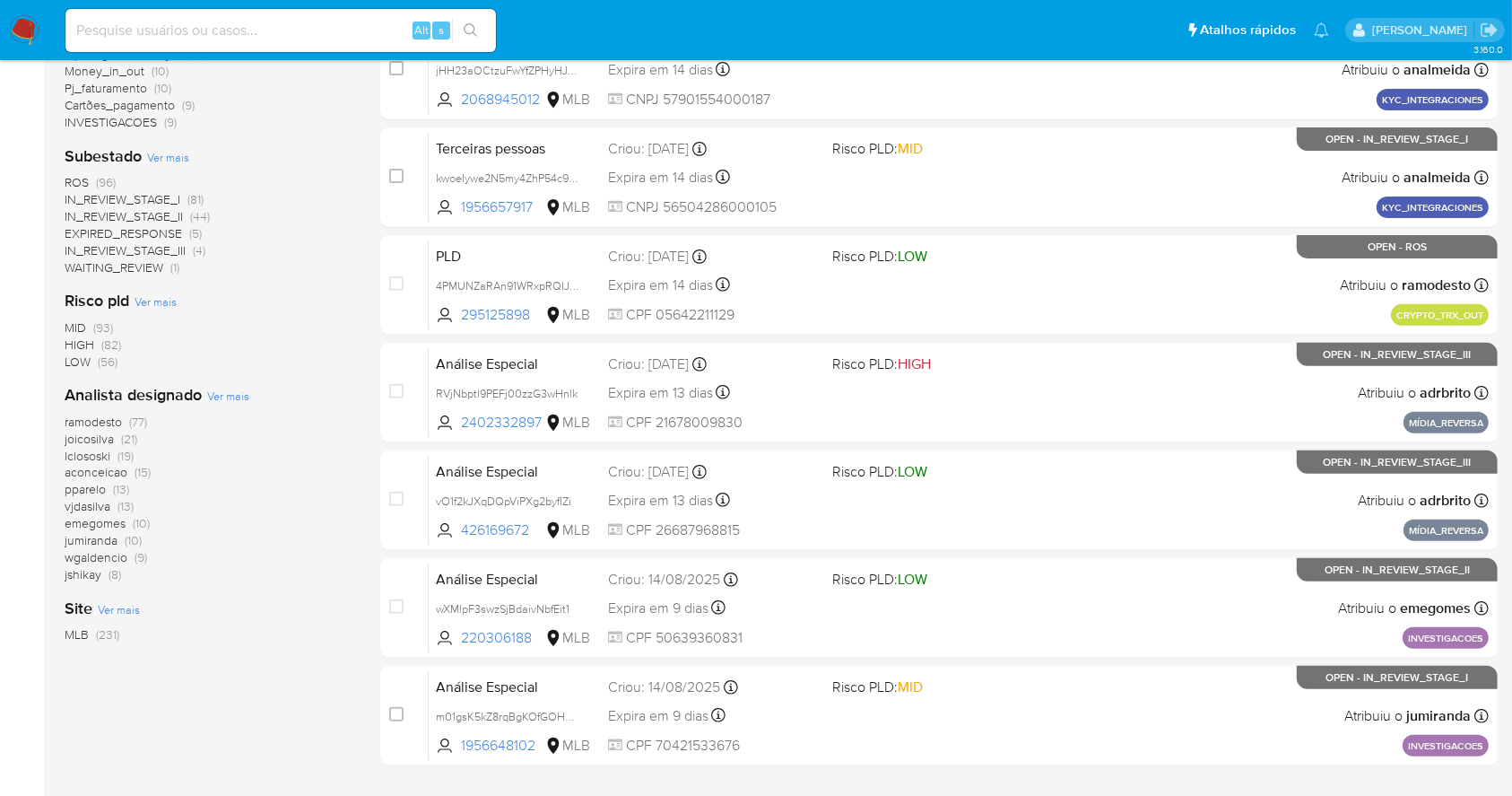
click at [236, 398] on span "Ver mais" at bounding box center [228, 396] width 42 height 16
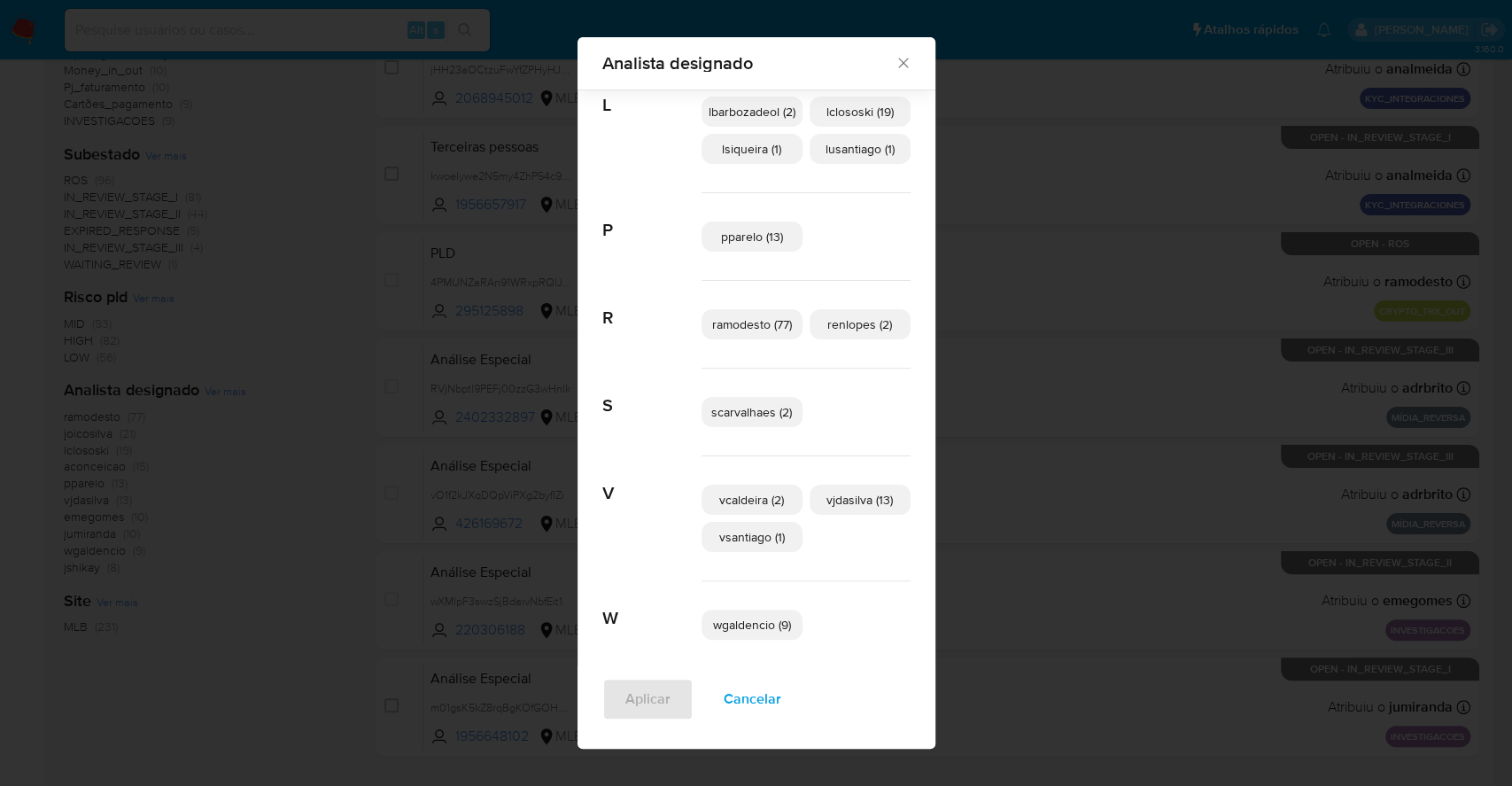
scroll to position [490, 0]
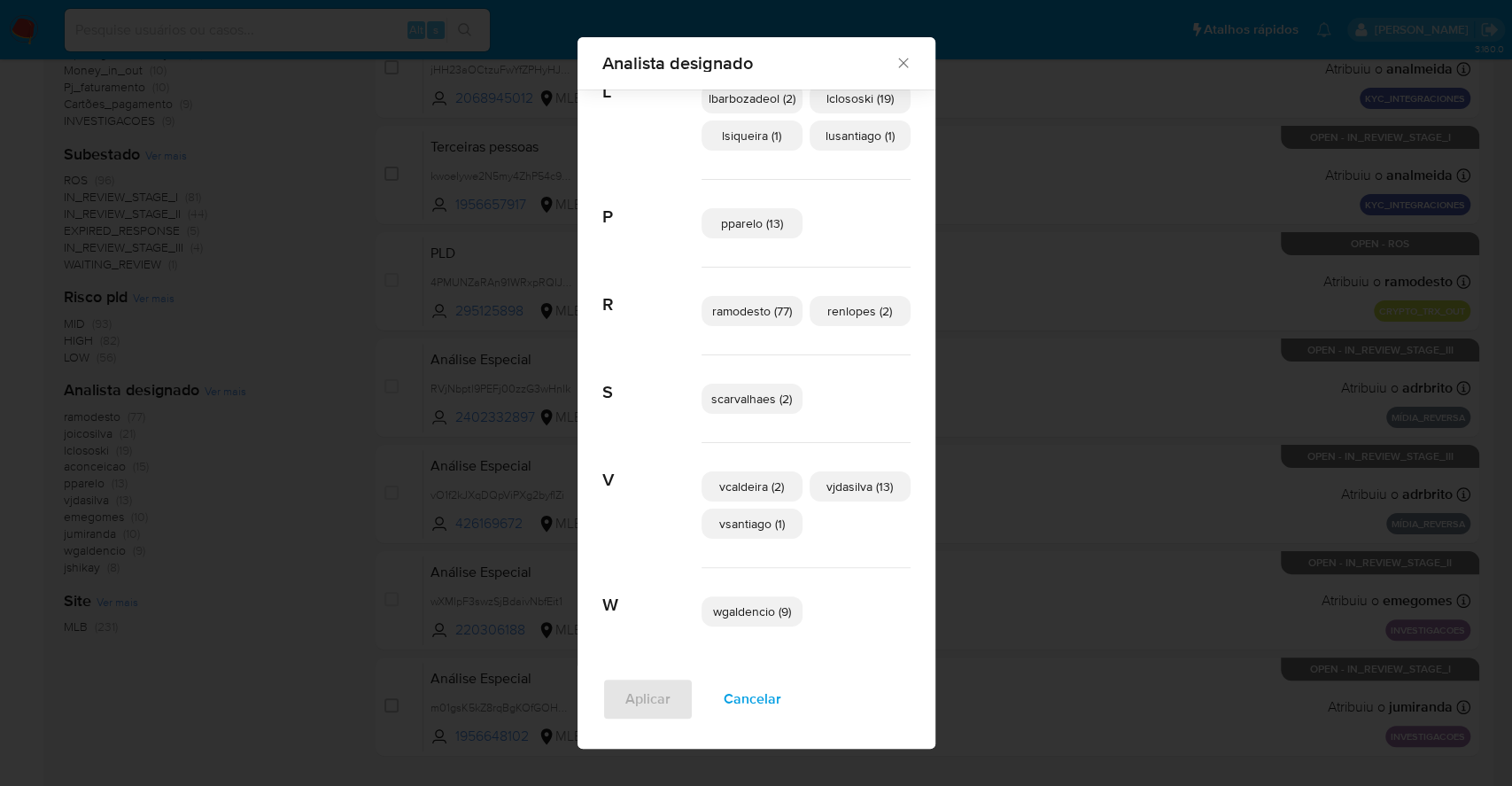
click at [725, 485] on span "vcaldeira (2)" at bounding box center [751, 486] width 65 height 18
click at [625, 705] on span "Aplicar" at bounding box center [648, 698] width 45 height 39
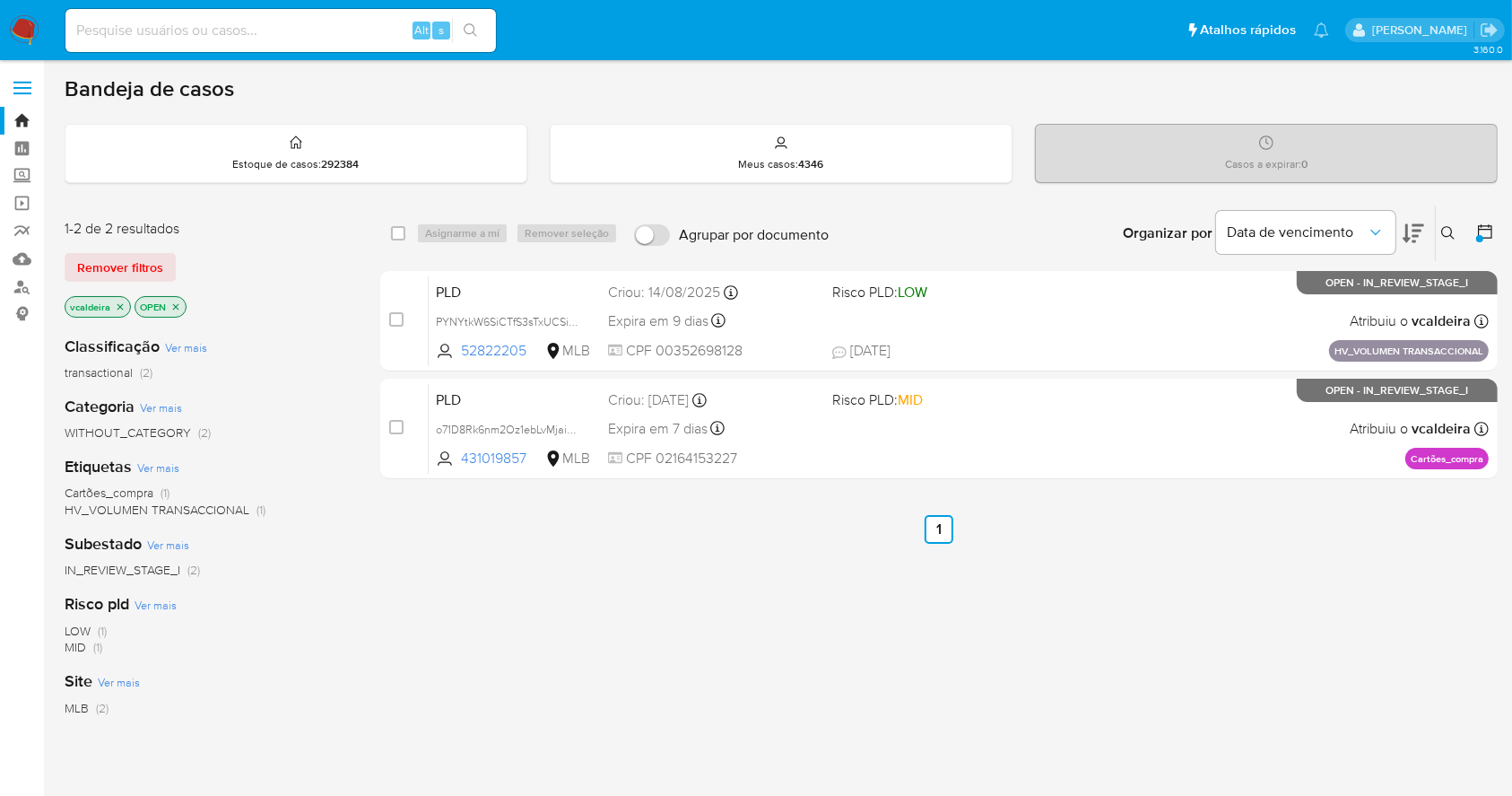
click at [26, 30] on img at bounding box center [24, 30] width 30 height 30
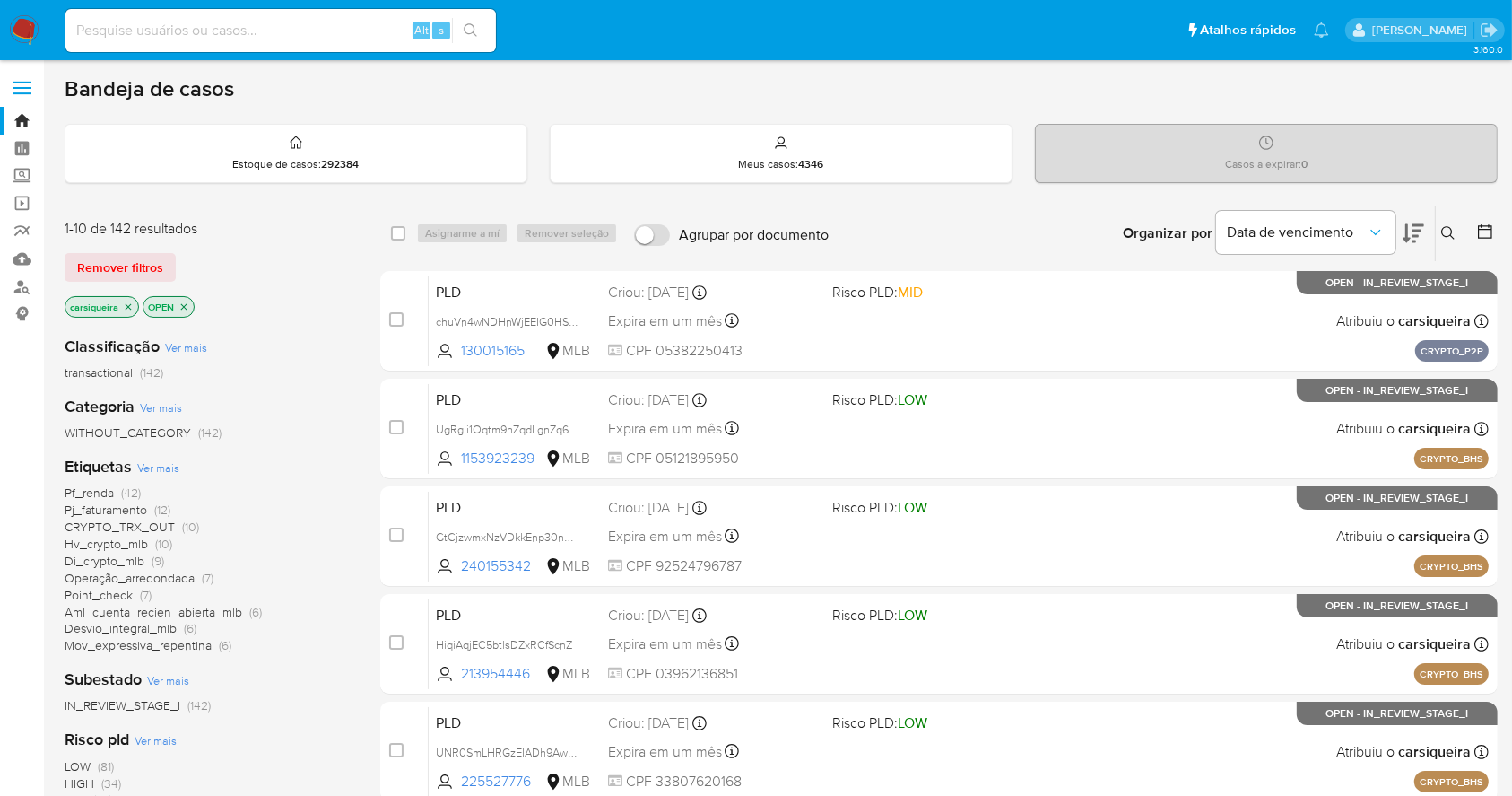
click at [163, 468] on span "Ver mais" at bounding box center [158, 468] width 42 height 16
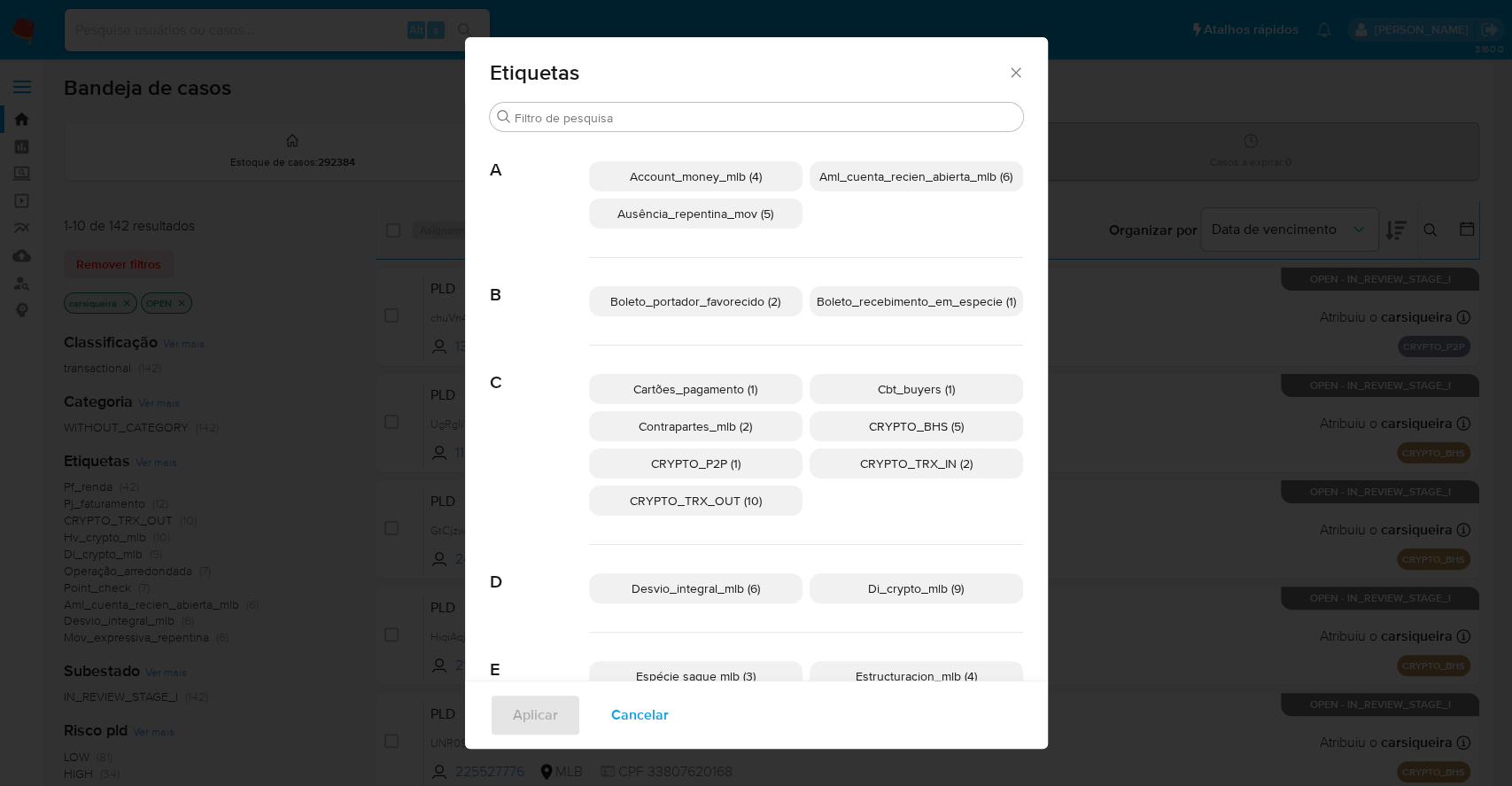
click at [879, 589] on span "Di_crypto_mlb (9)" at bounding box center [916, 588] width 96 height 18
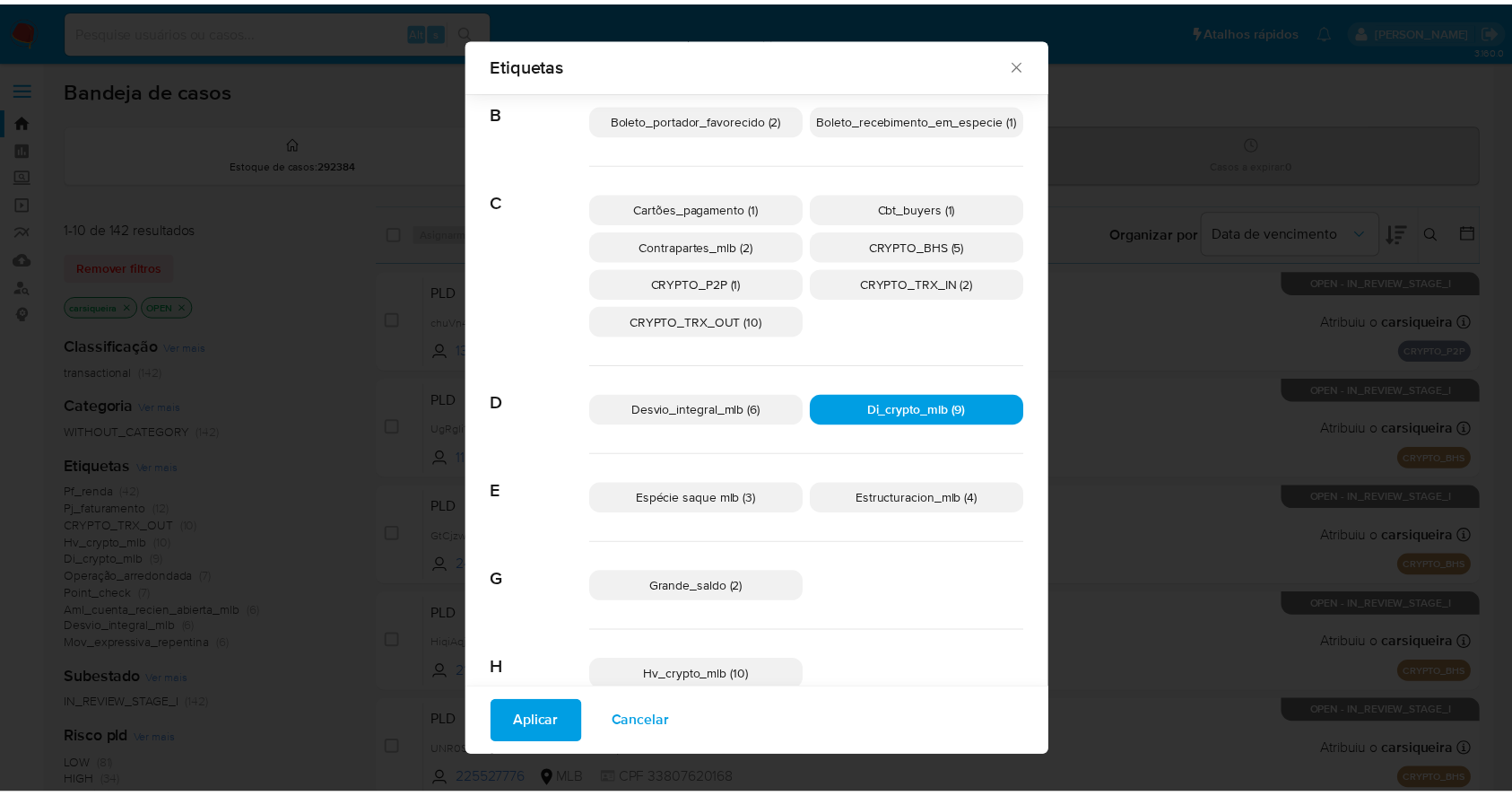
scroll to position [205, 0]
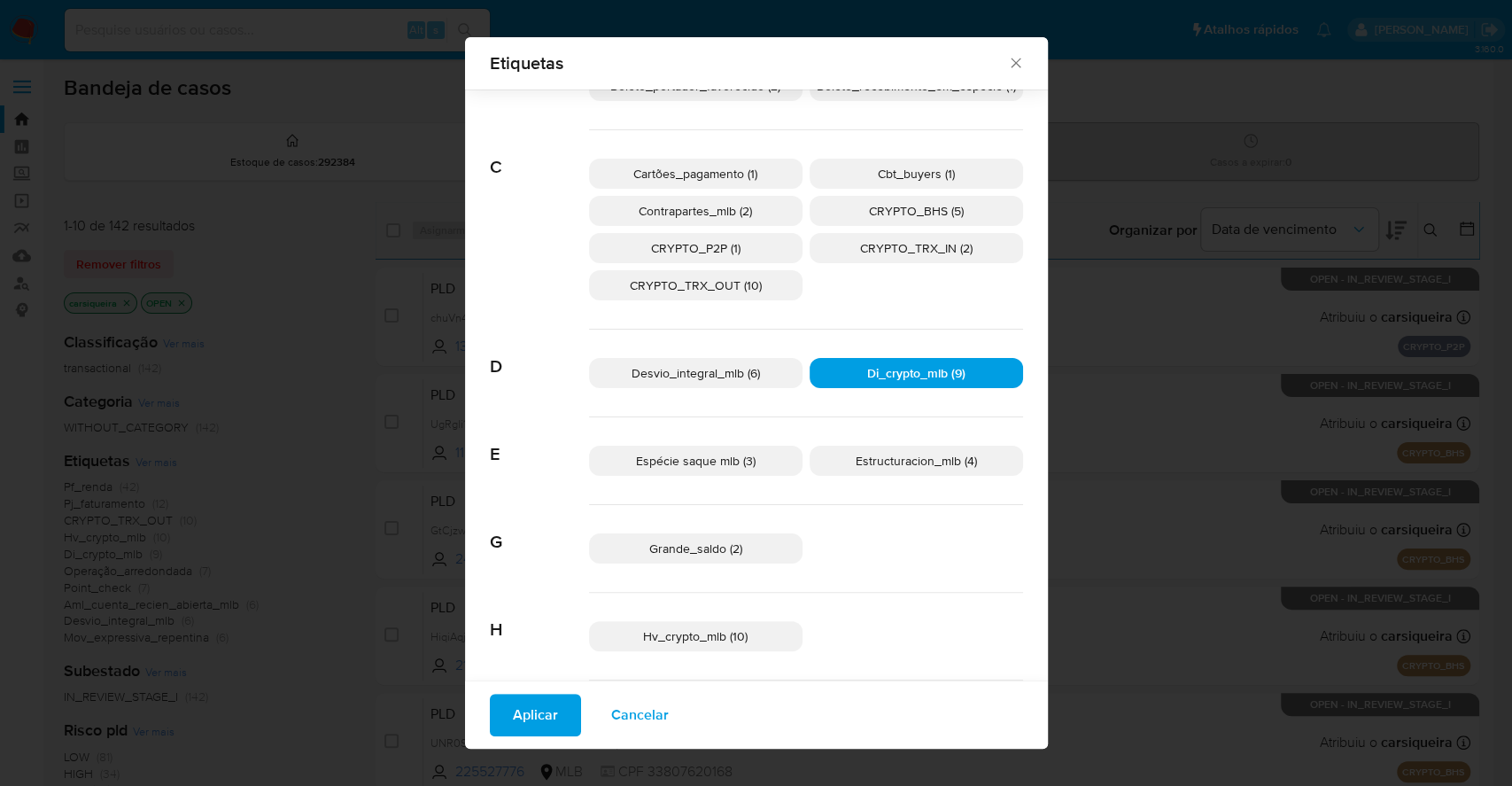
click at [742, 639] on p "Hv_crypto_mlb (10)" at bounding box center [696, 635] width 214 height 30
click at [547, 713] on span "Aplicar" at bounding box center [536, 715] width 45 height 39
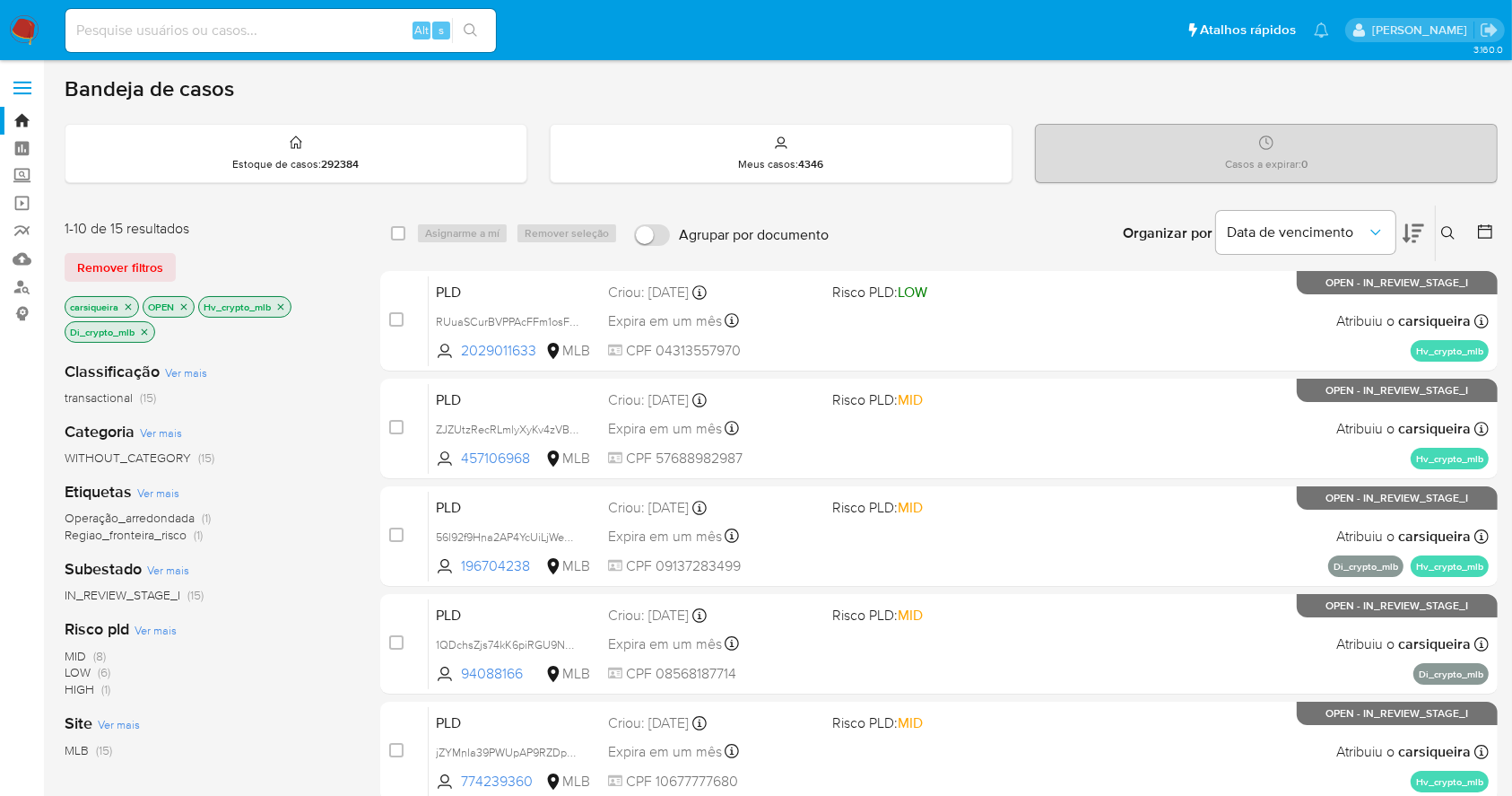
scroll to position [684, 0]
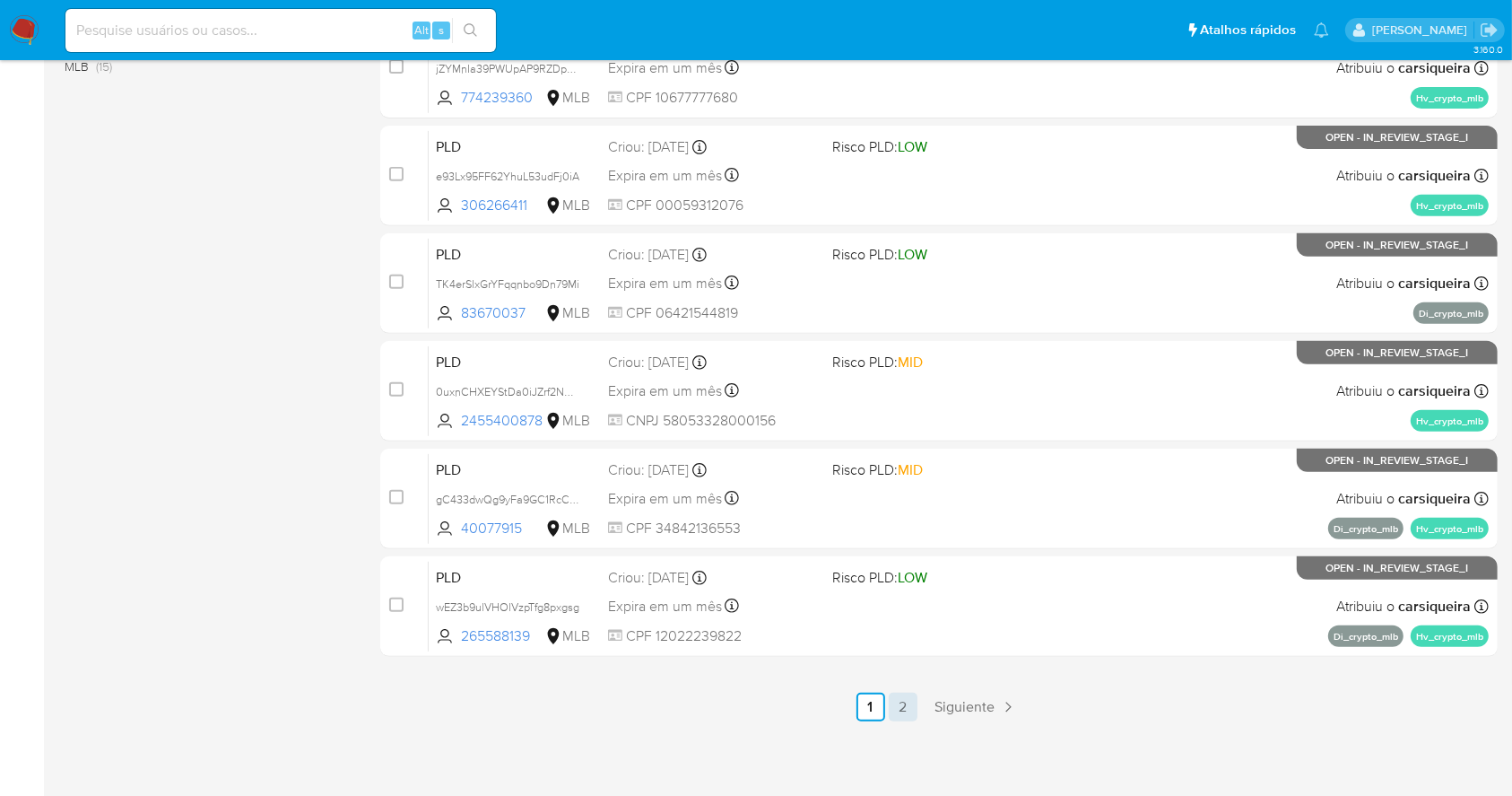
click at [897, 702] on link "2" at bounding box center [903, 706] width 28 height 28
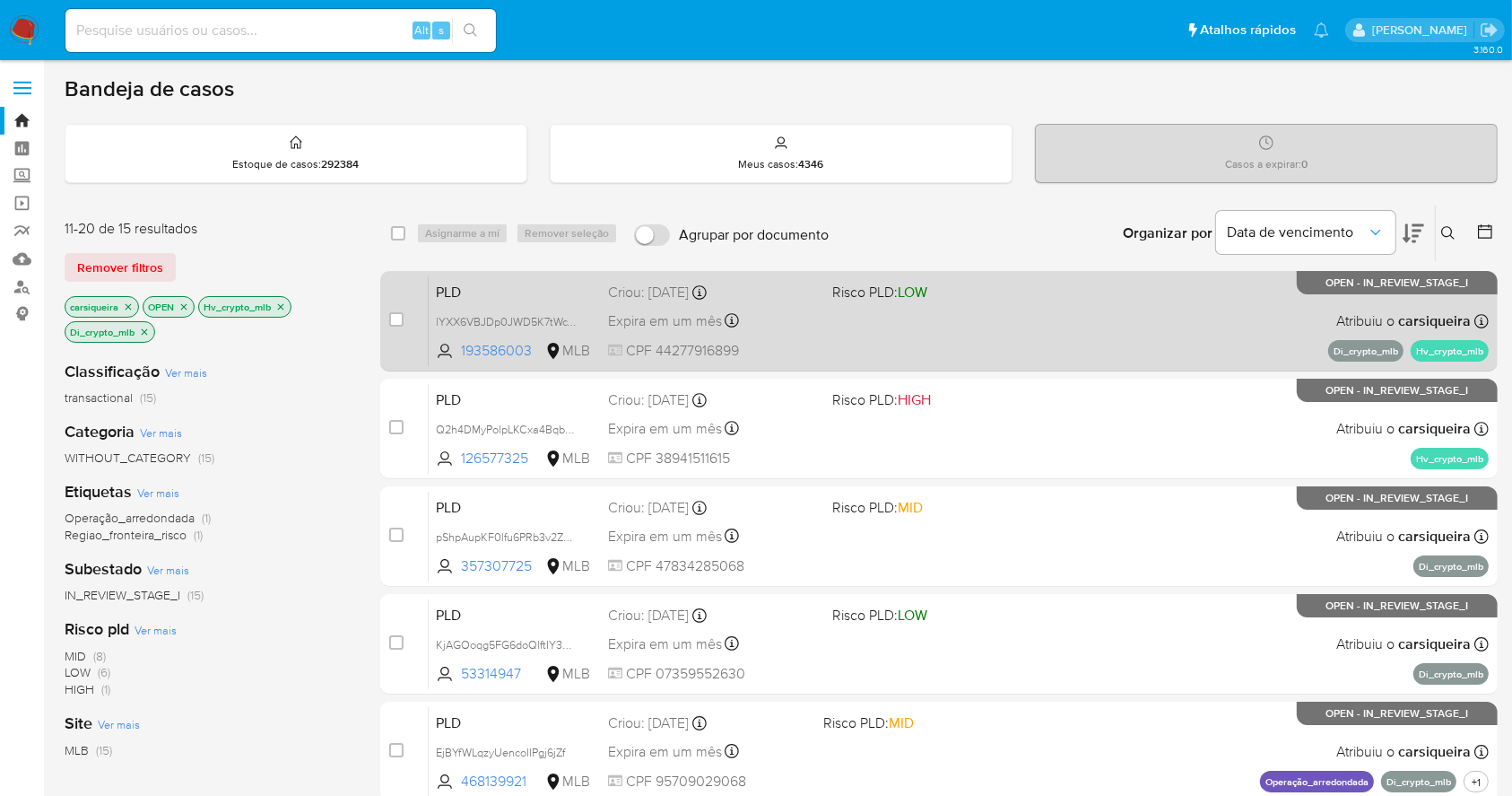
click at [941, 313] on div "PLD lYXX6VBJDp0JWD5K7tWcY0m4 193586003 MLB Risco PLD: LOW Criou: [DATE] Criou: …" at bounding box center [958, 320] width 1061 height 90
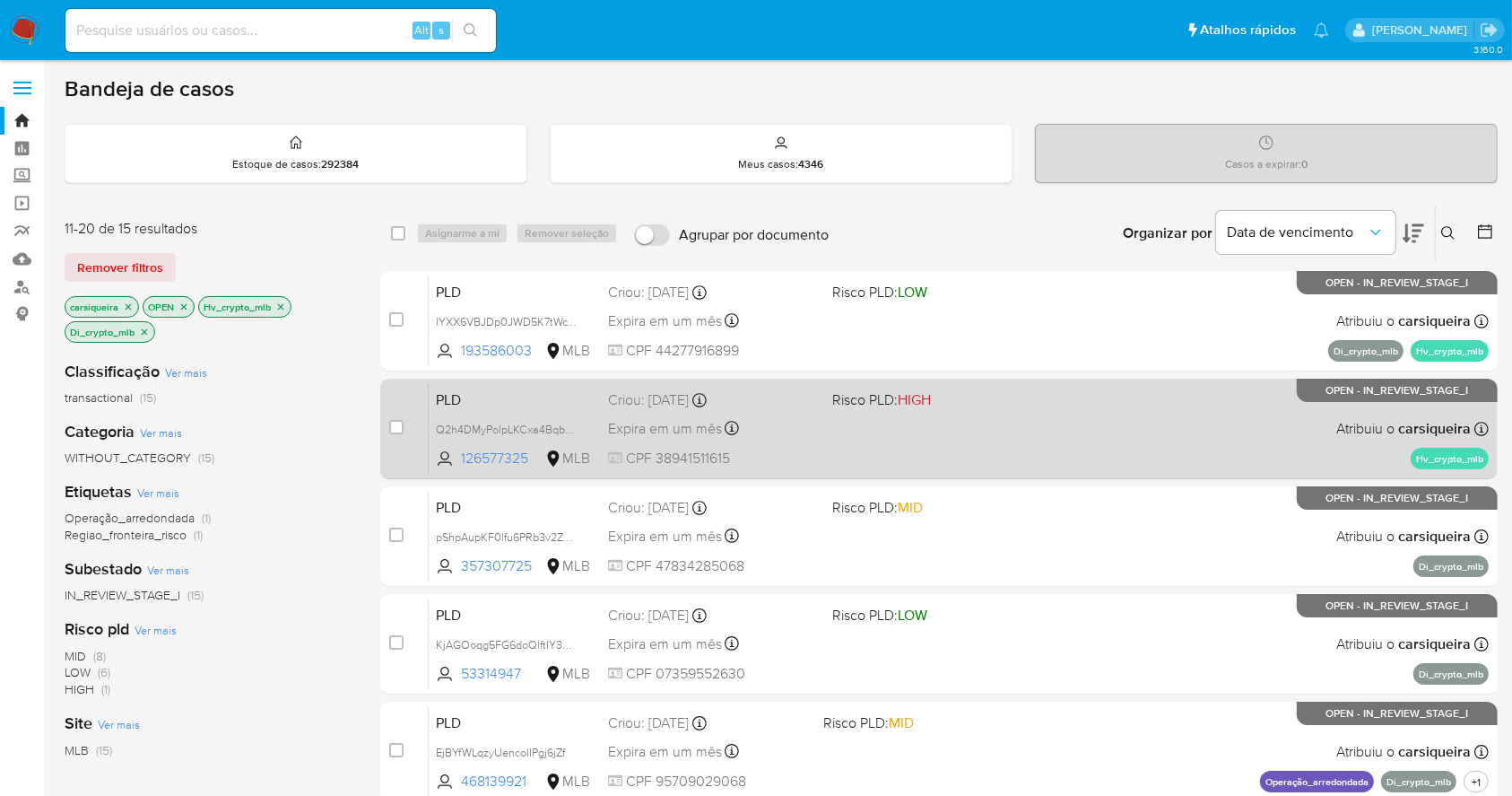
click at [1037, 427] on span at bounding box center [936, 428] width 209 height 4
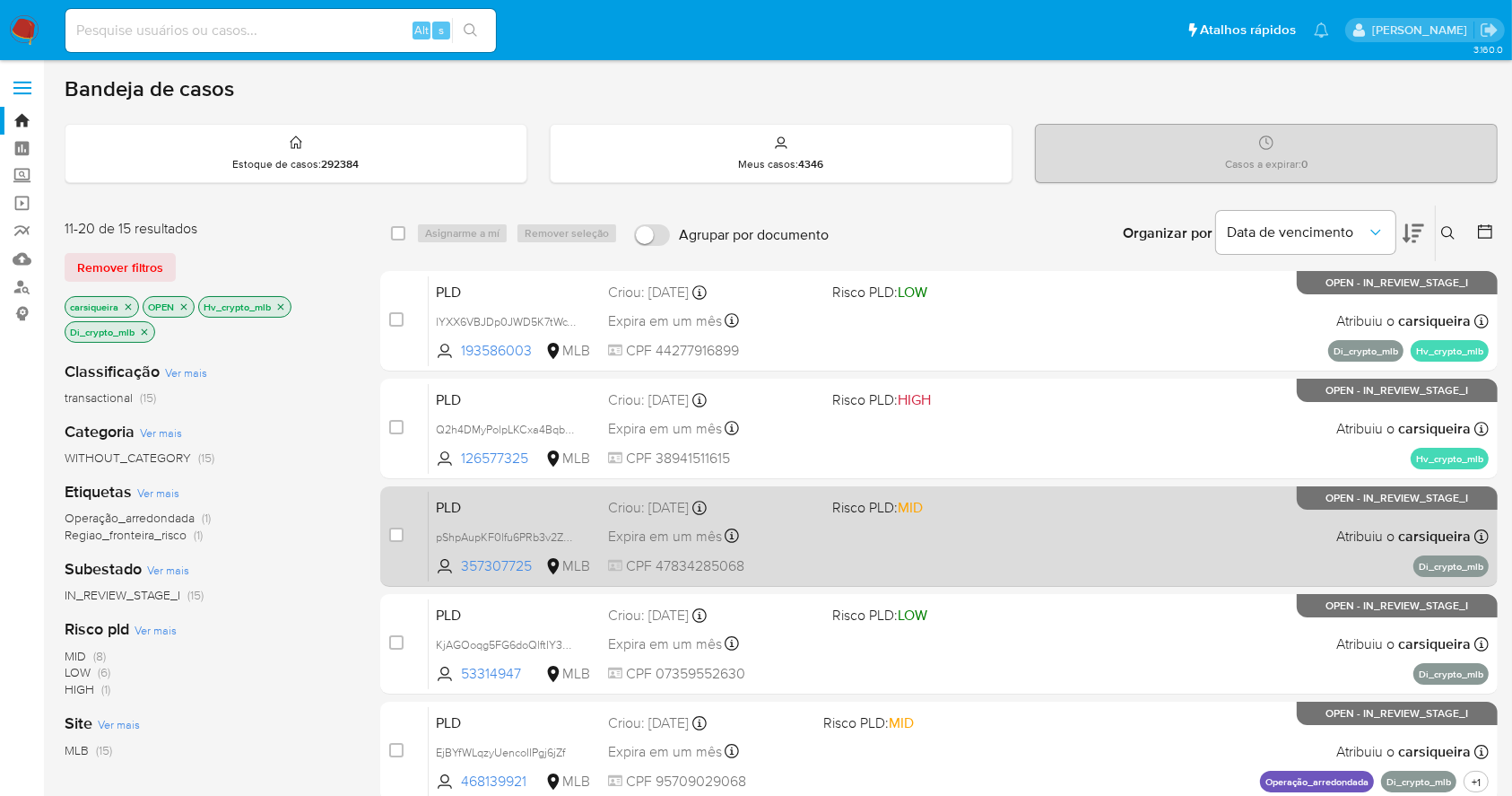
click at [1038, 539] on div "PLD pShpAupKF0lfu6PRb3v2ZKLv 357307725 MLB Risco PLD: MID Criou: [DATE] Criou: …" at bounding box center [958, 536] width 1061 height 90
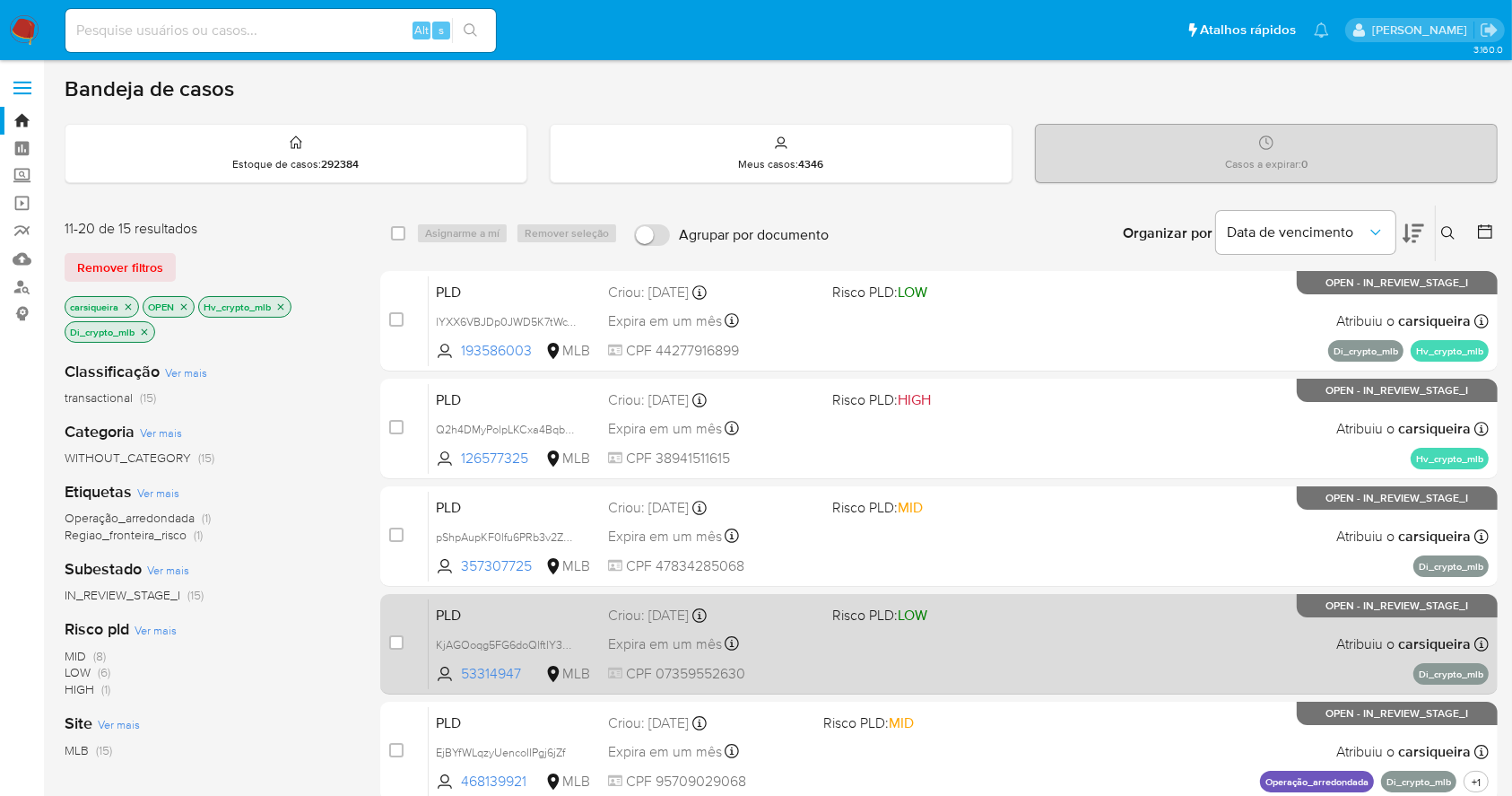
click at [1058, 621] on div "PLD KjAGOoqg5FG6doQlftIY3MvC 53314947 MLB Risco PLD: LOW Criou: [DATE] Criou: […" at bounding box center [958, 643] width 1061 height 90
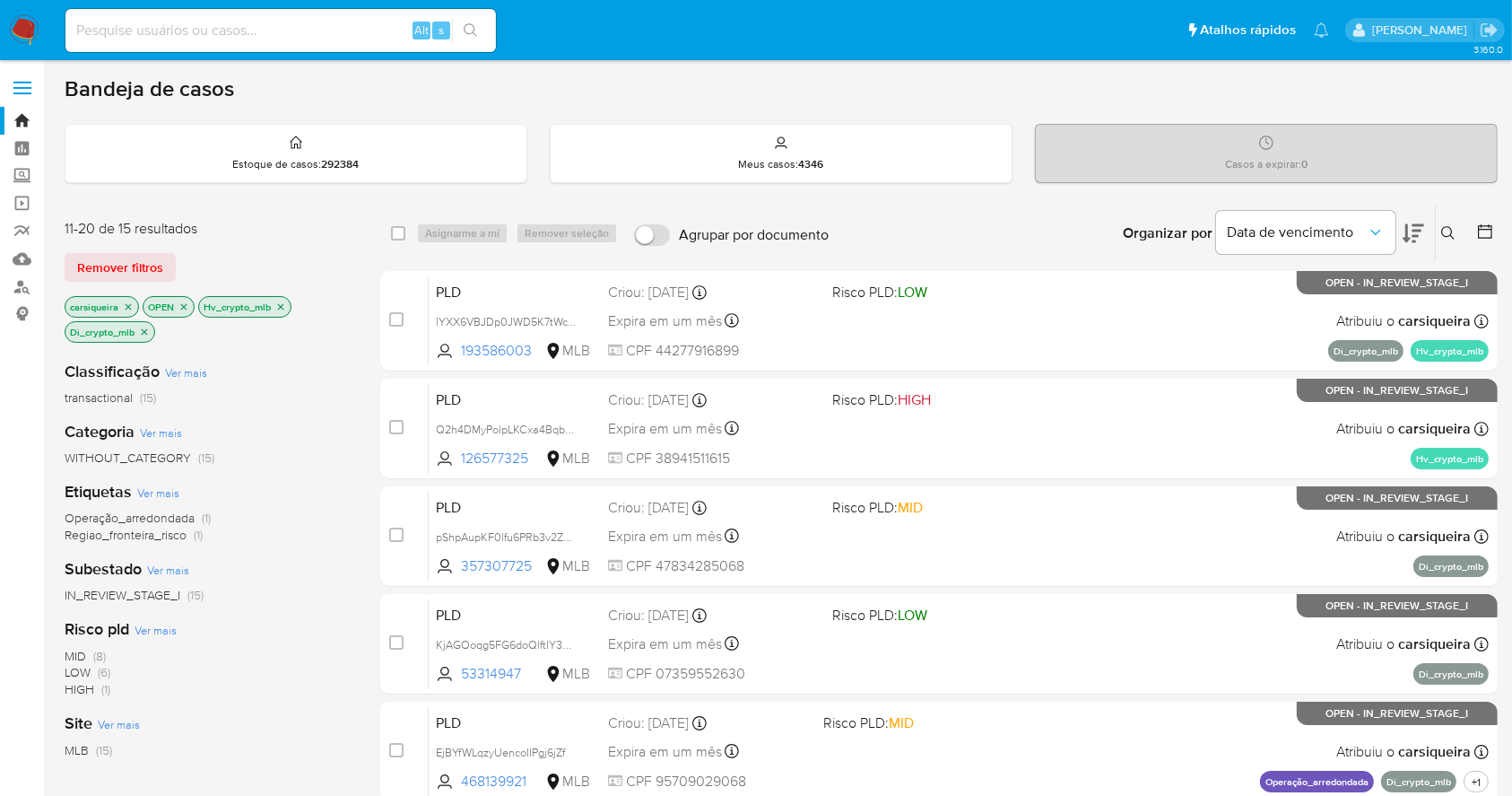
click at [16, 27] on img at bounding box center [24, 30] width 30 height 30
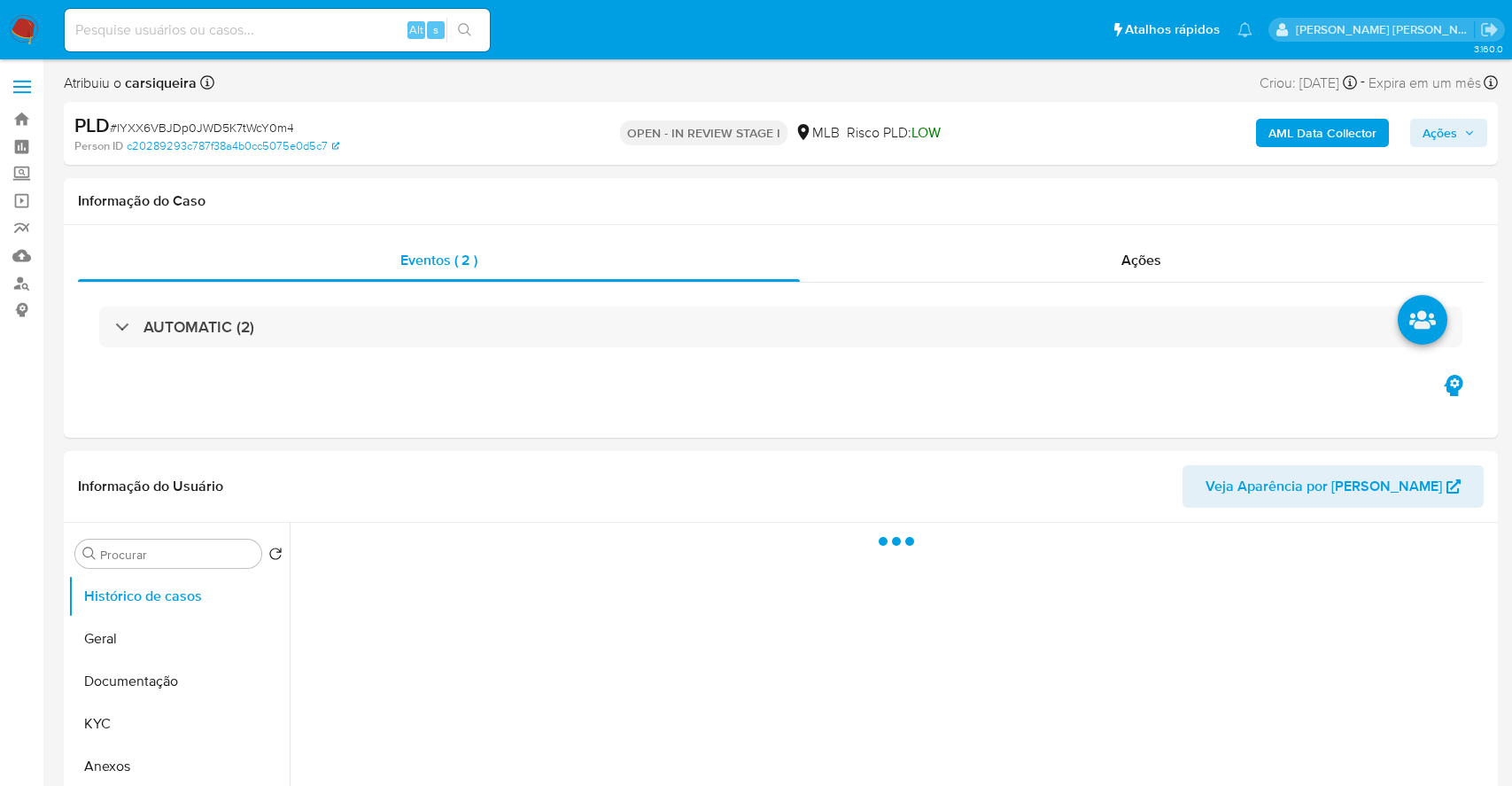
select select "10"
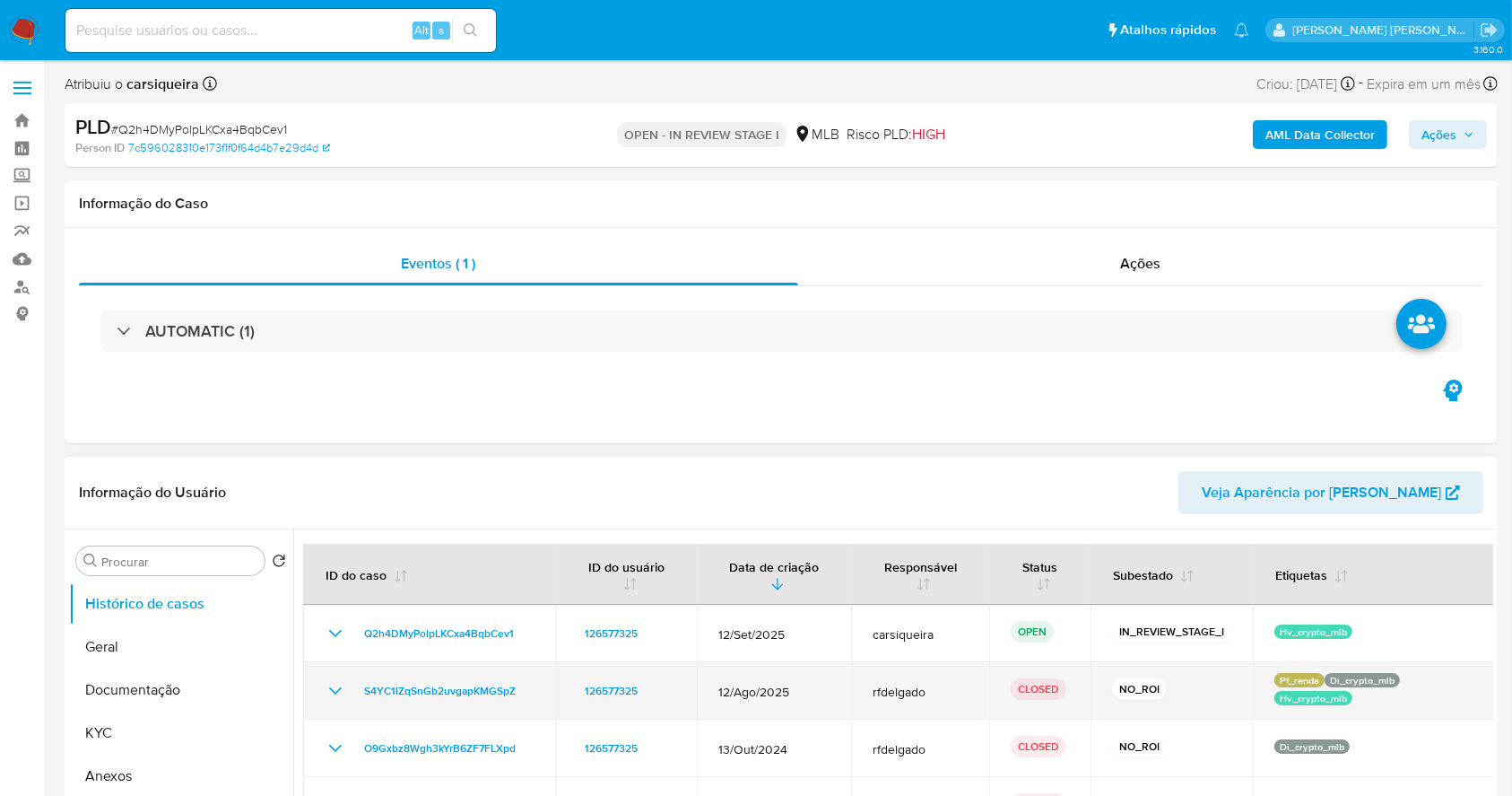
click at [334, 690] on icon "Mostrar/Ocultar" at bounding box center [335, 691] width 22 height 22
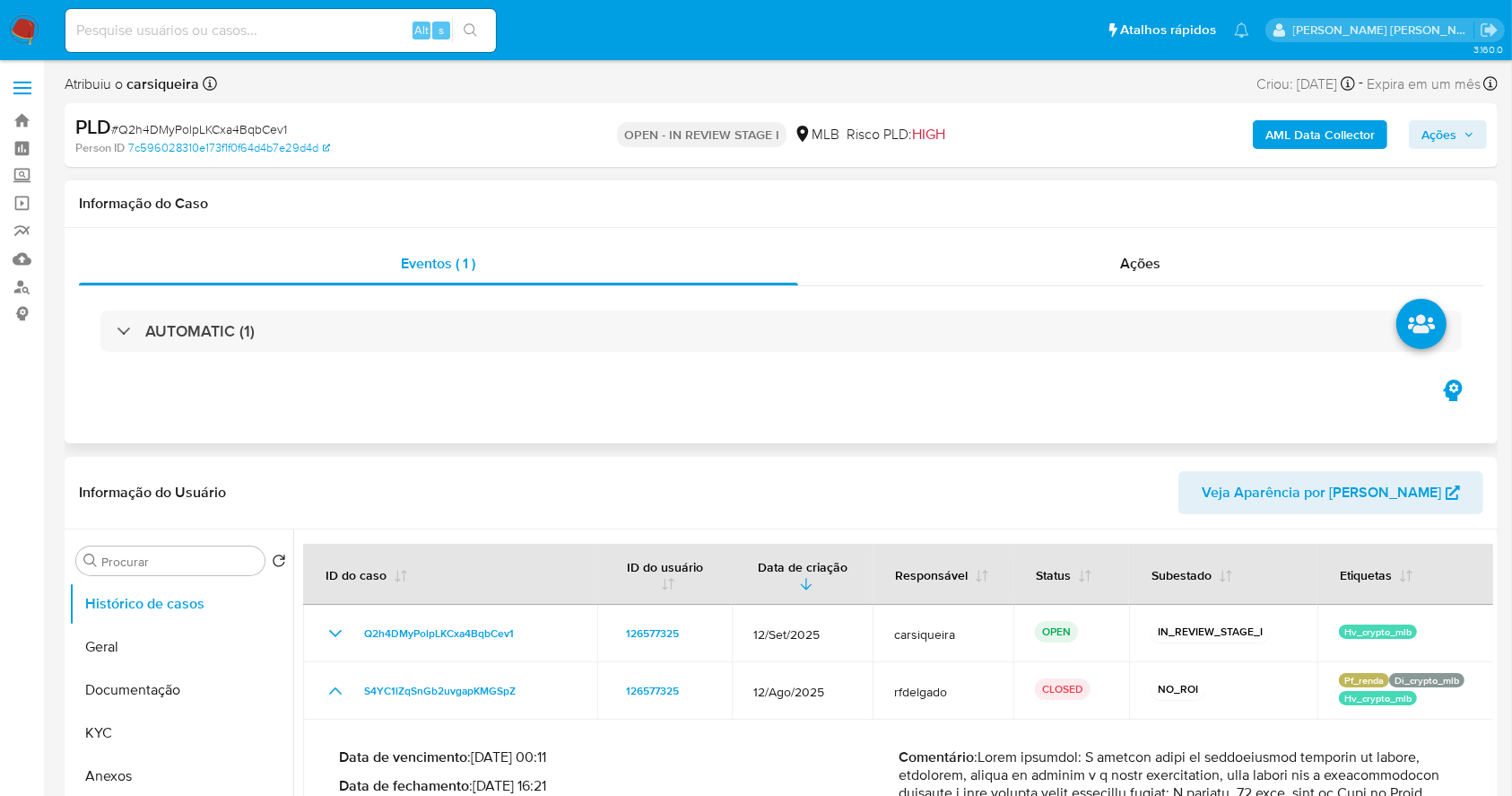
click at [543, 398] on div "Eventos ( 1 ) Ações AUTOMATIC (1)" at bounding box center [781, 335] width 1433 height 216
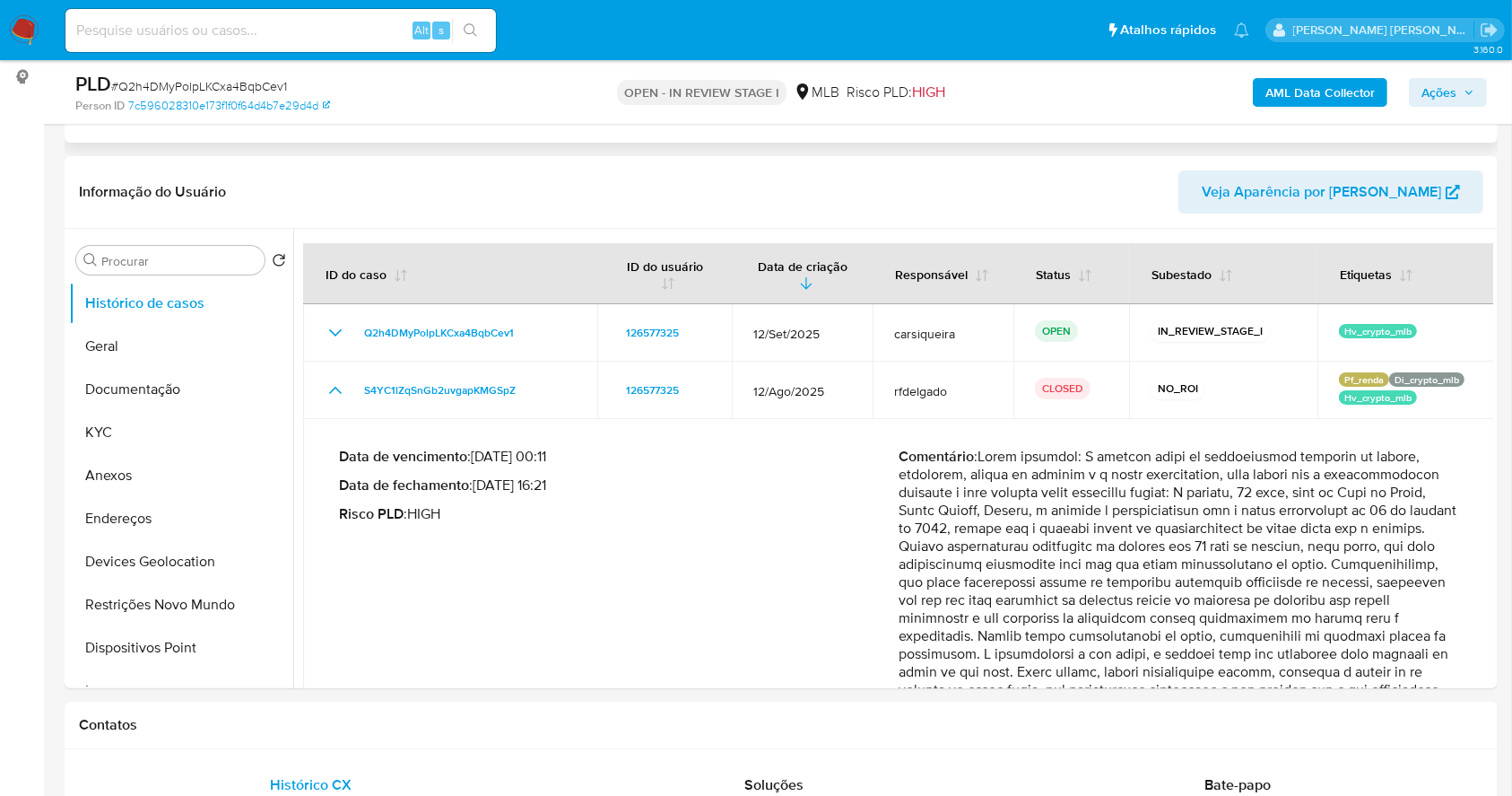
scroll to position [239, 0]
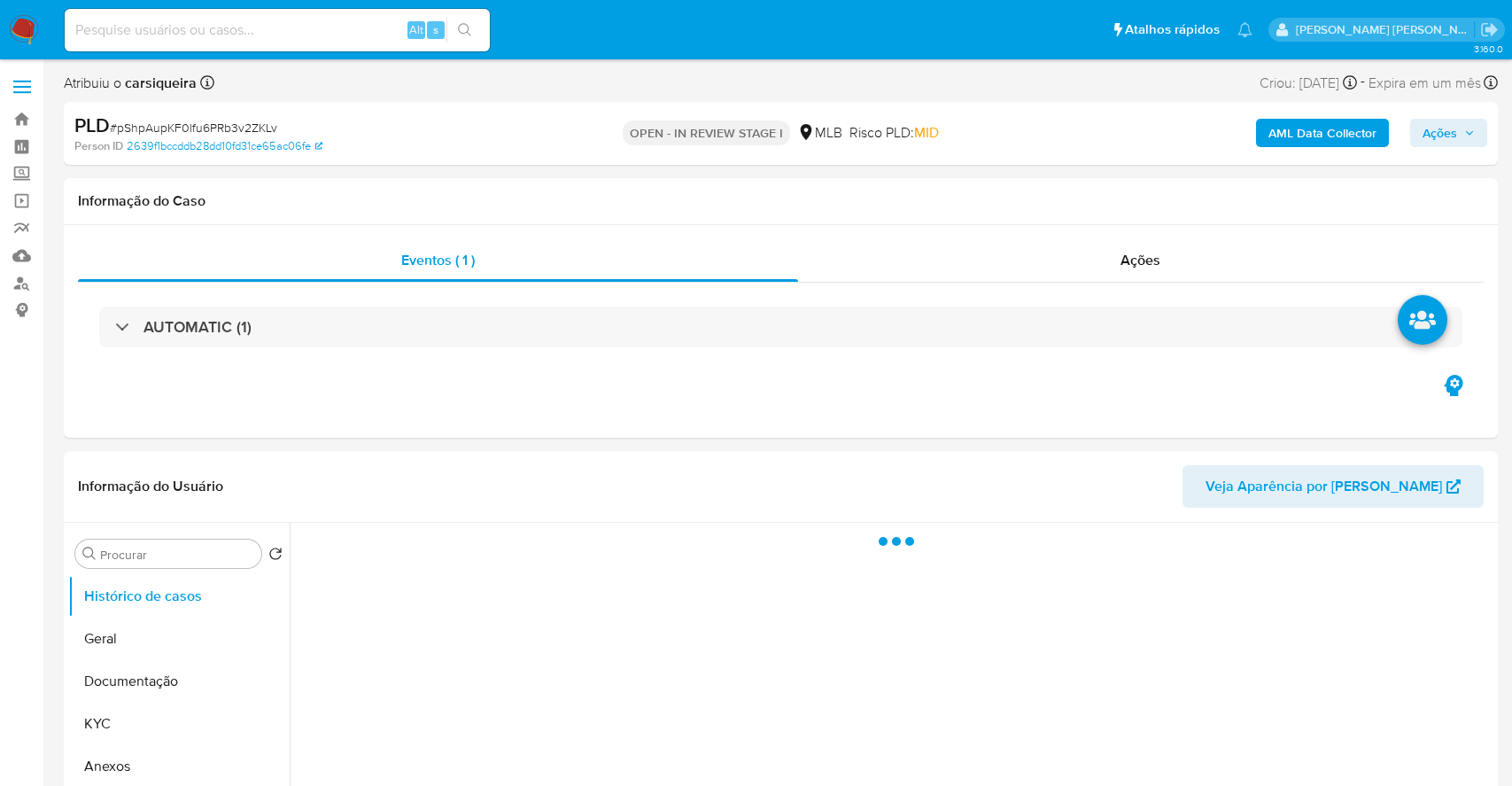
select select "10"
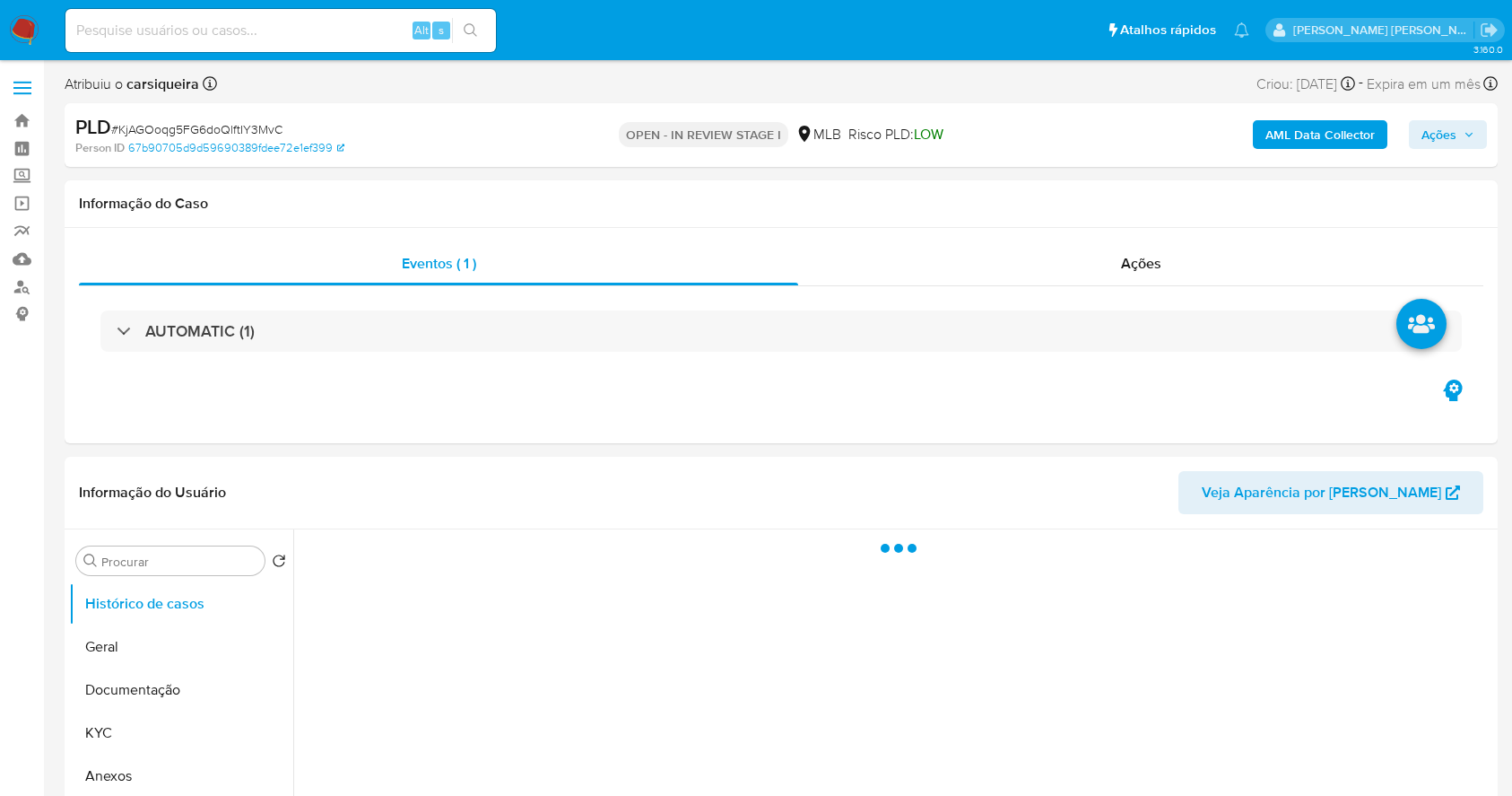
select select "10"
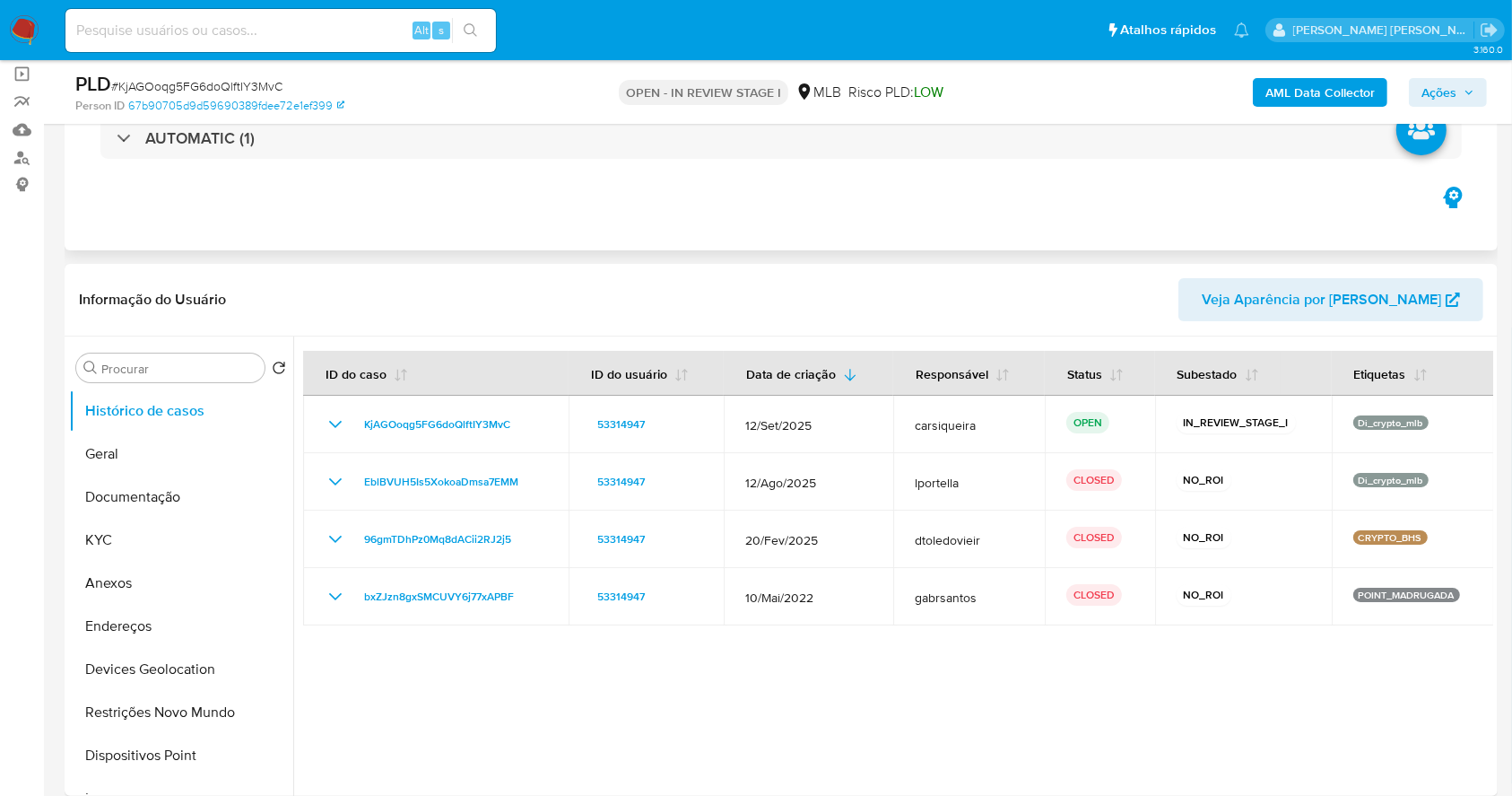
scroll to position [143, 0]
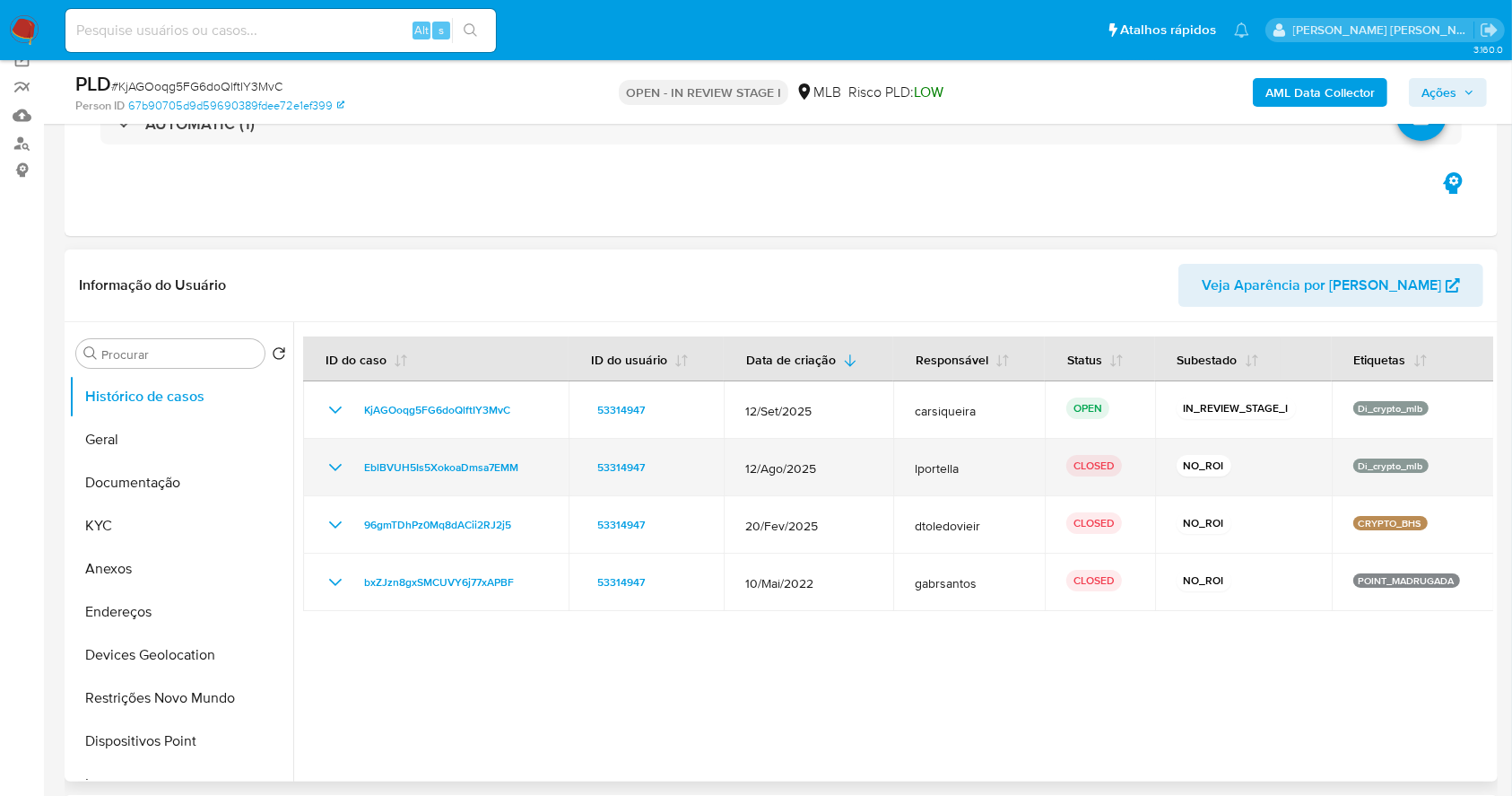
click at [340, 472] on icon "Mostrar/Ocultar" at bounding box center [335, 468] width 22 height 22
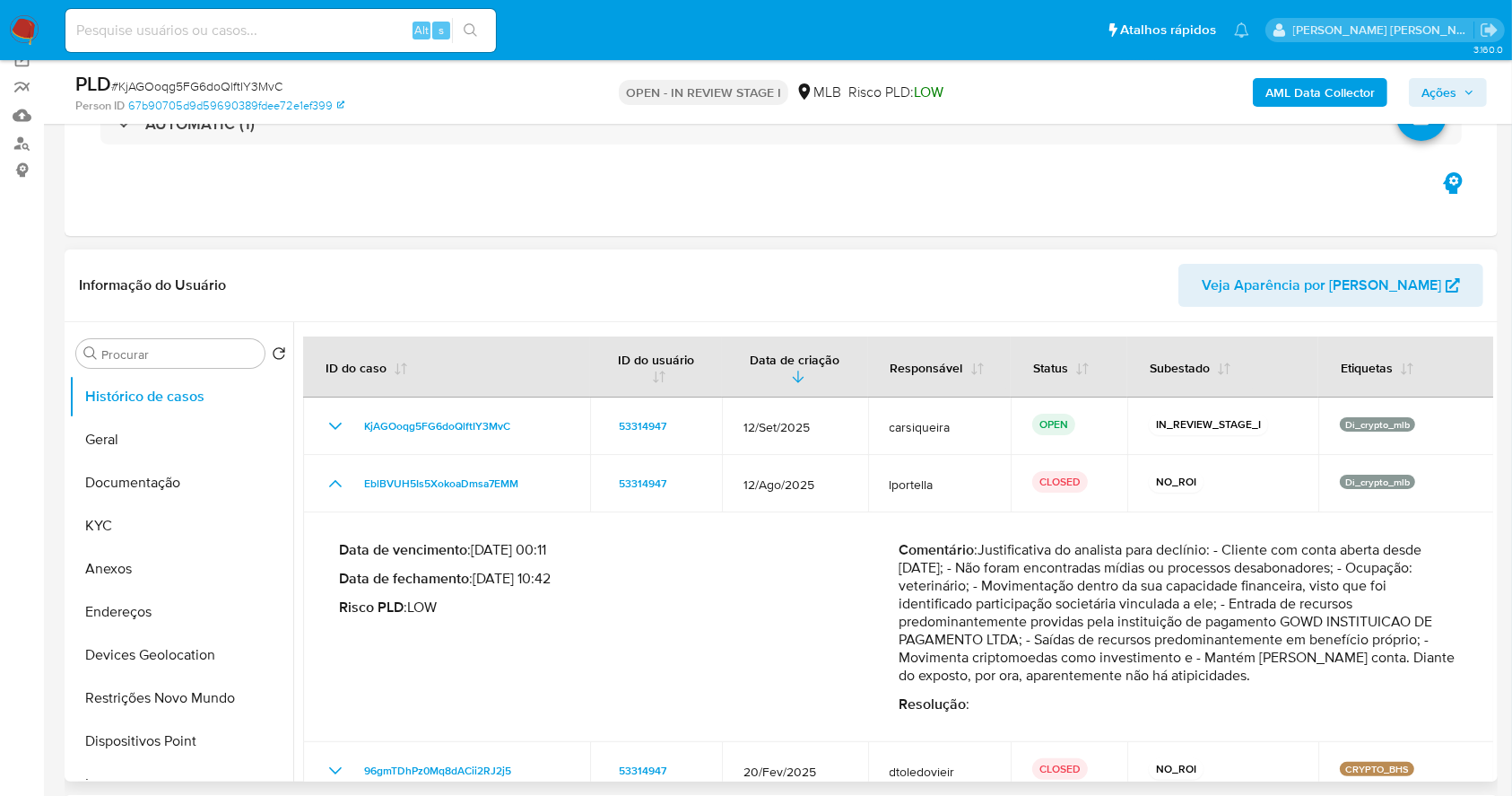
click at [713, 629] on div "Data de vencimento : [DATE] 00:11 Data de fechamento : [DATE] 10:42 Risco PLD :…" at bounding box center [619, 627] width 560 height 173
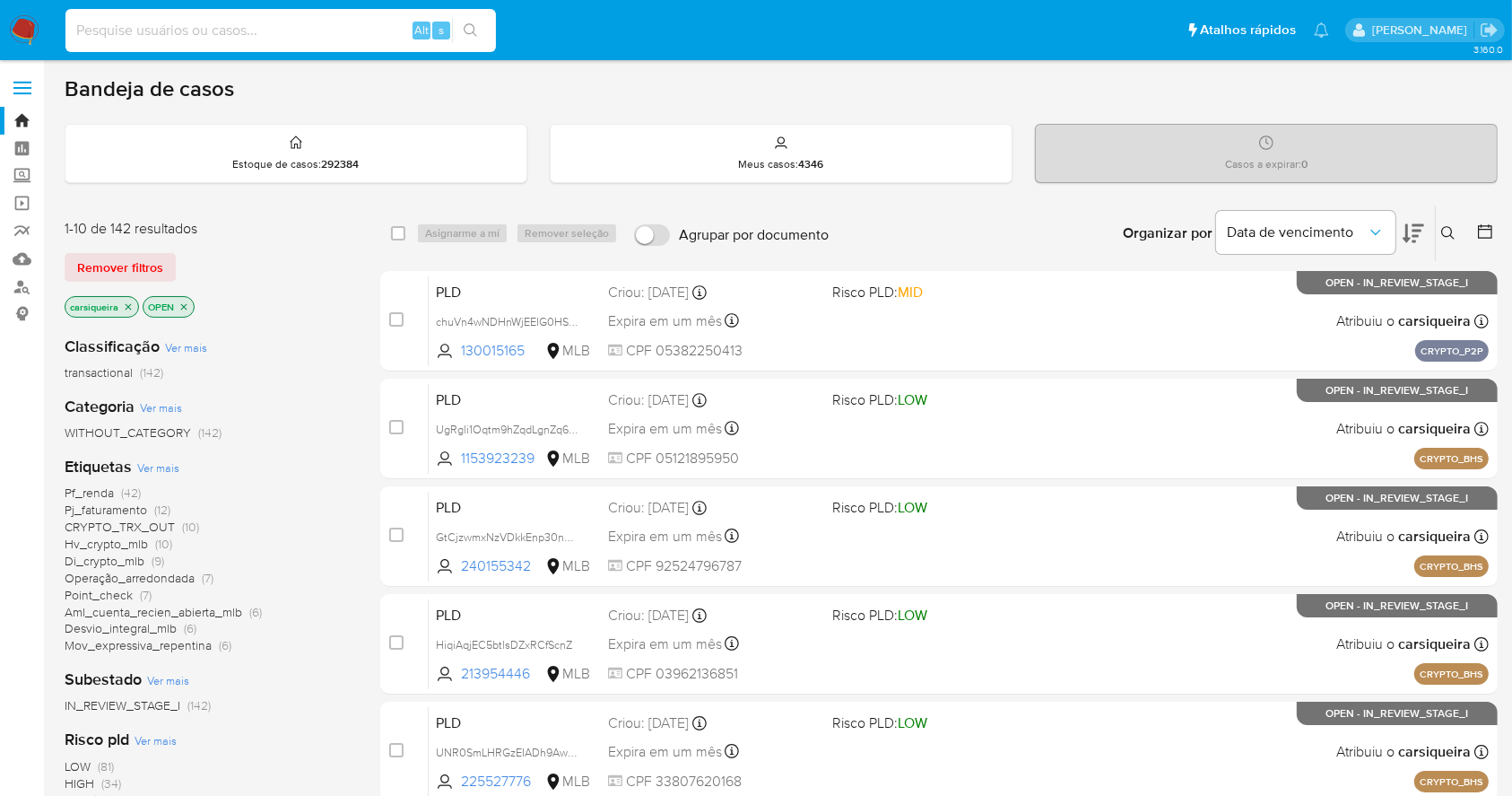
click at [333, 21] on input at bounding box center [280, 31] width 430 height 24
paste input "R9AXv53HS7RUjSiAMn0qfkIp"
type input "R9AXv53HS7RUjSiAMn0qfkIp"
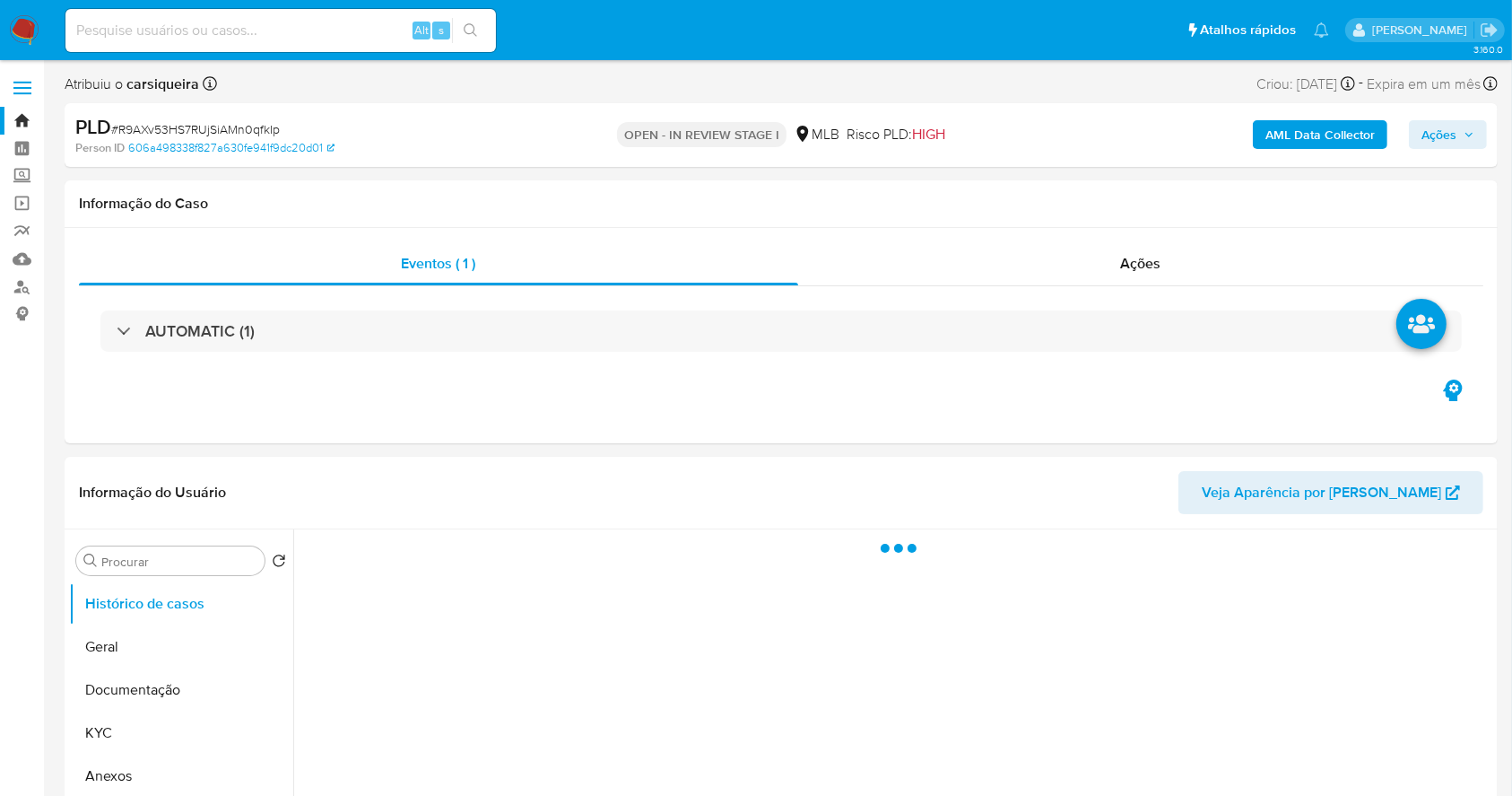
select select "10"
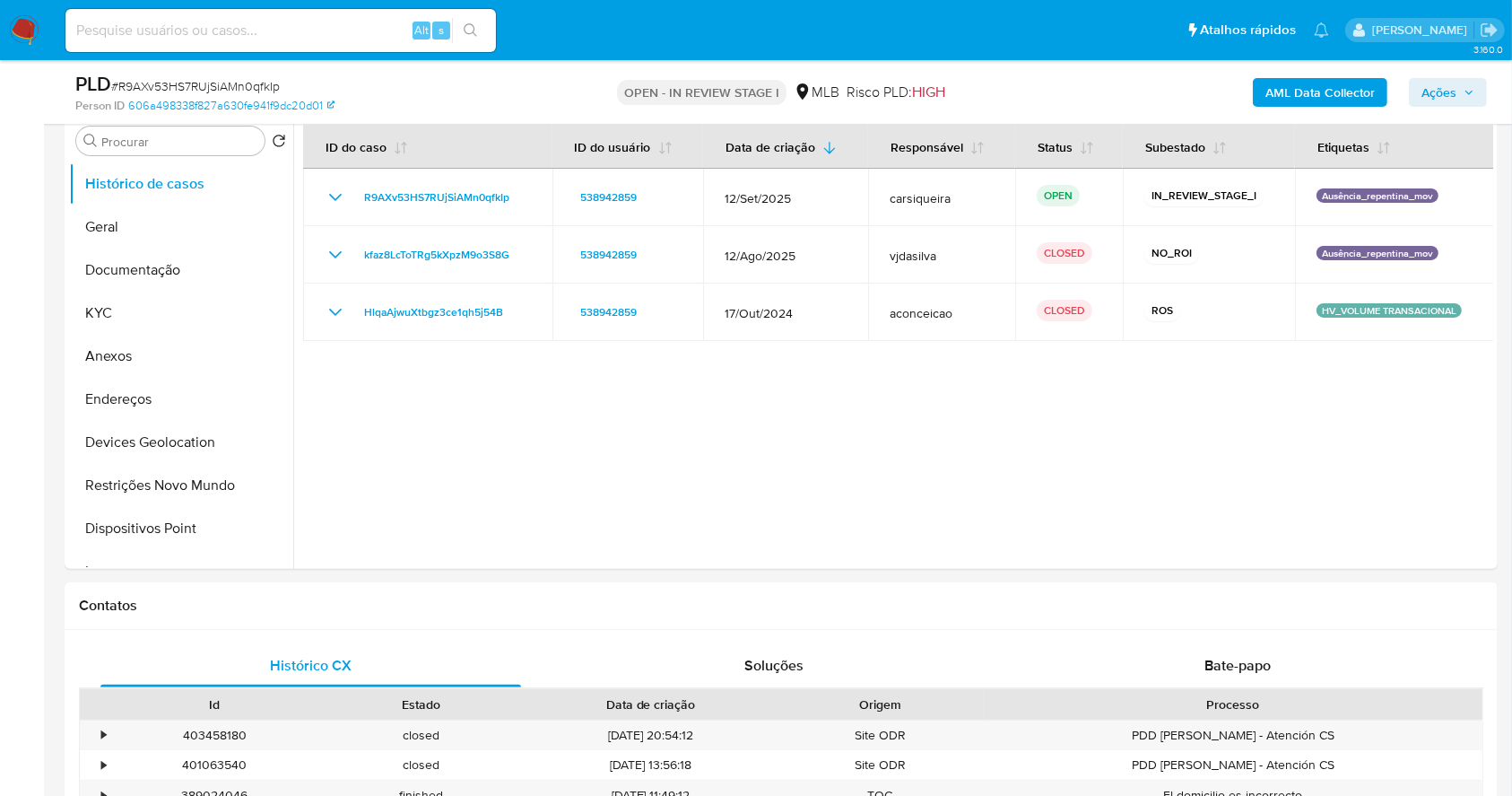
scroll to position [349, 0]
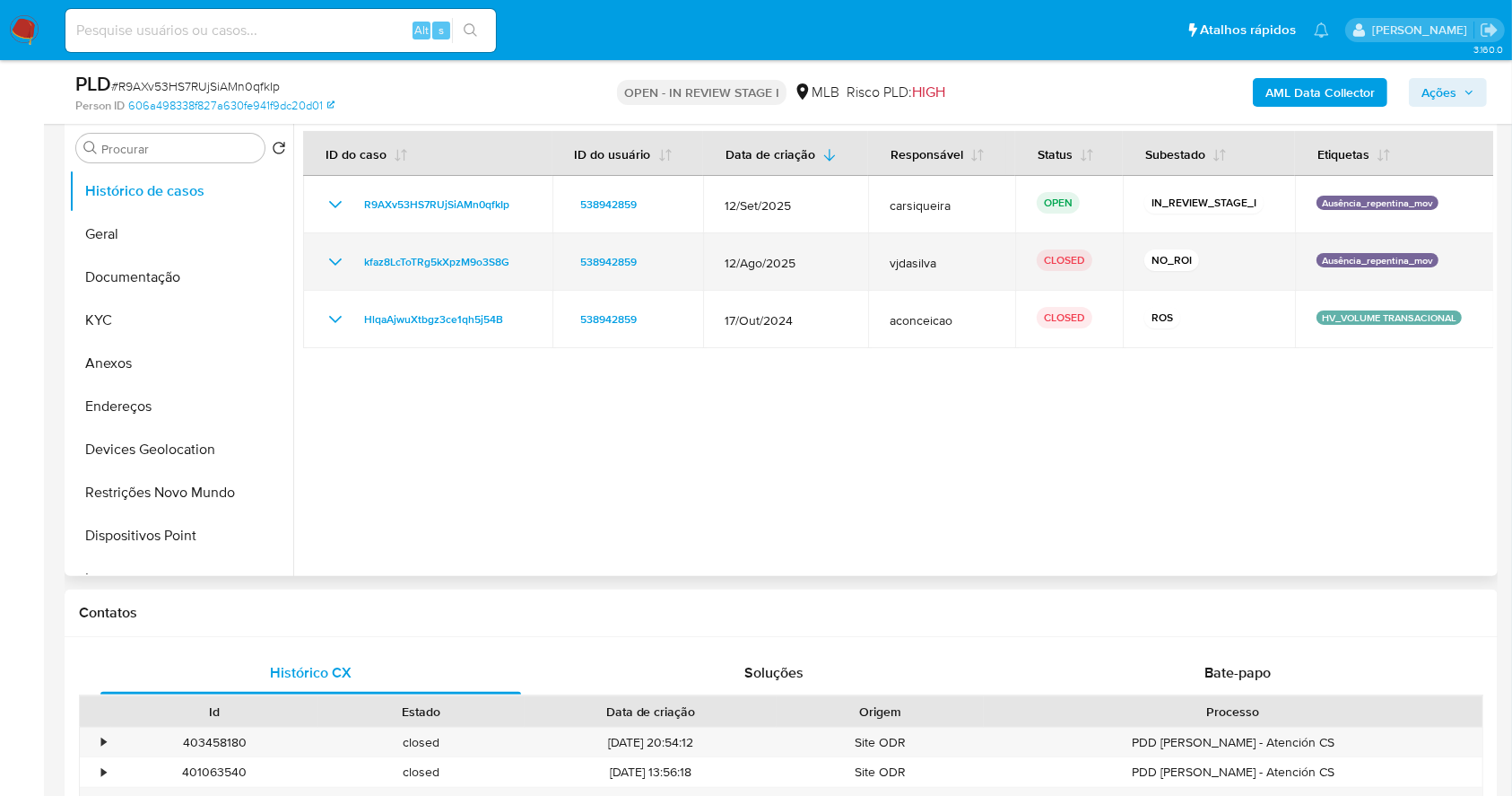
click at [344, 255] on icon "Mostrar/Ocultar" at bounding box center [335, 262] width 22 height 22
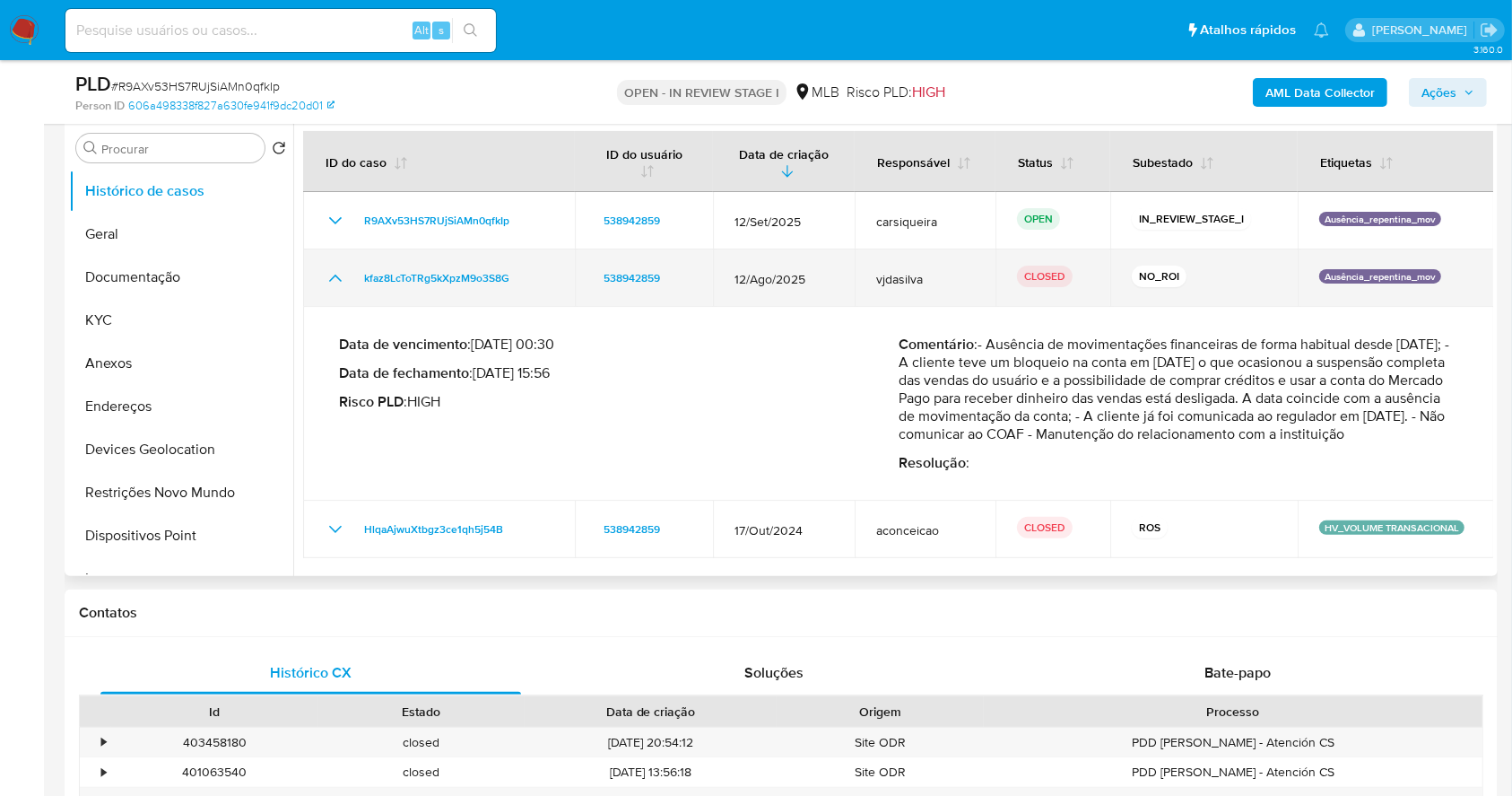
click at [344, 255] on td "kfaz8LcToTRg5kXpzM9o3S8G" at bounding box center [439, 278] width 272 height 58
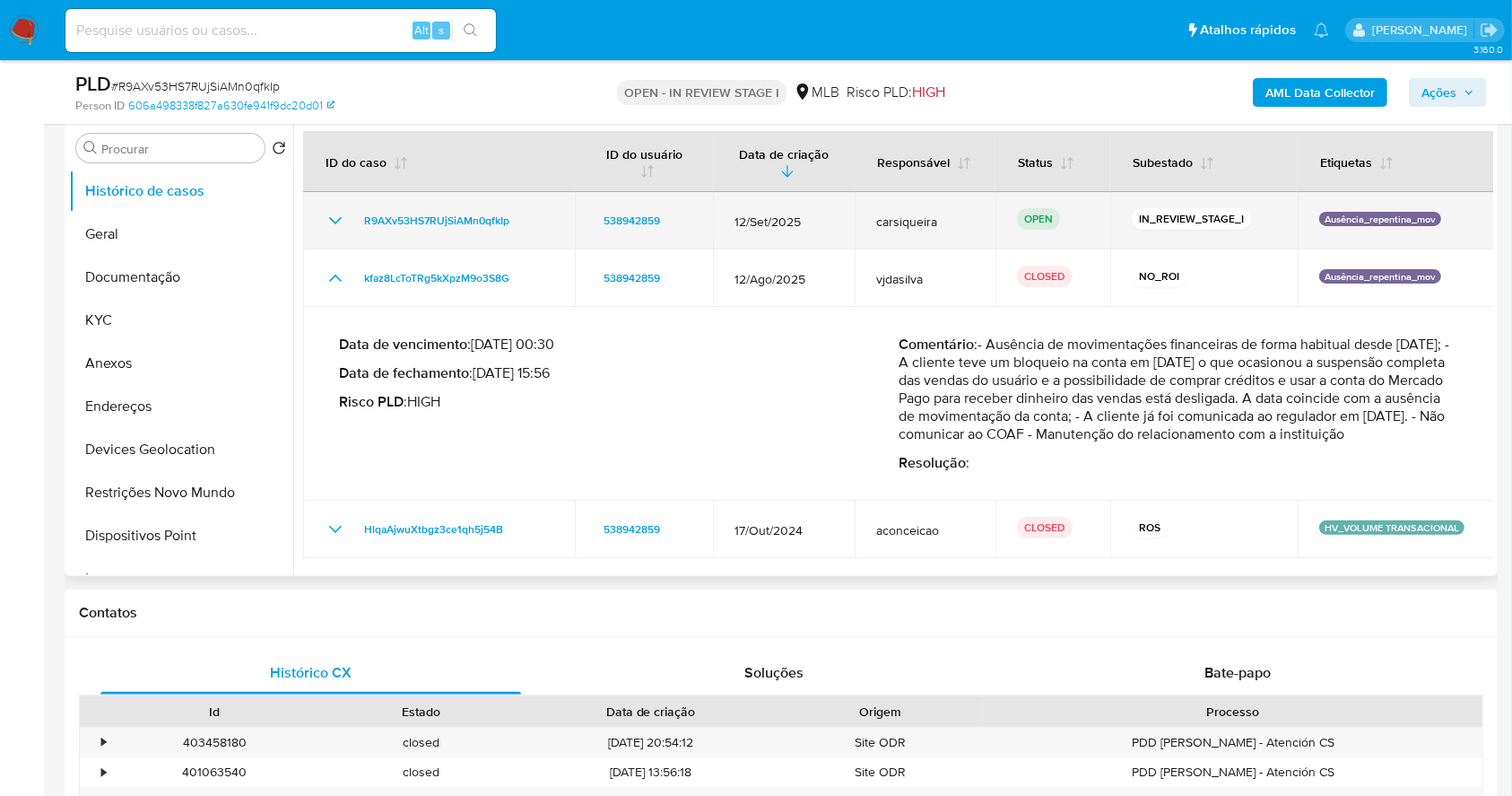
click at [326, 218] on icon "Mostrar/Ocultar" at bounding box center [335, 221] width 22 height 22
